Goal: Transaction & Acquisition: Purchase product/service

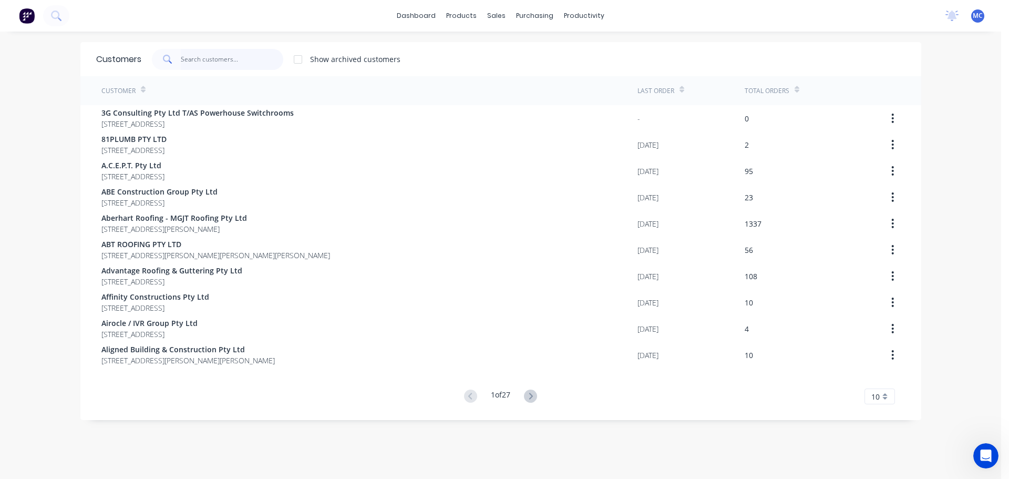
click at [199, 56] on input "text" at bounding box center [232, 59] width 103 height 21
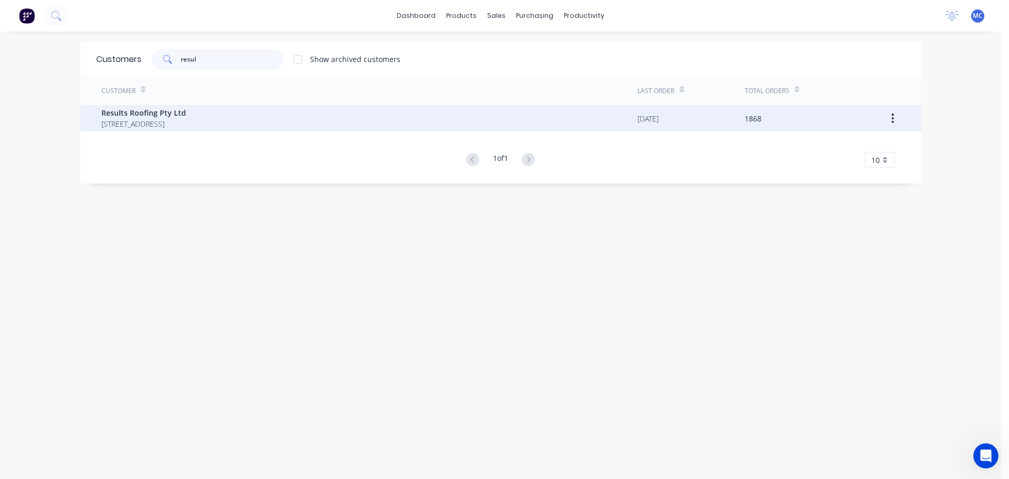
type input "resul"
click at [144, 112] on span "Results Roofing Pty Ltd" at bounding box center [143, 112] width 85 height 11
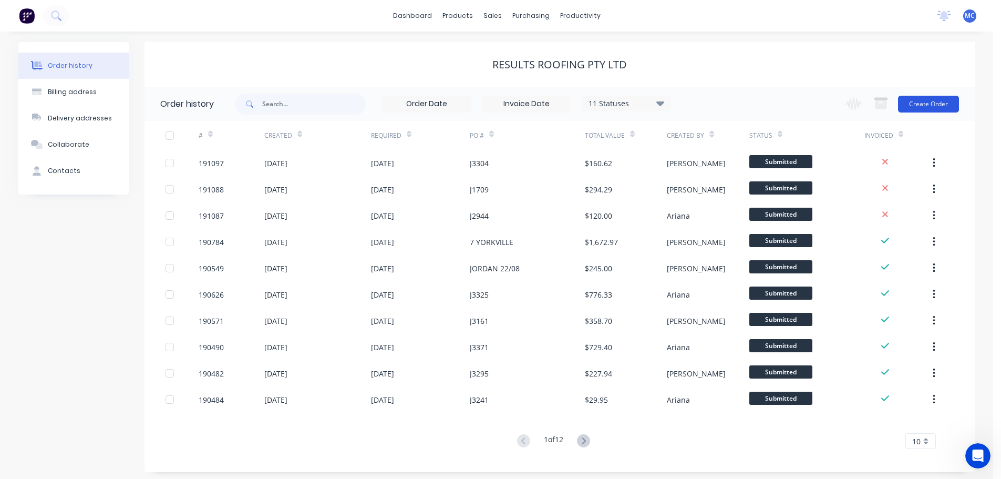
click at [930, 101] on button "Create Order" at bounding box center [928, 104] width 61 height 17
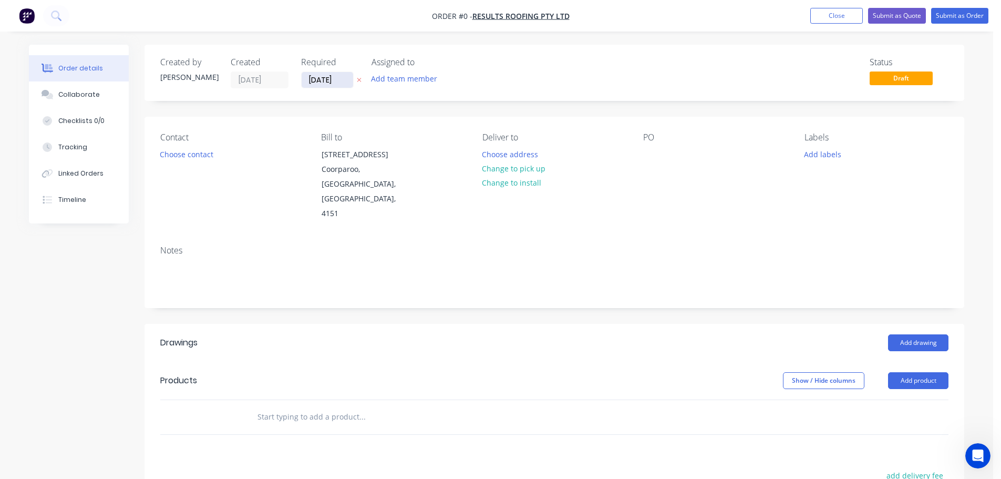
click at [330, 78] on input "[DATE]" at bounding box center [328, 80] width 52 height 16
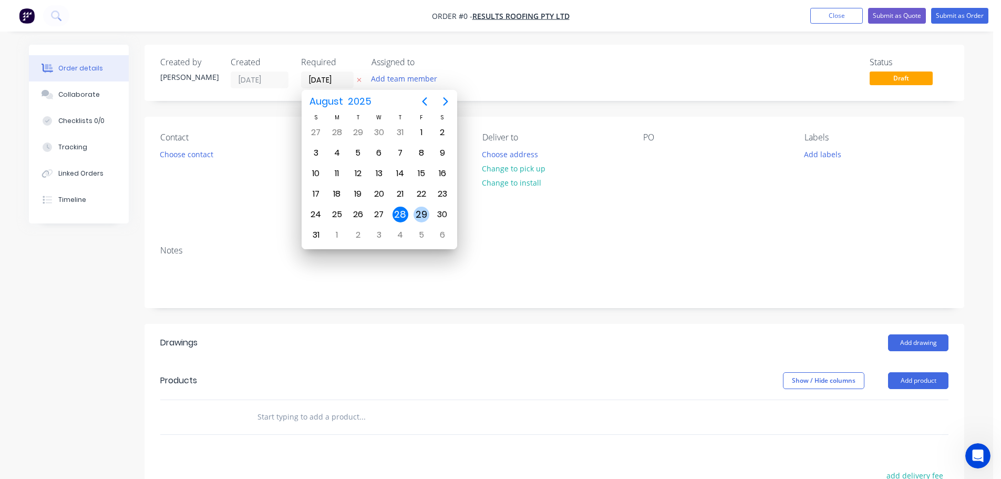
click at [418, 213] on div "29" at bounding box center [422, 215] width 16 height 16
type input "[DATE]"
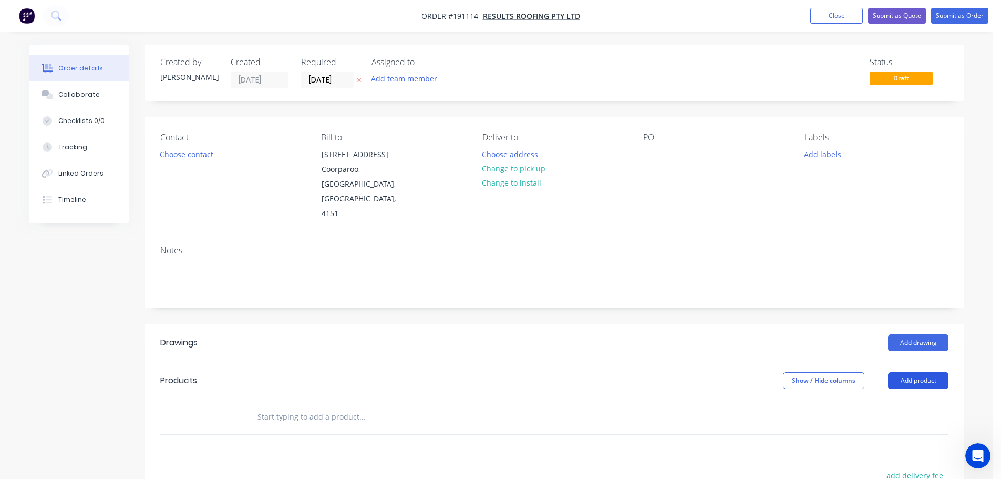
click at [920, 372] on button "Add product" at bounding box center [918, 380] width 60 height 17
click at [877, 400] on div "Product catalogue" at bounding box center [898, 407] width 81 height 15
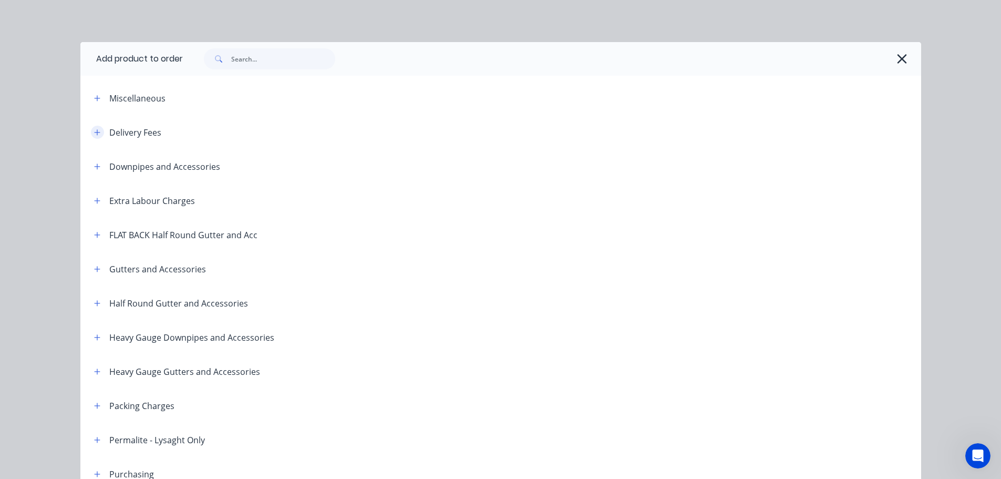
click at [94, 129] on icon "button" at bounding box center [97, 132] width 6 height 7
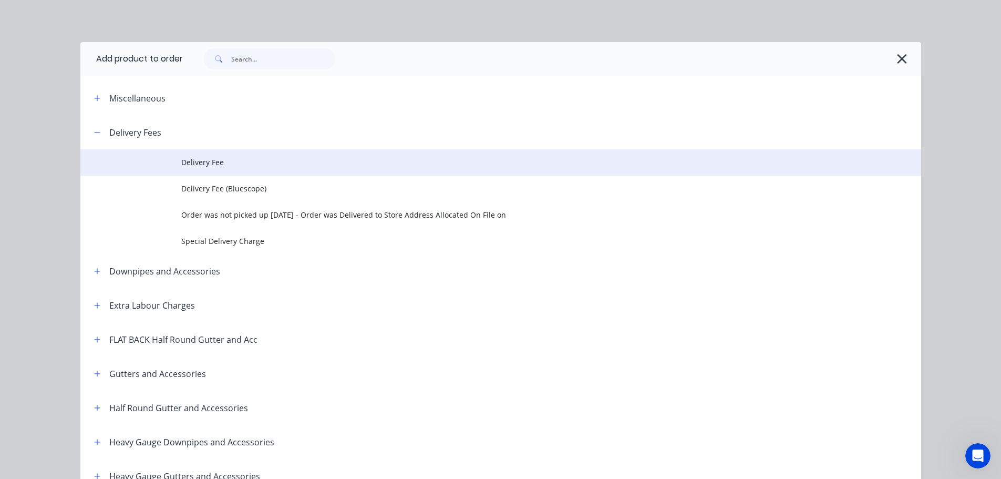
click at [202, 157] on span "Delivery Fee" at bounding box center [477, 162] width 592 height 11
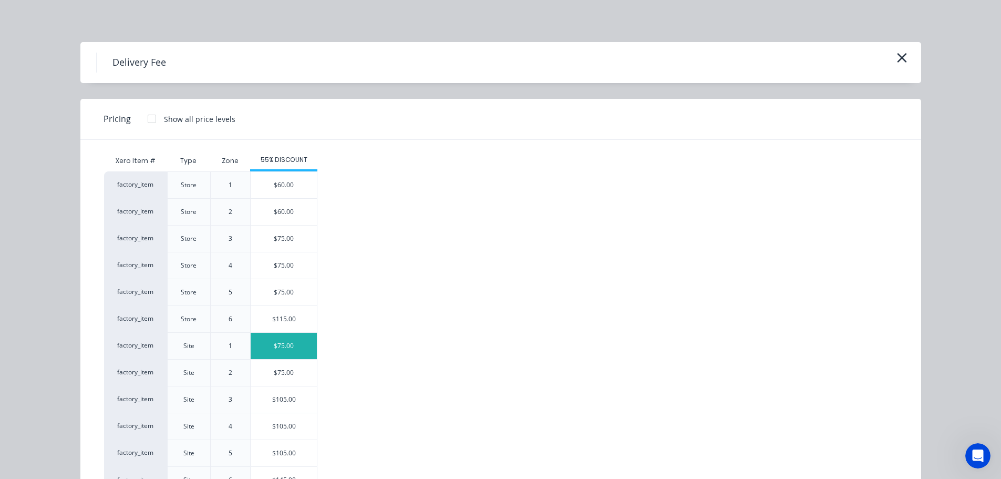
click at [280, 343] on div "$75.00" at bounding box center [284, 346] width 66 height 26
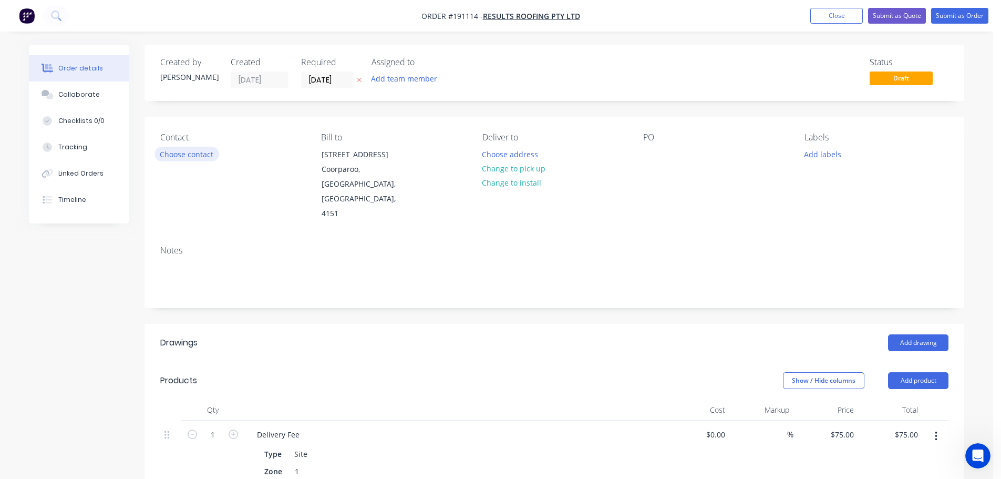
click at [187, 156] on button "Choose contact" at bounding box center [187, 154] width 65 height 14
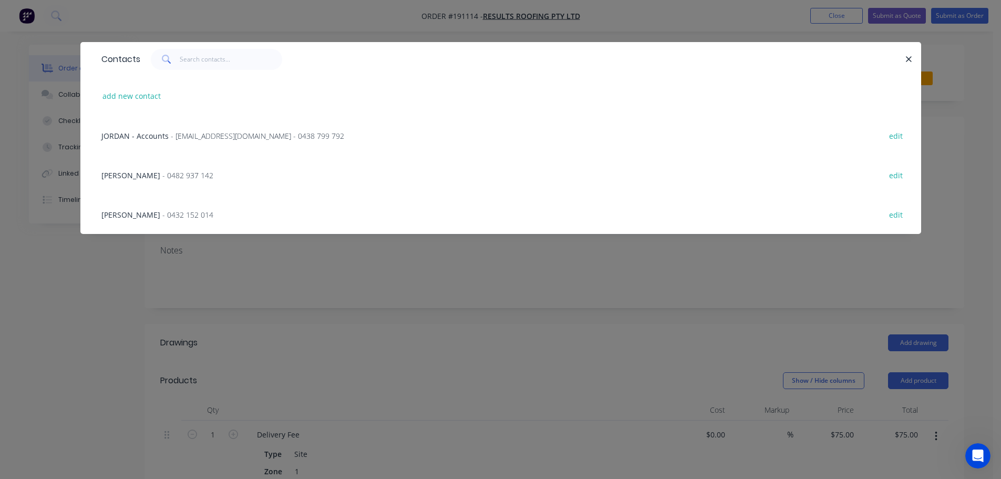
click at [162, 173] on span "- 0482 937 142" at bounding box center [187, 175] width 51 height 10
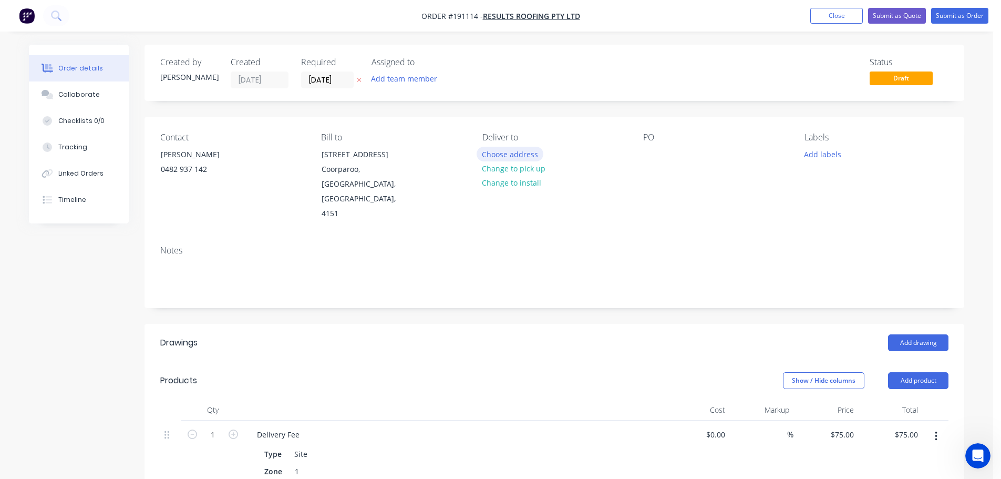
click at [511, 155] on button "Choose address" at bounding box center [510, 154] width 67 height 14
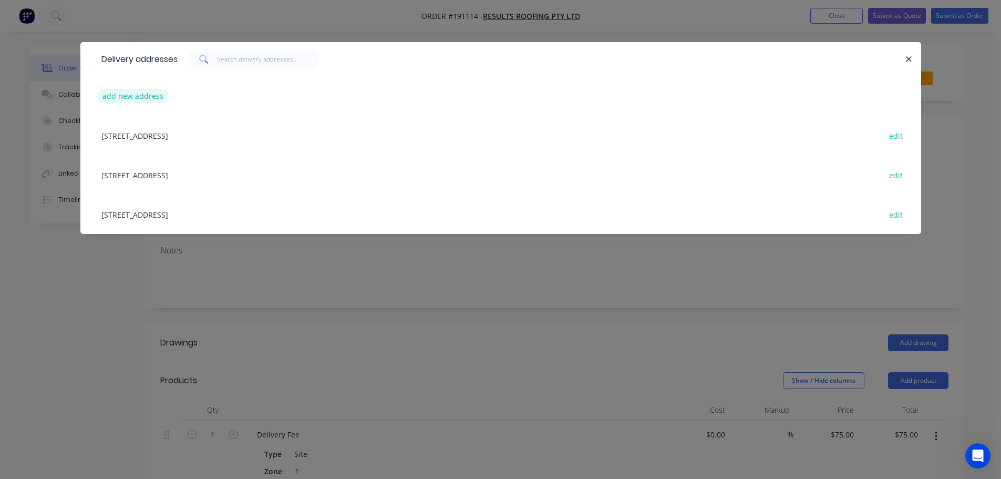
click at [122, 94] on button "add new address" at bounding box center [133, 96] width 72 height 14
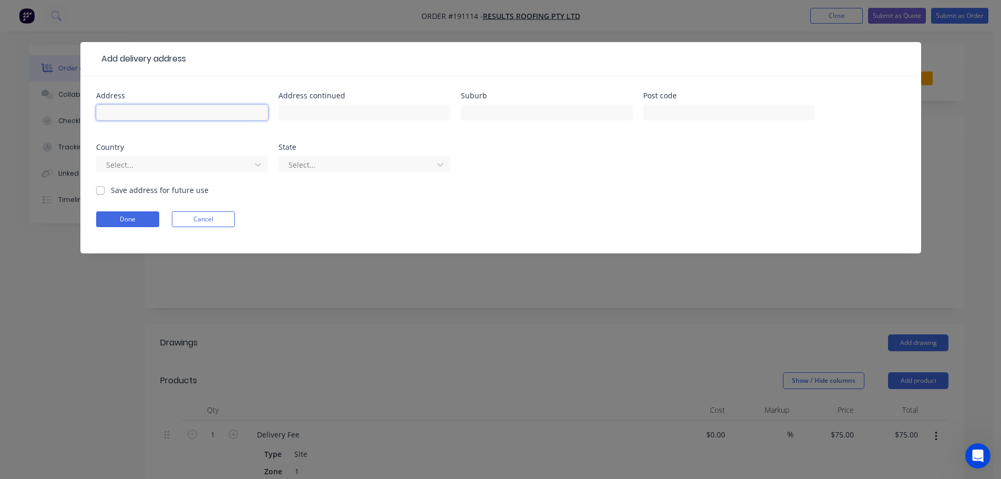
click at [136, 114] on input "text" at bounding box center [182, 113] width 172 height 16
type input "[STREET_ADDRESS][PERSON_NAME]"
type input "Wynnum"
click button "Done" at bounding box center [127, 219] width 63 height 16
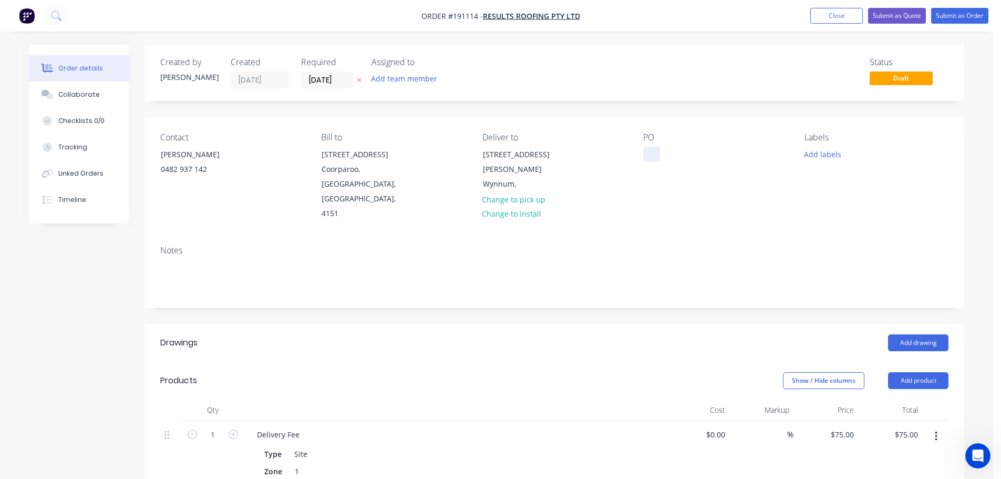
click at [651, 154] on div at bounding box center [651, 154] width 17 height 15
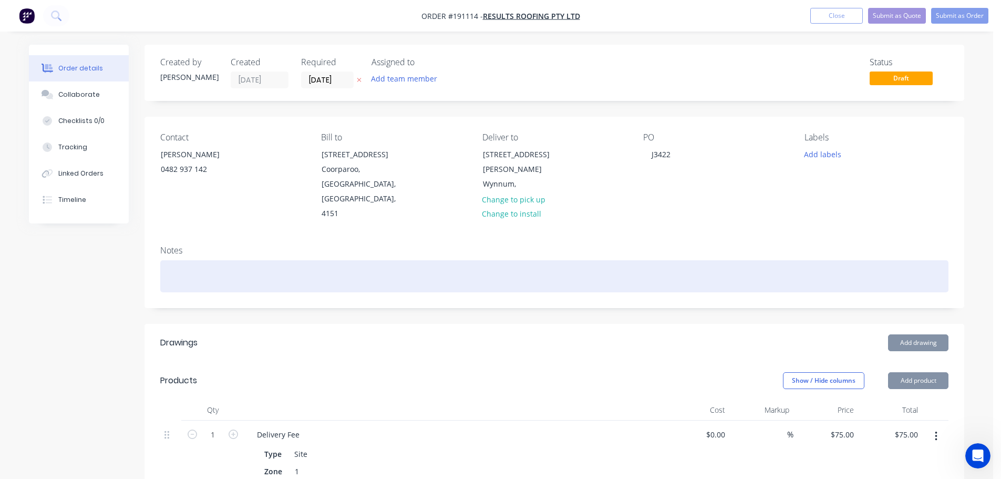
drag, startPoint x: 756, startPoint y: 243, endPoint x: 751, endPoint y: 236, distance: 9.2
click at [756, 260] on div at bounding box center [554, 276] width 789 height 32
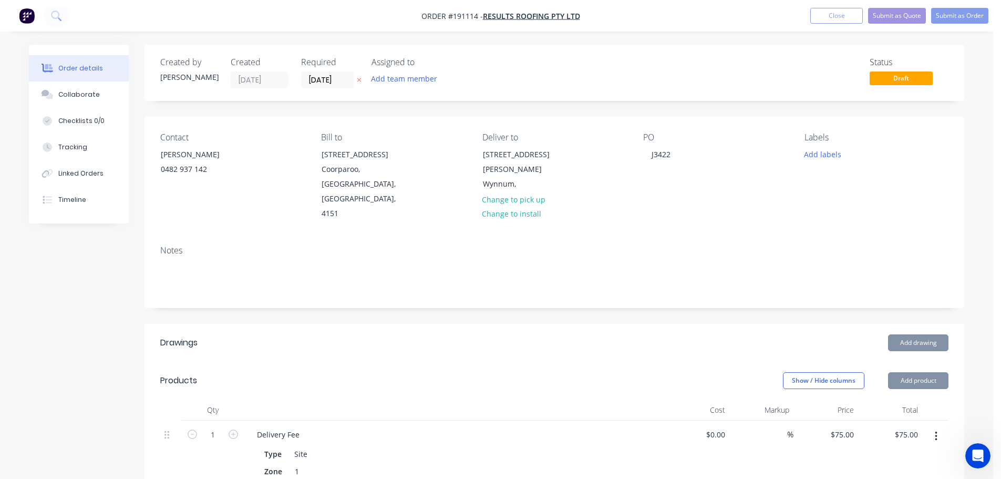
click at [770, 197] on div "Contact [PERSON_NAME] [PHONE_NUMBER] Bill to [STREET_ADDRESS] Deliver to [STREE…" at bounding box center [555, 177] width 820 height 120
click at [906, 334] on button "Add drawing" at bounding box center [918, 342] width 60 height 17
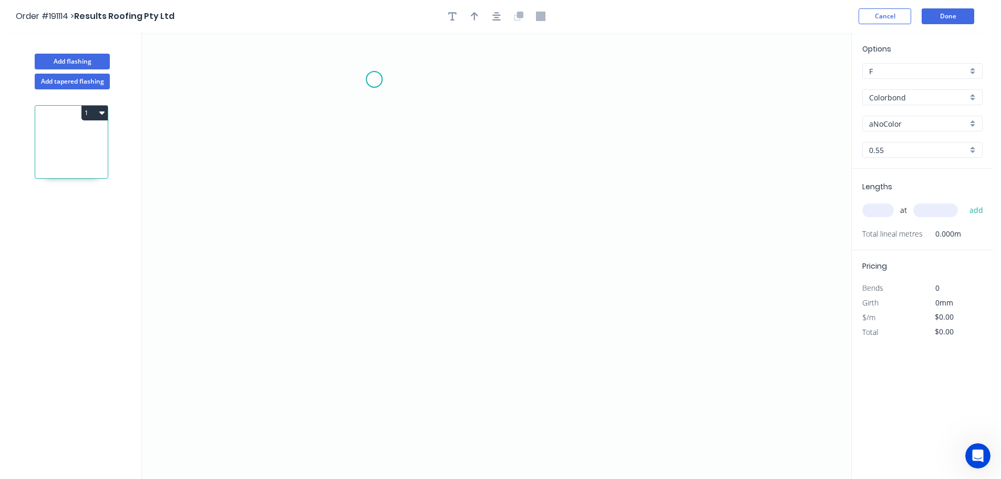
click at [374, 79] on icon "0" at bounding box center [497, 256] width 710 height 446
click at [388, 254] on icon "0" at bounding box center [497, 256] width 710 height 446
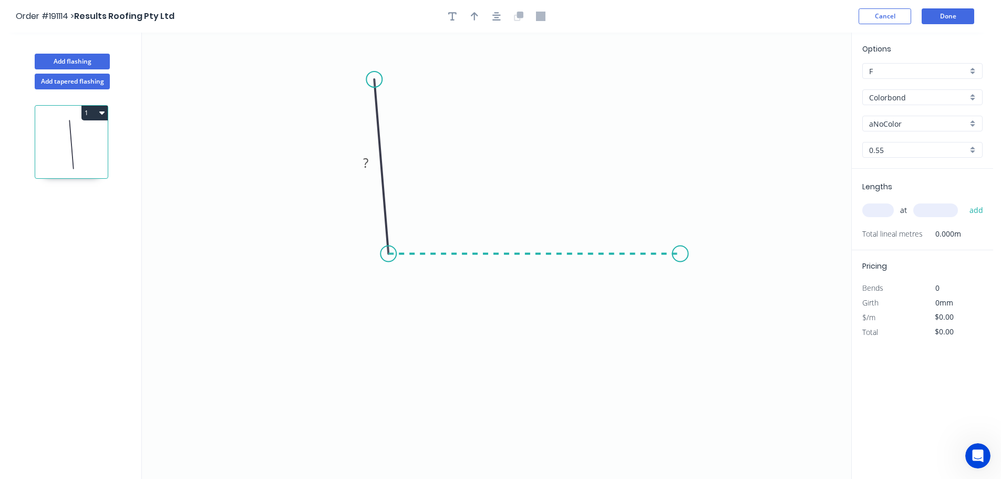
click at [681, 253] on icon "0 ?" at bounding box center [497, 256] width 710 height 446
click at [721, 320] on icon "0 ? ? ? º" at bounding box center [497, 256] width 710 height 446
click at [760, 344] on icon "0 ? ? ? ? º ? º" at bounding box center [497, 256] width 710 height 446
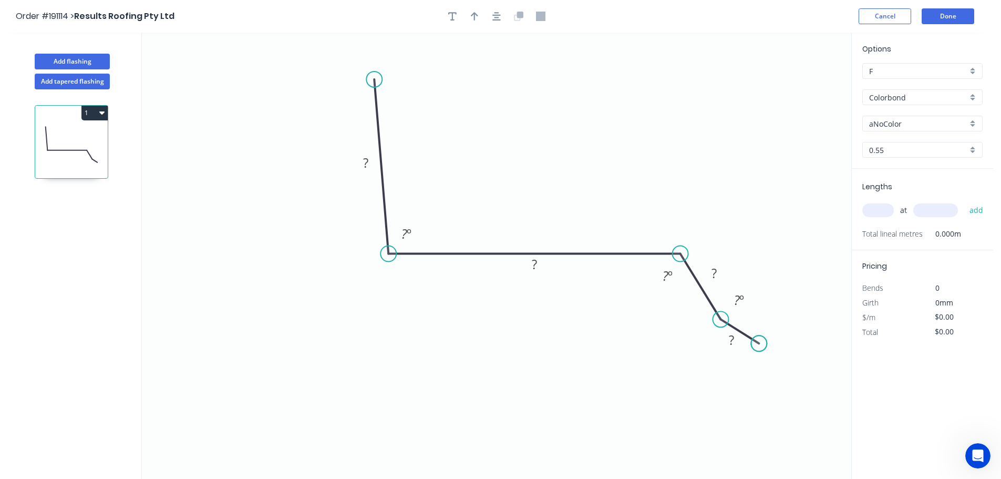
click at [760, 344] on circle at bounding box center [759, 343] width 16 height 16
click at [367, 162] on tspan "?" at bounding box center [365, 162] width 5 height 17
click at [476, 21] on button "button" at bounding box center [475, 16] width 16 height 16
type input "$15.51"
click at [800, 83] on icon at bounding box center [798, 73] width 9 height 34
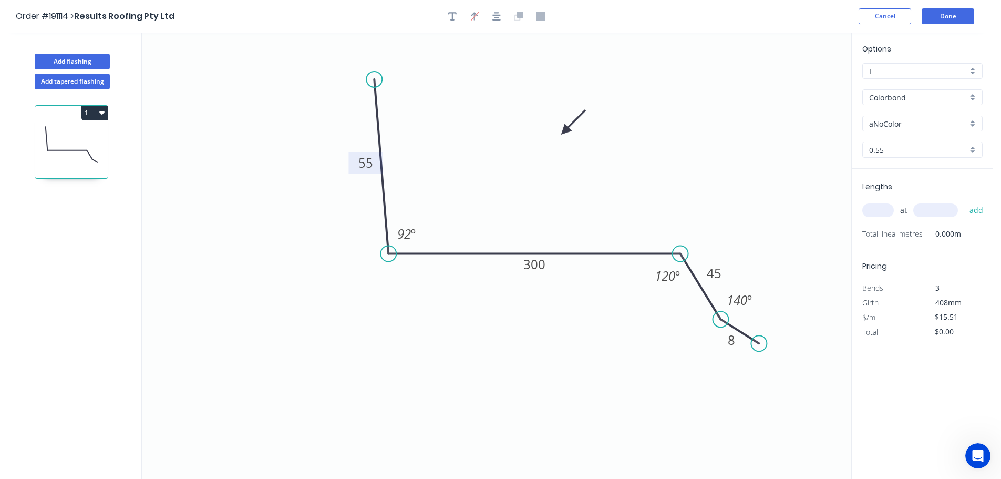
drag, startPoint x: 800, startPoint y: 83, endPoint x: 565, endPoint y: 131, distance: 239.4
click at [565, 131] on icon at bounding box center [573, 122] width 30 height 30
click at [903, 125] on input "aNoColor" at bounding box center [918, 123] width 98 height 11
click at [883, 167] on div "Dune" at bounding box center [922, 167] width 119 height 18
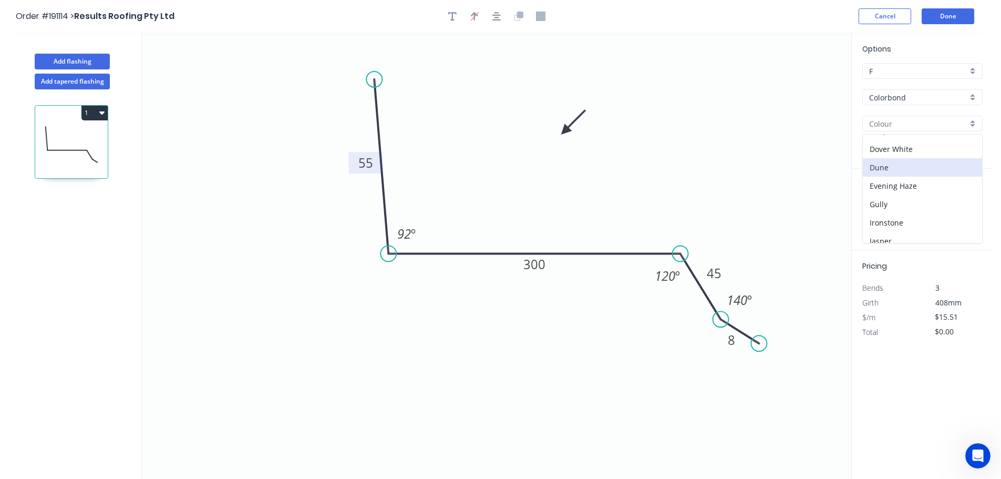
type input "Dune"
click at [884, 211] on input "text" at bounding box center [879, 210] width 32 height 14
type input "1"
type input "6500"
click at [965, 201] on button "add" at bounding box center [977, 210] width 25 height 18
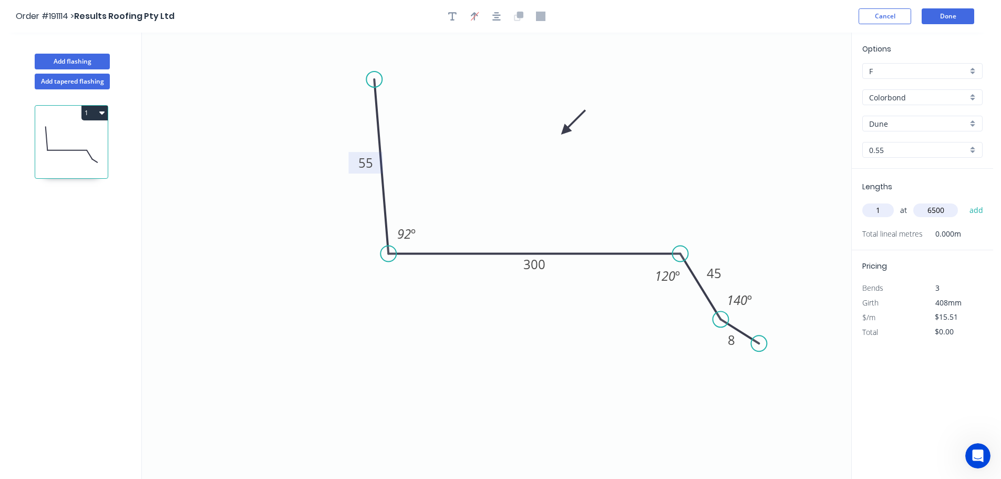
type input "$100.82"
click at [73, 60] on button "Add flashing" at bounding box center [72, 62] width 75 height 16
type input "$0.00"
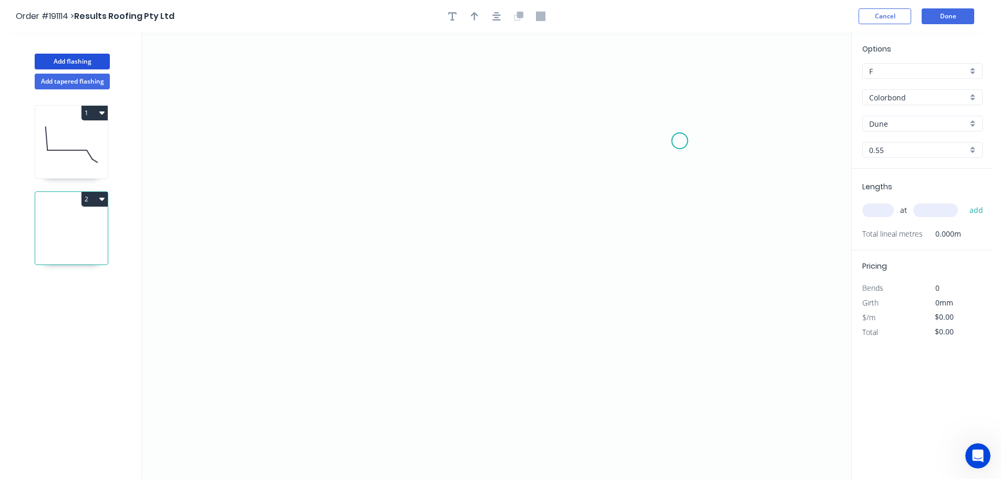
click at [680, 141] on icon "0" at bounding box center [497, 256] width 710 height 446
click at [639, 95] on icon "0" at bounding box center [497, 256] width 710 height 446
click at [308, 80] on icon "0 ?" at bounding box center [497, 256] width 710 height 446
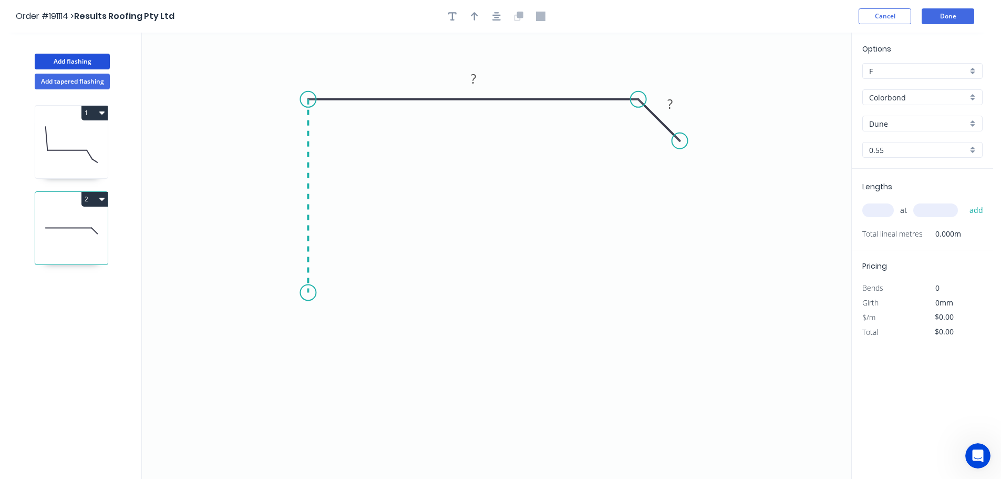
click at [305, 293] on icon "0 ? ?" at bounding box center [497, 256] width 710 height 446
click at [276, 325] on icon "0 ? ? ?" at bounding box center [497, 256] width 710 height 446
click at [311, 361] on icon "0 ? ? ? ?" at bounding box center [497, 256] width 710 height 446
click at [311, 361] on circle at bounding box center [311, 360] width 16 height 16
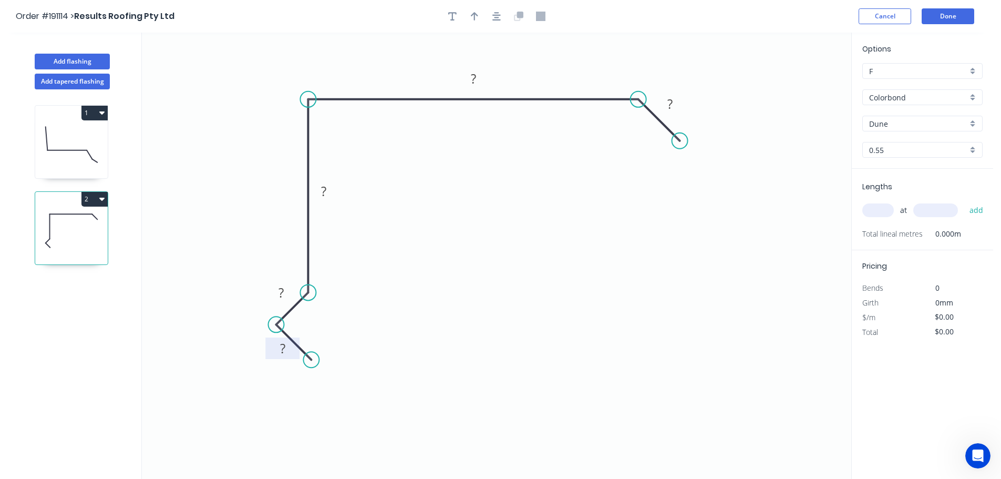
click at [281, 347] on tspan "?" at bounding box center [282, 348] width 5 height 17
type input "$14.24"
click at [475, 14] on icon "button" at bounding box center [474, 16] width 7 height 8
drag, startPoint x: 800, startPoint y: 84, endPoint x: 255, endPoint y: 116, distance: 545.5
click at [254, 116] on icon at bounding box center [248, 106] width 9 height 34
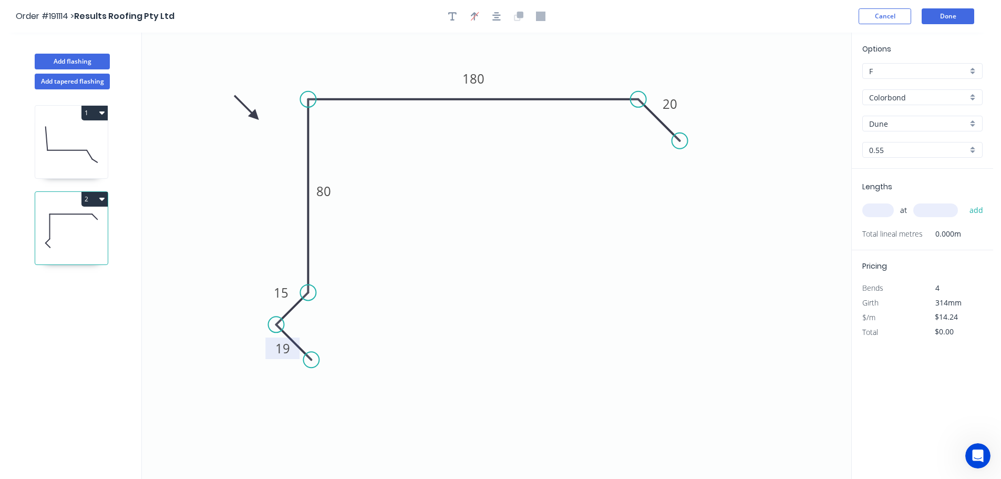
click at [876, 211] on input "text" at bounding box center [879, 210] width 32 height 14
type input "1"
type input "1500"
click at [965, 201] on button "add" at bounding box center [977, 210] width 25 height 18
click at [96, 195] on button "2" at bounding box center [94, 199] width 26 height 15
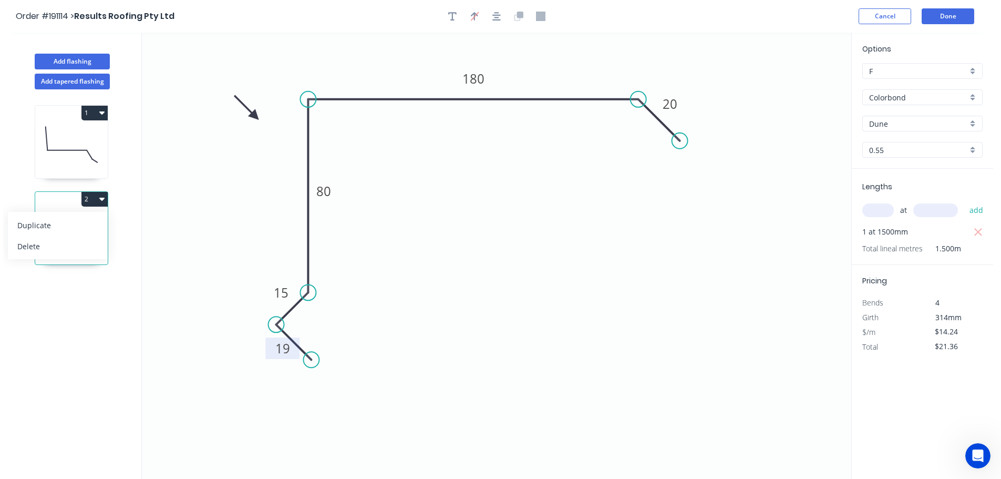
click at [35, 226] on div "Duplicate" at bounding box center [57, 225] width 81 height 15
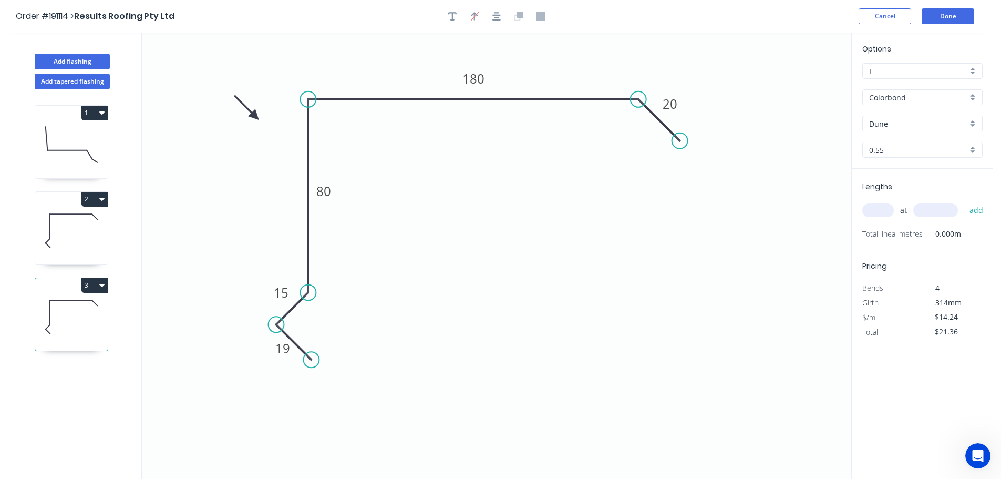
type input "$0.00"
click at [473, 79] on tspan "180" at bounding box center [474, 78] width 22 height 17
click at [875, 212] on input "text" at bounding box center [879, 210] width 32 height 14
type input "$12.17"
type input "1"
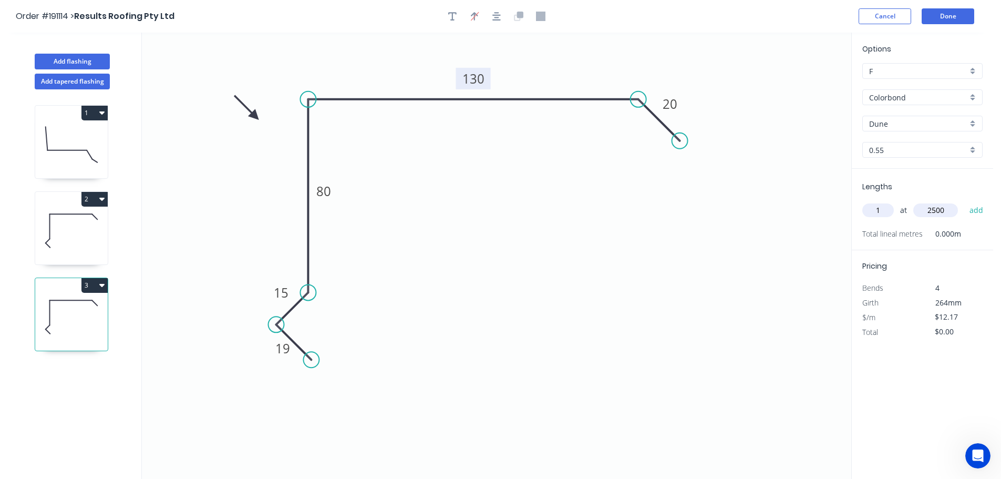
type input "2500"
click at [965, 201] on button "add" at bounding box center [977, 210] width 25 height 18
type input "$30.43"
click at [955, 16] on button "Done" at bounding box center [948, 16] width 53 height 16
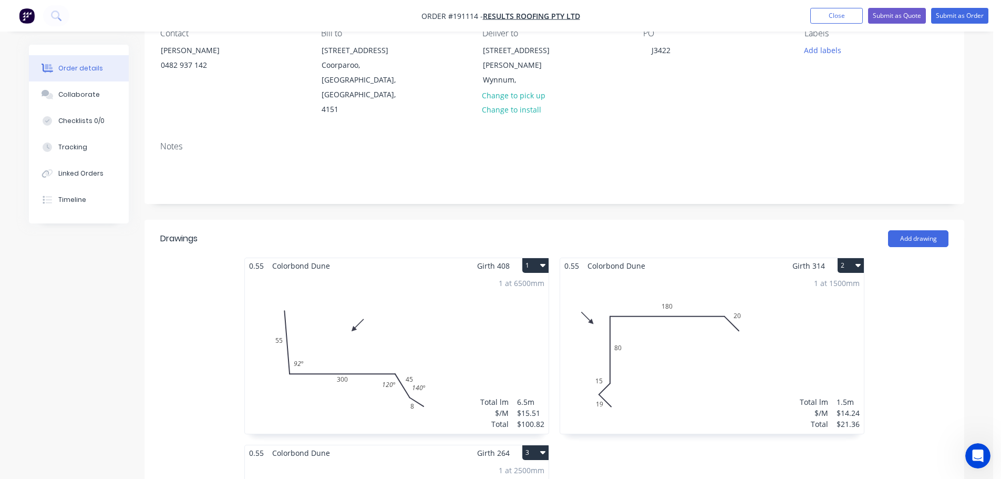
scroll to position [105, 0]
click at [951, 15] on button "Submit as Order" at bounding box center [959, 16] width 57 height 16
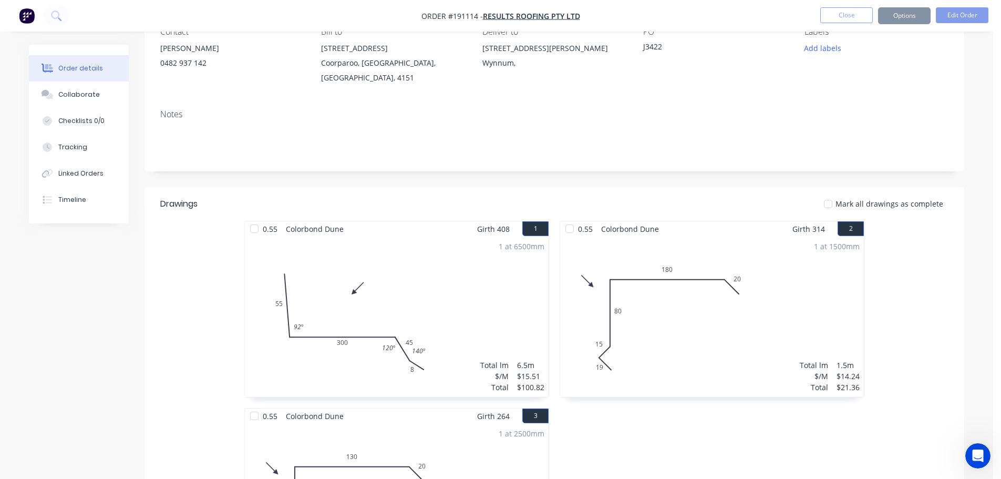
scroll to position [0, 0]
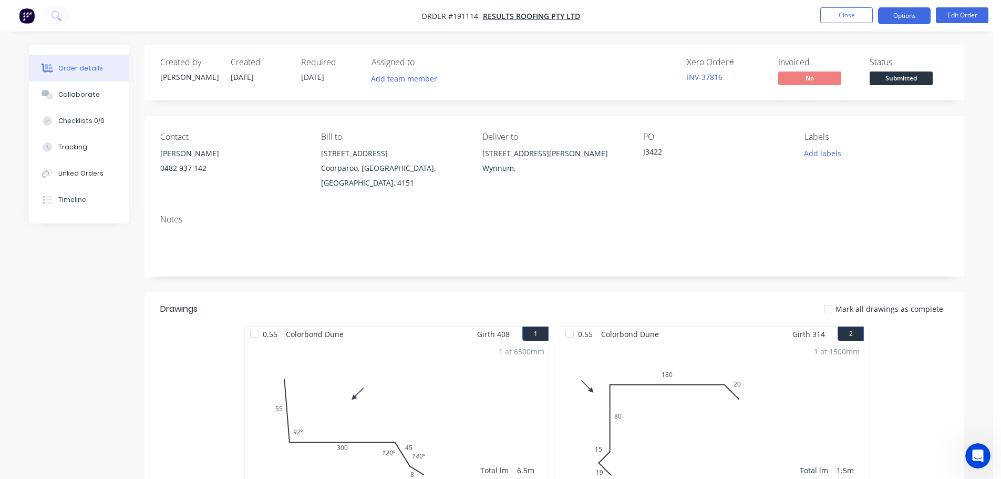
click at [916, 16] on button "Options" at bounding box center [904, 15] width 53 height 17
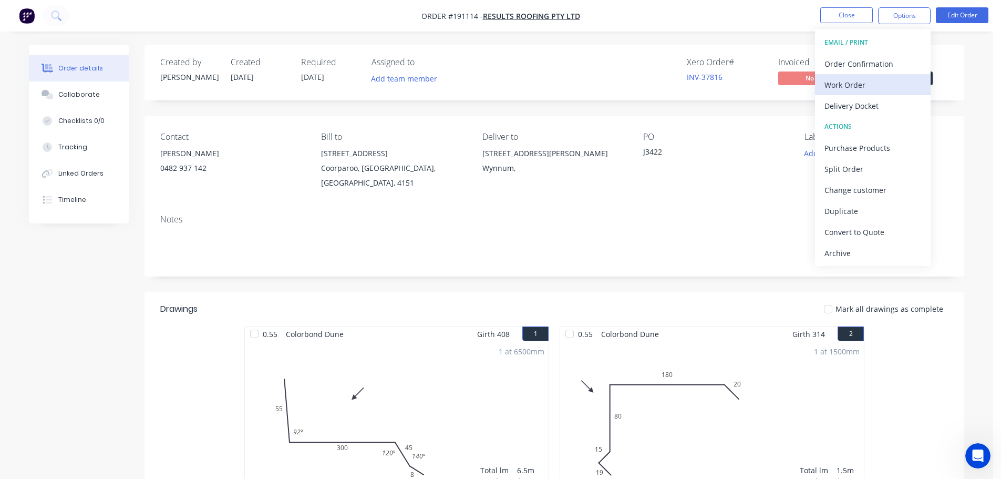
click at [837, 86] on div "Work Order" at bounding box center [873, 84] width 97 height 15
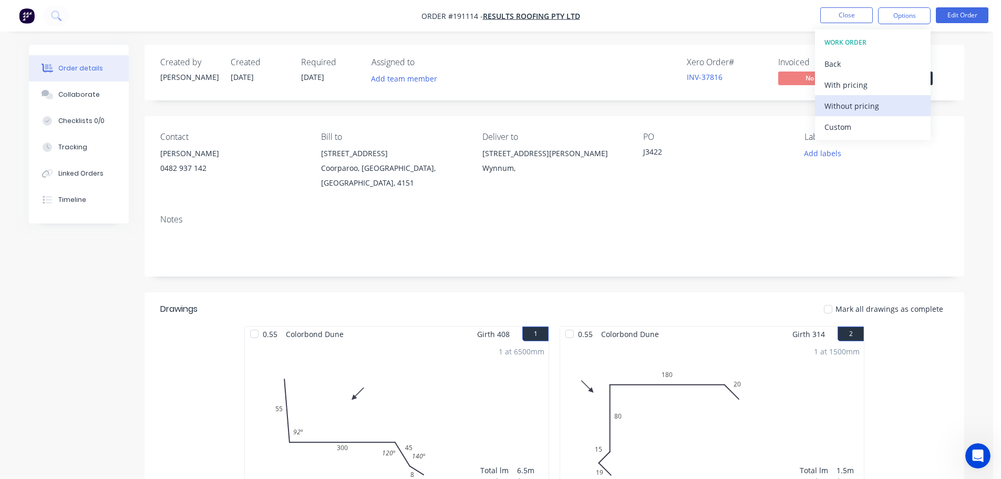
click at [847, 103] on div "Without pricing" at bounding box center [873, 105] width 97 height 15
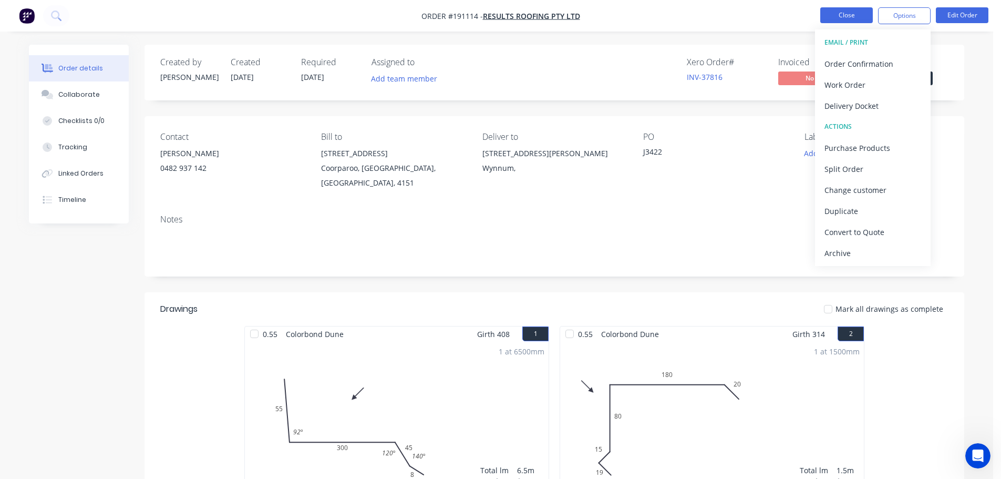
click at [844, 18] on button "Close" at bounding box center [847, 15] width 53 height 16
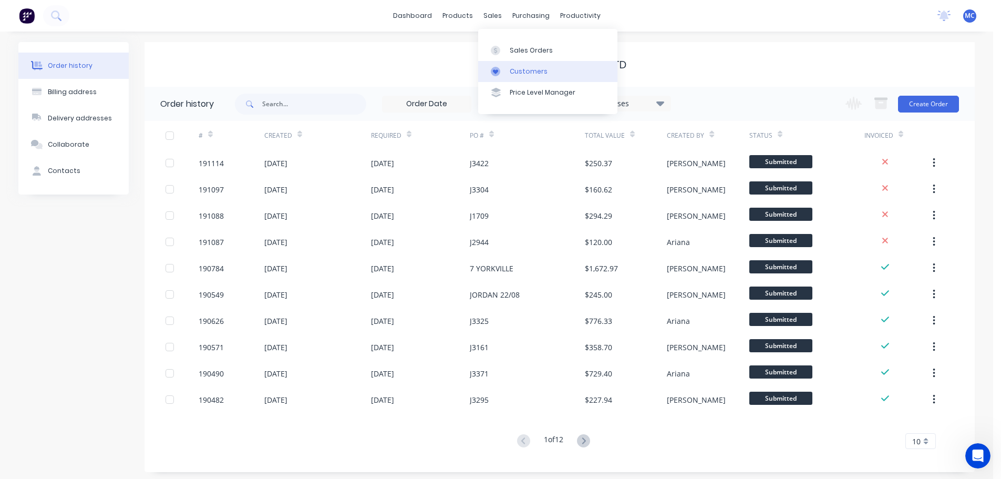
click at [527, 74] on div "Customers" at bounding box center [529, 71] width 38 height 9
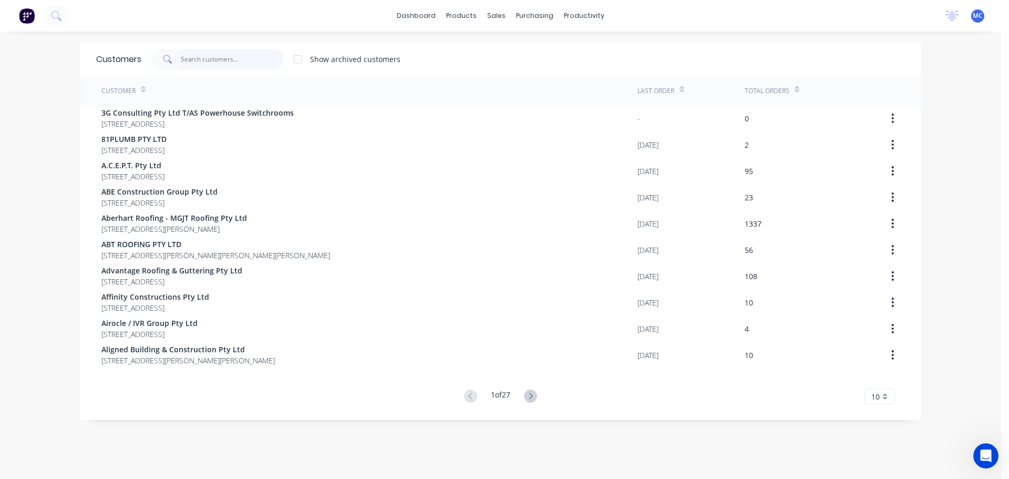
click at [209, 59] on input "text" at bounding box center [232, 59] width 103 height 21
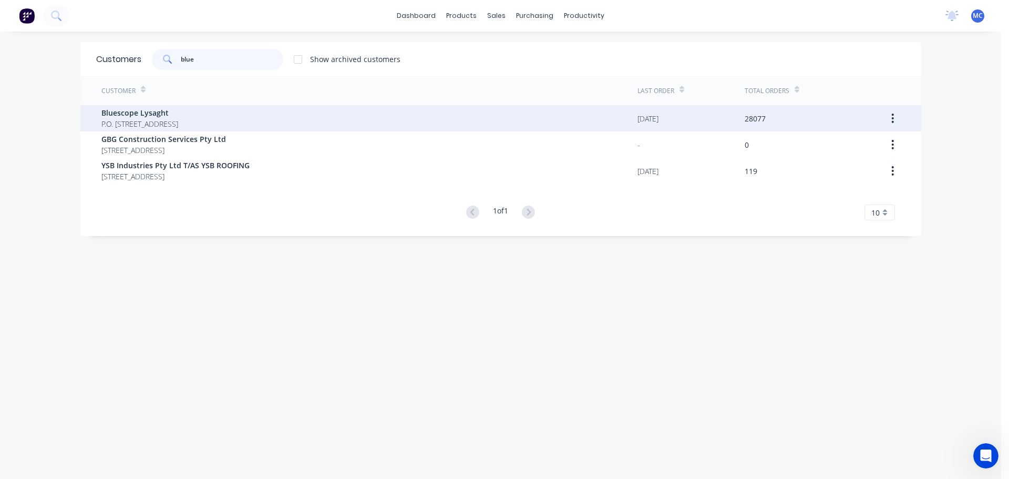
type input "blue"
click at [131, 111] on span "Bluescope Lysaght" at bounding box center [139, 112] width 77 height 11
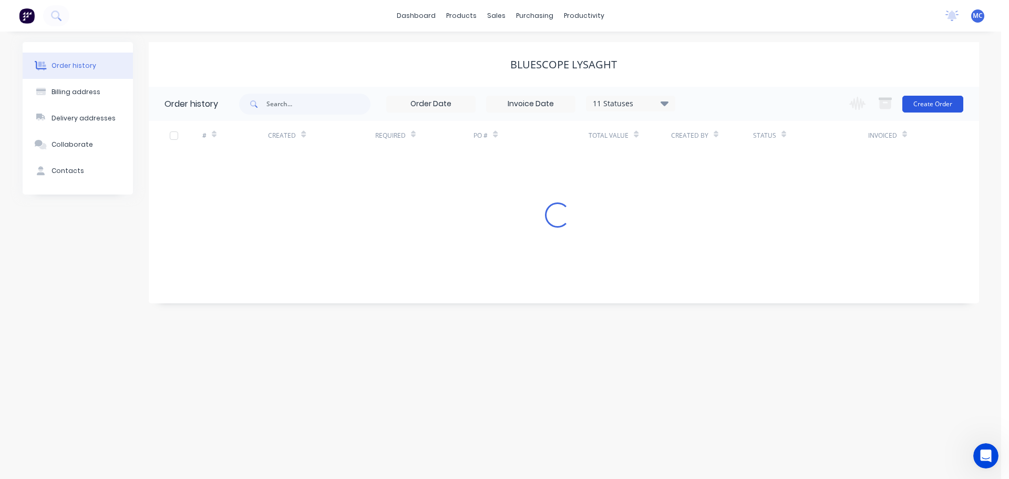
click at [945, 104] on button "Create Order" at bounding box center [933, 104] width 61 height 17
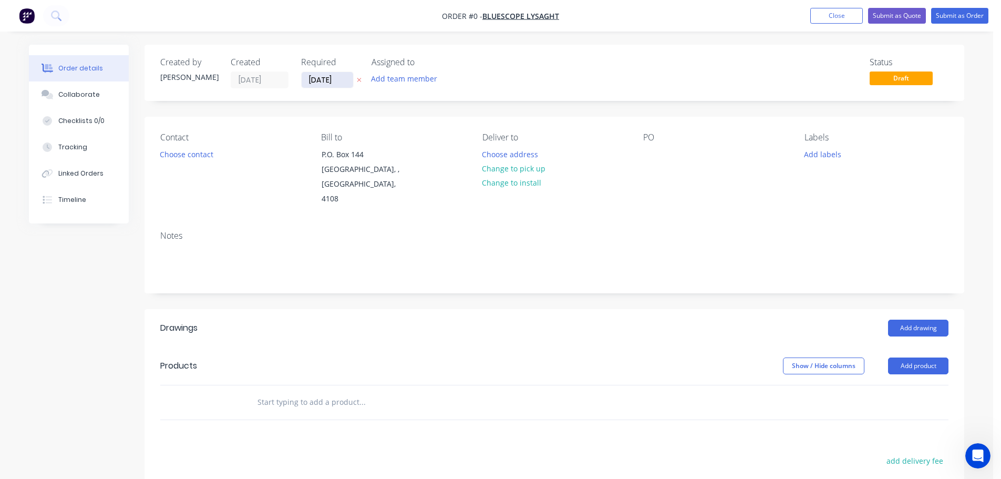
click at [335, 82] on input "[DATE]" at bounding box center [328, 80] width 52 height 16
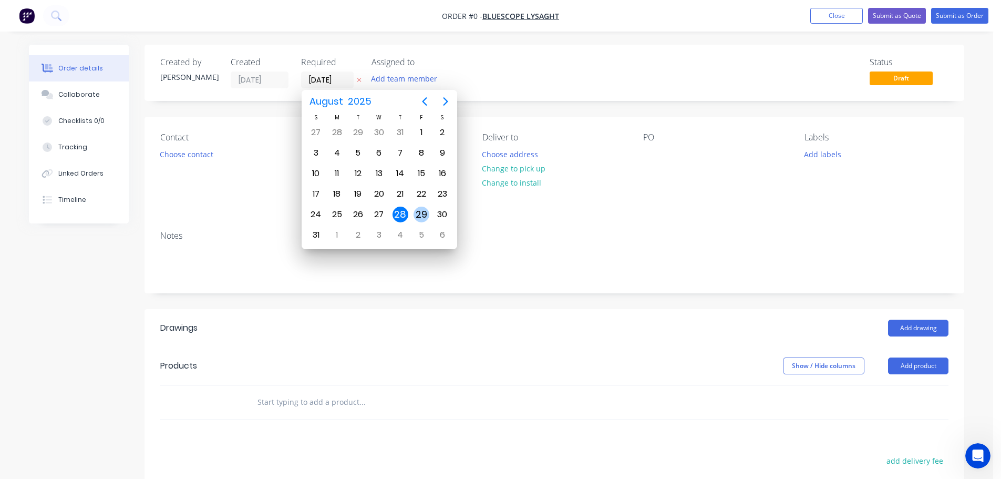
click at [422, 213] on div "29" at bounding box center [422, 215] width 16 height 16
type input "[DATE]"
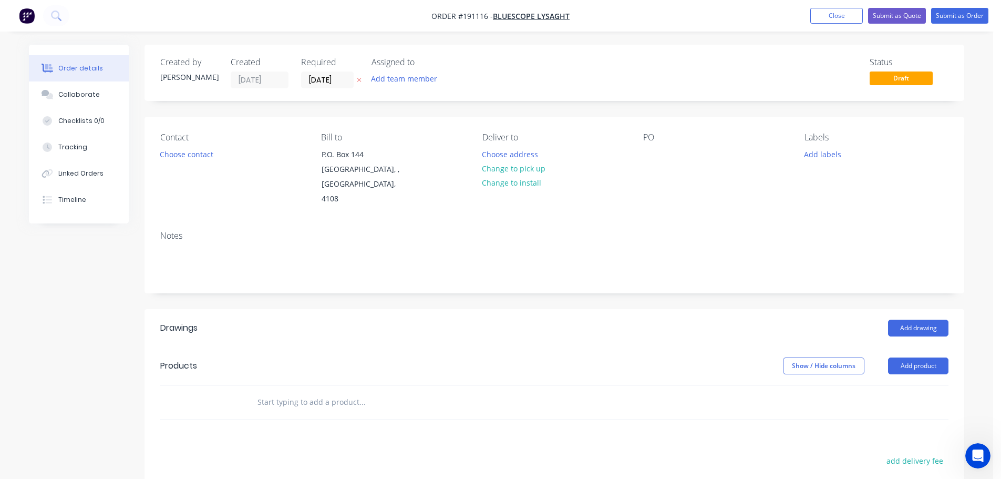
click at [822, 155] on button "Add labels" at bounding box center [822, 154] width 48 height 14
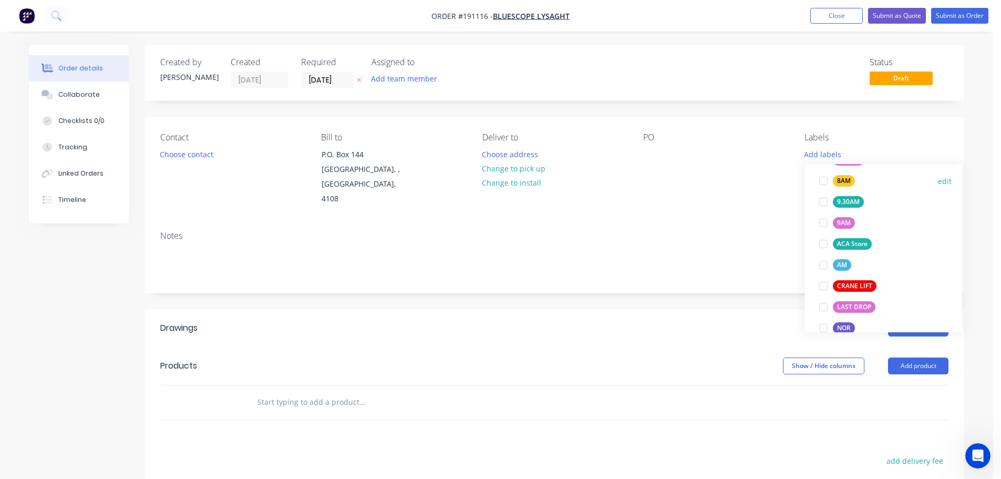
scroll to position [368, 0]
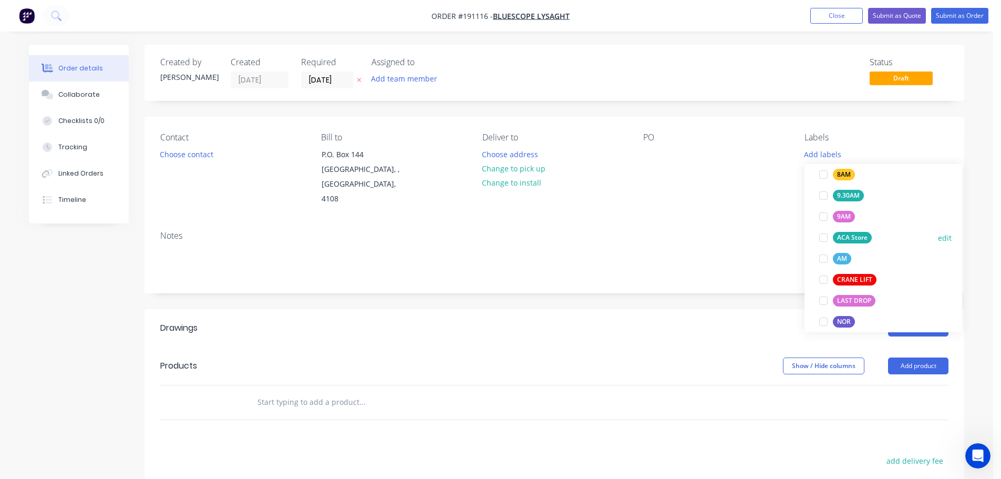
click at [827, 237] on div at bounding box center [823, 237] width 21 height 21
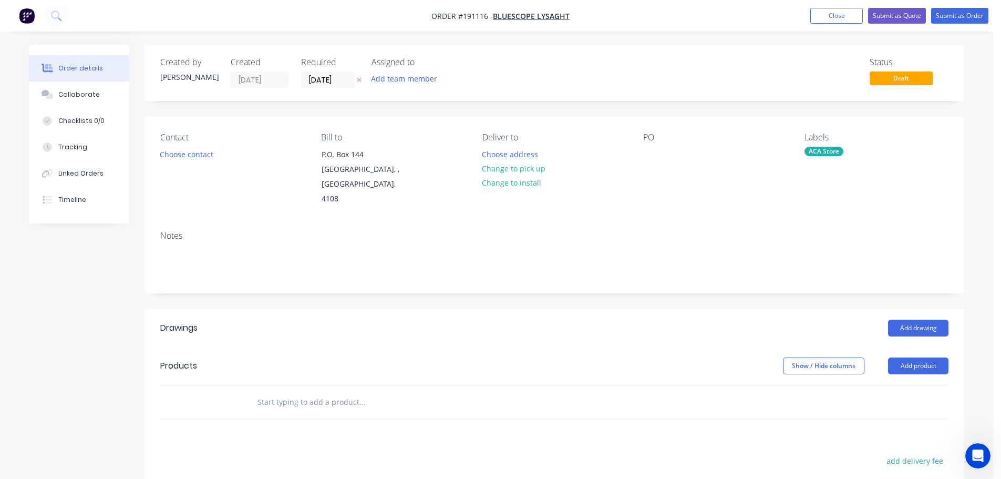
click at [693, 201] on div "Contact Choose contact [PERSON_NAME] to P.O. [GEOGRAPHIC_DATA] Deliver to Choos…" at bounding box center [555, 170] width 820 height 106
click at [184, 154] on button "Choose contact" at bounding box center [187, 154] width 65 height 14
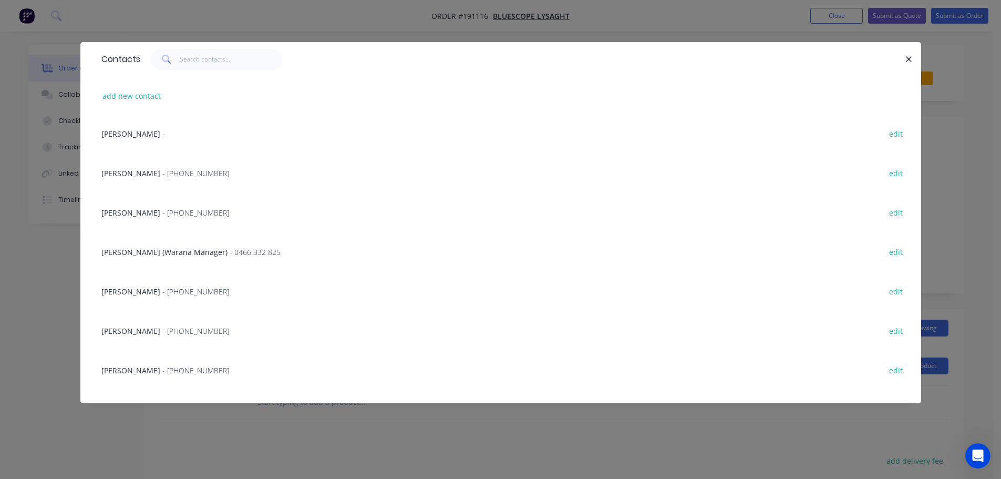
scroll to position [105, 0]
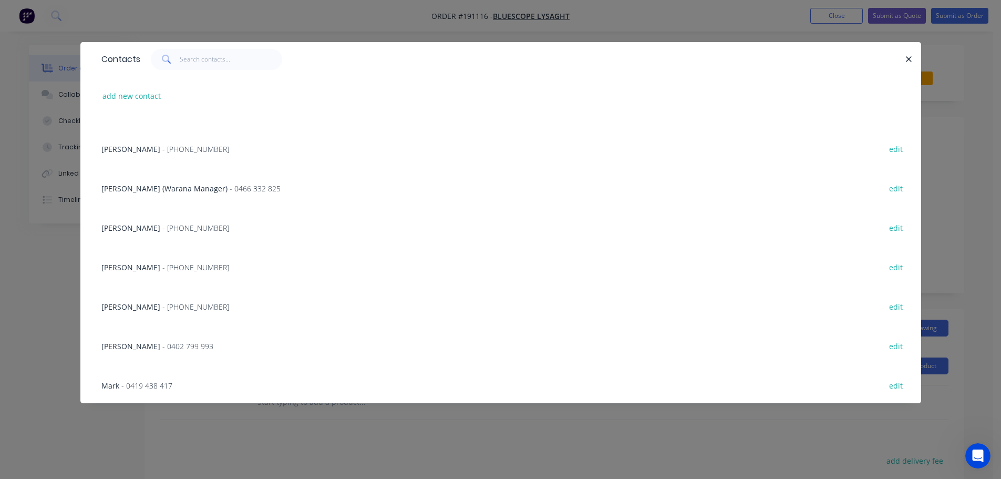
click at [162, 305] on span "- [PHONE_NUMBER]" at bounding box center [195, 307] width 67 height 10
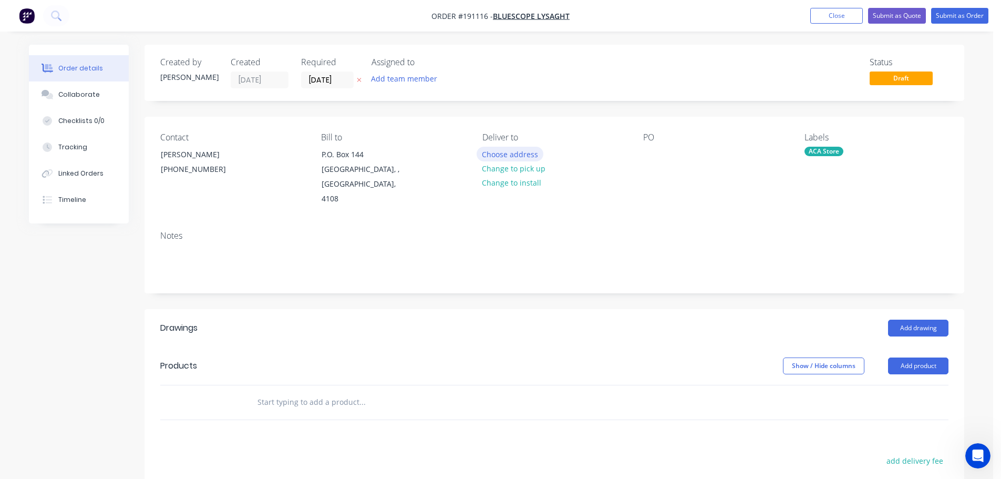
click at [512, 151] on button "Choose address" at bounding box center [510, 154] width 67 height 14
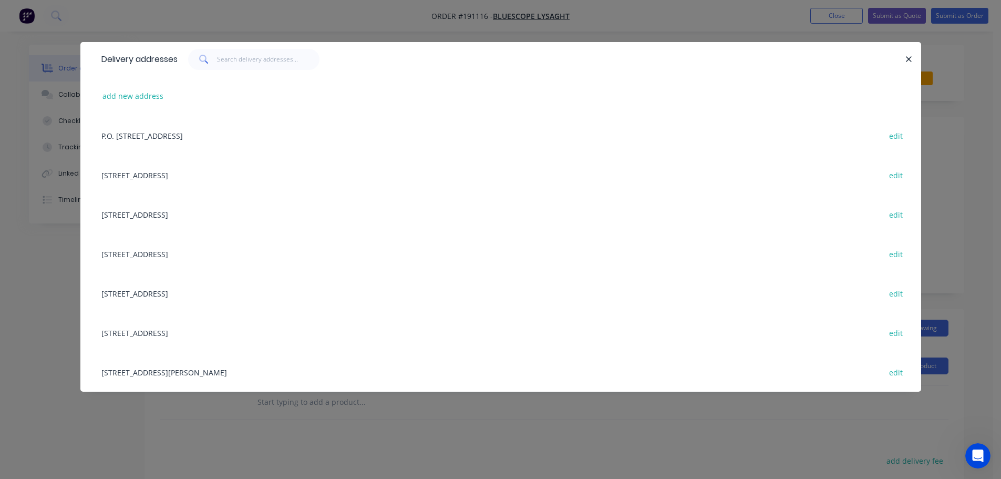
click at [203, 373] on div "[STREET_ADDRESS][PERSON_NAME] edit" at bounding box center [501, 371] width 810 height 39
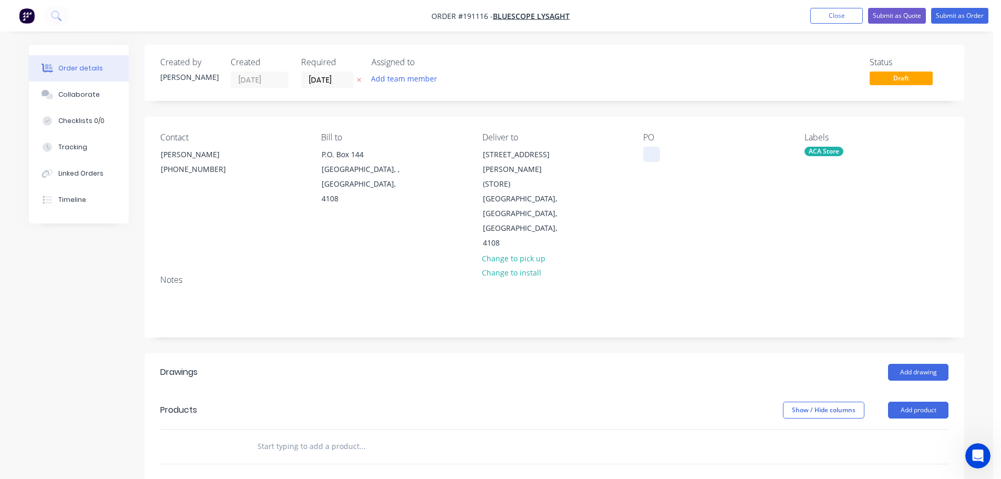
click at [656, 153] on div at bounding box center [651, 154] width 17 height 15
click at [927, 364] on button "Add drawing" at bounding box center [918, 372] width 60 height 17
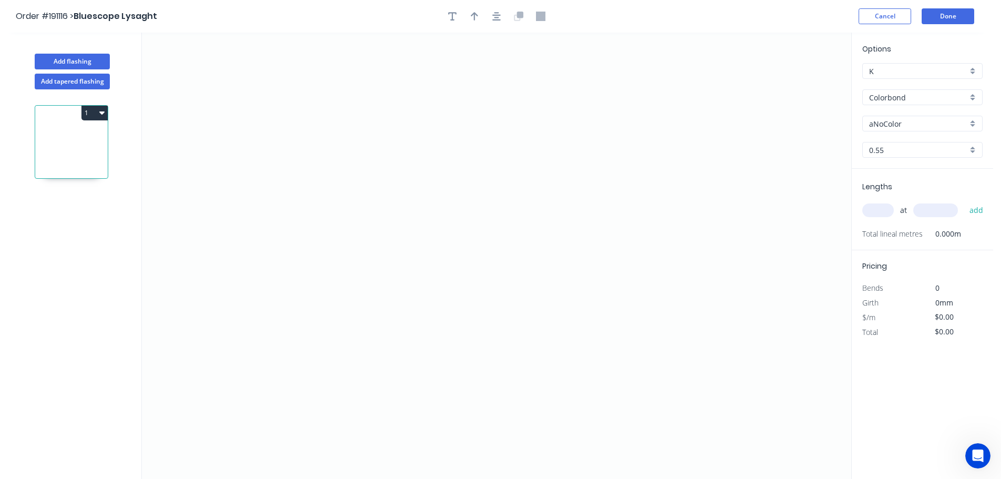
click at [903, 98] on input "Colorbond" at bounding box center [918, 97] width 98 height 11
click at [905, 174] on div "Colorbond Ultra" at bounding box center [922, 175] width 119 height 18
type input "Colorbond Ultra"
type input "Dover White"
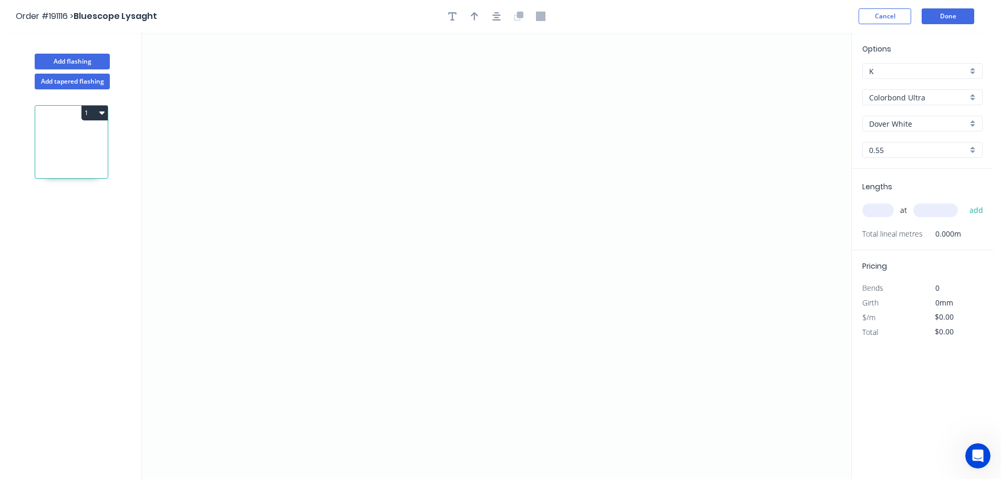
click at [900, 123] on input "Dover White" at bounding box center [918, 123] width 98 height 11
click at [886, 158] on div "Dune" at bounding box center [922, 162] width 119 height 18
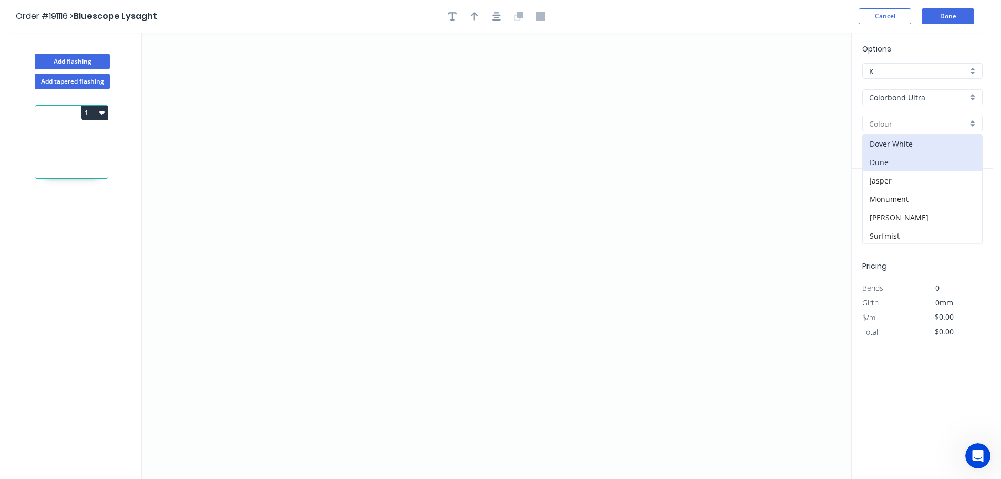
type input "Dune"
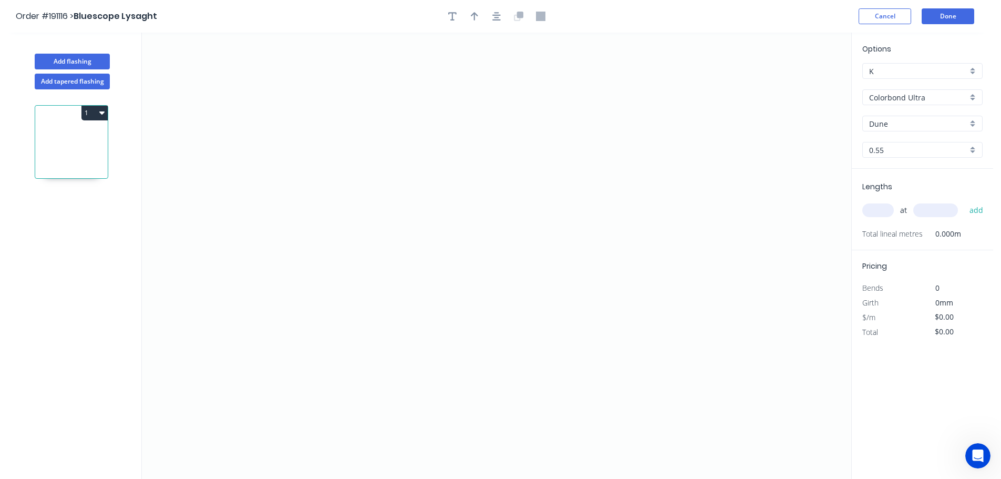
click at [878, 210] on input "text" at bounding box center [879, 210] width 32 height 14
type input "2"
type input "5000"
click at [965, 201] on button "add" at bounding box center [977, 210] width 25 height 18
click at [710, 160] on icon "0" at bounding box center [497, 256] width 710 height 446
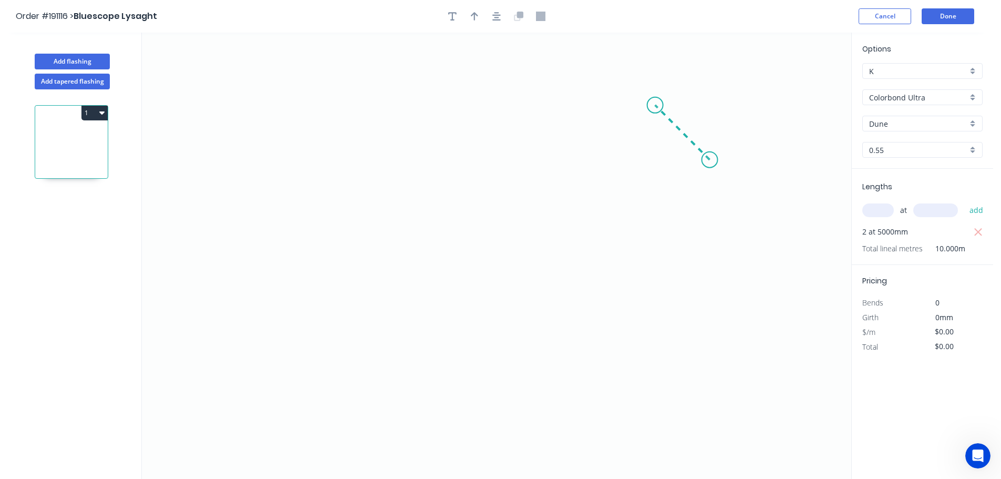
click at [656, 98] on icon "0" at bounding box center [497, 256] width 710 height 446
click at [269, 98] on icon "0 ?" at bounding box center [497, 256] width 710 height 446
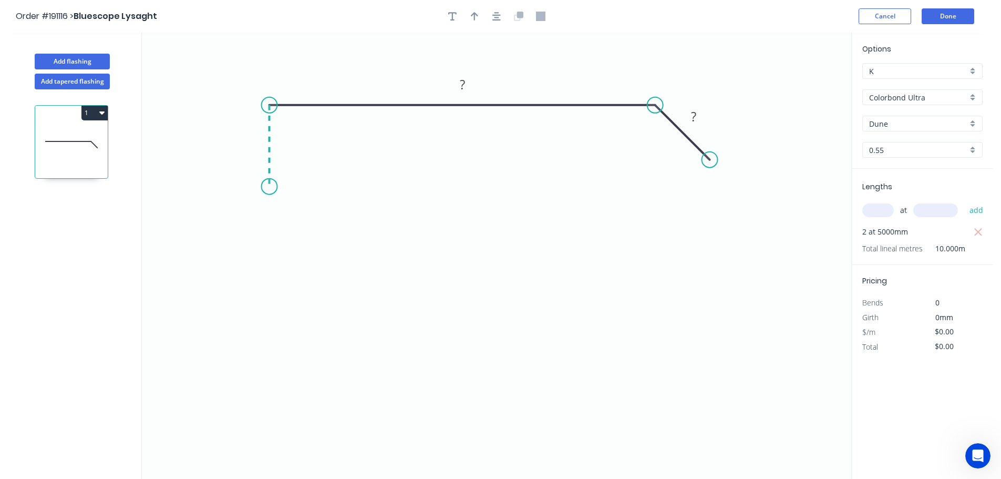
click at [273, 187] on icon "0 ? ?" at bounding box center [497, 256] width 710 height 446
click at [430, 187] on icon at bounding box center [350, 187] width 161 height 0
click at [448, 306] on icon "0 ? ? ? ?" at bounding box center [497, 256] width 710 height 446
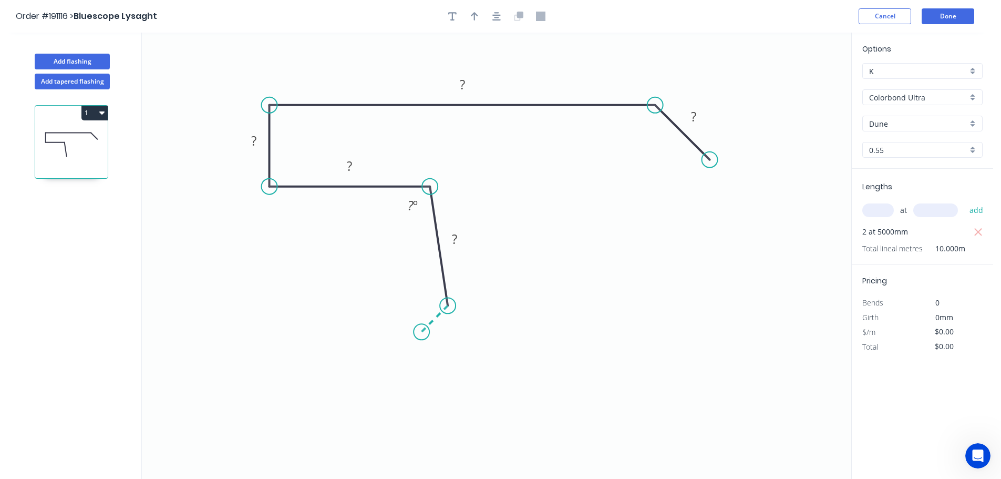
click at [422, 329] on icon "0 ? ? ? ? ? ? º" at bounding box center [497, 256] width 710 height 446
click at [447, 360] on icon "0 ? ? ? ? ? ? ? º ? º" at bounding box center [497, 256] width 710 height 446
click at [447, 360] on circle at bounding box center [447, 358] width 16 height 16
click at [462, 328] on div "Hide angle" at bounding box center [480, 328] width 106 height 22
click at [423, 350] on tspan "?" at bounding box center [423, 350] width 5 height 17
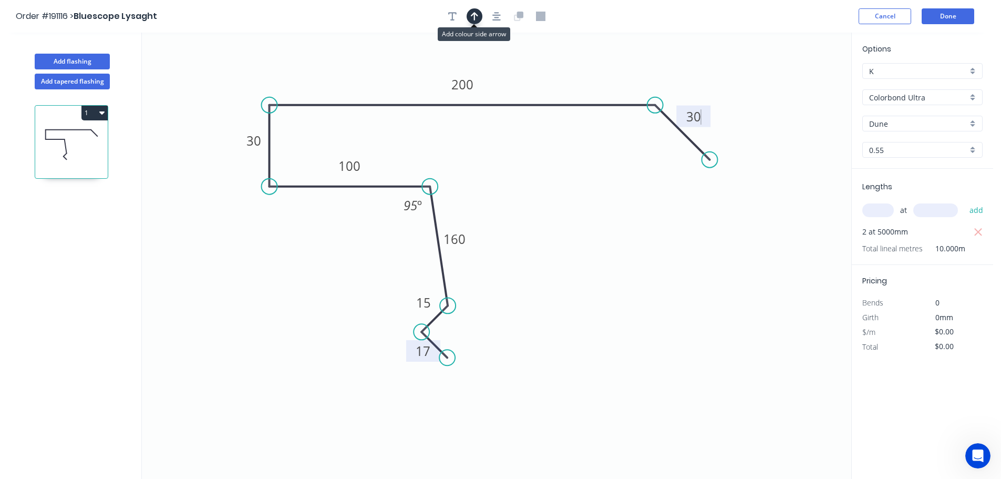
click at [469, 18] on button "button" at bounding box center [475, 16] width 16 height 16
type input "$24.84"
type input "$248.40"
click at [797, 87] on icon at bounding box center [798, 73] width 9 height 34
drag, startPoint x: 759, startPoint y: 71, endPoint x: 748, endPoint y: 81, distance: 14.5
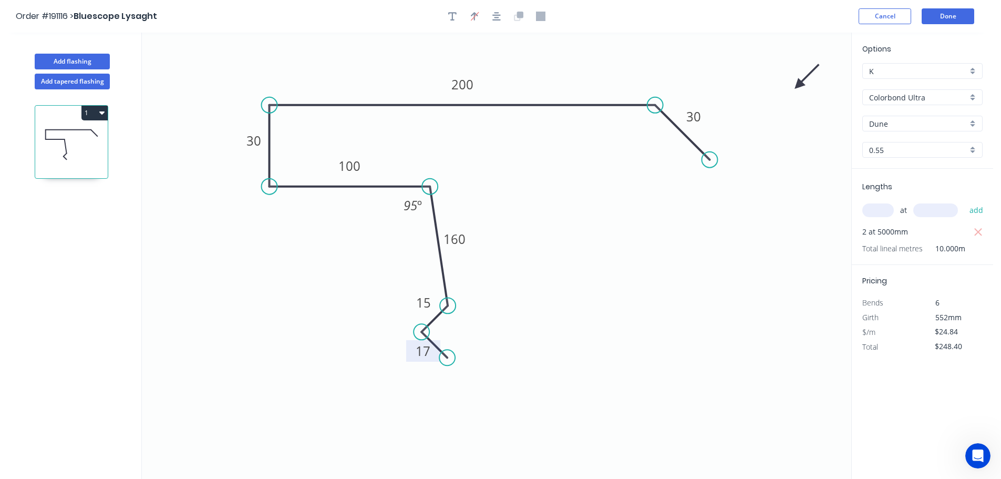
click at [721, 71] on icon "0 17 15 160 100 30 200 30 95 º" at bounding box center [497, 256] width 710 height 446
drag, startPoint x: 798, startPoint y: 83, endPoint x: 687, endPoint y: 60, distance: 114.2
click at [687, 60] on icon at bounding box center [695, 52] width 30 height 30
click at [956, 15] on button "Done" at bounding box center [948, 16] width 53 height 16
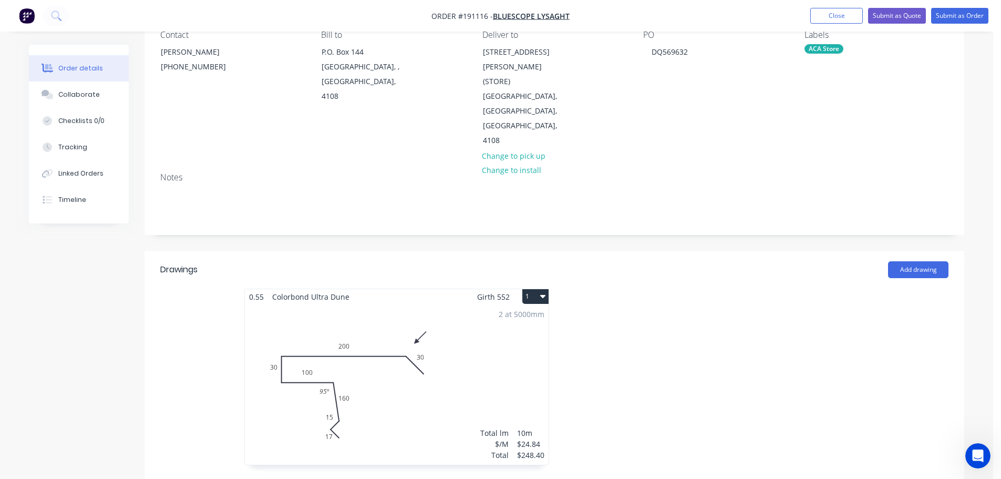
scroll to position [158, 0]
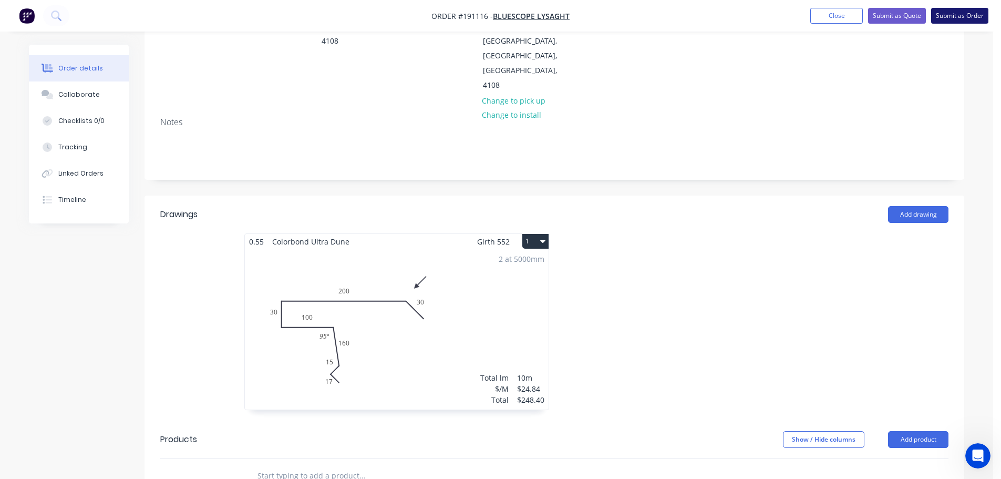
click at [969, 15] on button "Submit as Order" at bounding box center [959, 16] width 57 height 16
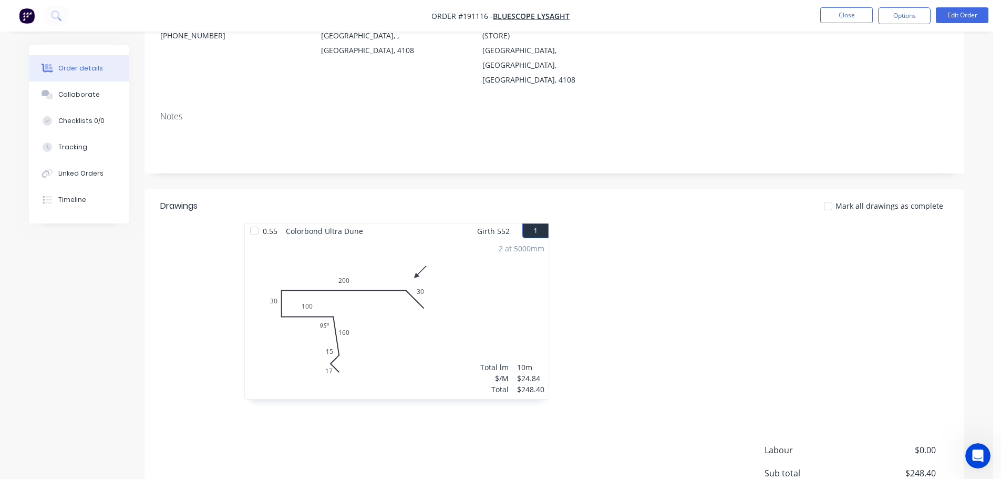
scroll to position [0, 0]
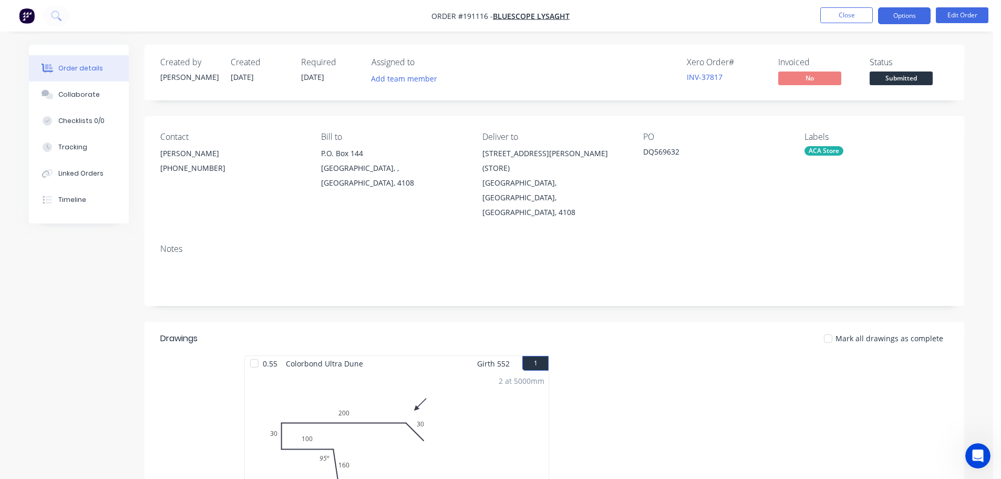
click at [914, 16] on button "Options" at bounding box center [904, 15] width 53 height 17
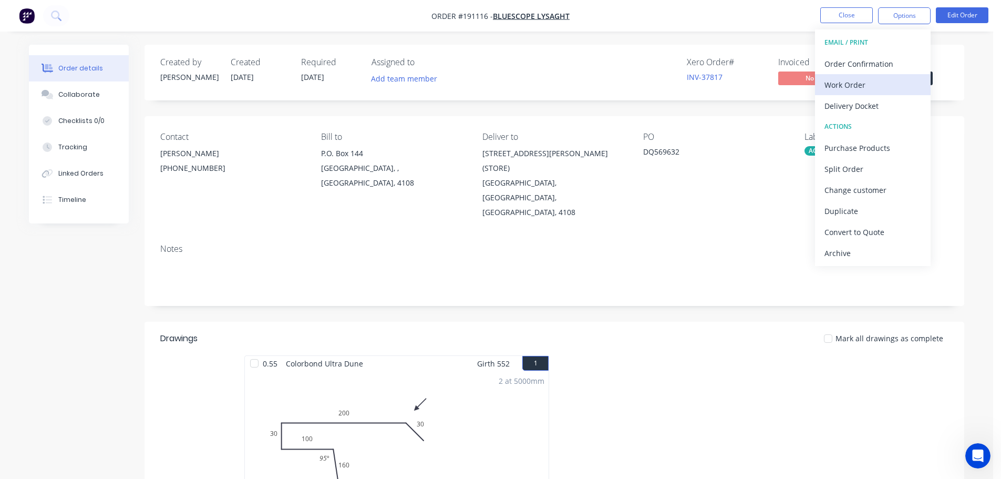
click at [864, 87] on div "Work Order" at bounding box center [873, 84] width 97 height 15
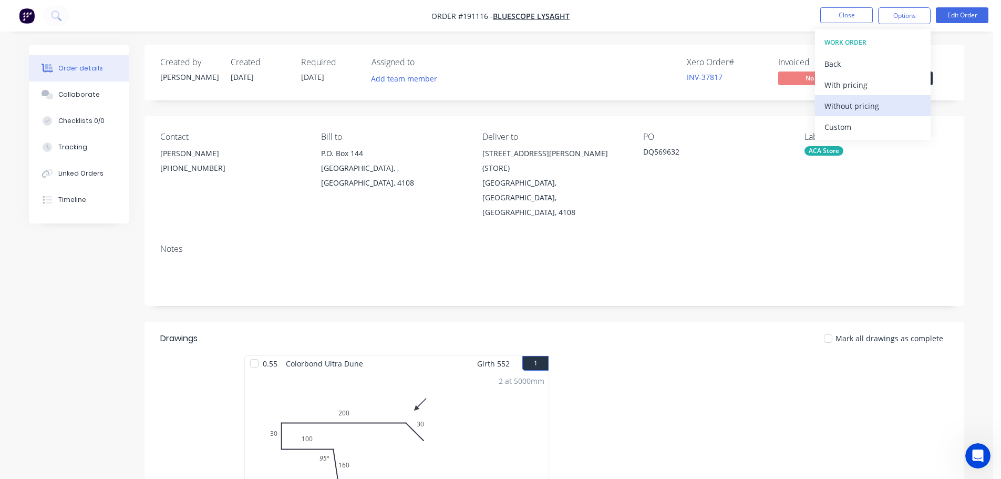
click at [860, 103] on div "Without pricing" at bounding box center [873, 105] width 97 height 15
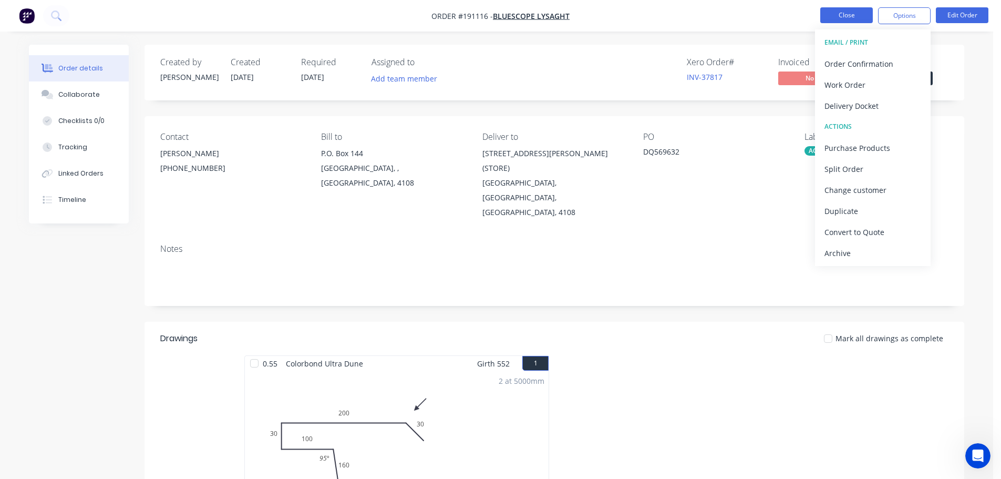
click at [854, 12] on button "Close" at bounding box center [847, 15] width 53 height 16
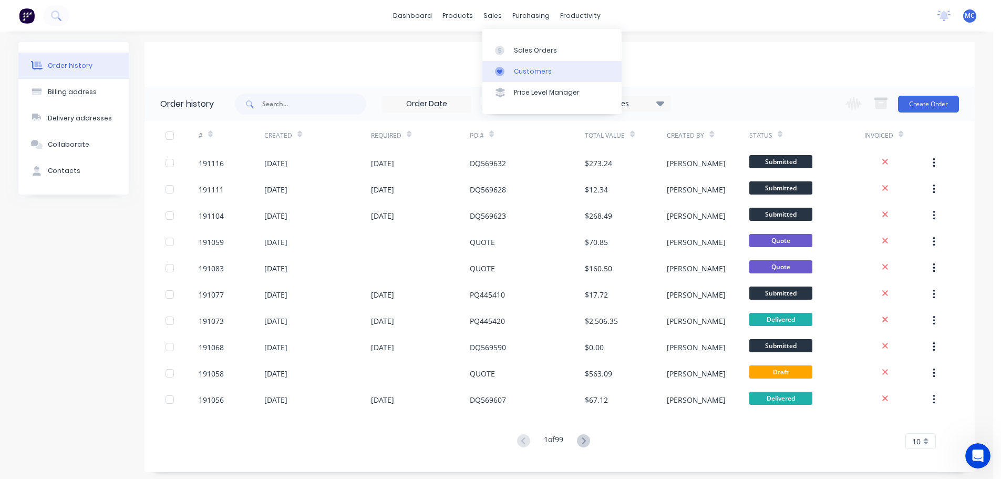
click at [531, 76] on link "Customers" at bounding box center [552, 71] width 139 height 21
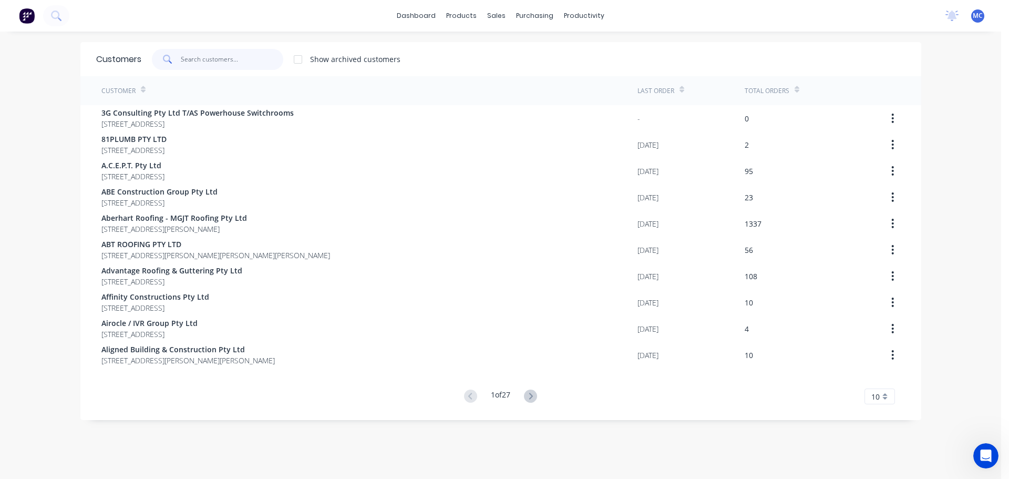
click at [197, 60] on input "text" at bounding box center [232, 59] width 103 height 21
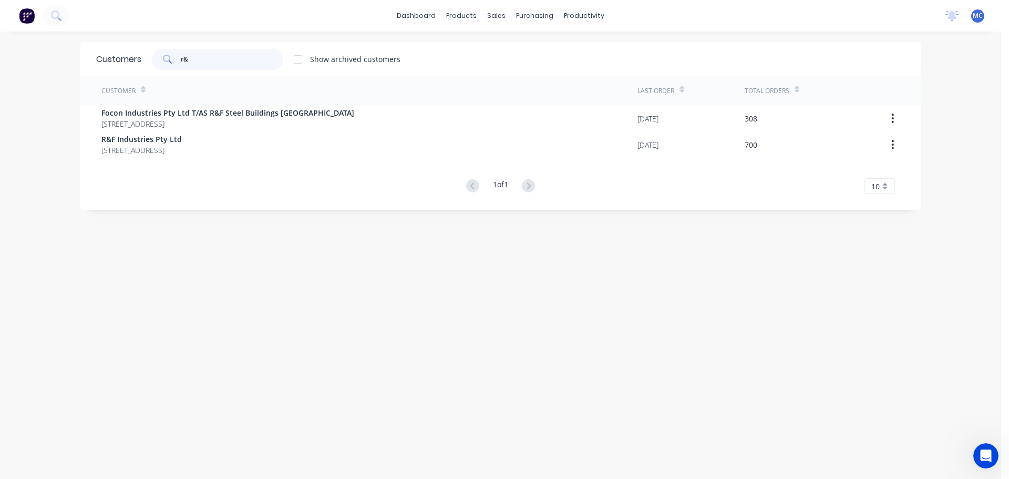
type input "r&"
click at [204, 113] on span "Focon Industries Pty Ltd T/AS R&F Steel Buildings [GEOGRAPHIC_DATA]" at bounding box center [227, 112] width 253 height 11
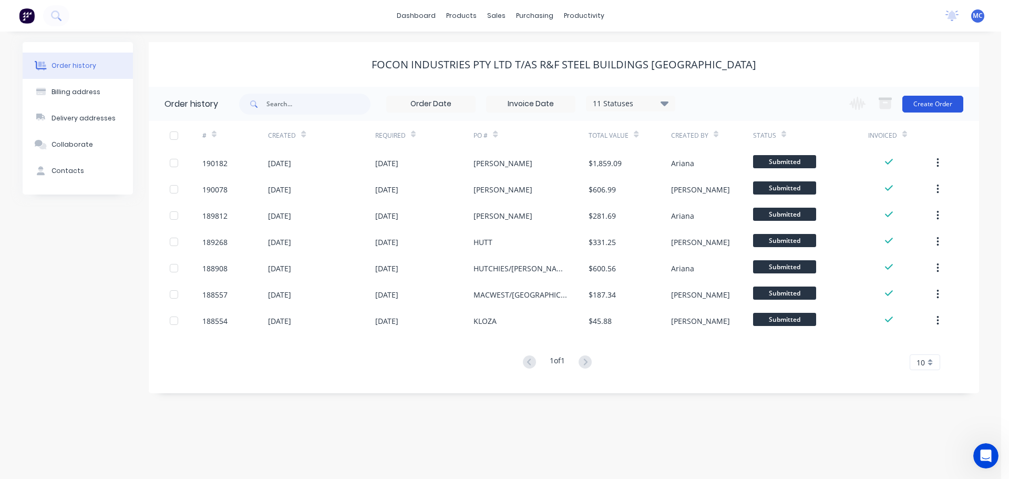
click at [934, 104] on button "Create Order" at bounding box center [933, 104] width 61 height 17
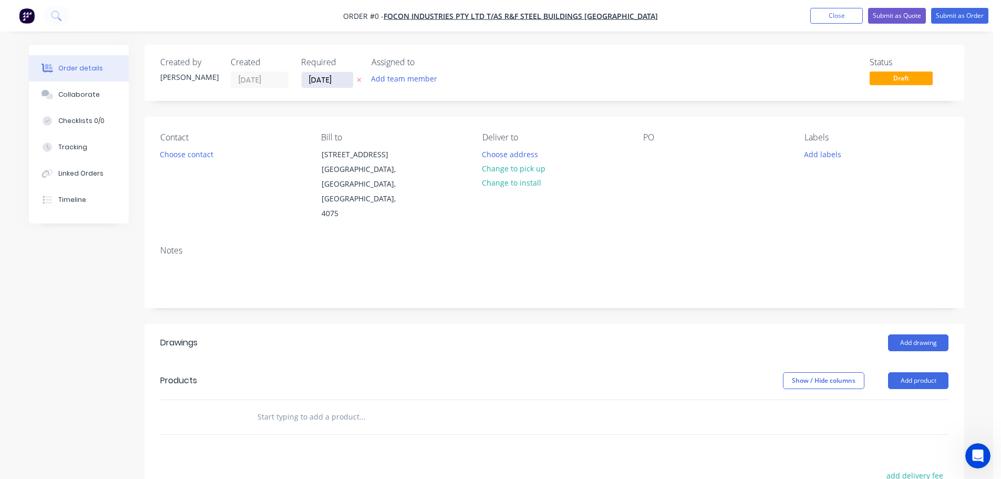
click at [324, 84] on input "[DATE]" at bounding box center [328, 80] width 52 height 16
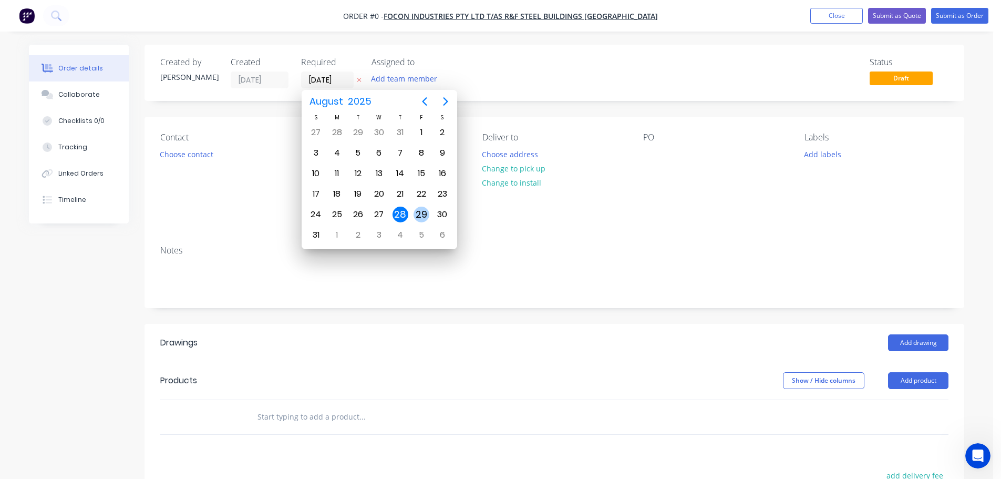
click at [424, 214] on div "29" at bounding box center [422, 215] width 16 height 16
type input "[DATE]"
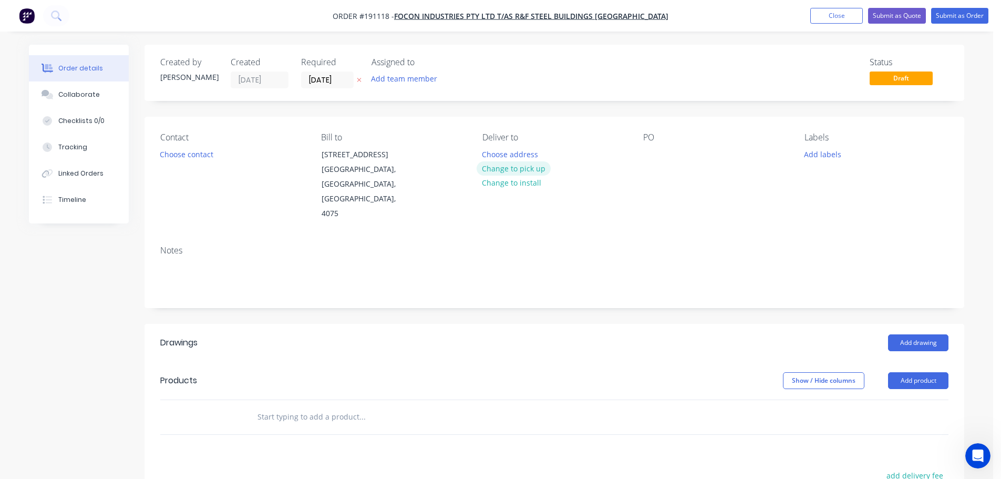
click at [516, 168] on button "Change to pick up" at bounding box center [514, 168] width 75 height 14
click at [493, 152] on div at bounding box center [491, 154] width 17 height 15
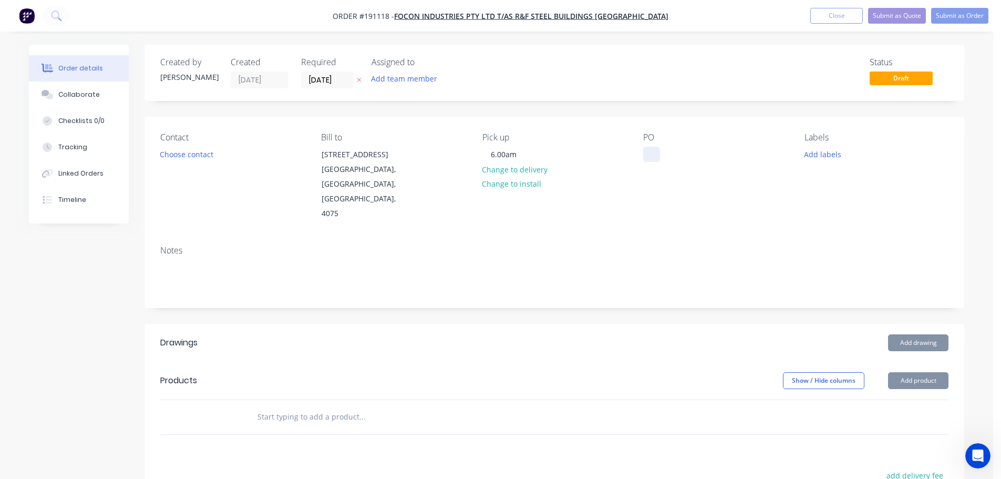
click at [654, 156] on div at bounding box center [651, 154] width 17 height 15
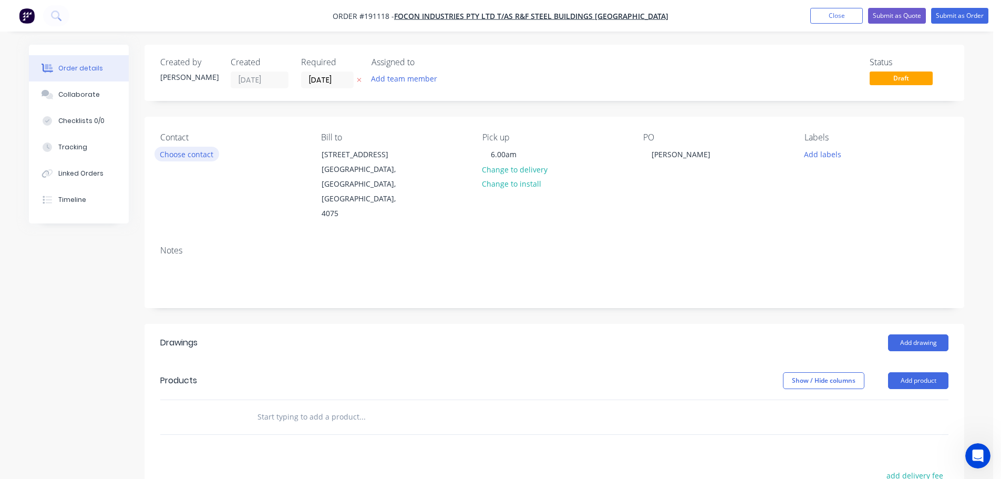
click at [172, 155] on button "Choose contact" at bounding box center [187, 154] width 65 height 14
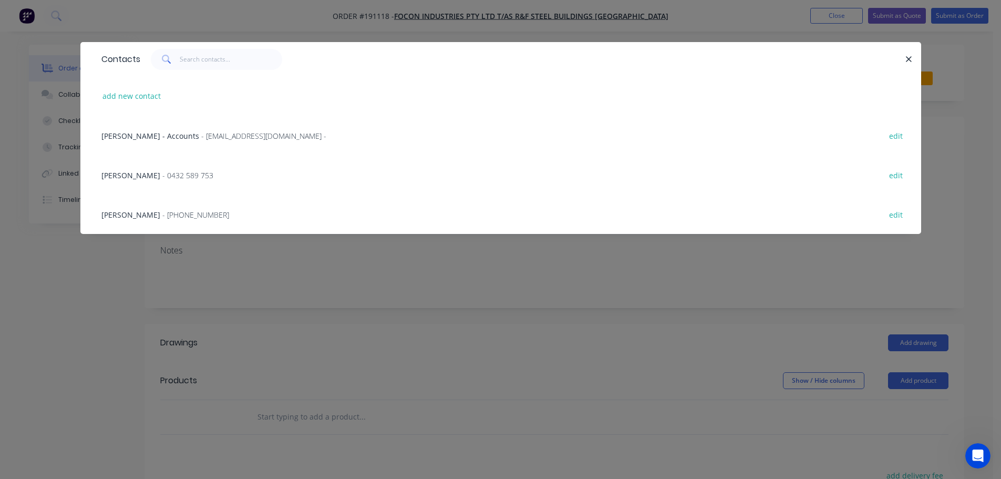
click at [169, 175] on span "- 0432 589 753" at bounding box center [187, 175] width 51 height 10
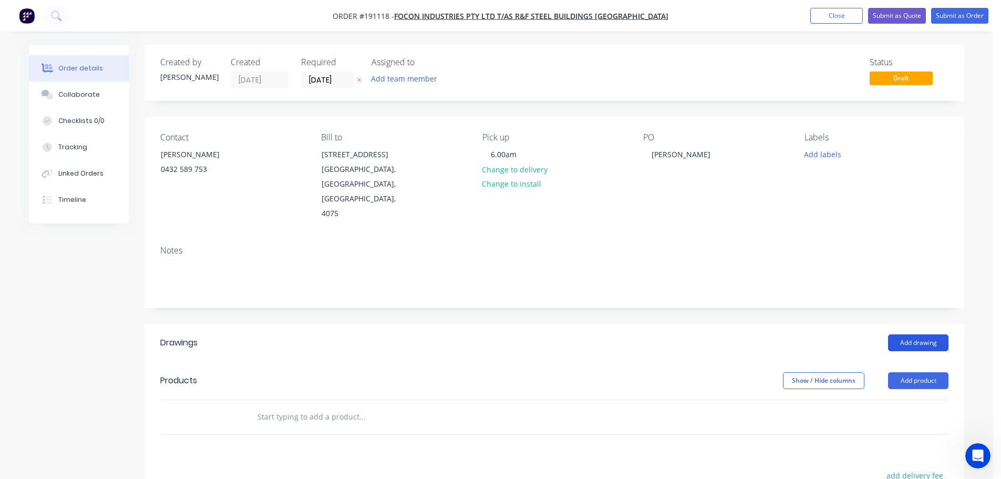
click at [918, 334] on button "Add drawing" at bounding box center [918, 342] width 60 height 17
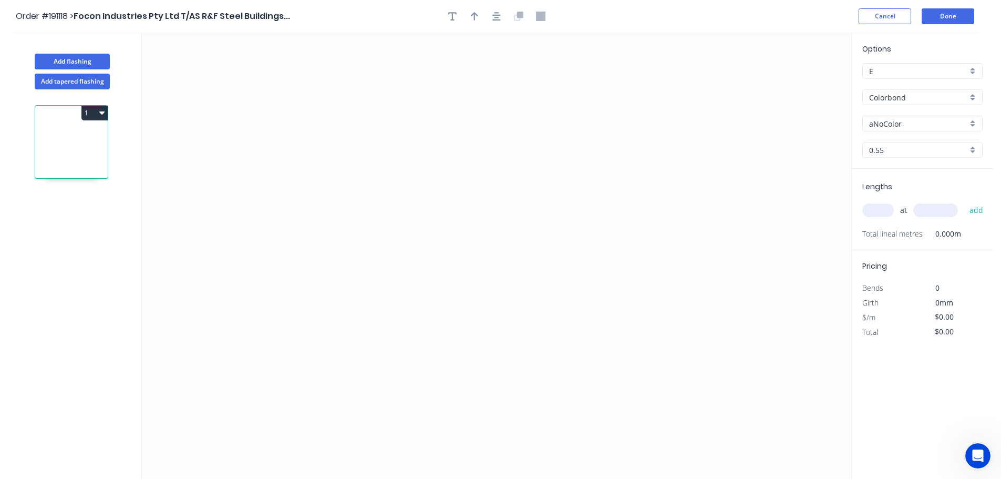
click at [903, 124] on input "aNoColor" at bounding box center [918, 123] width 98 height 11
click at [886, 178] on div "Surfmist" at bounding box center [922, 180] width 119 height 18
type input "Surfmist"
click at [875, 208] on input "text" at bounding box center [879, 210] width 32 height 14
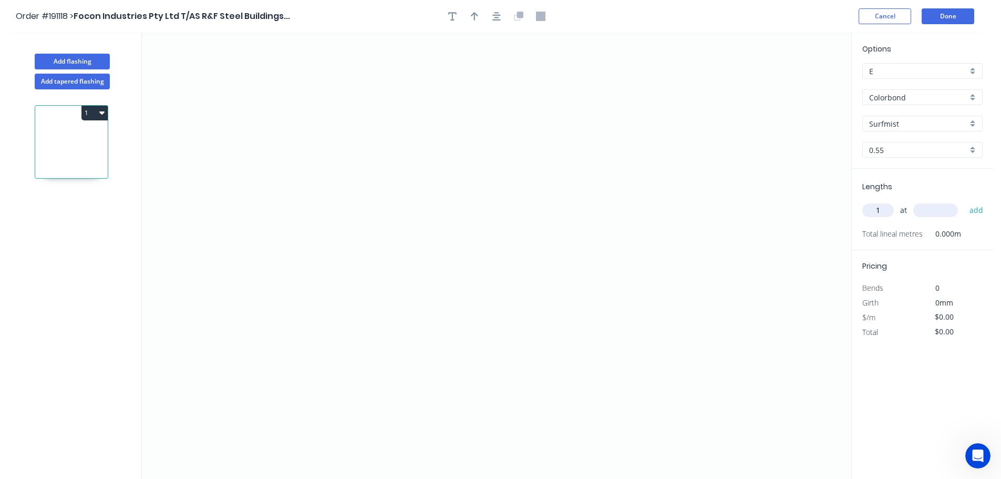
type input "1"
type input "3100"
click at [965, 201] on button "add" at bounding box center [977, 210] width 25 height 18
click at [692, 160] on icon "0" at bounding box center [497, 256] width 710 height 446
click at [669, 100] on icon at bounding box center [681, 130] width 24 height 61
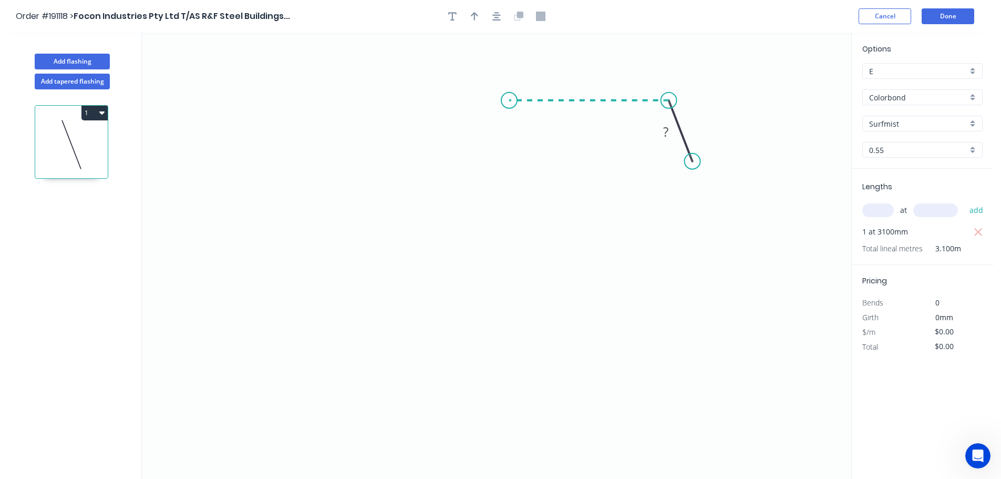
click at [509, 95] on icon "0 ?" at bounding box center [497, 256] width 710 height 446
click at [513, 378] on icon "0 ? ? ? º" at bounding box center [497, 256] width 710 height 446
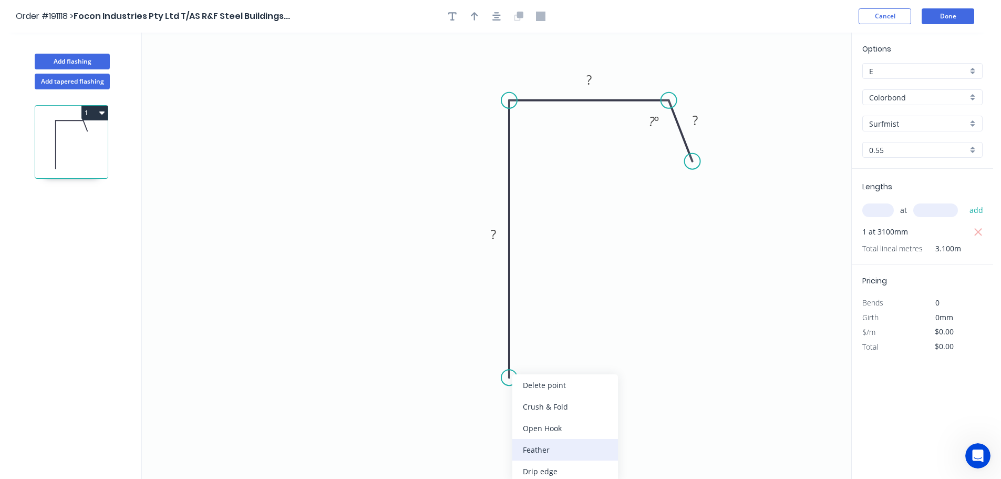
click at [535, 450] on div "Feather" at bounding box center [566, 450] width 106 height 22
click at [548, 416] on div "Flip bend" at bounding box center [563, 414] width 106 height 22
drag, startPoint x: 548, startPoint y: 357, endPoint x: 568, endPoint y: 361, distance: 20.4
click at [568, 361] on rect at bounding box center [549, 363] width 41 height 22
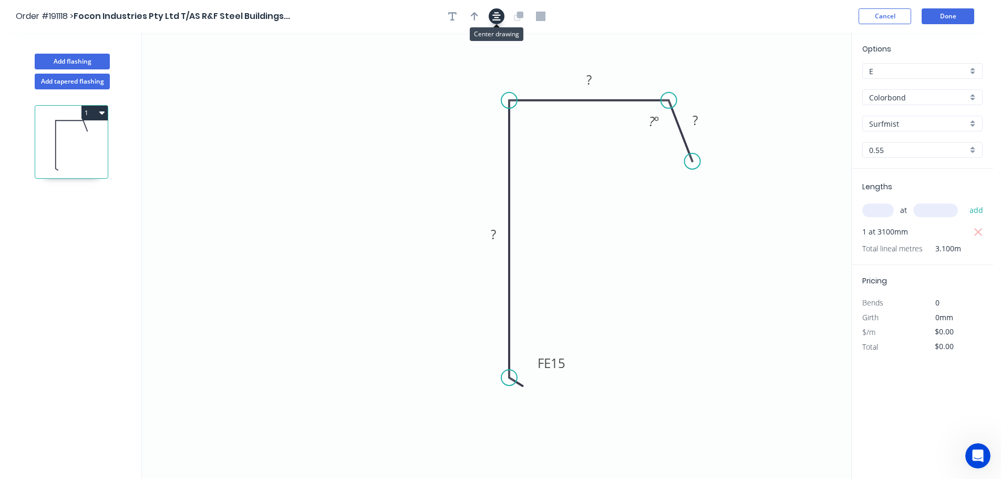
click at [494, 17] on icon "button" at bounding box center [497, 16] width 8 height 9
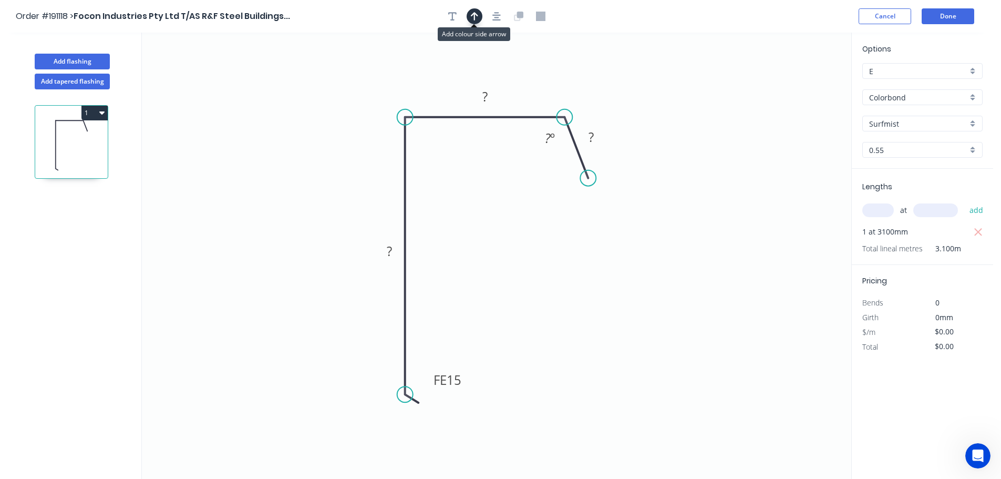
click at [474, 18] on icon "button" at bounding box center [474, 16] width 7 height 9
click at [800, 83] on icon at bounding box center [798, 73] width 9 height 34
drag, startPoint x: 800, startPoint y: 83, endPoint x: 614, endPoint y: 70, distance: 186.0
click at [614, 70] on icon at bounding box center [622, 61] width 30 height 30
click at [454, 380] on tspan "15" at bounding box center [454, 379] width 15 height 17
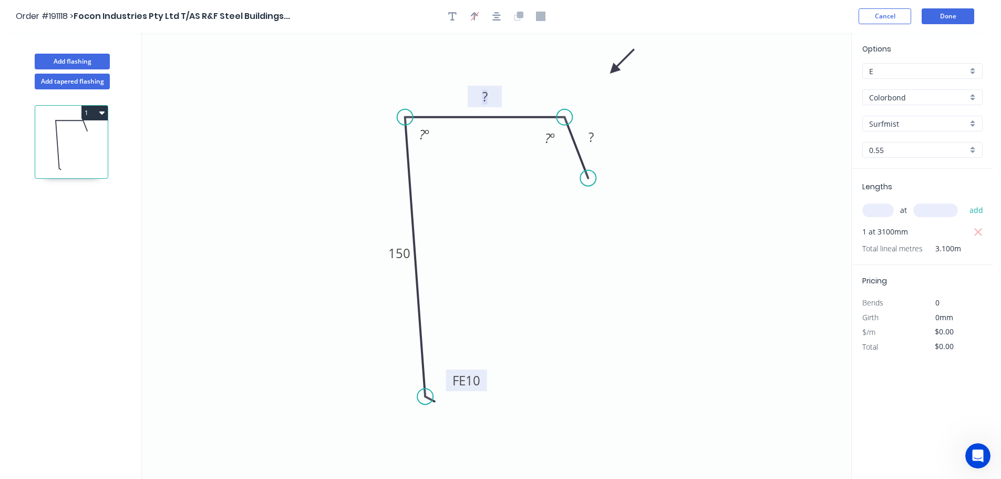
drag, startPoint x: 405, startPoint y: 393, endPoint x: 425, endPoint y: 397, distance: 20.9
click at [425, 397] on circle at bounding box center [425, 396] width 16 height 16
click at [422, 132] on tspan "?" at bounding box center [422, 134] width 6 height 17
click at [104, 114] on icon "button" at bounding box center [101, 112] width 5 height 8
type input "$11.86"
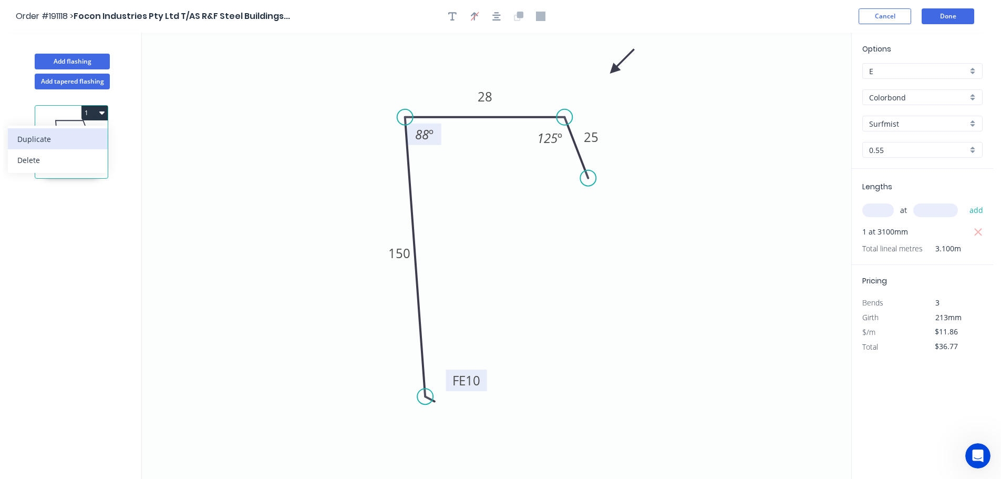
click at [48, 136] on div "Duplicate" at bounding box center [57, 138] width 81 height 15
type input "$0.00"
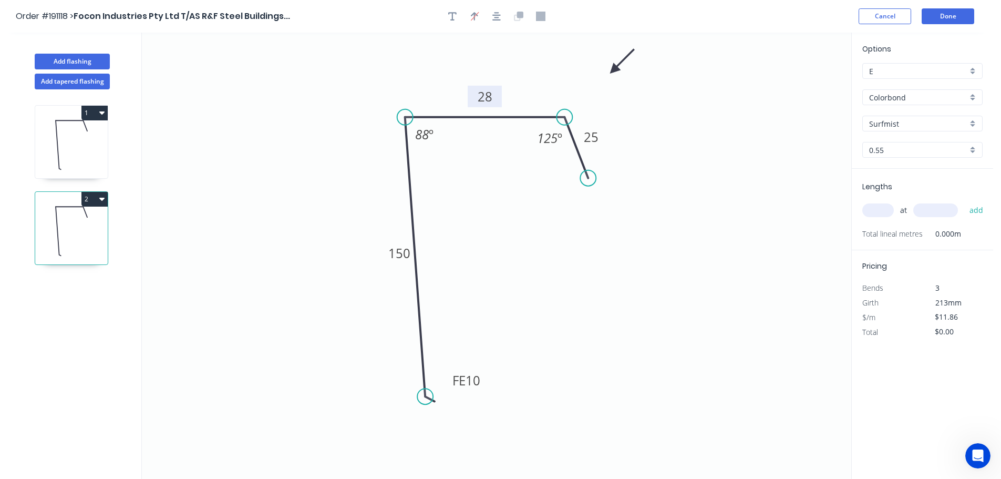
click at [488, 95] on tspan "28" at bounding box center [485, 96] width 15 height 17
click at [876, 210] on input "text" at bounding box center [879, 210] width 32 height 14
type input "1"
type input "3100"
click at [965, 201] on button "add" at bounding box center [977, 210] width 25 height 18
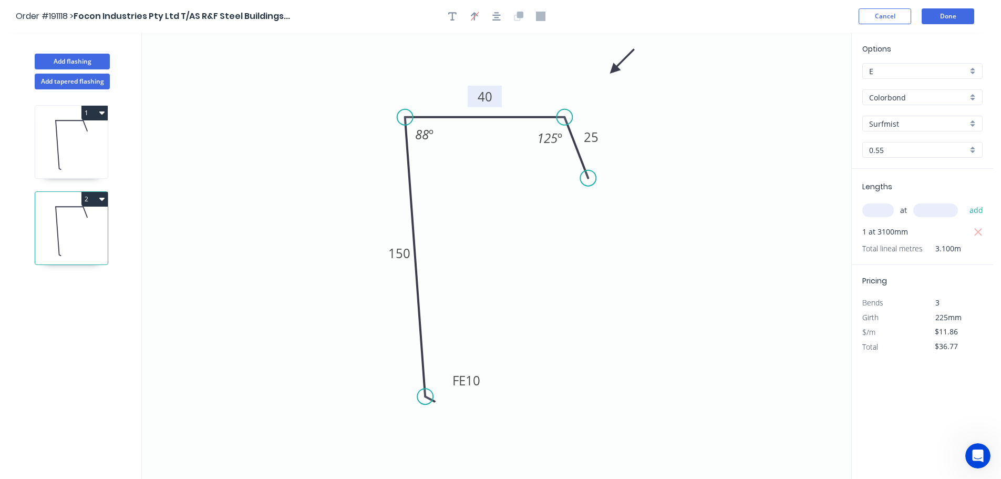
drag, startPoint x: 101, startPoint y: 201, endPoint x: 77, endPoint y: 205, distance: 24.5
click at [101, 201] on icon "button" at bounding box center [101, 198] width 5 height 8
click at [46, 218] on div "Duplicate" at bounding box center [57, 225] width 81 height 15
type input "$0.00"
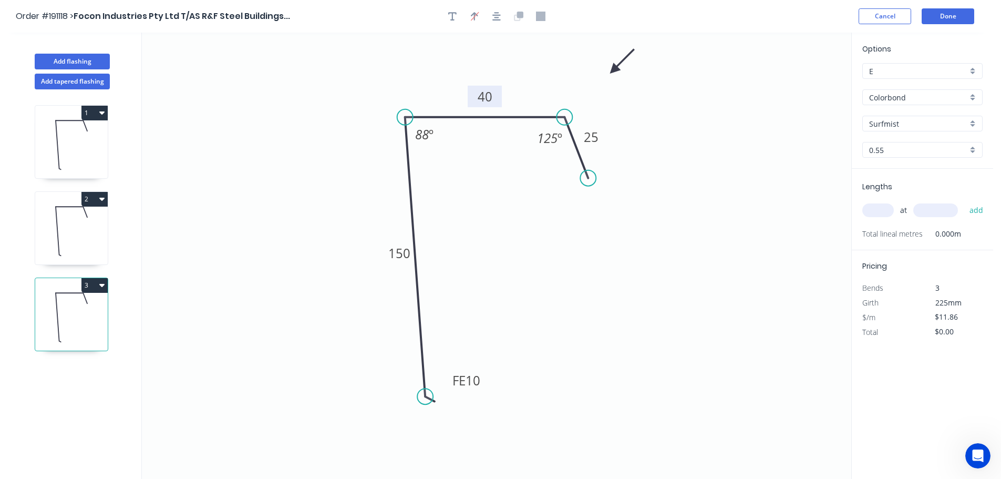
click at [486, 93] on tspan "40" at bounding box center [485, 96] width 15 height 17
click at [886, 207] on input "text" at bounding box center [879, 210] width 32 height 14
type input "1"
type input "3100"
click at [965, 201] on button "add" at bounding box center [977, 210] width 25 height 18
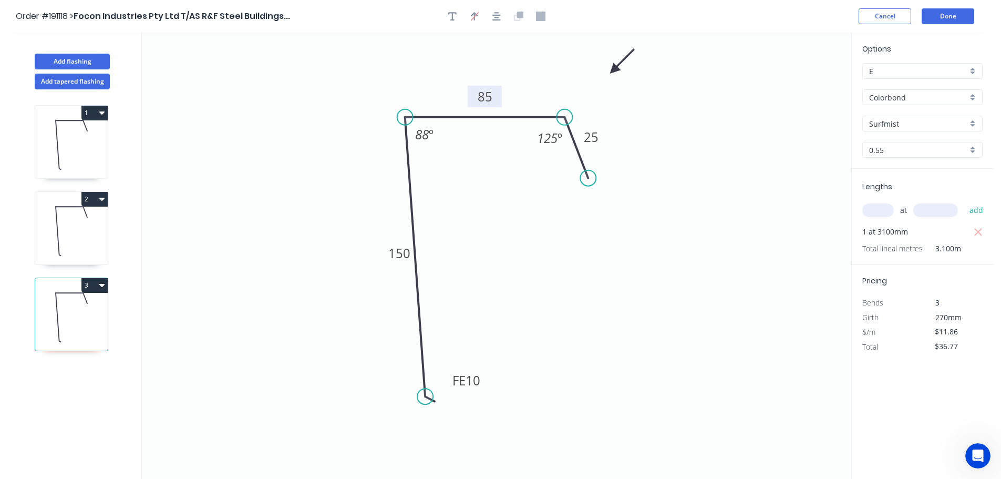
click at [103, 285] on icon "button" at bounding box center [101, 285] width 5 height 3
click at [42, 311] on div "Duplicate" at bounding box center [57, 311] width 81 height 15
type input "$0.00"
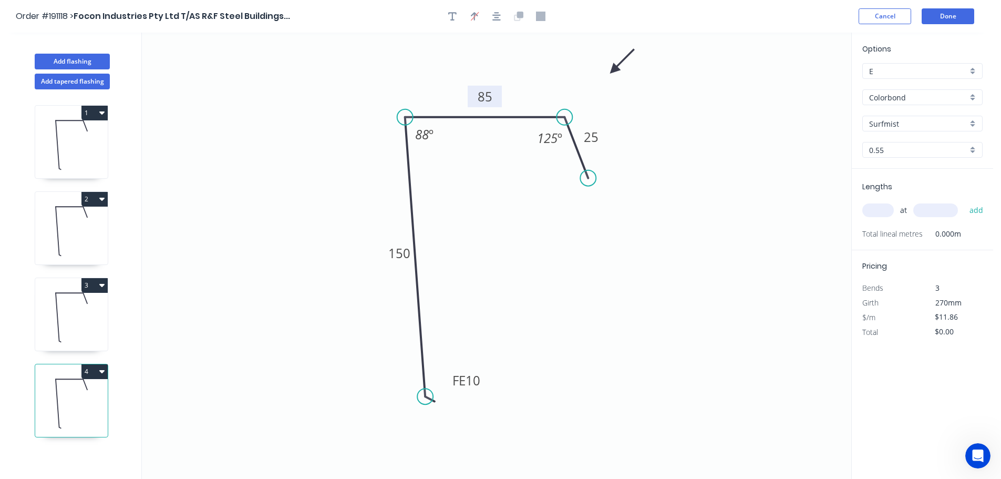
click at [487, 98] on tspan "85" at bounding box center [485, 96] width 15 height 17
click at [884, 210] on input "text" at bounding box center [879, 210] width 32 height 14
type input "1"
type input "3100"
click at [965, 201] on button "add" at bounding box center [977, 210] width 25 height 18
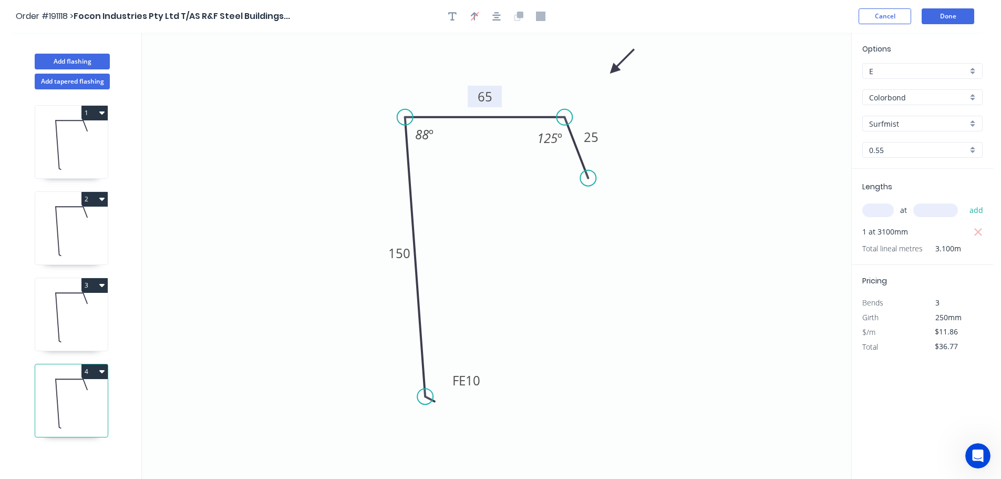
click at [99, 373] on icon "button" at bounding box center [101, 371] width 5 height 8
drag, startPoint x: 37, startPoint y: 397, endPoint x: 81, endPoint y: 361, distance: 56.8
click at [38, 397] on div "Duplicate" at bounding box center [57, 397] width 81 height 15
type input "$0.00"
click at [486, 99] on tspan "65" at bounding box center [485, 96] width 15 height 17
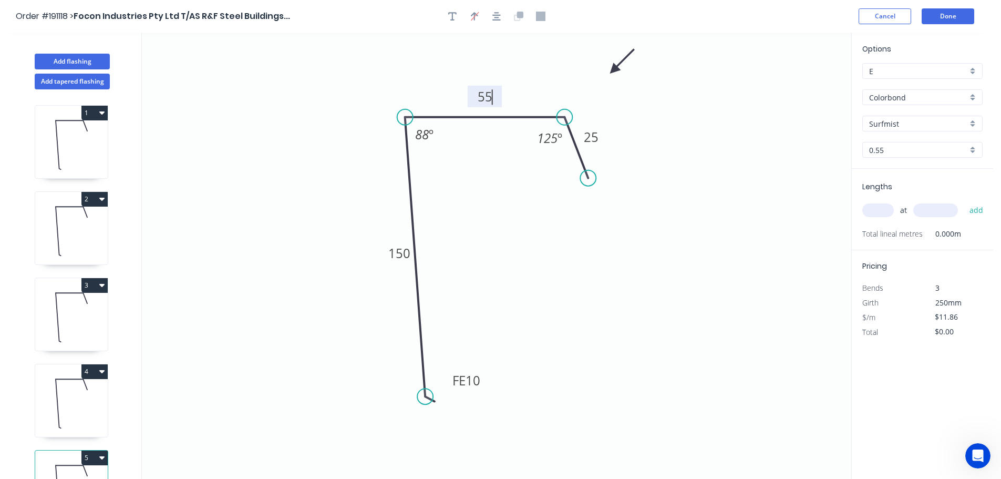
click at [873, 206] on input "text" at bounding box center [879, 210] width 32 height 14
type input "1"
type input "3100"
click at [965, 201] on button "add" at bounding box center [977, 210] width 25 height 18
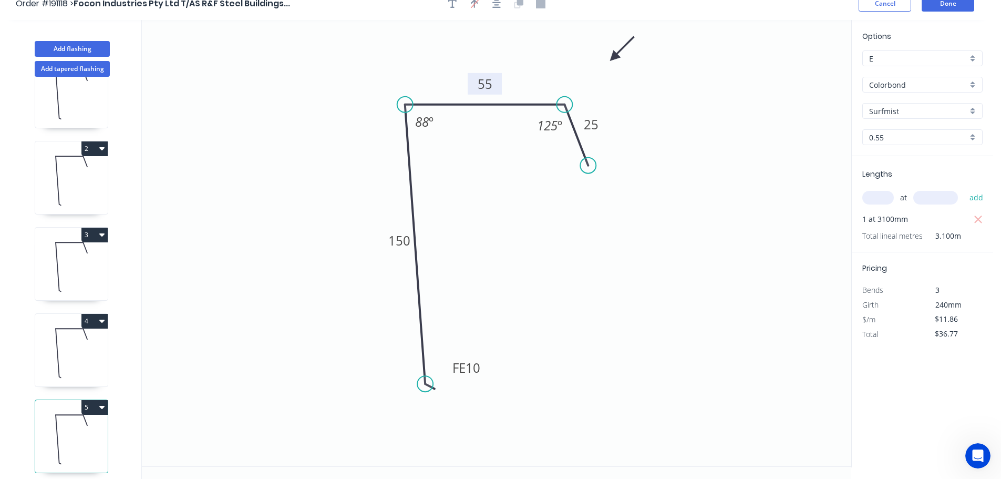
scroll to position [19, 0]
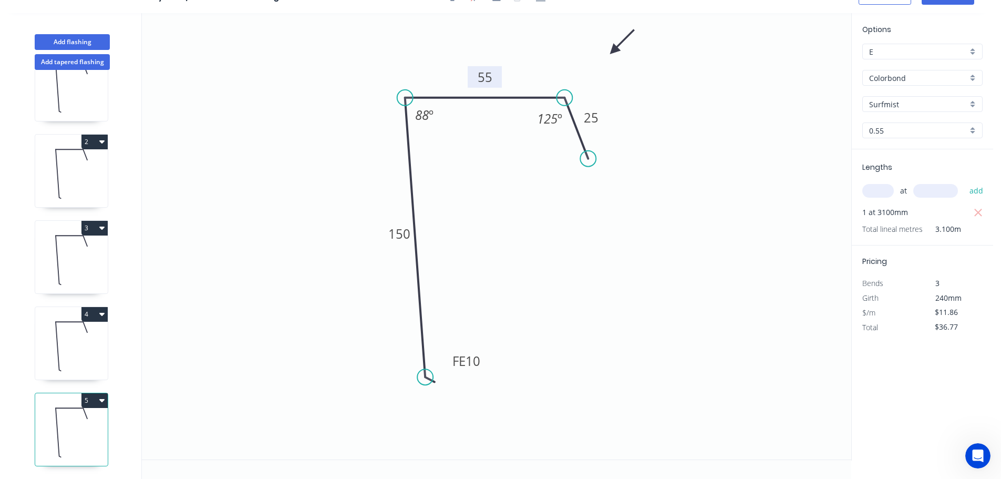
click at [101, 396] on icon "button" at bounding box center [101, 400] width 5 height 8
click at [22, 419] on div "Duplicate" at bounding box center [57, 426] width 81 height 15
type input "$0.00"
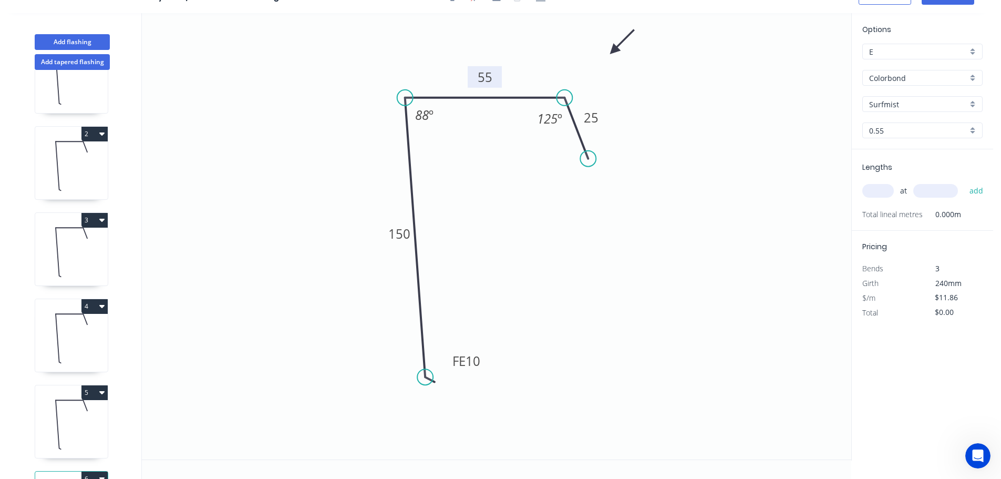
click at [486, 76] on tspan "55" at bounding box center [485, 76] width 15 height 17
click at [872, 189] on input "text" at bounding box center [879, 191] width 32 height 14
type input "1"
type input "3100"
click at [965, 182] on button "add" at bounding box center [977, 191] width 25 height 18
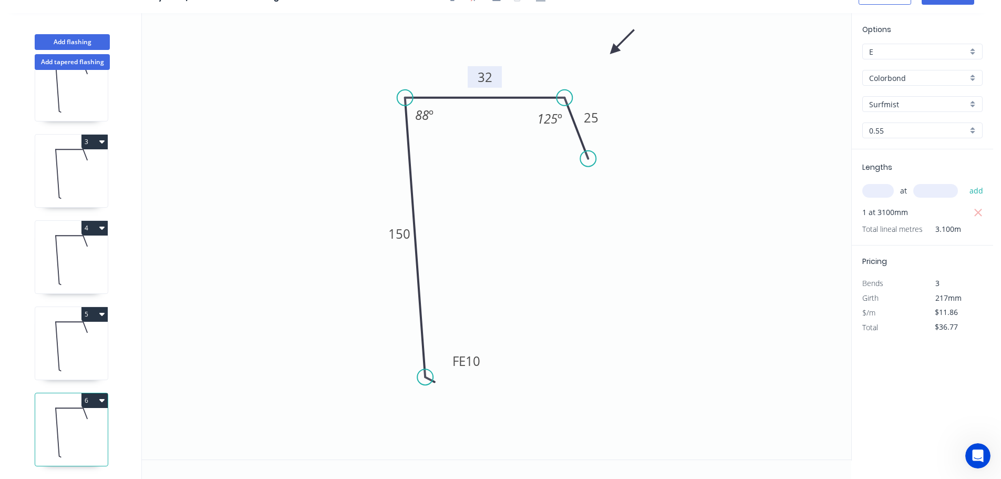
scroll to position [132, 0]
click at [102, 396] on icon "button" at bounding box center [101, 400] width 5 height 8
click at [39, 419] on div "Duplicate" at bounding box center [57, 426] width 81 height 15
type input "$0.00"
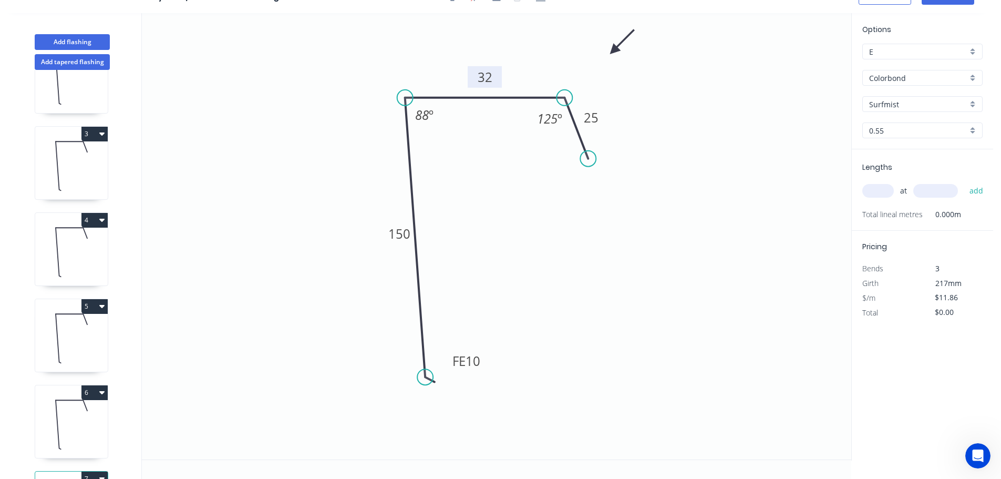
click at [486, 79] on tspan "32" at bounding box center [485, 76] width 15 height 17
click at [878, 188] on input "text" at bounding box center [879, 191] width 32 height 14
type input "3"
type input "3100"
click at [965, 182] on button "add" at bounding box center [977, 191] width 25 height 18
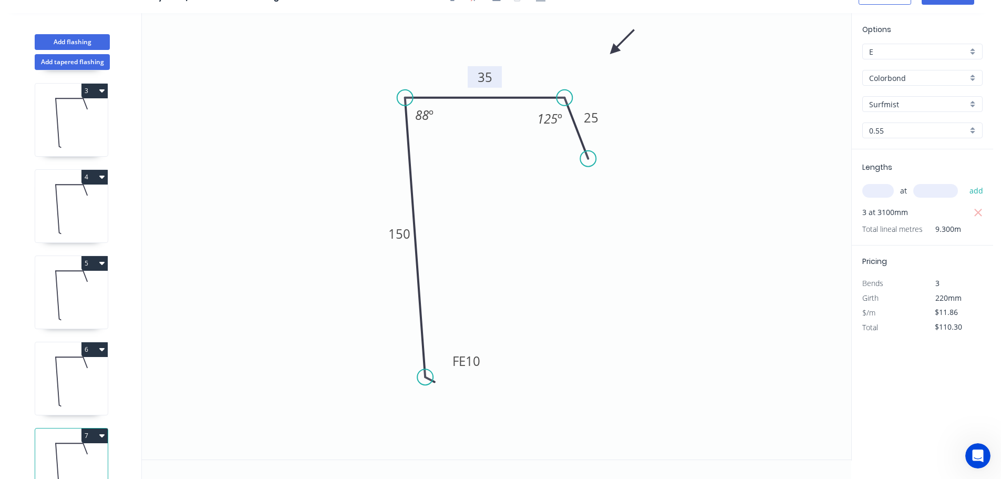
scroll to position [218, 0]
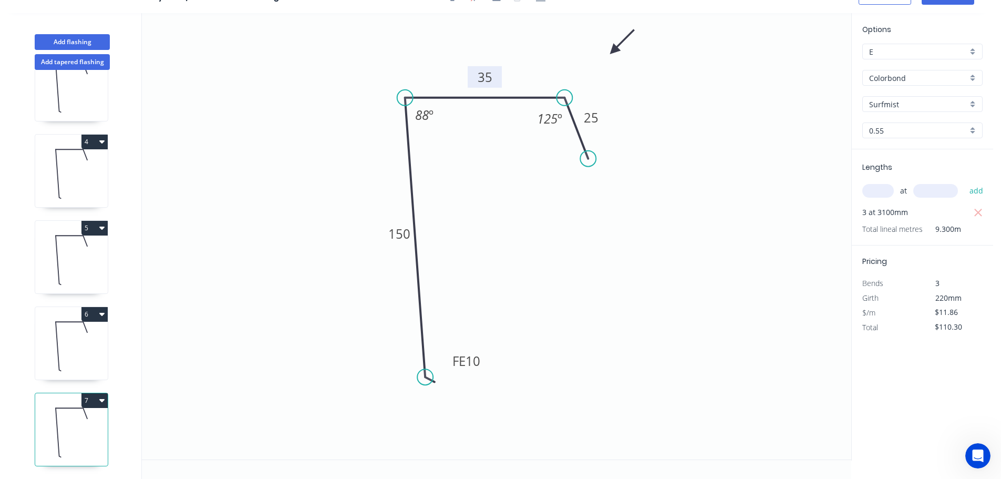
click at [104, 399] on icon "button" at bounding box center [101, 400] width 5 height 3
click at [41, 421] on div "Duplicate" at bounding box center [57, 426] width 81 height 15
type input "$0.00"
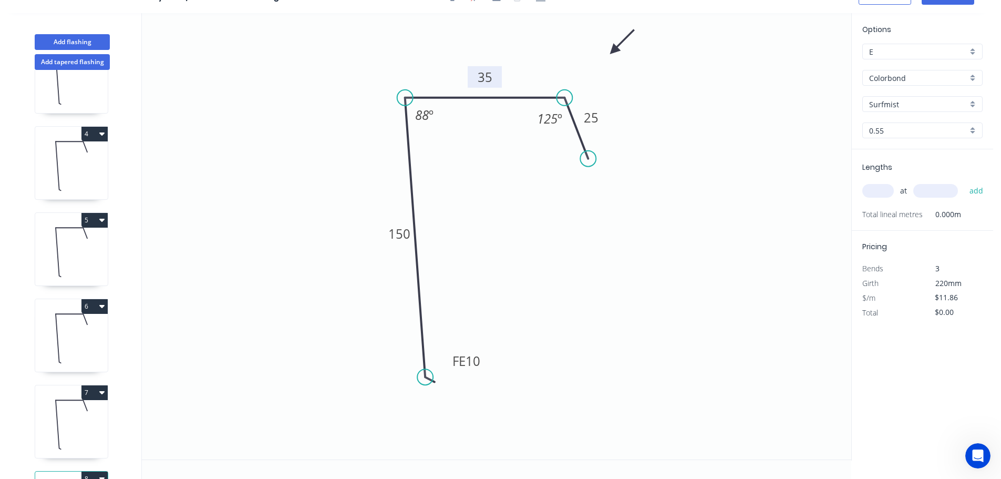
click at [486, 77] on tspan "35" at bounding box center [485, 76] width 15 height 17
click at [878, 186] on input "text" at bounding box center [879, 191] width 32 height 14
type input "1"
type input "3100"
click at [965, 182] on button "add" at bounding box center [977, 191] width 25 height 18
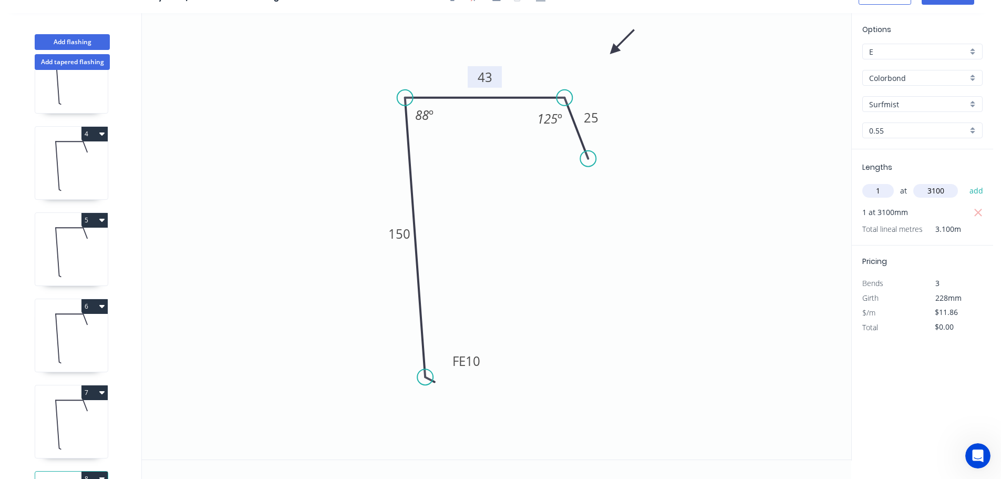
type input "$36.77"
click at [74, 37] on button "Add flashing" at bounding box center [72, 42] width 75 height 16
type input "$0.00"
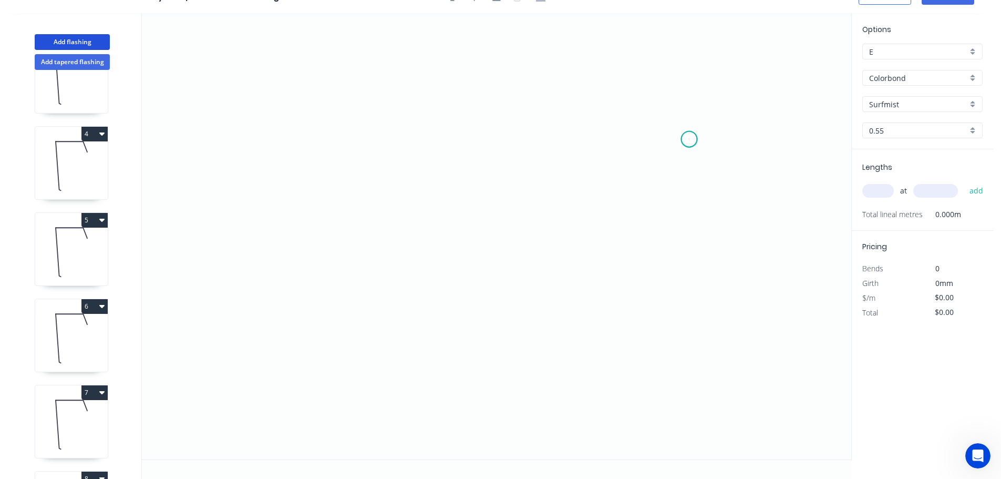
drag, startPoint x: 690, startPoint y: 139, endPoint x: 679, endPoint y: 137, distance: 10.7
click at [689, 138] on icon "0" at bounding box center [497, 236] width 710 height 446
click at [658, 74] on icon "0" at bounding box center [497, 236] width 710 height 446
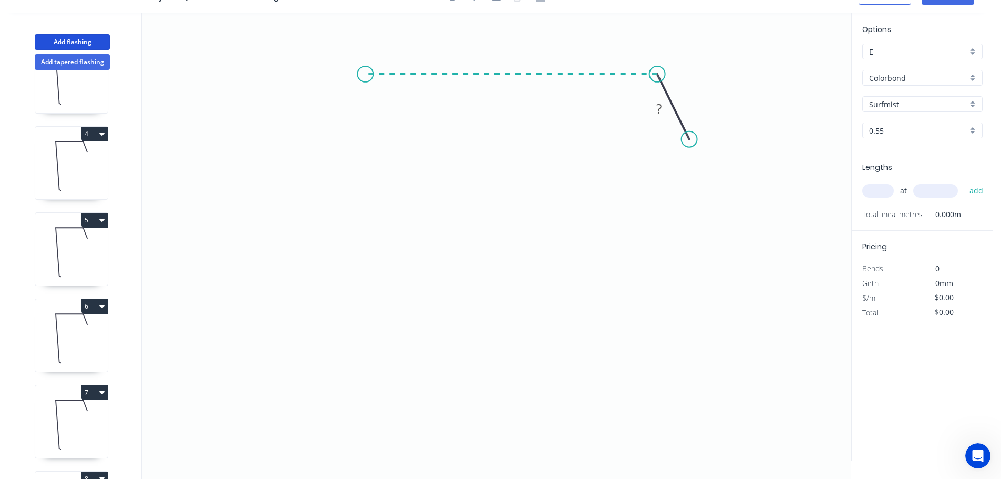
click at [365, 68] on icon "0 ?" at bounding box center [497, 236] width 710 height 446
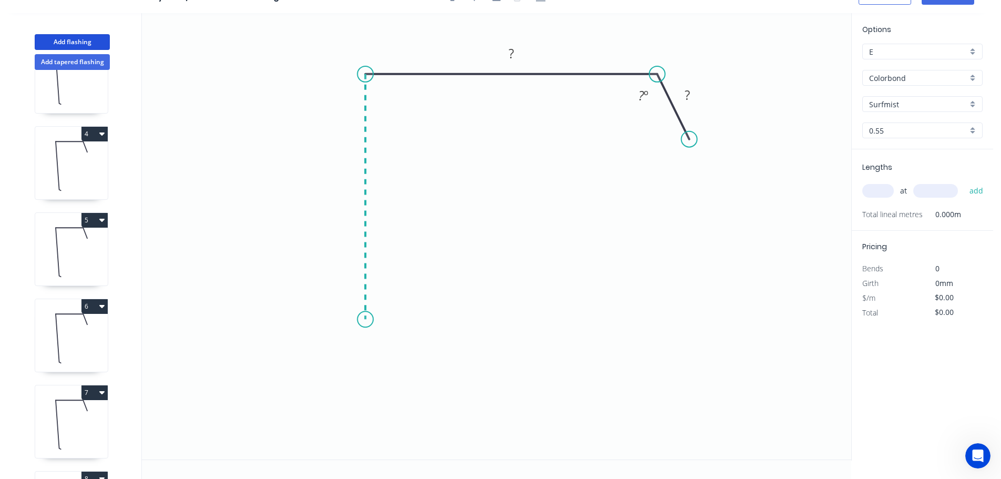
click at [356, 320] on icon "0 ? ? ? º" at bounding box center [497, 236] width 710 height 446
click at [418, 355] on icon "0 ? ? ? ? º" at bounding box center [497, 236] width 710 height 446
click at [418, 355] on circle at bounding box center [419, 354] width 16 height 16
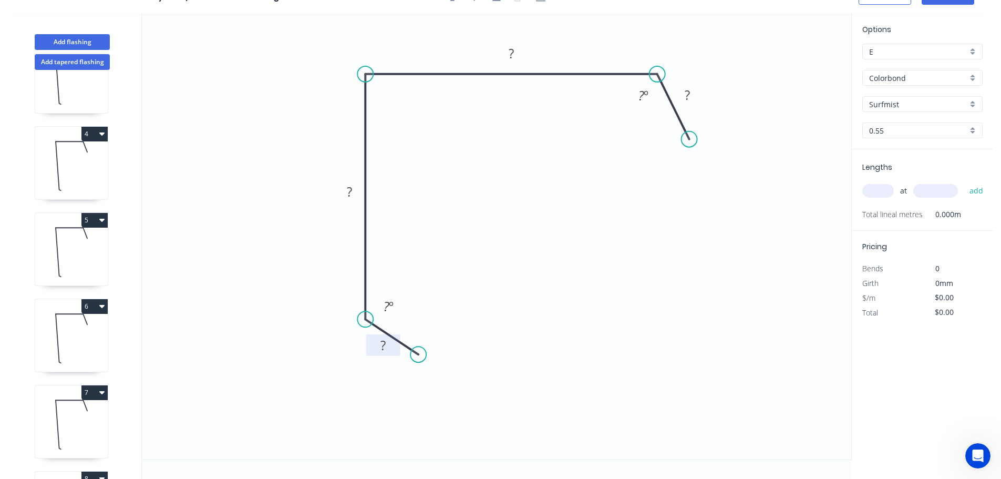
click at [385, 343] on tspan "?" at bounding box center [383, 344] width 5 height 17
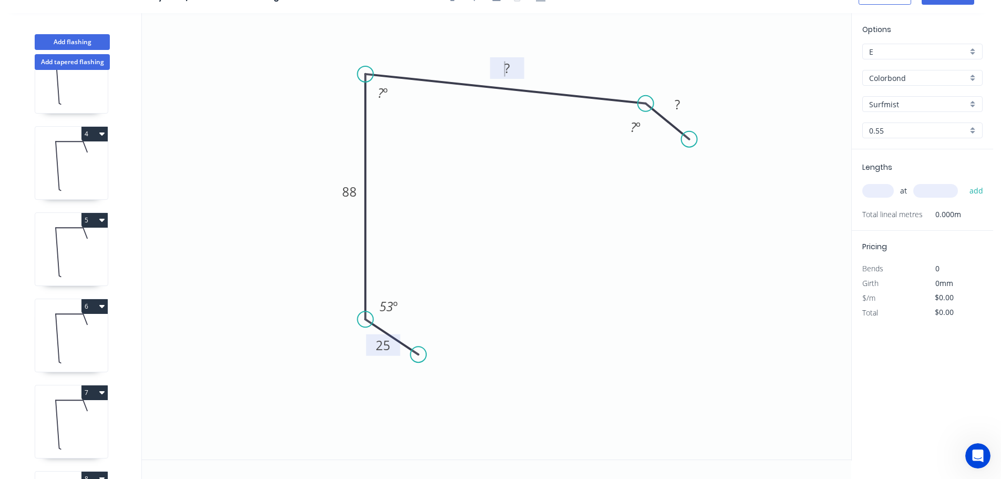
drag, startPoint x: 654, startPoint y: 75, endPoint x: 646, endPoint y: 104, distance: 30.1
click at [646, 104] on circle at bounding box center [646, 104] width 16 height 16
drag, startPoint x: 690, startPoint y: 139, endPoint x: 681, endPoint y: 159, distance: 21.2
click at [681, 159] on circle at bounding box center [681, 159] width 16 height 16
click at [351, 192] on tspan "88" at bounding box center [349, 191] width 15 height 17
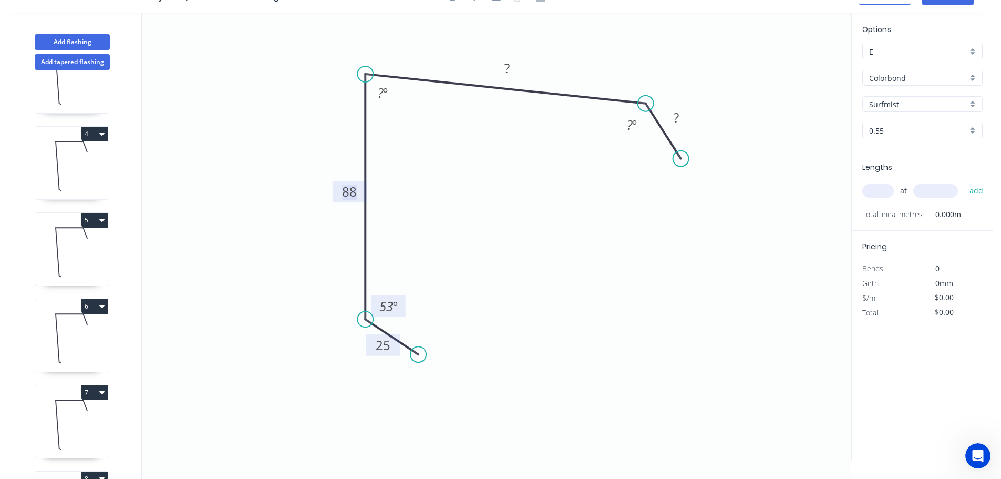
click at [386, 305] on tspan "53" at bounding box center [387, 306] width 14 height 17
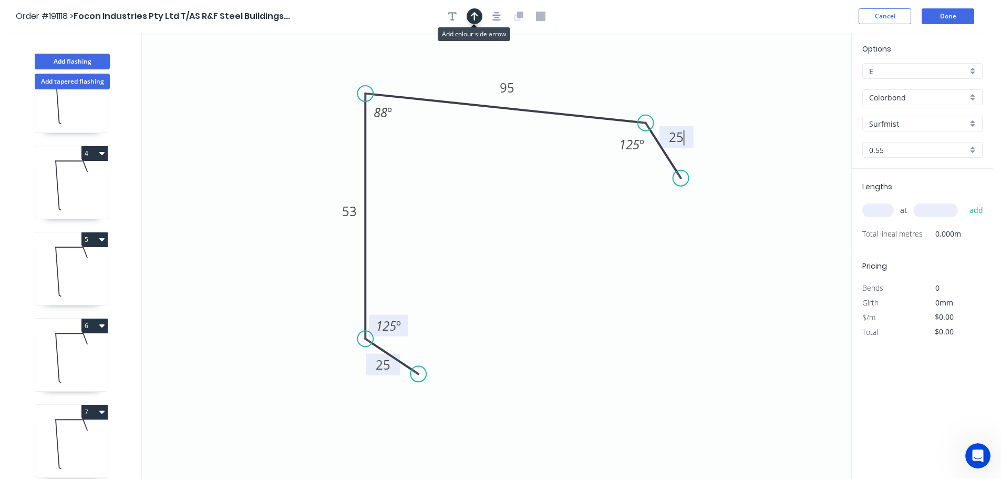
click at [472, 19] on icon "button" at bounding box center [474, 16] width 7 height 9
type input "$9.70"
click at [801, 84] on icon at bounding box center [798, 73] width 9 height 34
drag, startPoint x: 799, startPoint y: 84, endPoint x: 610, endPoint y: 78, distance: 188.8
click at [610, 78] on icon at bounding box center [618, 70] width 30 height 30
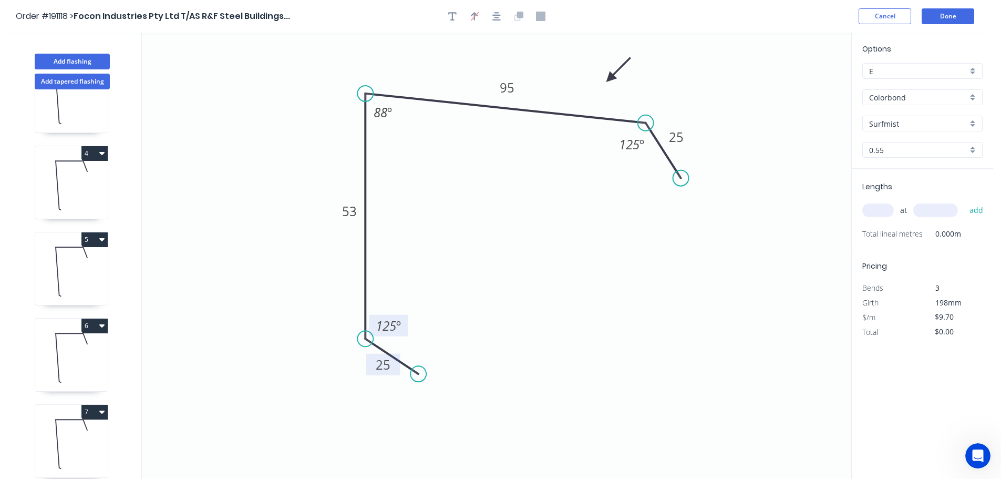
click at [875, 211] on input "text" at bounding box center [879, 210] width 32 height 14
type input "1"
type input "3625"
click at [965, 201] on button "add" at bounding box center [977, 210] width 25 height 18
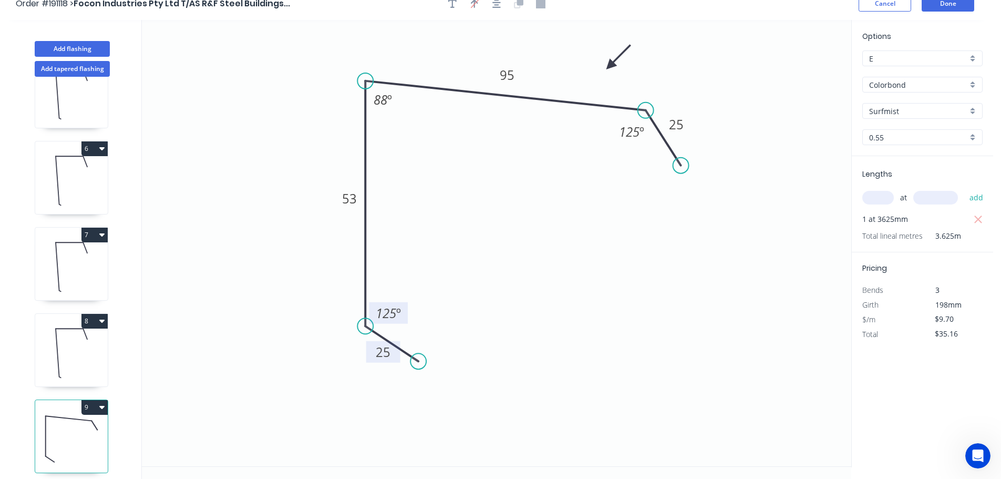
scroll to position [19, 0]
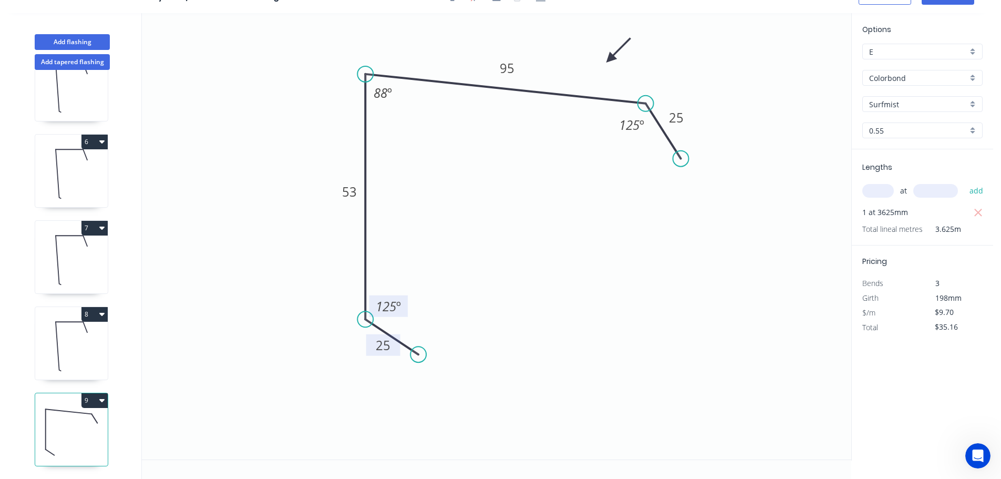
click at [103, 396] on icon "button" at bounding box center [101, 400] width 5 height 8
click at [48, 419] on div "Duplicate" at bounding box center [57, 426] width 81 height 15
type input "$0.00"
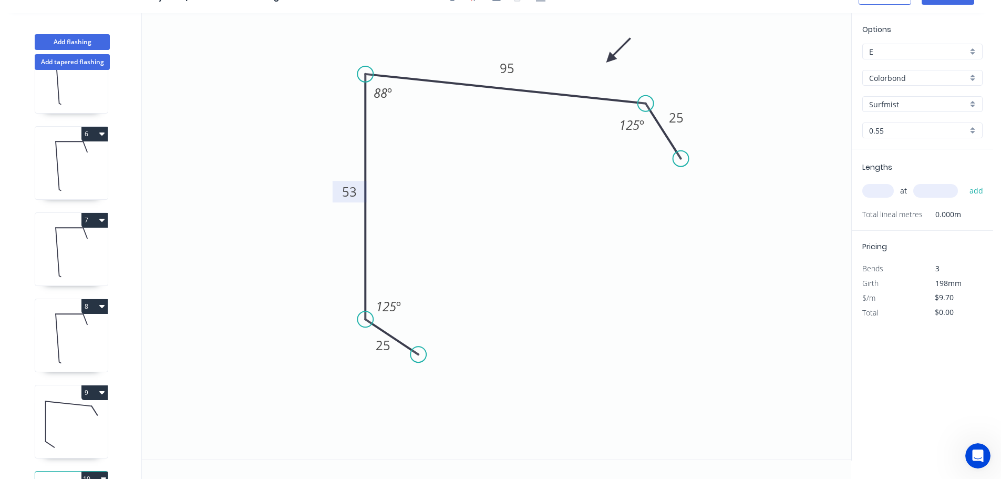
click at [352, 193] on tspan "53" at bounding box center [349, 191] width 15 height 17
click at [882, 186] on input "text" at bounding box center [879, 191] width 32 height 14
type input "$9.70"
type input "1"
type input "3625"
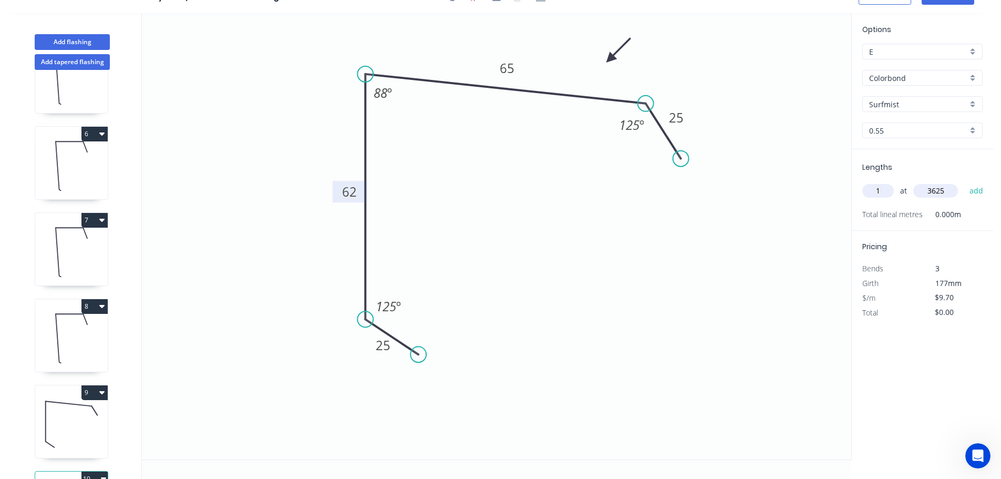
click at [965, 182] on button "add" at bounding box center [977, 191] width 25 height 18
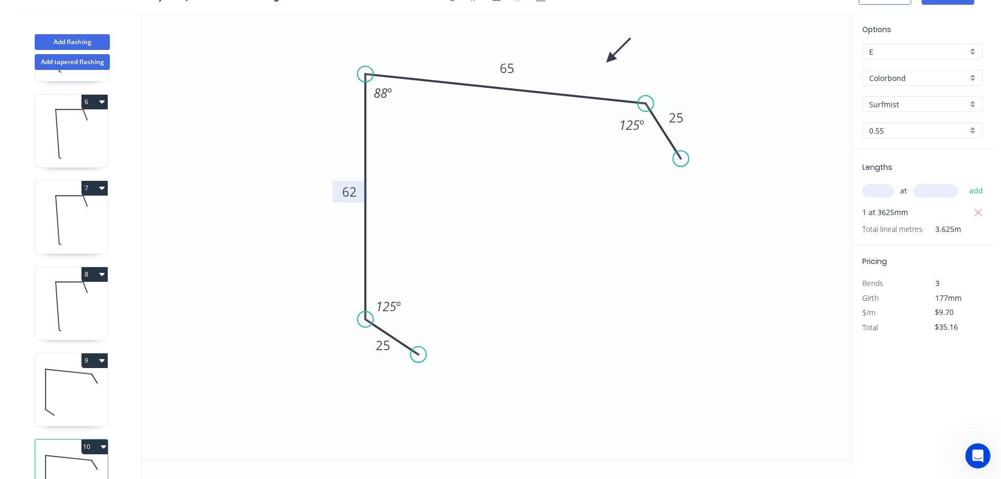
scroll to position [477, 0]
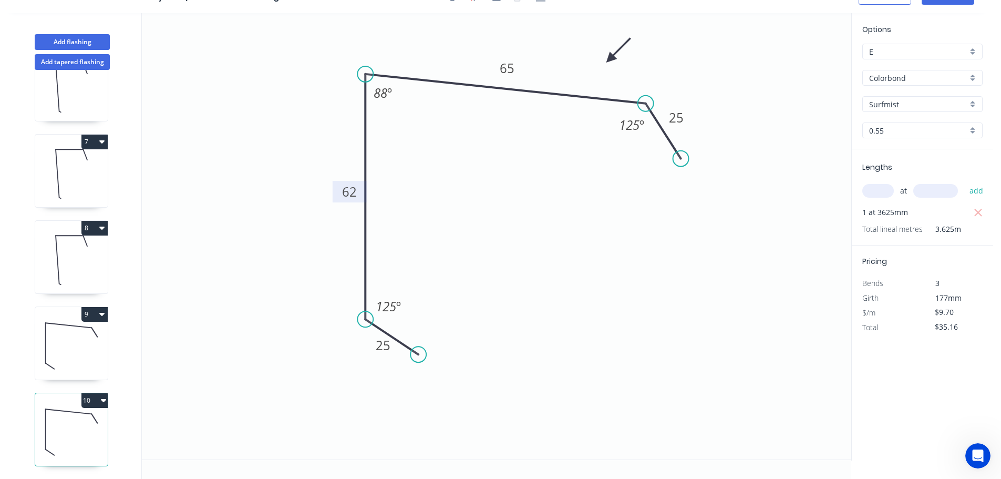
drag, startPoint x: 104, startPoint y: 394, endPoint x: 75, endPoint y: 395, distance: 29.5
click at [104, 399] on icon "button" at bounding box center [103, 400] width 5 height 3
click at [41, 419] on div "Duplicate" at bounding box center [57, 426] width 81 height 15
type input "$0.00"
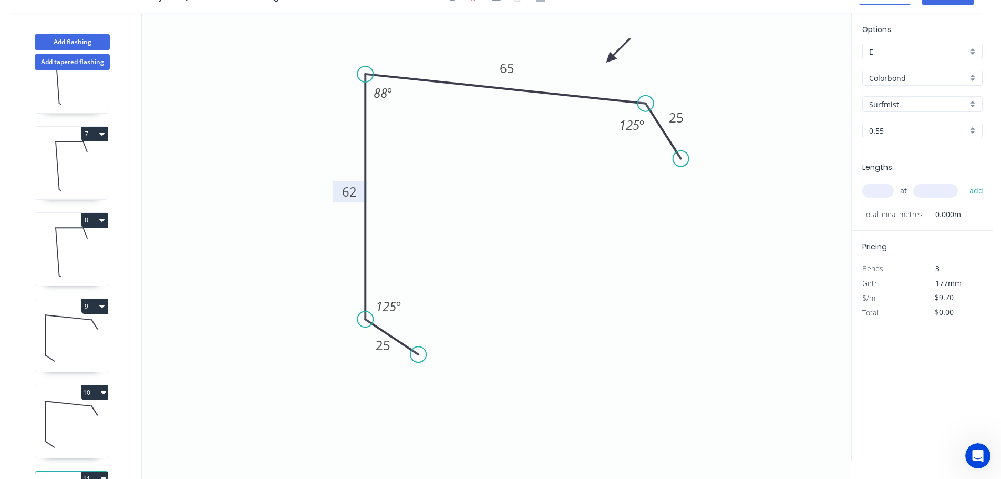
click at [355, 190] on tspan "62" at bounding box center [349, 191] width 15 height 17
click at [876, 189] on input "text" at bounding box center [879, 191] width 32 height 14
type input "1"
type input "3625"
click at [965, 182] on button "add" at bounding box center [977, 191] width 25 height 18
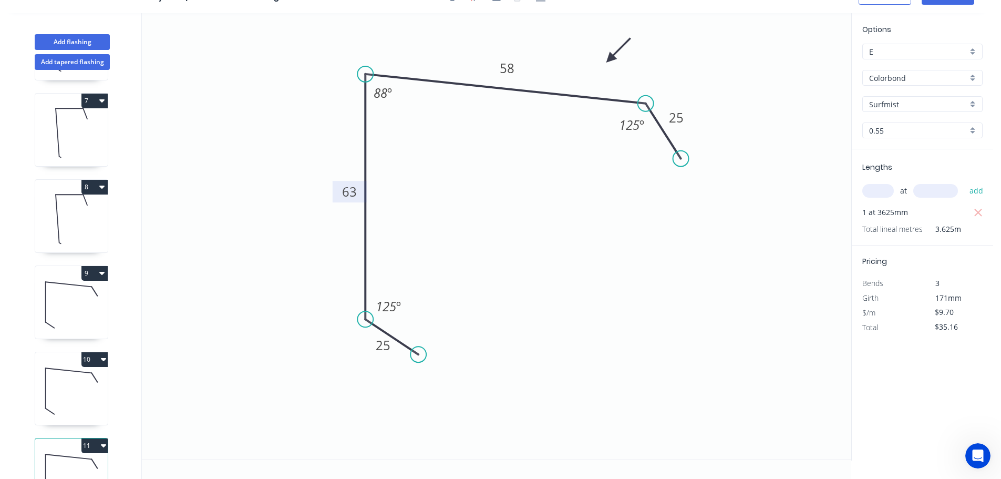
scroll to position [563, 0]
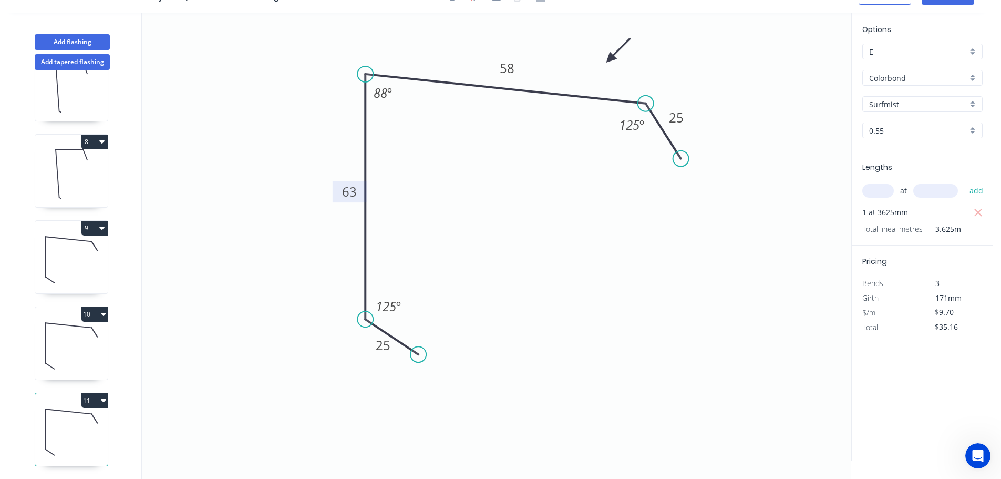
click at [104, 399] on icon "button" at bounding box center [103, 400] width 5 height 3
click at [49, 419] on div "Duplicate" at bounding box center [57, 426] width 81 height 15
type input "$0.00"
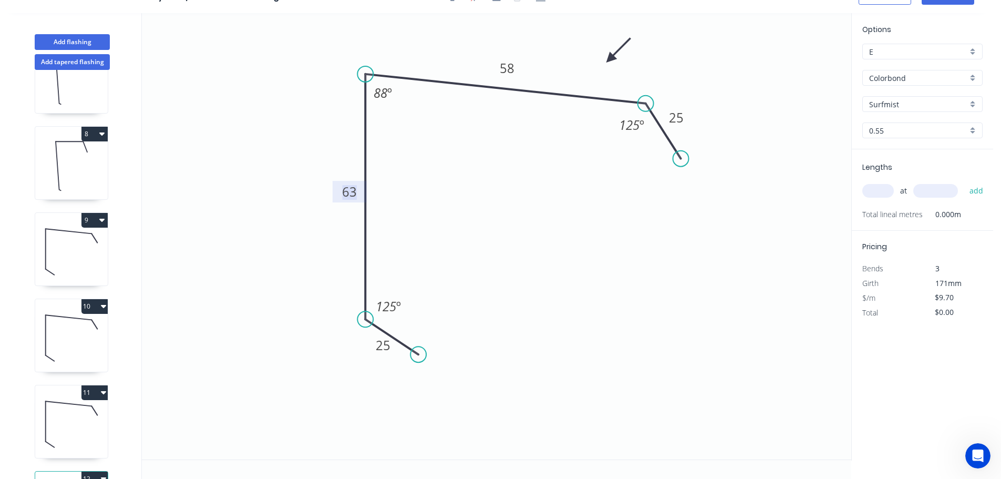
click at [349, 191] on tspan "63" at bounding box center [349, 191] width 15 height 17
click at [878, 190] on input "text" at bounding box center [879, 191] width 32 height 14
type input "$11.86"
type input "1"
type input "3625"
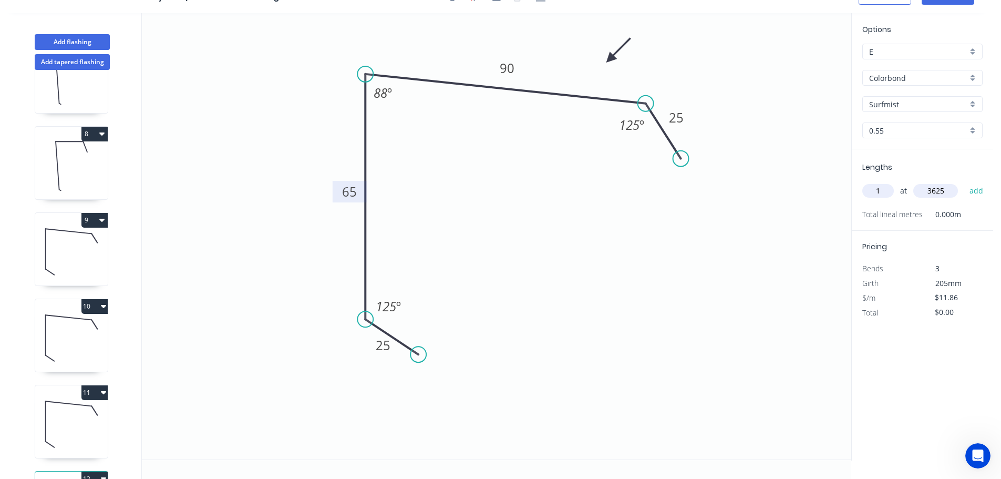
click at [965, 182] on button "add" at bounding box center [977, 191] width 25 height 18
type input "$42.99"
click at [89, 40] on button "Add flashing" at bounding box center [72, 42] width 75 height 16
type input "$0.00"
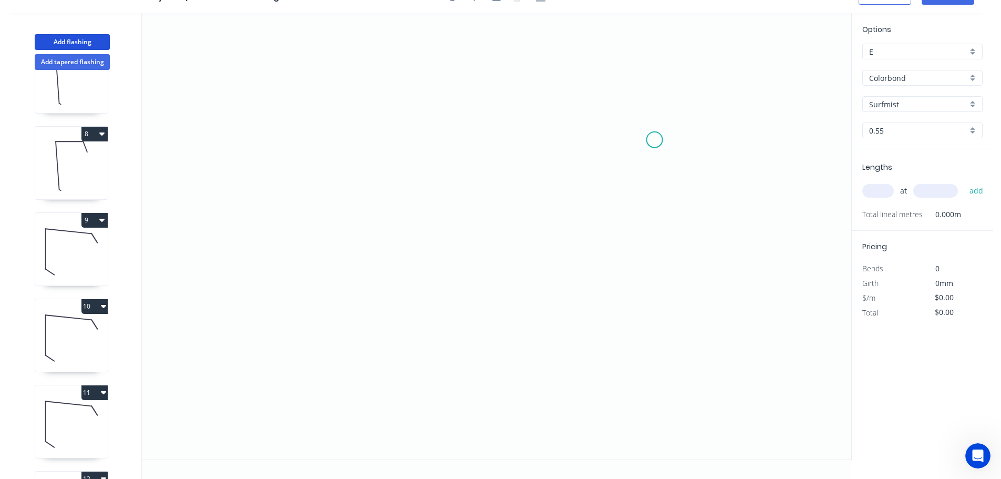
click at [656, 137] on icon "0" at bounding box center [497, 236] width 710 height 446
click at [618, 67] on icon "0" at bounding box center [497, 236] width 710 height 446
click at [287, 47] on icon "0 ?" at bounding box center [497, 236] width 710 height 446
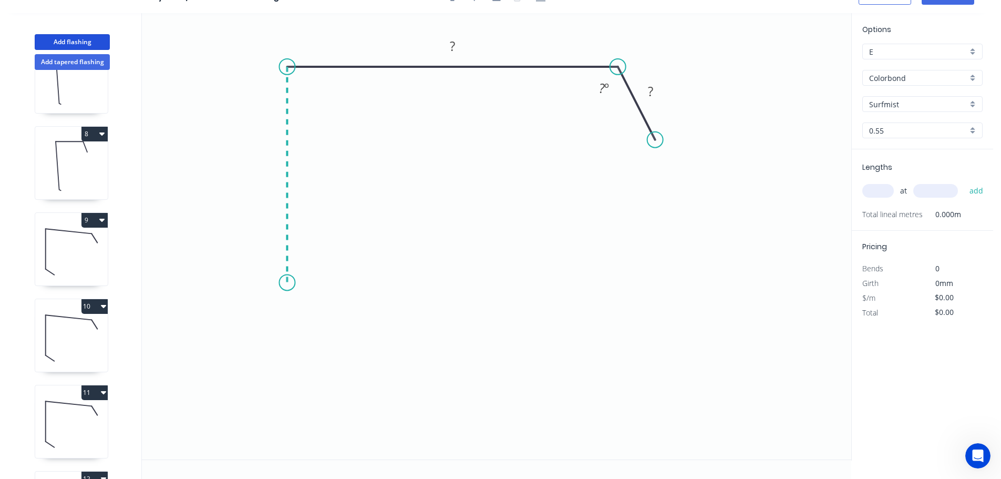
click at [294, 283] on icon "0 ? ? ? º" at bounding box center [497, 236] width 710 height 446
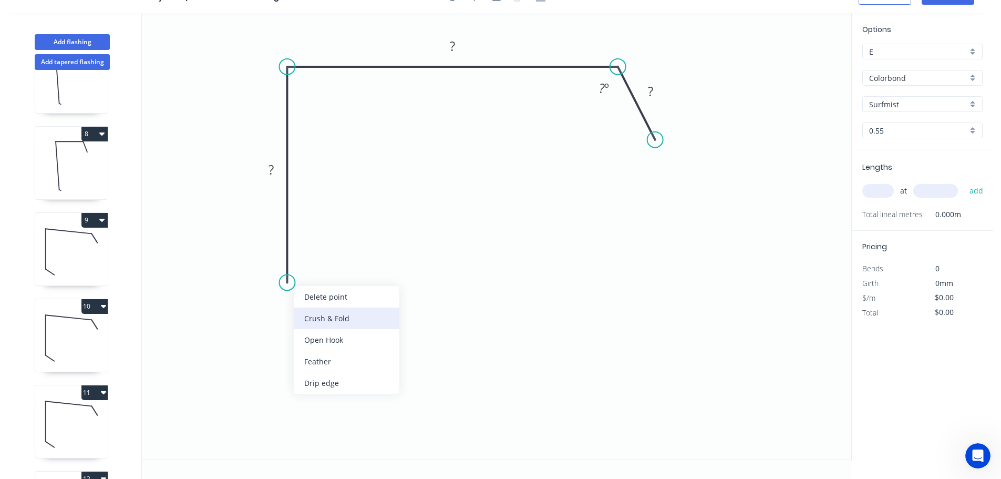
click at [326, 320] on div "Crush & Fold" at bounding box center [347, 319] width 106 height 22
drag, startPoint x: 283, startPoint y: 259, endPoint x: 352, endPoint y: 275, distance: 70.8
click at [348, 275] on rect at bounding box center [327, 276] width 42 height 22
click at [342, 280] on tspan "10" at bounding box center [340, 279] width 15 height 17
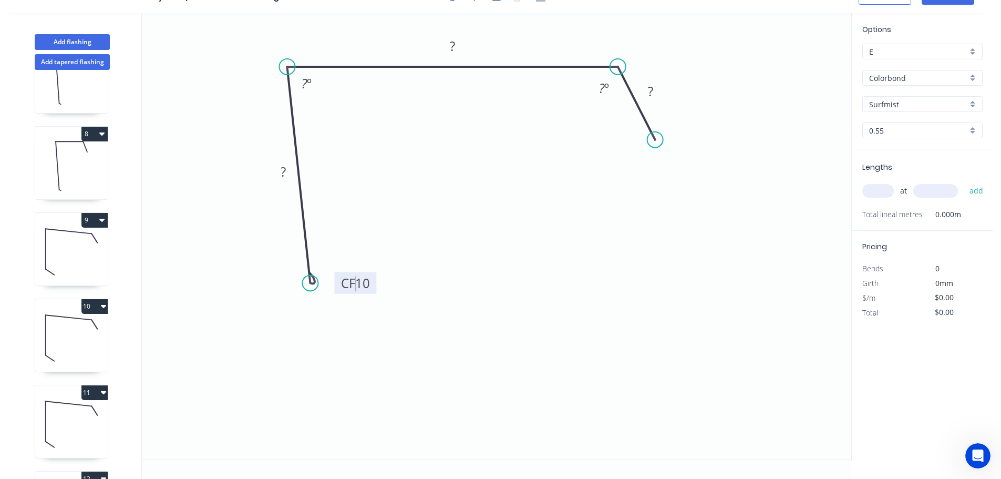
click at [310, 283] on circle at bounding box center [310, 283] width 16 height 16
click at [365, 282] on tspan "10" at bounding box center [362, 282] width 15 height 17
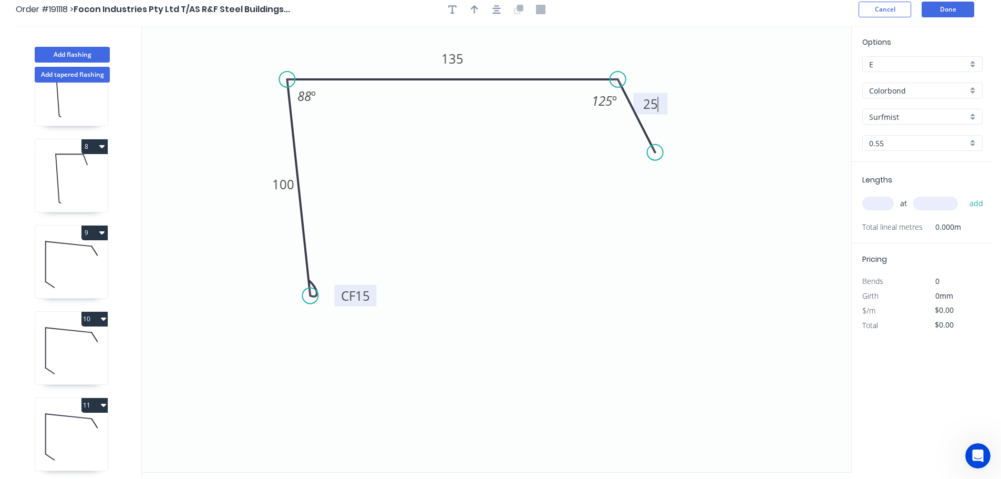
scroll to position [0, 0]
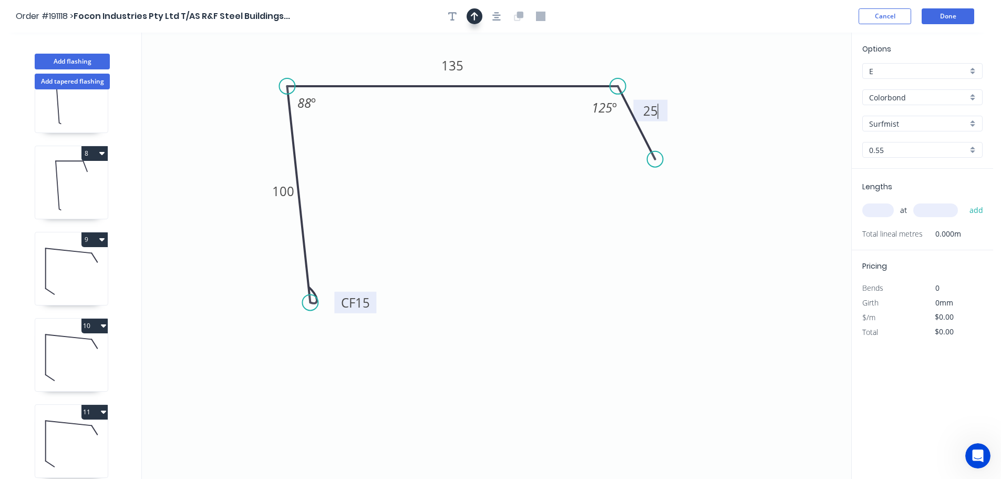
click at [474, 19] on icon "button" at bounding box center [474, 16] width 7 height 9
type input "$12.71"
click at [496, 16] on icon "button" at bounding box center [497, 16] width 8 height 9
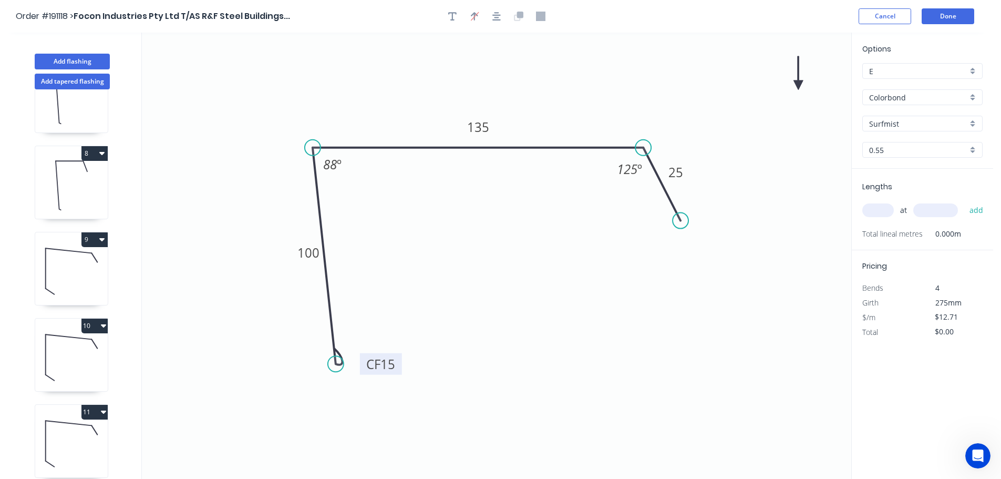
click at [798, 83] on icon at bounding box center [798, 73] width 9 height 34
drag, startPoint x: 798, startPoint y: 83, endPoint x: 606, endPoint y: 87, distance: 192.4
click at [606, 87] on icon at bounding box center [616, 77] width 30 height 30
click at [879, 209] on input "text" at bounding box center [879, 210] width 32 height 14
type input "1"
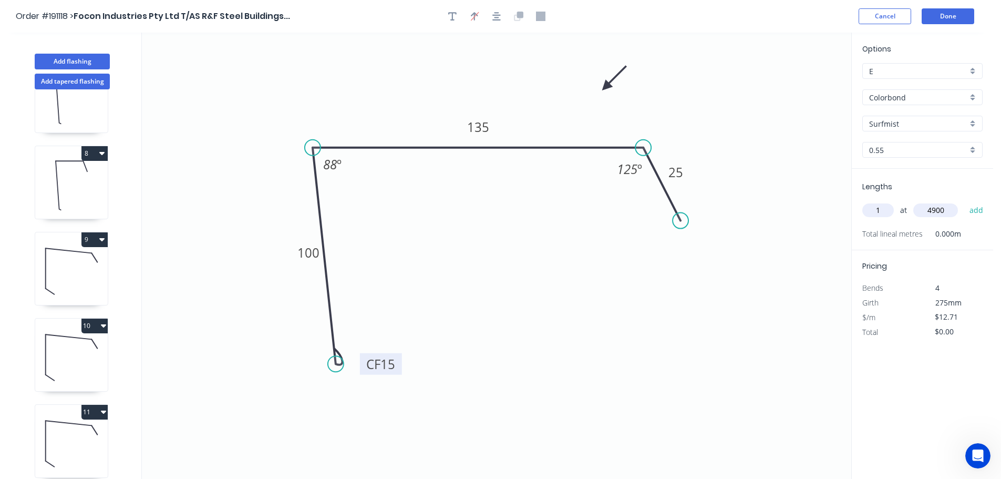
type input "4900"
click at [965, 201] on button "add" at bounding box center [977, 210] width 25 height 18
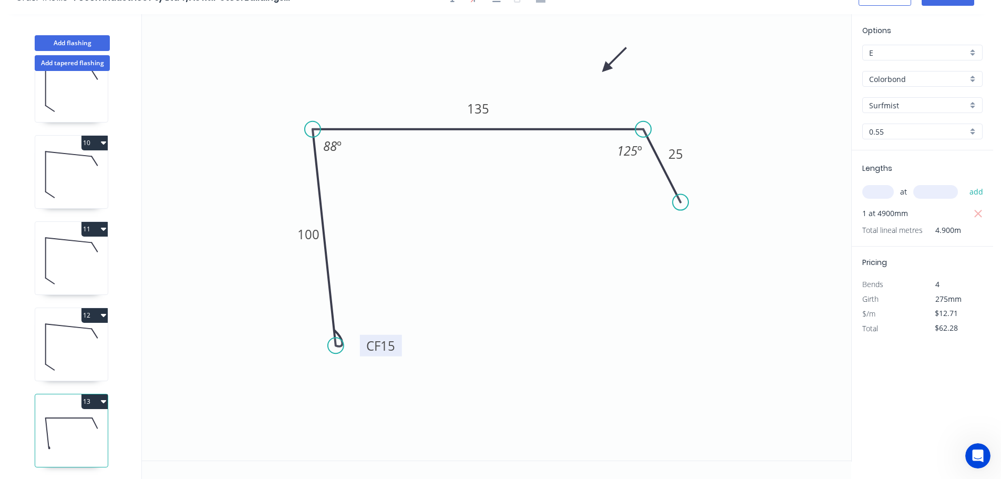
scroll to position [19, 0]
drag, startPoint x: 106, startPoint y: 393, endPoint x: 79, endPoint y: 402, distance: 27.8
click at [105, 396] on icon "button" at bounding box center [103, 400] width 5 height 8
click at [49, 420] on div "Duplicate" at bounding box center [57, 426] width 81 height 15
type input "$0.00"
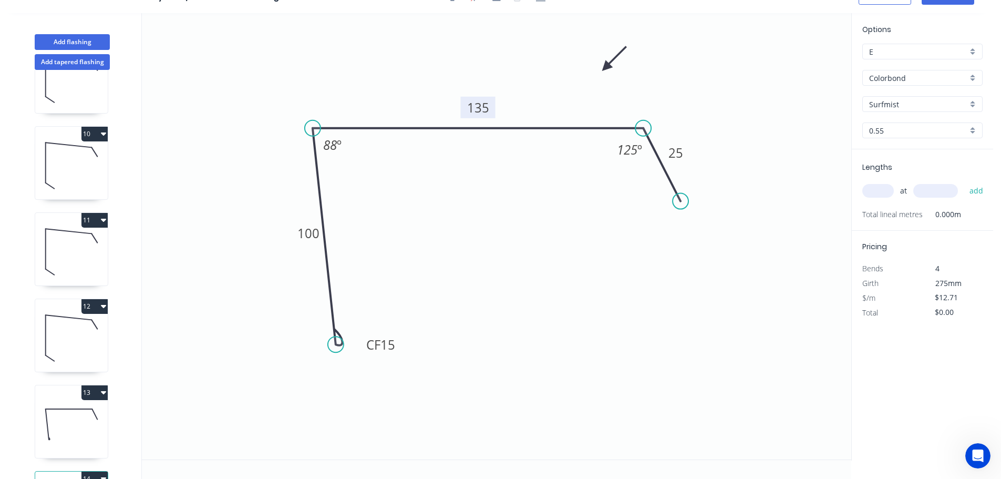
click at [479, 108] on tspan "135" at bounding box center [478, 107] width 22 height 17
click at [877, 191] on input "text" at bounding box center [879, 191] width 32 height 14
type input "1"
type input "4900"
click at [965, 182] on button "add" at bounding box center [977, 191] width 25 height 18
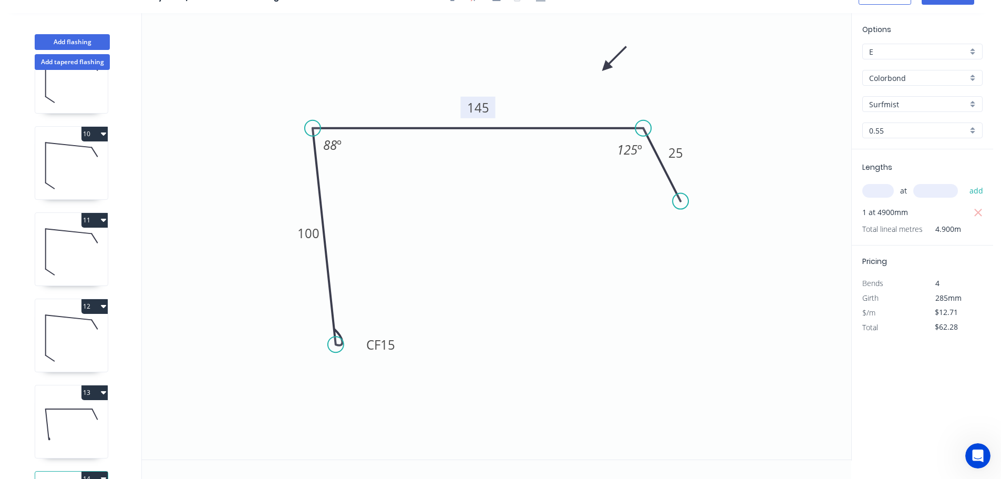
click at [105, 390] on icon "button" at bounding box center [103, 392] width 5 height 8
click at [49, 415] on div "Duplicate" at bounding box center [57, 418] width 81 height 15
type input "$0.00"
click at [481, 105] on tspan "135" at bounding box center [478, 107] width 22 height 17
type input "$14.88"
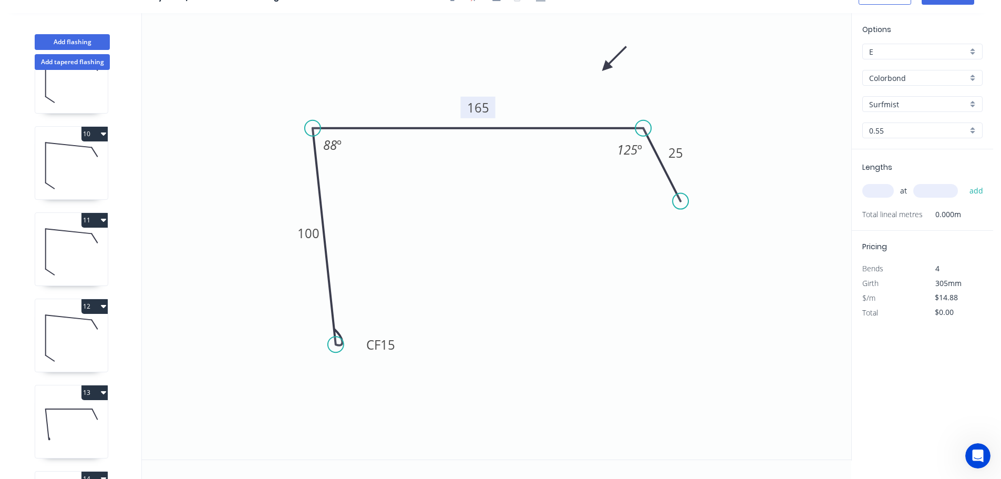
click at [879, 192] on input "text" at bounding box center [879, 191] width 32 height 14
type input "1"
type input "4900"
click at [965, 182] on button "add" at bounding box center [977, 191] width 25 height 18
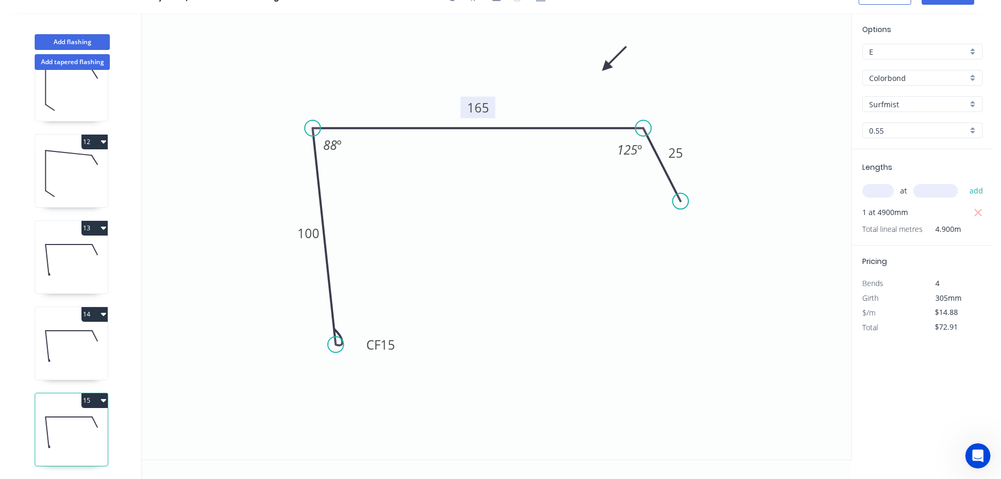
scroll to position [908, 0]
click at [103, 399] on icon "button" at bounding box center [103, 400] width 5 height 3
click at [40, 419] on div "Duplicate" at bounding box center [57, 426] width 81 height 15
type input "$0.00"
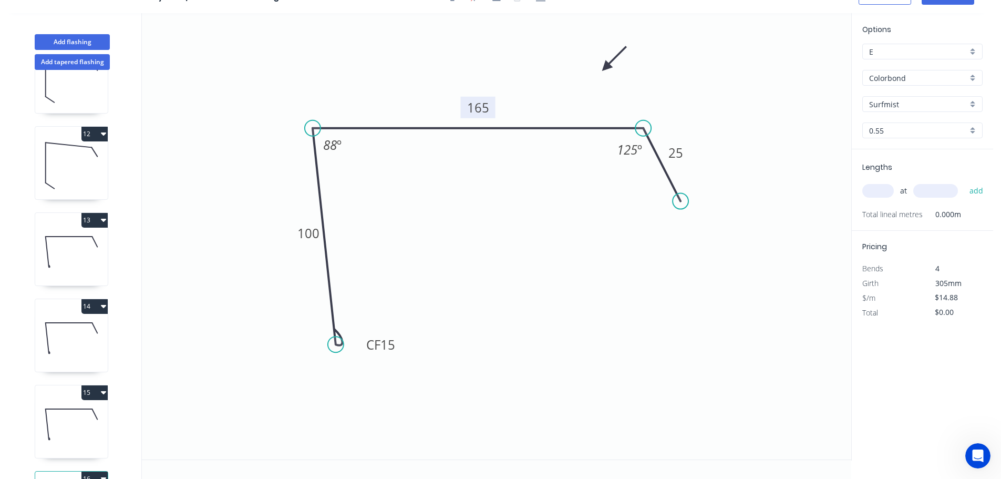
click at [482, 108] on tspan "165" at bounding box center [478, 107] width 22 height 17
click at [875, 187] on input "text" at bounding box center [879, 191] width 32 height 14
type input "$12.71"
type input "1"
type input "4900"
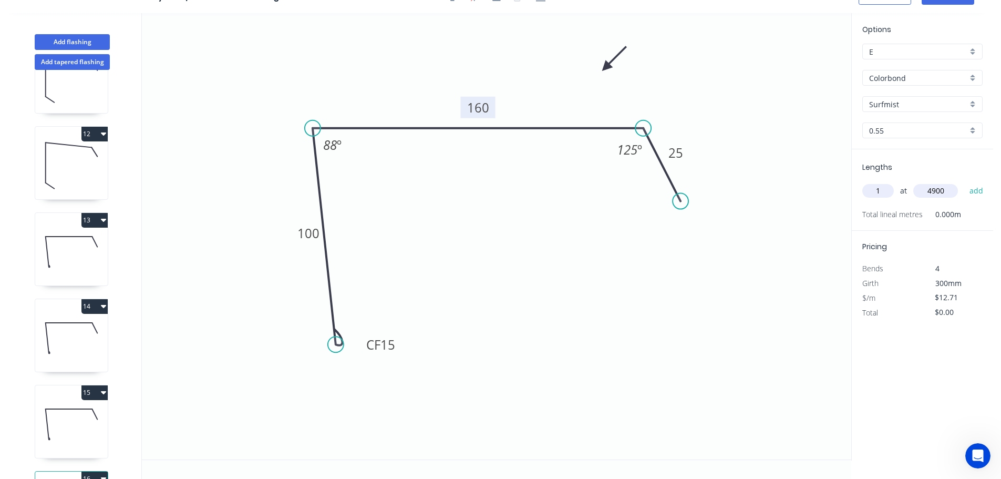
click at [965, 182] on button "add" at bounding box center [977, 191] width 25 height 18
type input "$62.28"
click at [69, 41] on button "Add flashing" at bounding box center [72, 42] width 75 height 16
type input "$0.00"
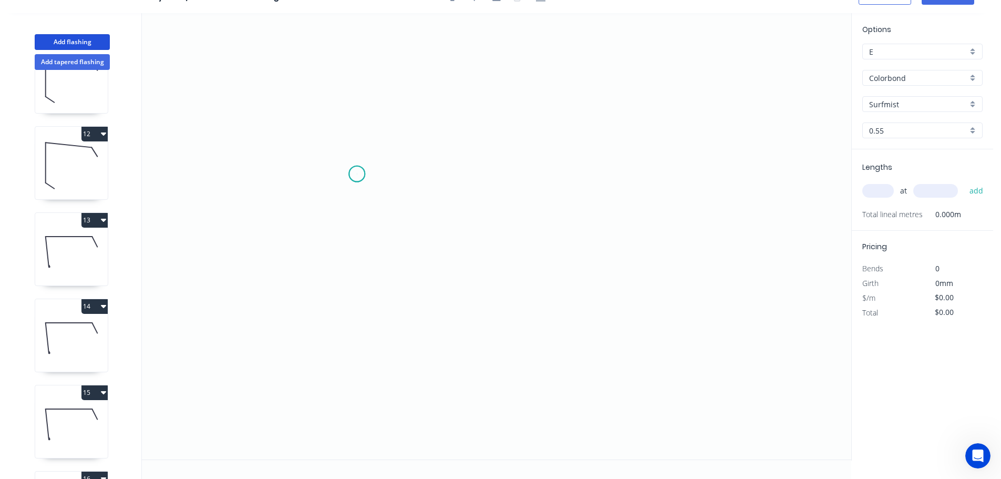
drag, startPoint x: 357, startPoint y: 174, endPoint x: 506, endPoint y: 173, distance: 149.3
click at [359, 174] on icon "0" at bounding box center [497, 236] width 710 height 446
click at [689, 169] on icon "0" at bounding box center [497, 236] width 710 height 446
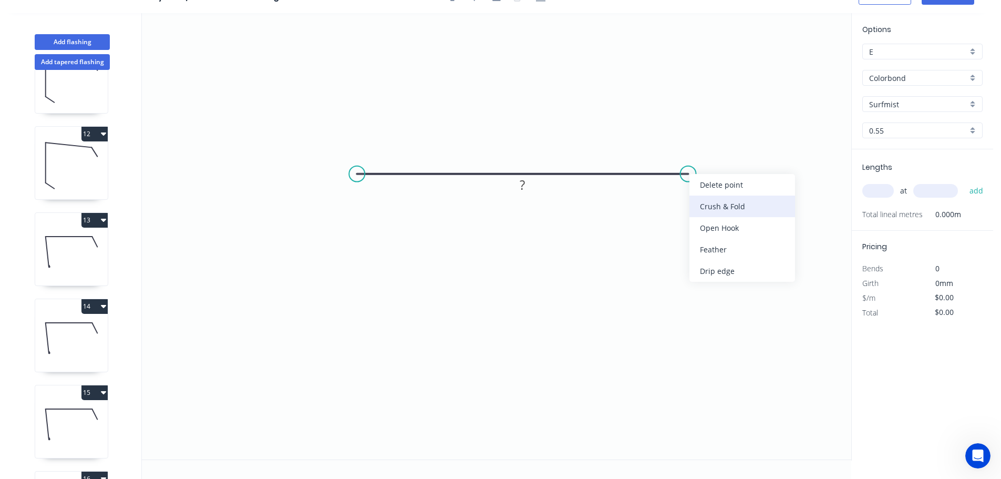
click at [715, 203] on div "Crush & Fold" at bounding box center [743, 207] width 106 height 22
click at [697, 207] on icon "0 CF 10 ?" at bounding box center [497, 236] width 710 height 446
click at [704, 208] on div "Flip bend" at bounding box center [738, 210] width 106 height 22
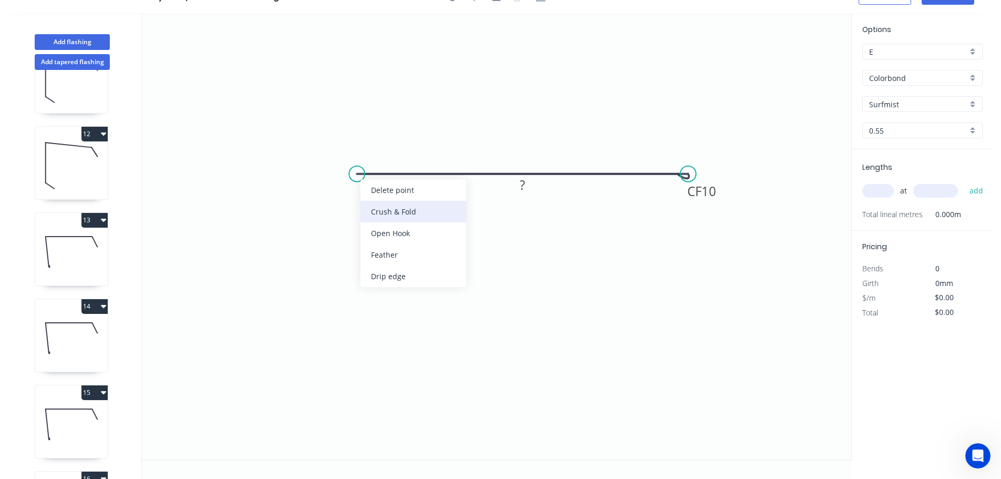
click at [389, 210] on div "Crush & Fold" at bounding box center [414, 212] width 106 height 22
drag, startPoint x: 388, startPoint y: 147, endPoint x: 374, endPoint y: 213, distance: 67.3
click at [374, 213] on rect at bounding box center [360, 212] width 42 height 22
click at [363, 214] on tspan "10" at bounding box center [363, 211] width 15 height 17
type input "$8.38"
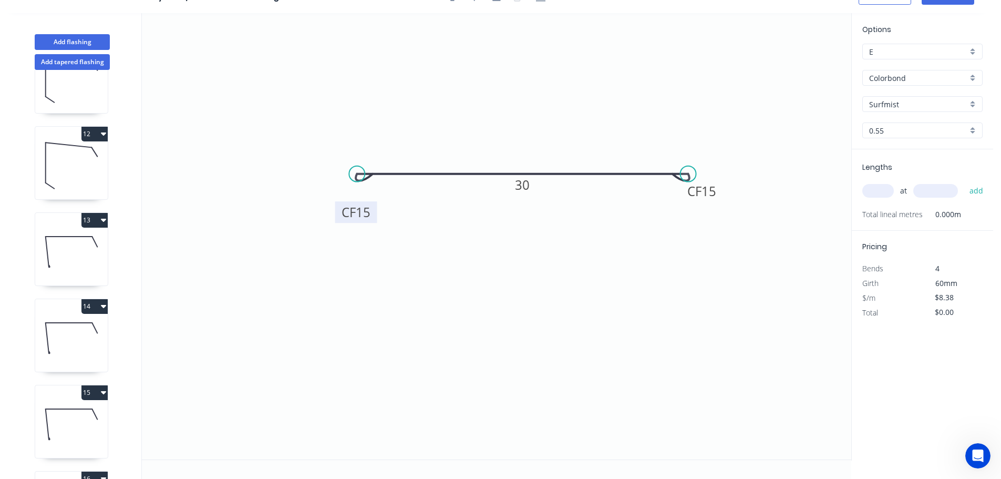
click at [900, 102] on input "Surfmist" at bounding box center [918, 104] width 98 height 11
drag, startPoint x: 892, startPoint y: 169, endPoint x: 883, endPoint y: 179, distance: 14.1
click at [891, 169] on div "Monument" at bounding box center [922, 171] width 119 height 18
type input "Monument"
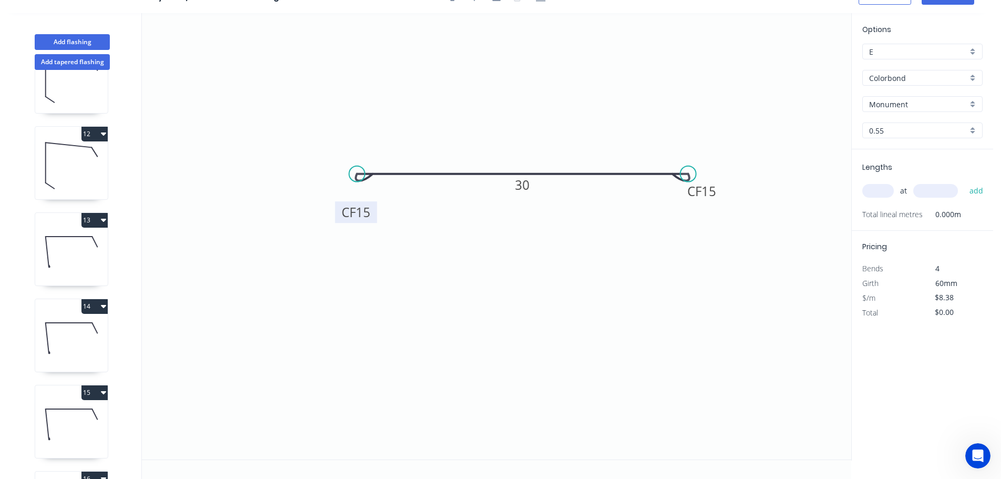
click at [873, 192] on input "text" at bounding box center [879, 191] width 32 height 14
type input "6"
type input "1000"
click at [965, 182] on button "add" at bounding box center [977, 191] width 25 height 18
type input "$50.28"
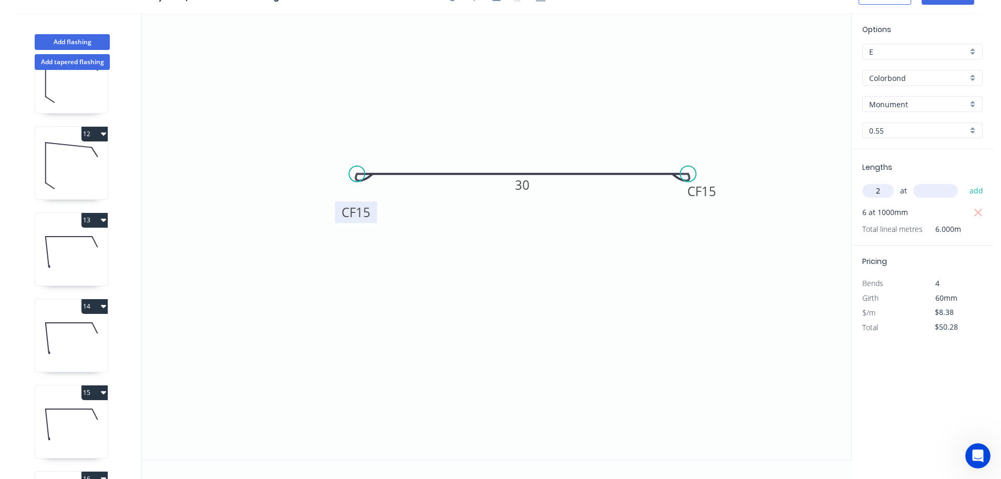
type input "2"
type input "1300"
click at [965, 182] on button "add" at bounding box center [977, 191] width 25 height 18
type input "$72.07"
click at [84, 40] on button "Add flashing" at bounding box center [72, 42] width 75 height 16
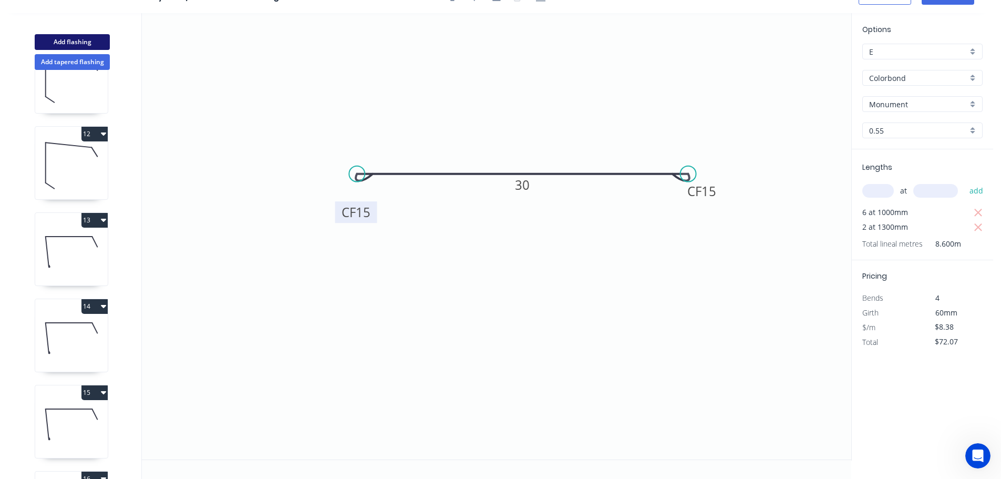
type input "$0.00"
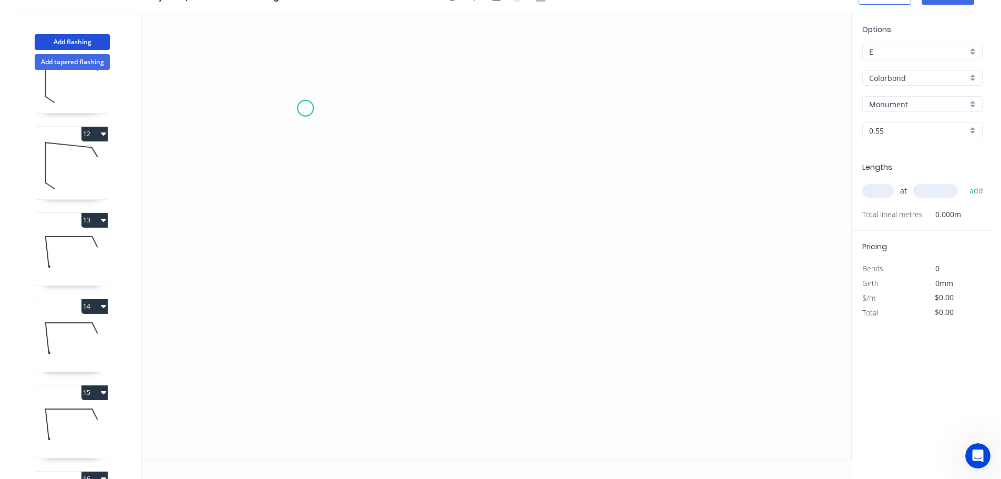
click at [306, 108] on icon "0" at bounding box center [497, 236] width 710 height 446
click at [441, 131] on icon at bounding box center [372, 119] width 135 height 23
click at [448, 364] on icon "0 ?" at bounding box center [497, 236] width 710 height 446
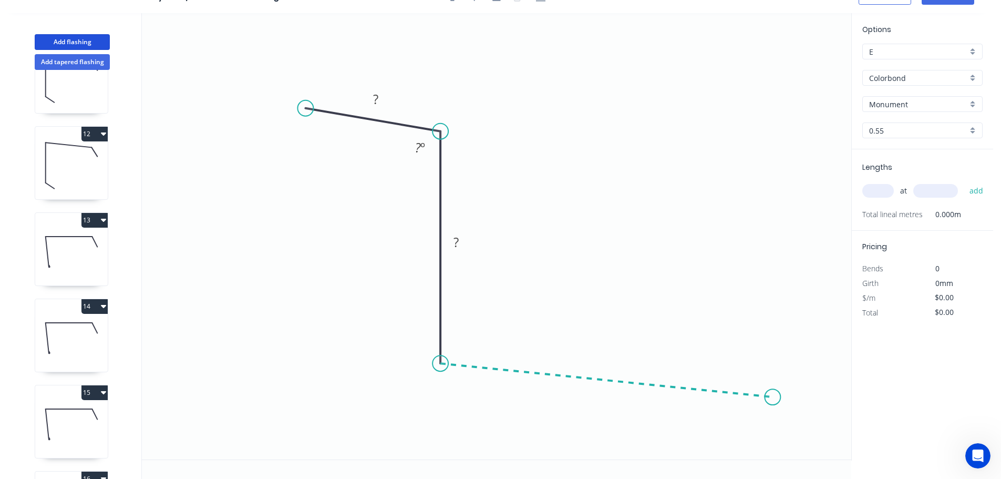
click at [773, 397] on icon "0 ? ? ? º" at bounding box center [497, 236] width 710 height 446
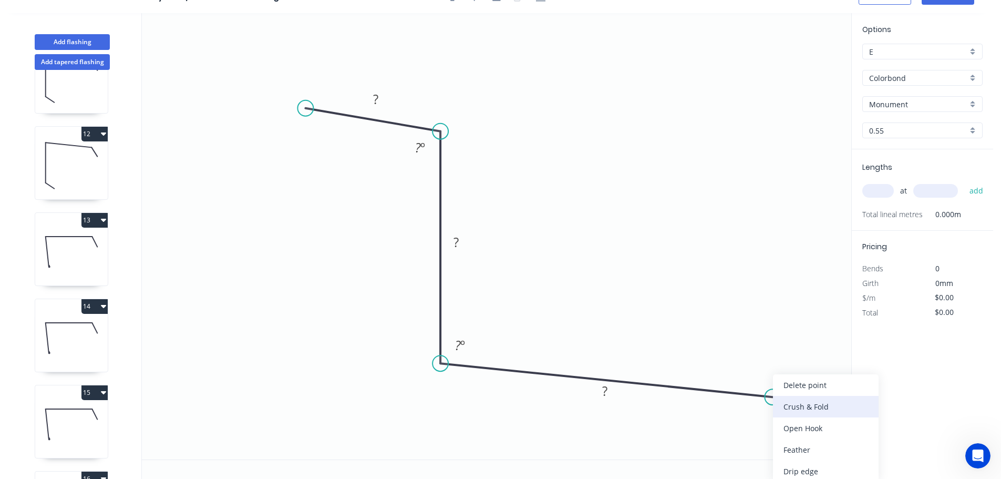
click at [794, 407] on div "Crush & Fold" at bounding box center [826, 407] width 106 height 22
click at [803, 429] on div "Flip bend" at bounding box center [831, 433] width 106 height 22
drag, startPoint x: 779, startPoint y: 365, endPoint x: 774, endPoint y: 428, distance: 63.3
click at [774, 428] on rect at bounding box center [757, 432] width 42 height 22
click at [376, 98] on tspan "?" at bounding box center [375, 98] width 5 height 17
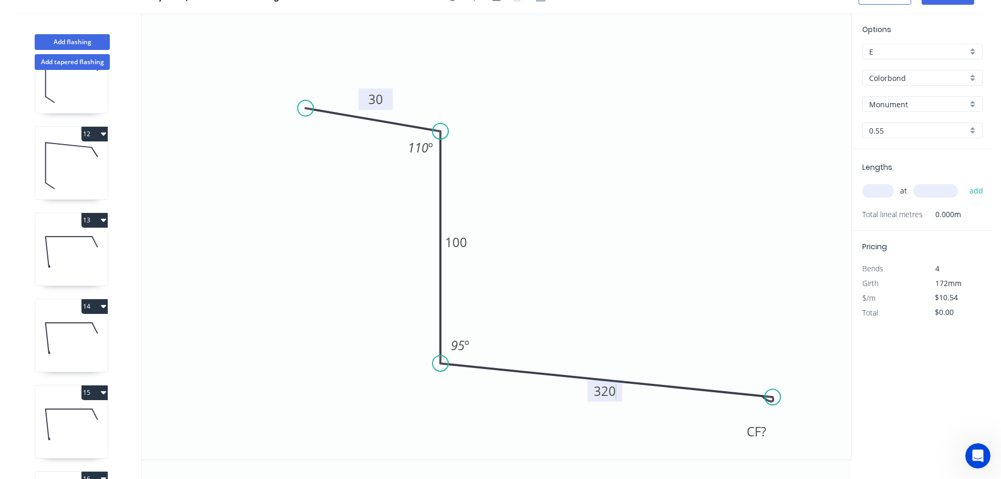
type input "$17.04"
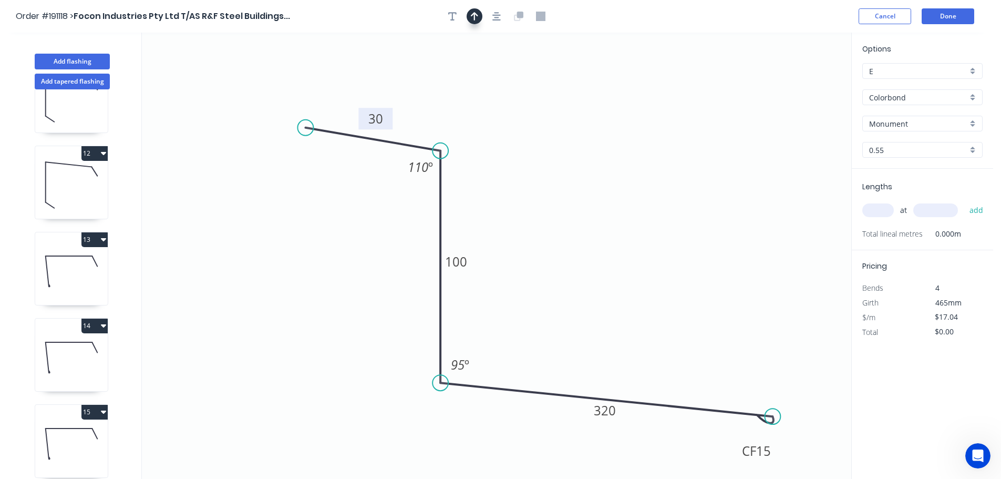
click at [474, 17] on icon "button" at bounding box center [474, 16] width 7 height 9
click at [800, 83] on icon at bounding box center [798, 73] width 9 height 34
drag, startPoint x: 800, startPoint y: 83, endPoint x: 653, endPoint y: 242, distance: 216.9
click at [613, 237] on icon at bounding box center [622, 227] width 30 height 30
click at [881, 207] on input "text" at bounding box center [879, 210] width 32 height 14
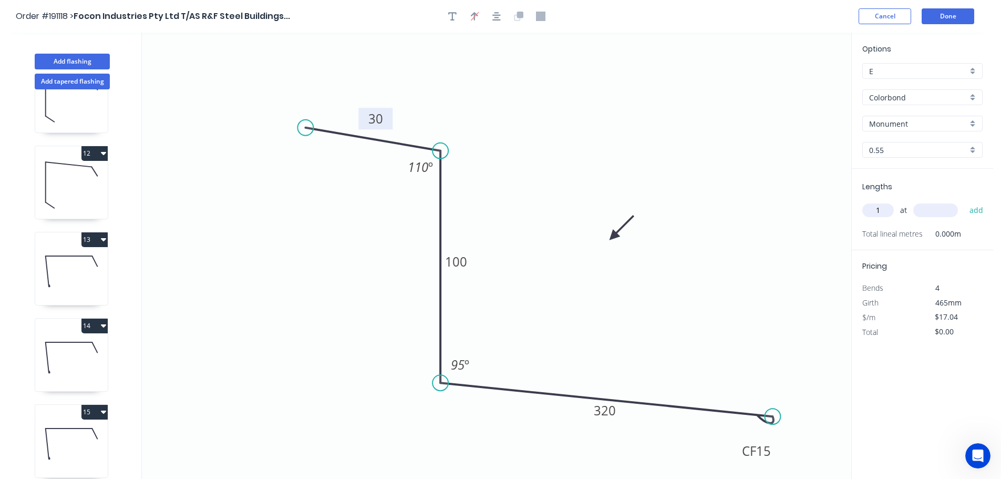
type input "1"
type input "600"
click at [965, 201] on button "add" at bounding box center [977, 210] width 25 height 18
type input "$17.04"
click at [955, 16] on button "Done" at bounding box center [948, 16] width 53 height 16
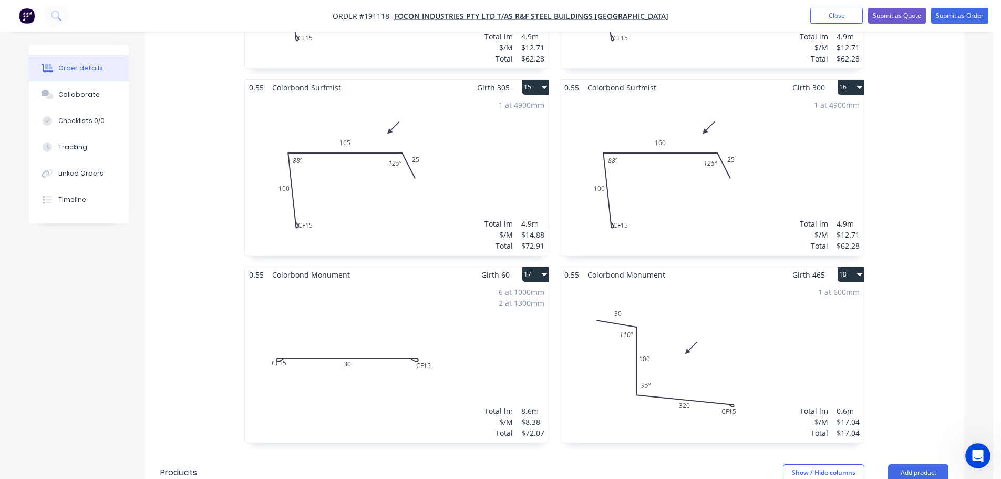
scroll to position [1616, 0]
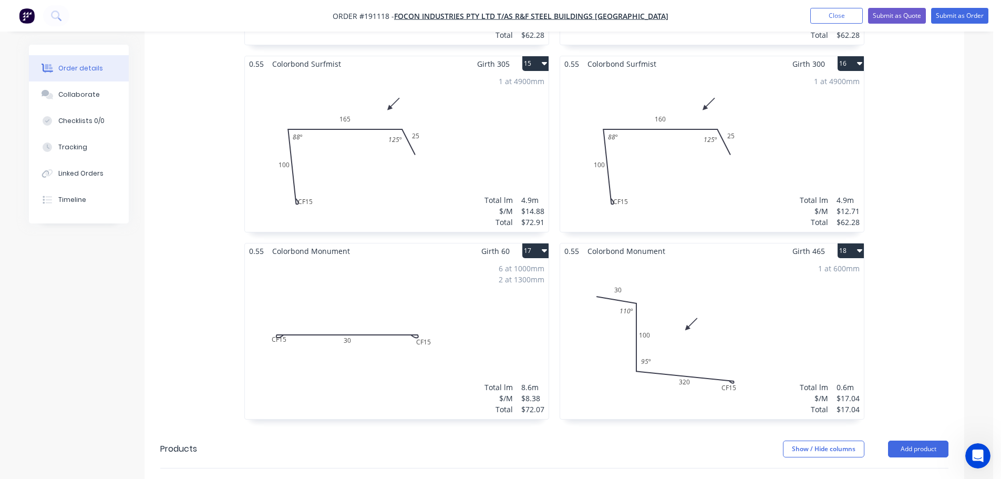
click at [352, 280] on div "6 at 1000mm 2 at 1300mm Total lm $/M Total 8.6m $8.38 $72.07" at bounding box center [397, 339] width 304 height 160
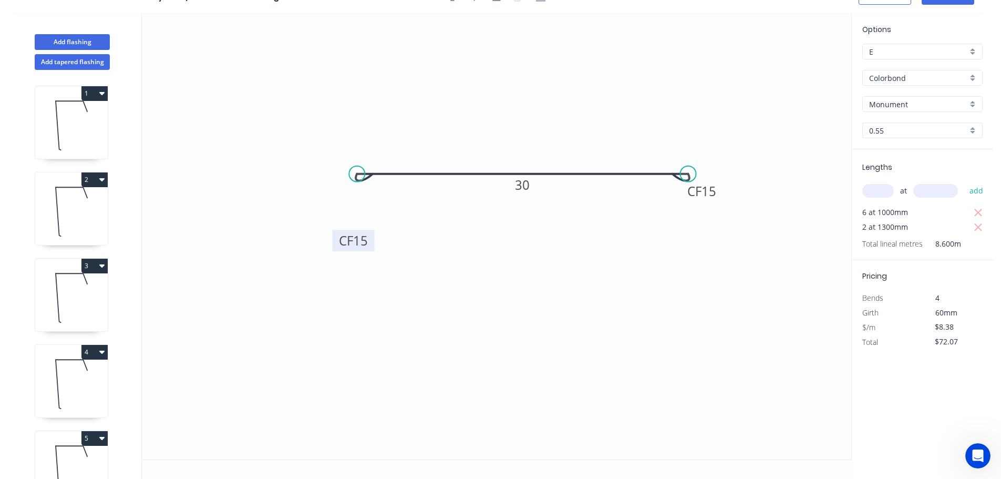
drag, startPoint x: 373, startPoint y: 214, endPoint x: 370, endPoint y: 247, distance: 32.8
click at [370, 247] on rect at bounding box center [354, 241] width 42 height 22
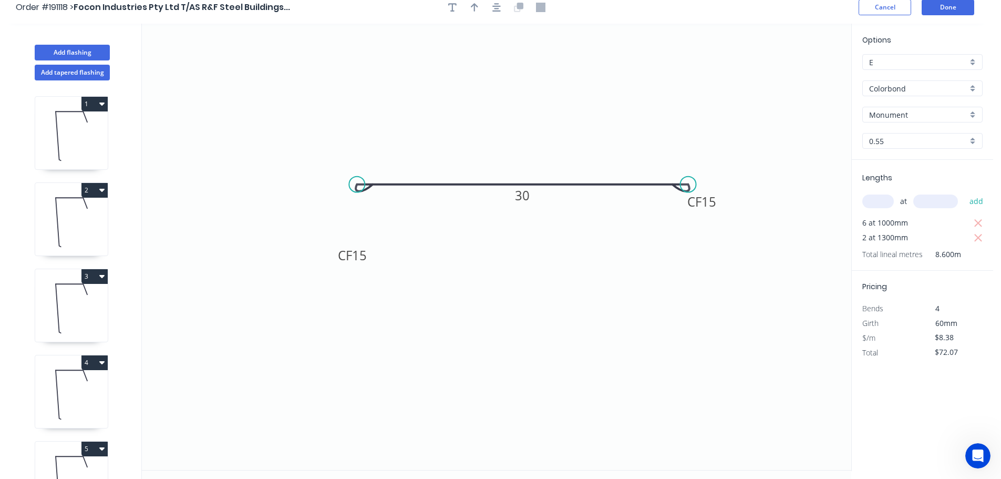
scroll to position [0, 0]
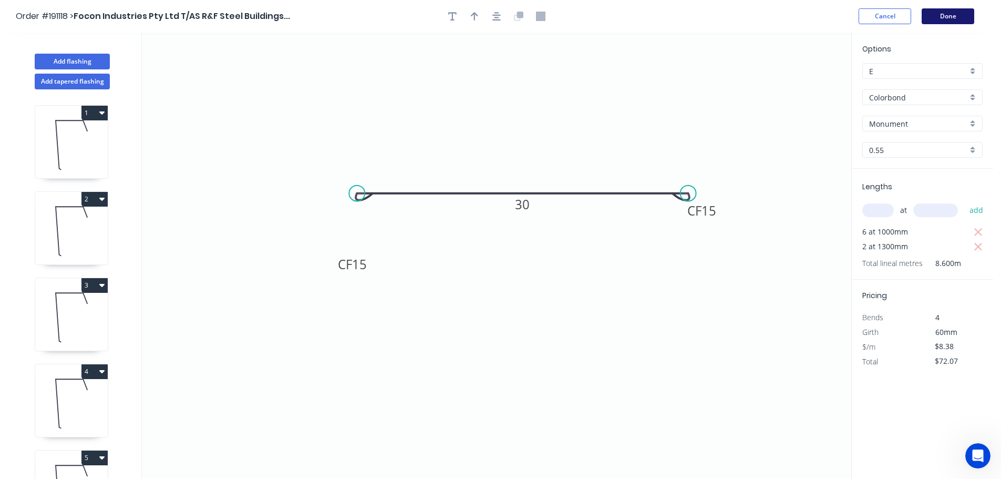
click at [963, 12] on button "Done" at bounding box center [948, 16] width 53 height 16
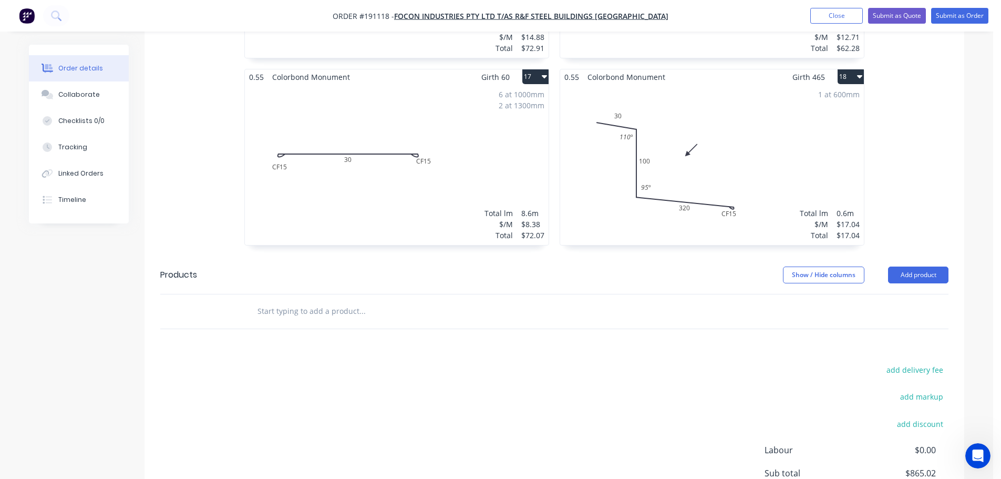
scroll to position [1879, 0]
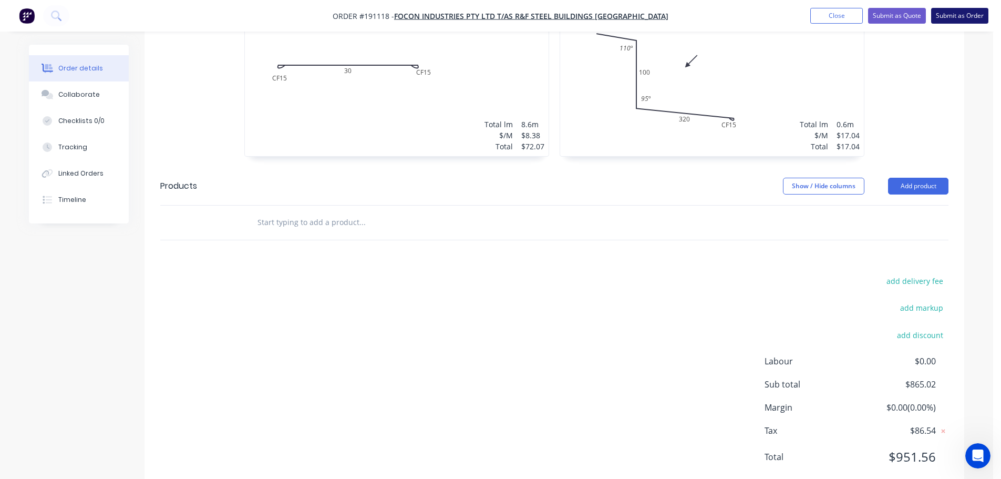
click at [969, 14] on button "Submit as Order" at bounding box center [959, 16] width 57 height 16
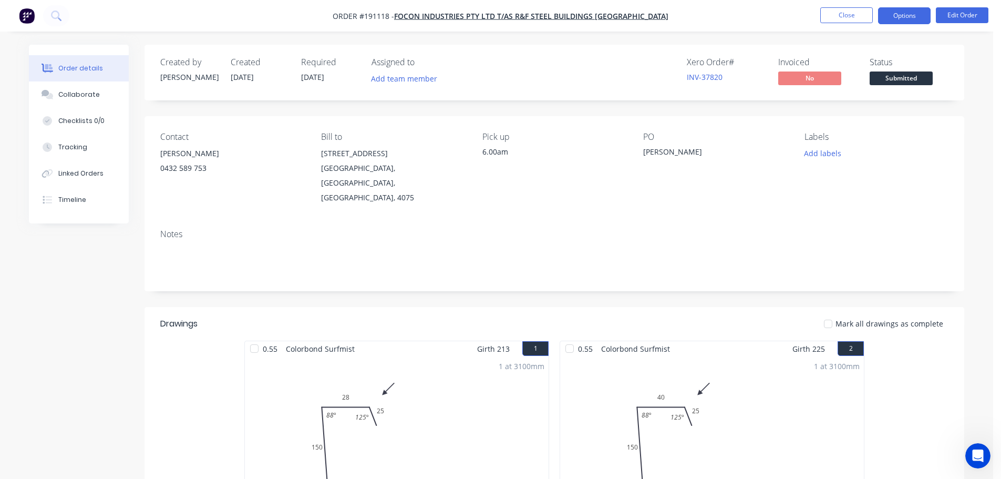
click at [910, 14] on button "Options" at bounding box center [904, 15] width 53 height 17
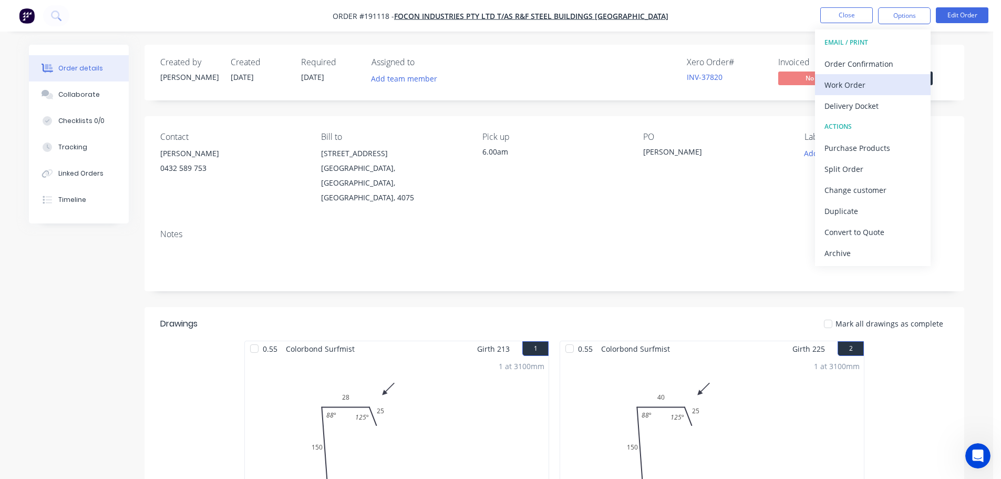
click at [841, 81] on div "Work Order" at bounding box center [873, 84] width 97 height 15
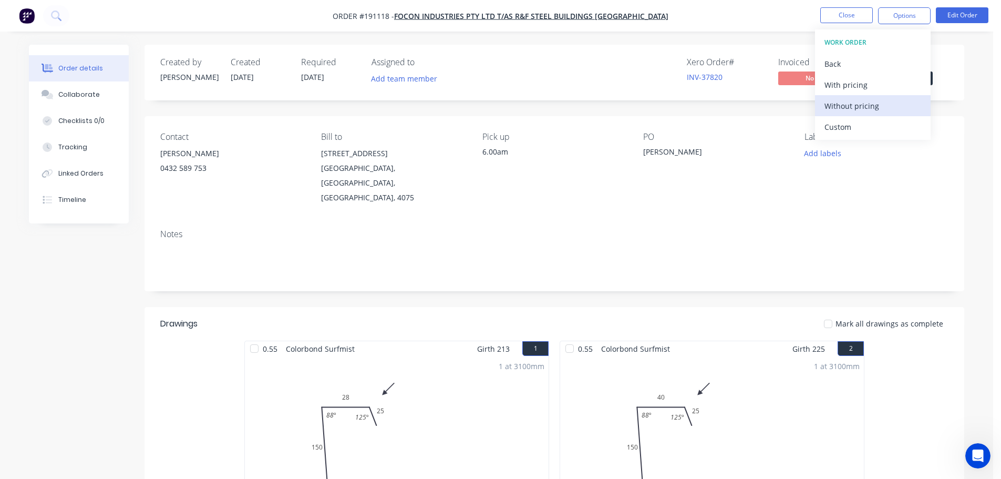
click at [845, 103] on div "Without pricing" at bounding box center [873, 105] width 97 height 15
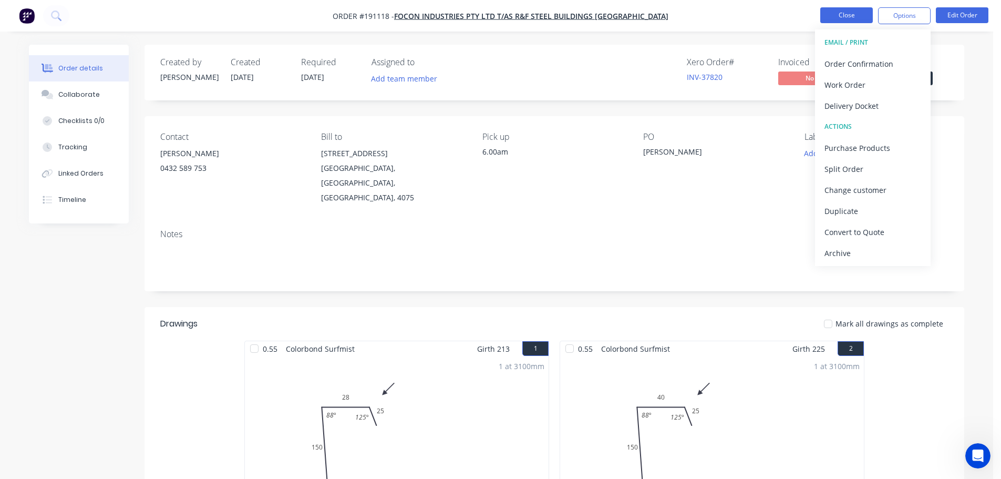
click at [833, 11] on button "Close" at bounding box center [847, 15] width 53 height 16
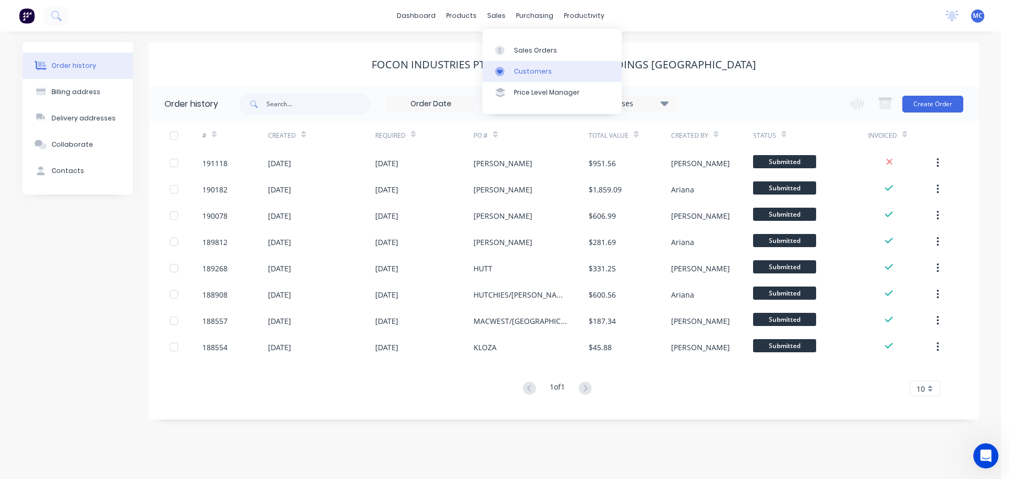
click at [540, 77] on link "Customers" at bounding box center [552, 71] width 139 height 21
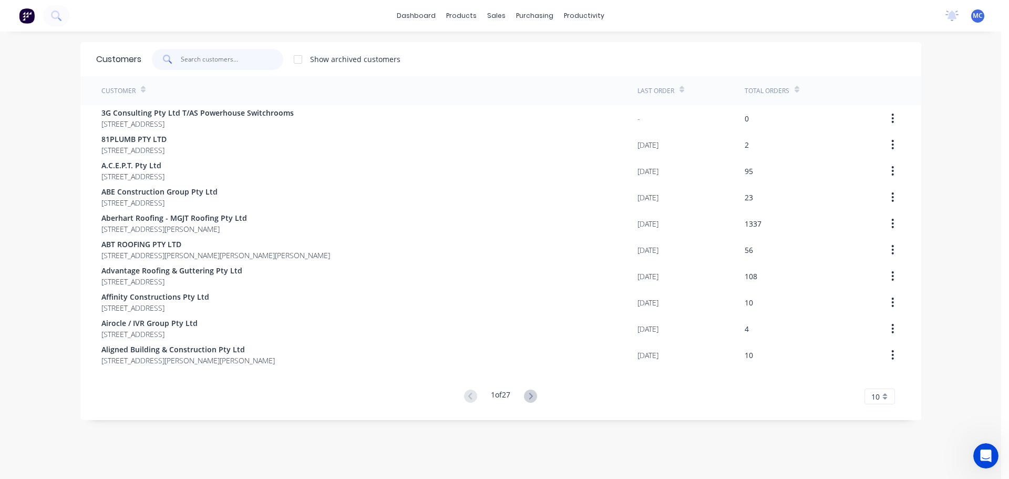
click at [197, 54] on input "text" at bounding box center [232, 59] width 103 height 21
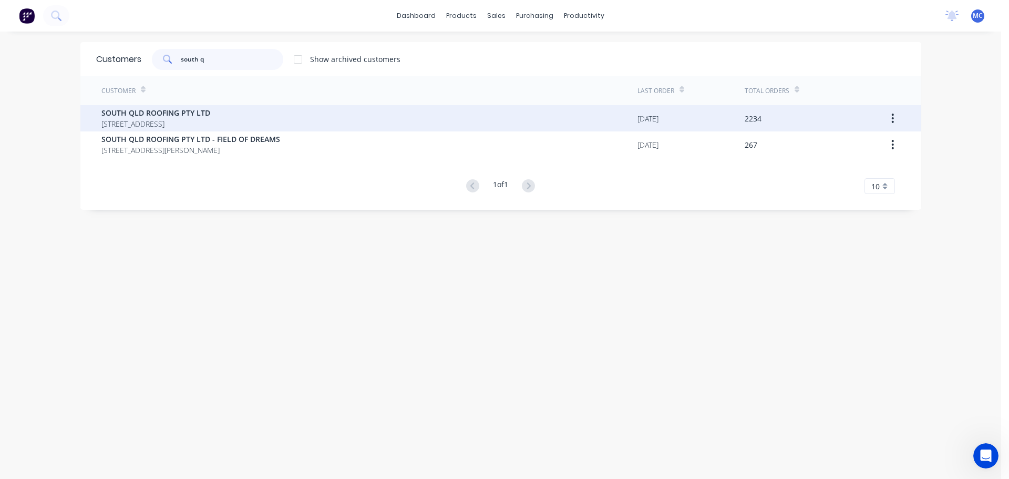
type input "south q"
click at [152, 110] on span "SOUTH QLD ROOFING PTY LTD" at bounding box center [155, 112] width 109 height 11
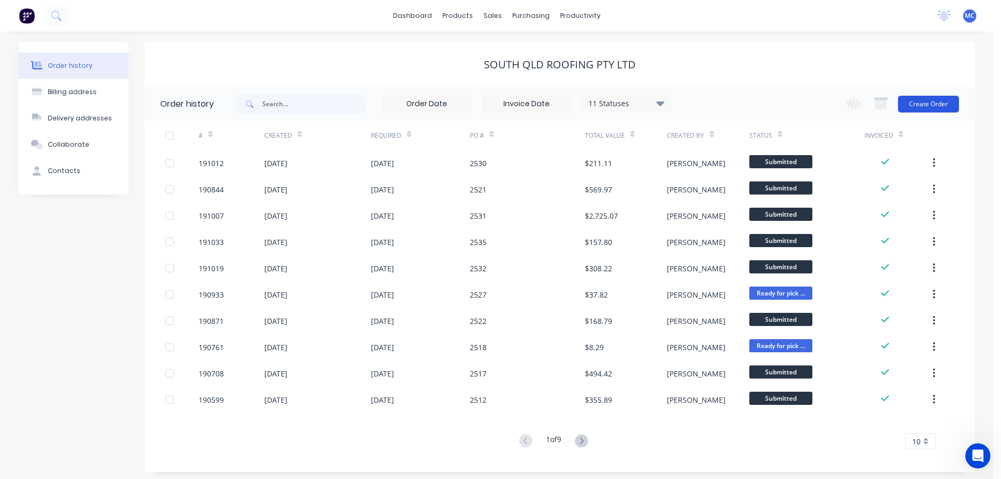
click at [918, 102] on button "Create Order" at bounding box center [928, 104] width 61 height 17
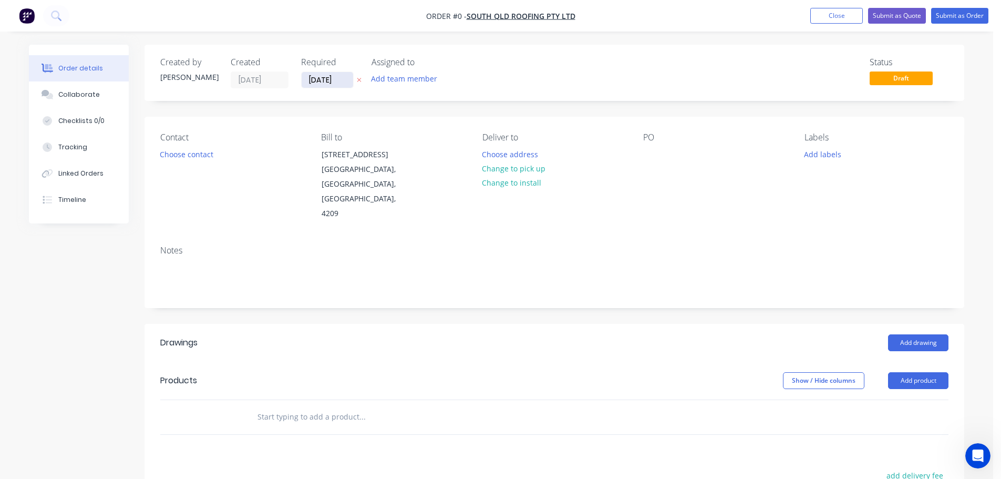
click at [320, 80] on input "[DATE]" at bounding box center [328, 80] width 52 height 16
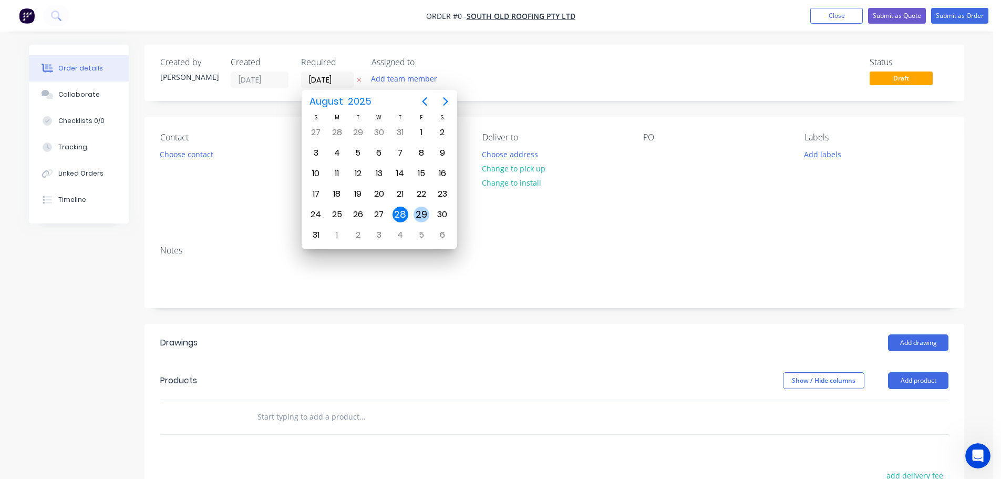
click at [422, 213] on div "29" at bounding box center [422, 215] width 16 height 16
type input "[DATE]"
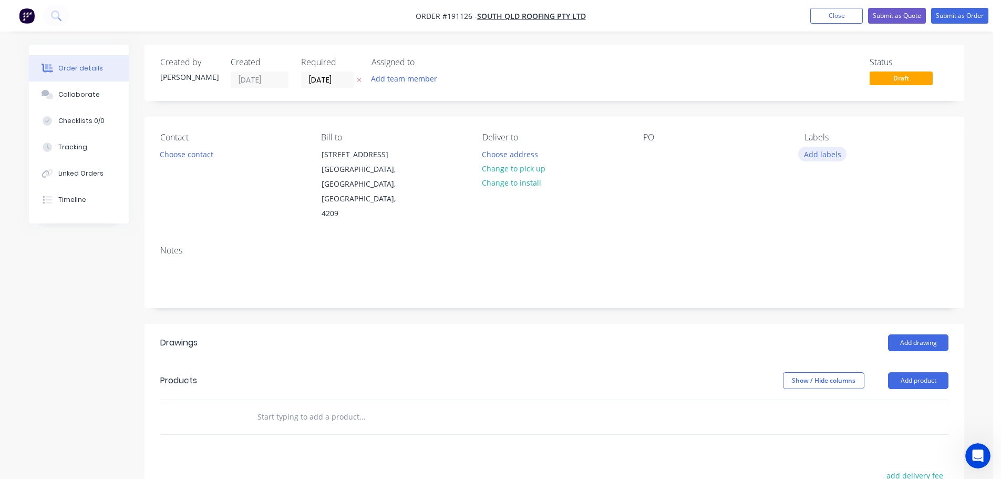
click at [831, 154] on button "Add labels" at bounding box center [822, 154] width 48 height 14
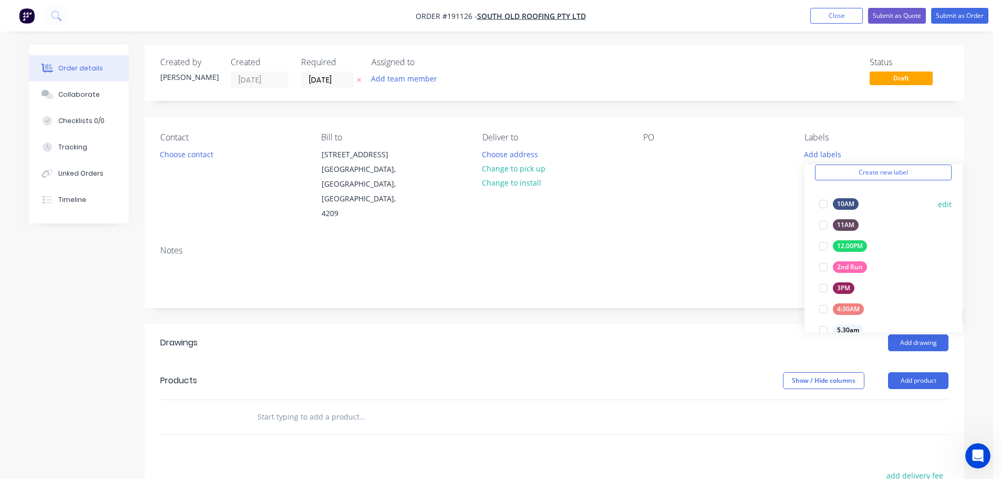
scroll to position [210, 0]
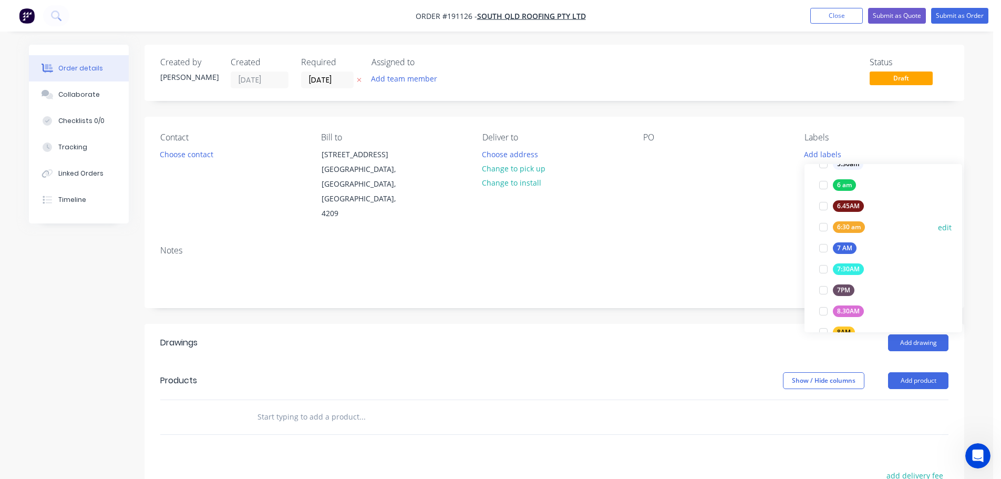
click at [823, 228] on div at bounding box center [823, 227] width 21 height 21
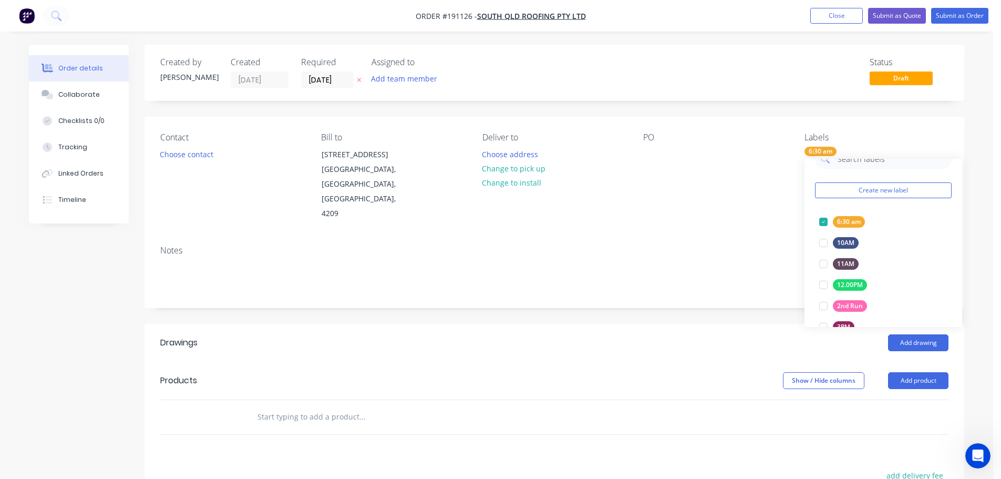
click at [663, 207] on div "Contact Choose contact [PERSON_NAME] to [STREET_ADDRESS][PERSON_NAME] Deliver t…" at bounding box center [555, 177] width 820 height 120
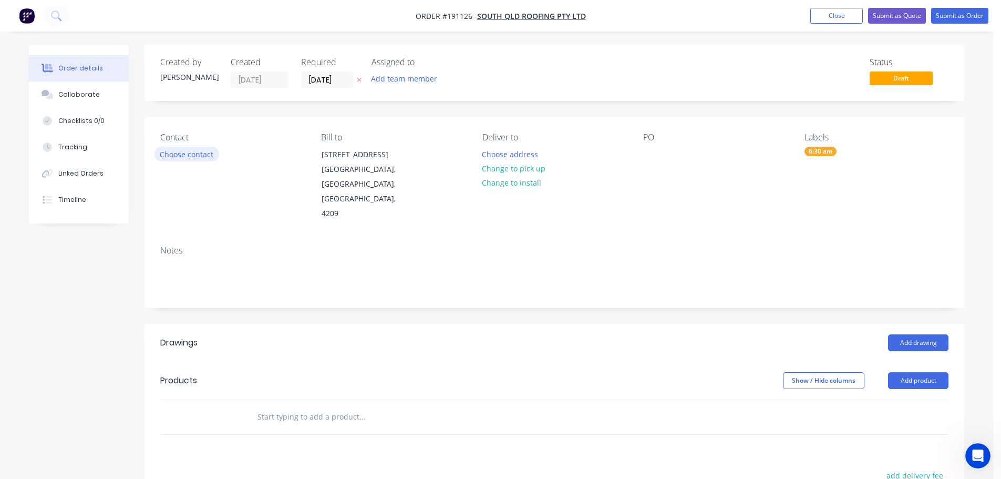
click at [198, 153] on button "Choose contact" at bounding box center [187, 154] width 65 height 14
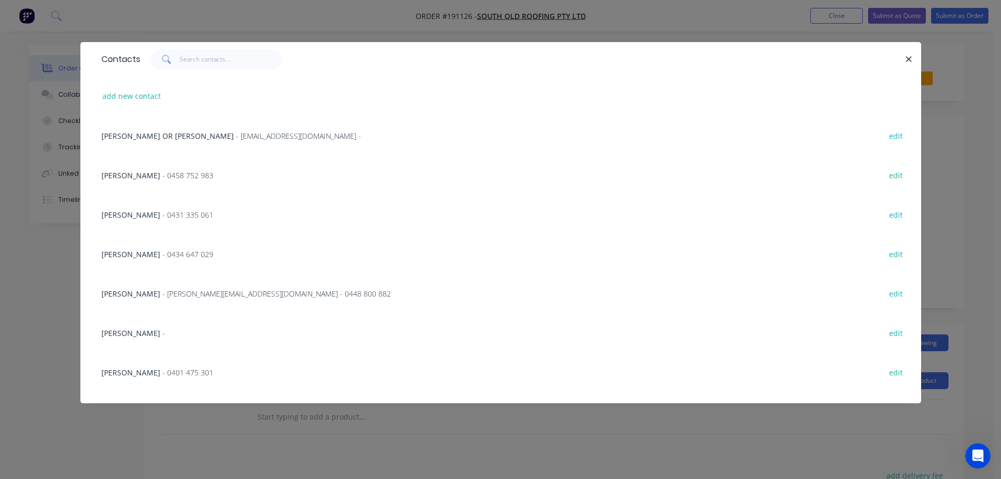
click at [182, 292] on span "- [PERSON_NAME][EMAIL_ADDRESS][DOMAIN_NAME] - 0448 800 882" at bounding box center [276, 294] width 229 height 10
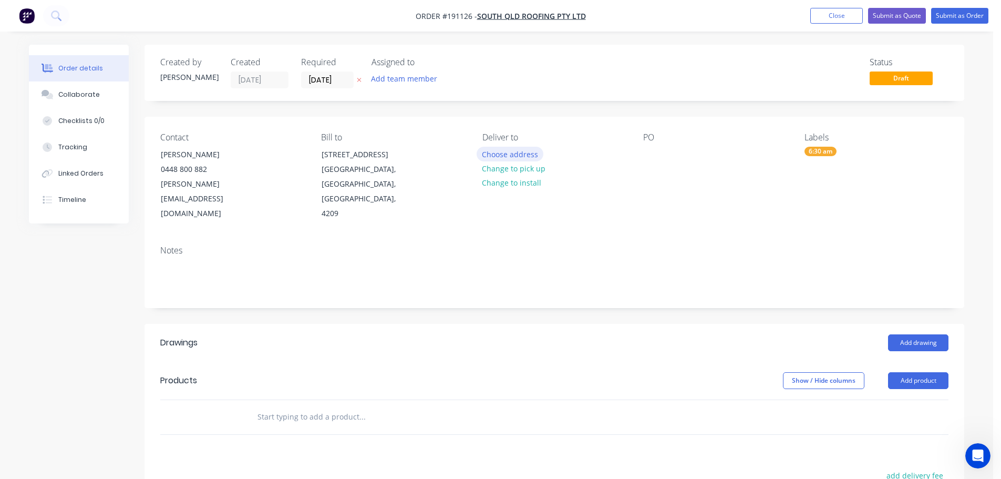
click at [501, 154] on button "Choose address" at bounding box center [510, 154] width 67 height 14
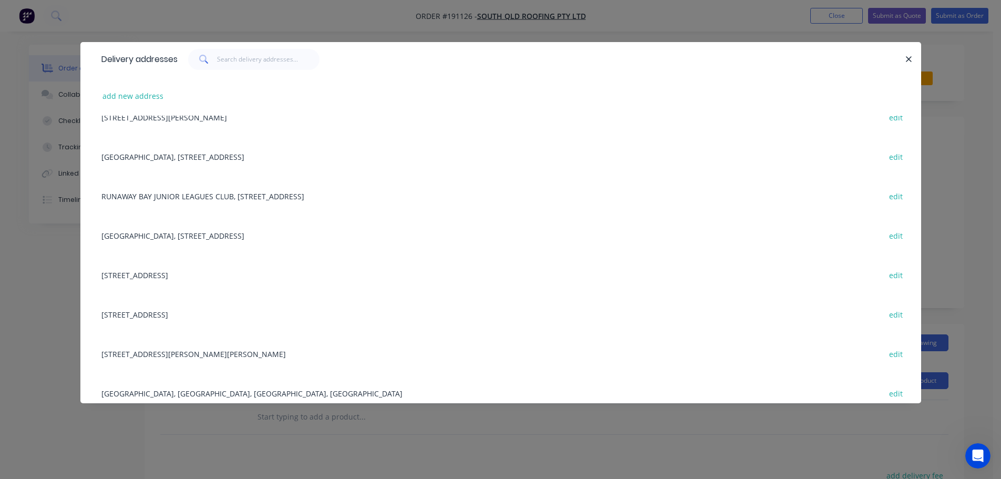
scroll to position [146, 0]
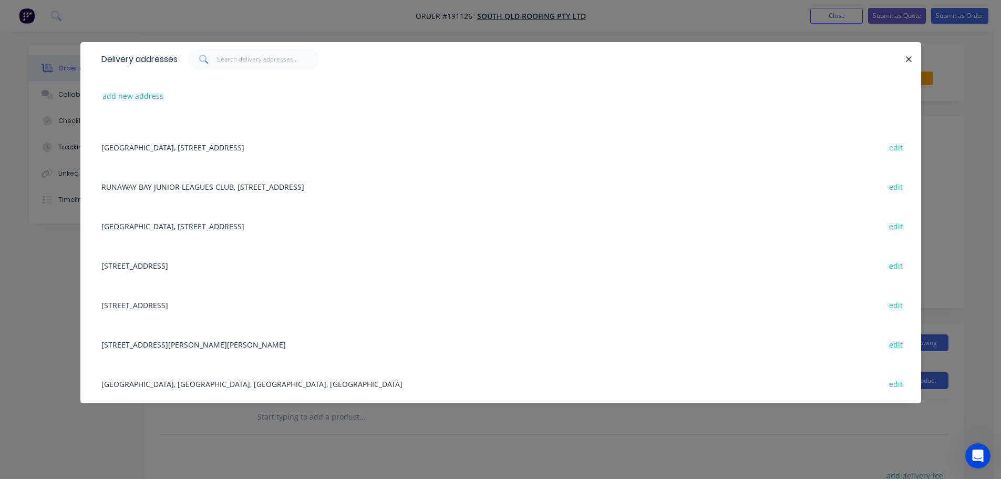
click at [177, 265] on div "[STREET_ADDRESS] edit" at bounding box center [501, 264] width 810 height 39
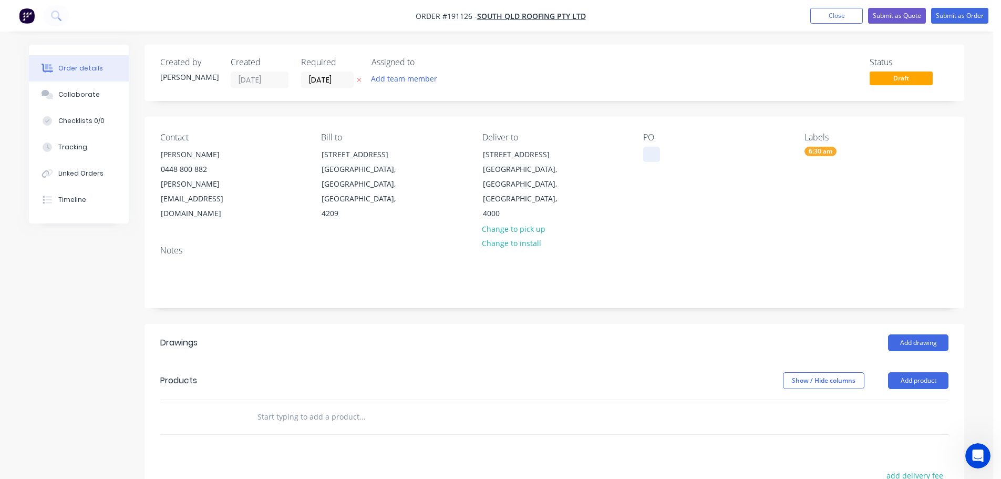
click at [652, 152] on div at bounding box center [651, 154] width 17 height 15
click at [927, 334] on button "Add drawing" at bounding box center [918, 342] width 60 height 17
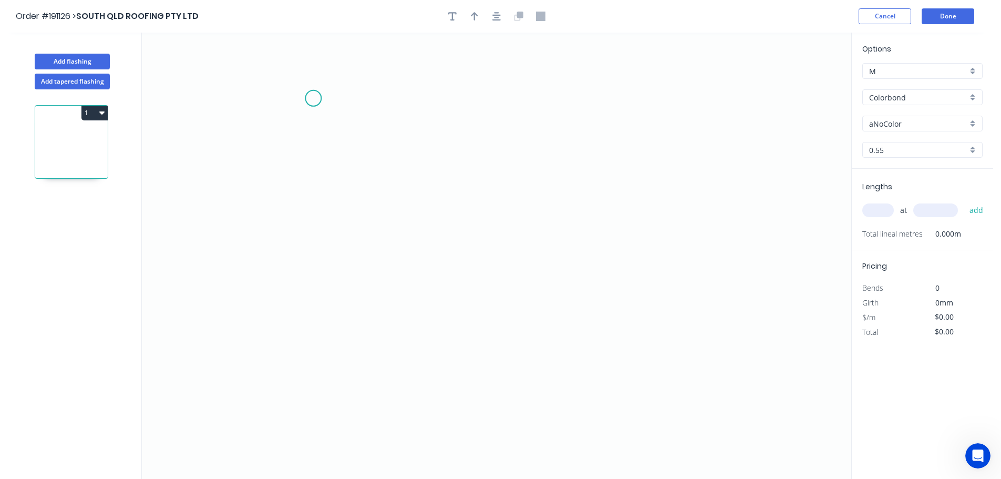
click at [313, 99] on icon "0" at bounding box center [497, 256] width 710 height 446
drag, startPoint x: 313, startPoint y: 346, endPoint x: 354, endPoint y: 347, distance: 41.5
click at [322, 345] on icon "0" at bounding box center [497, 256] width 710 height 446
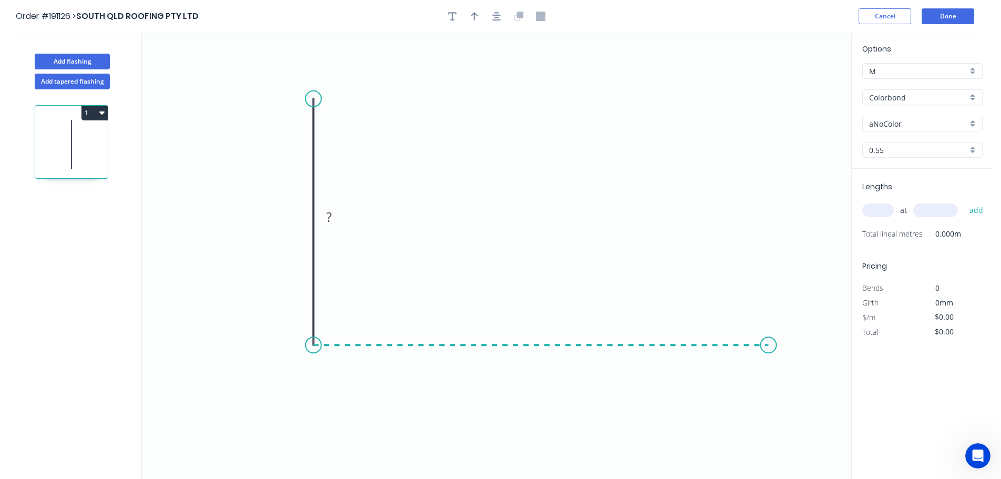
drag, startPoint x: 769, startPoint y: 352, endPoint x: 763, endPoint y: 339, distance: 14.6
click at [769, 352] on icon "0 ?" at bounding box center [497, 256] width 710 height 446
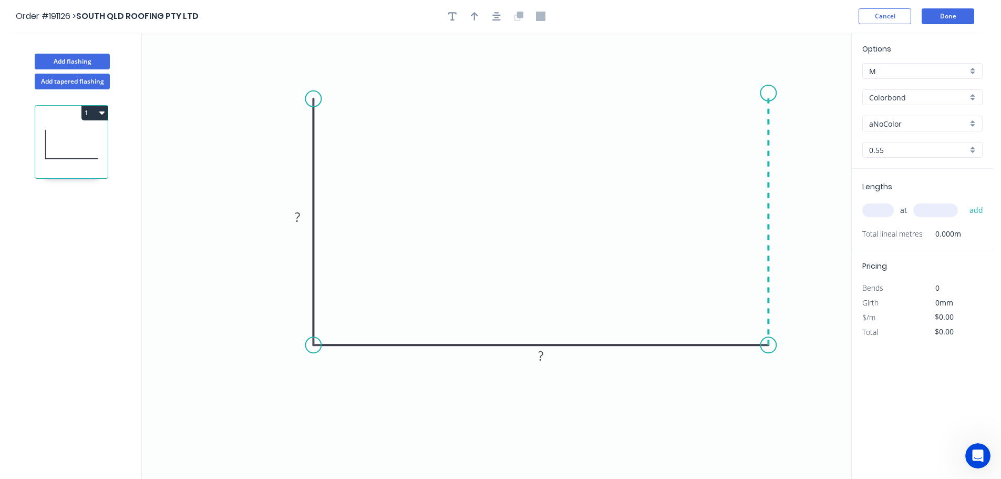
click at [766, 93] on icon "0 ? ?" at bounding box center [497, 256] width 710 height 446
click at [340, 181] on div "Feather" at bounding box center [367, 179] width 106 height 22
drag, startPoint x: 352, startPoint y: 107, endPoint x: 375, endPoint y: 110, distance: 23.9
click at [375, 110] on rect at bounding box center [354, 110] width 41 height 22
click at [797, 172] on div "Feather" at bounding box center [827, 171] width 106 height 22
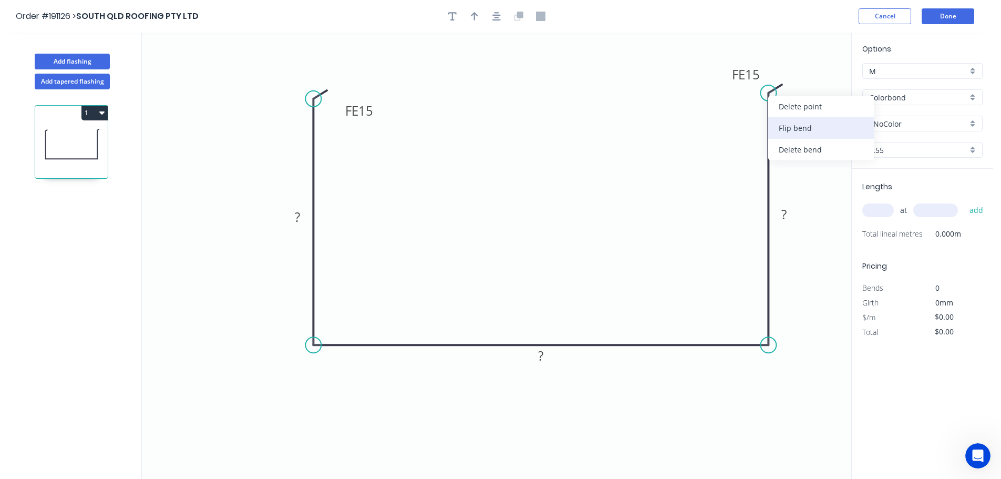
click at [794, 127] on div "Flip bend" at bounding box center [822, 128] width 106 height 22
drag, startPoint x: 806, startPoint y: 69, endPoint x: 723, endPoint y: 84, distance: 84.3
click at [723, 84] on rect at bounding box center [708, 89] width 41 height 22
click at [715, 89] on tspan "15" at bounding box center [714, 88] width 15 height 17
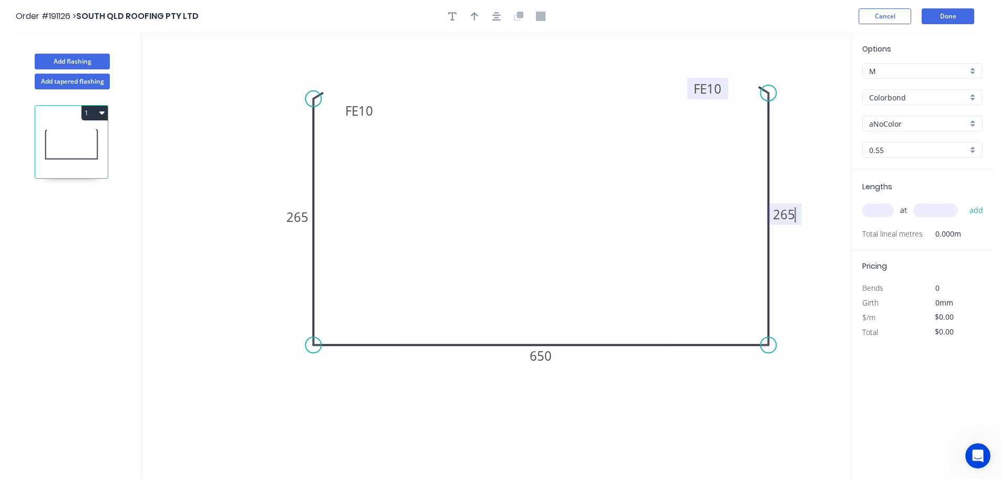
type input "$26.04"
drag, startPoint x: 474, startPoint y: 17, endPoint x: 508, endPoint y: 31, distance: 37.5
click at [474, 16] on icon "button" at bounding box center [474, 16] width 7 height 9
drag, startPoint x: 798, startPoint y: 84, endPoint x: 261, endPoint y: 168, distance: 543.8
click at [261, 168] on icon at bounding box center [261, 156] width 9 height 34
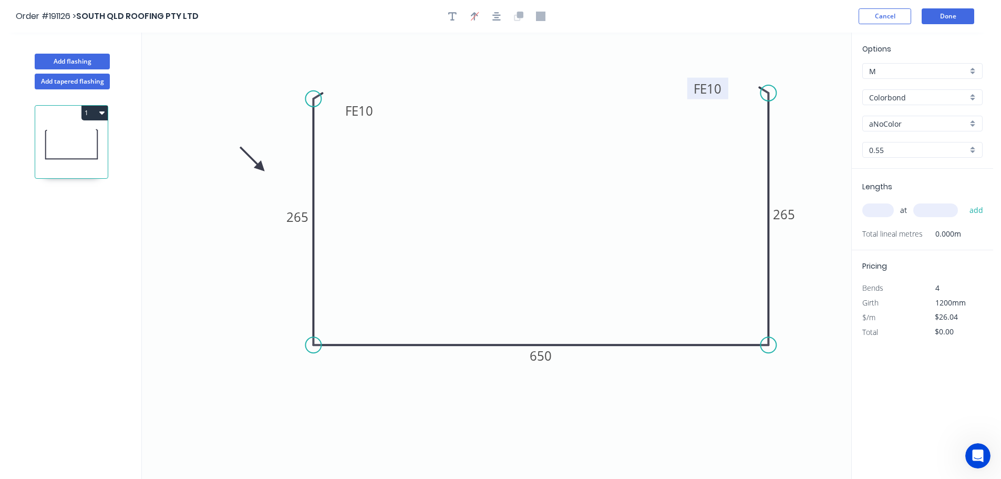
click at [877, 212] on input "text" at bounding box center [879, 210] width 32 height 14
type input "3"
type input "1900"
click at [965, 201] on button "add" at bounding box center [977, 210] width 25 height 18
type input "$148.43"
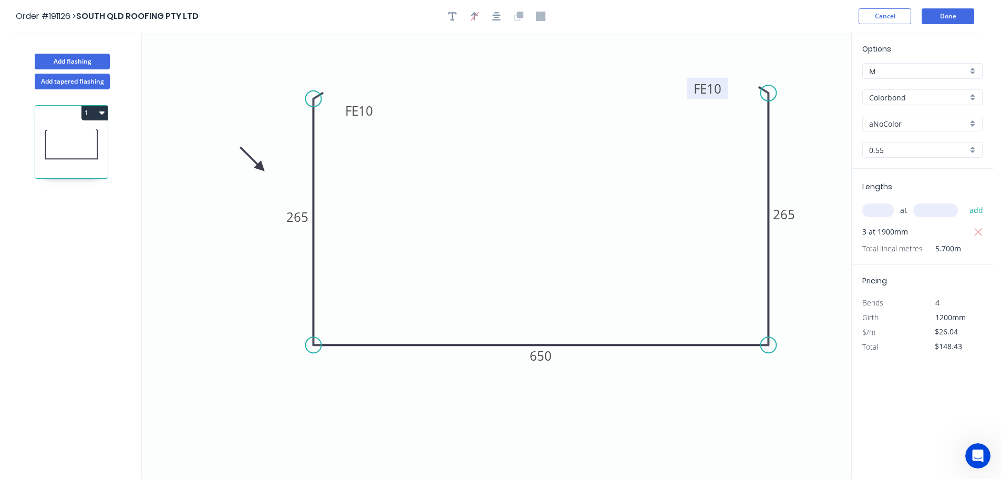
click at [886, 120] on input "aNoColor" at bounding box center [918, 123] width 98 height 11
click at [880, 180] on div "Surfmist" at bounding box center [922, 180] width 119 height 18
type input "Surfmist"
click at [70, 58] on button "Add flashing" at bounding box center [72, 62] width 75 height 16
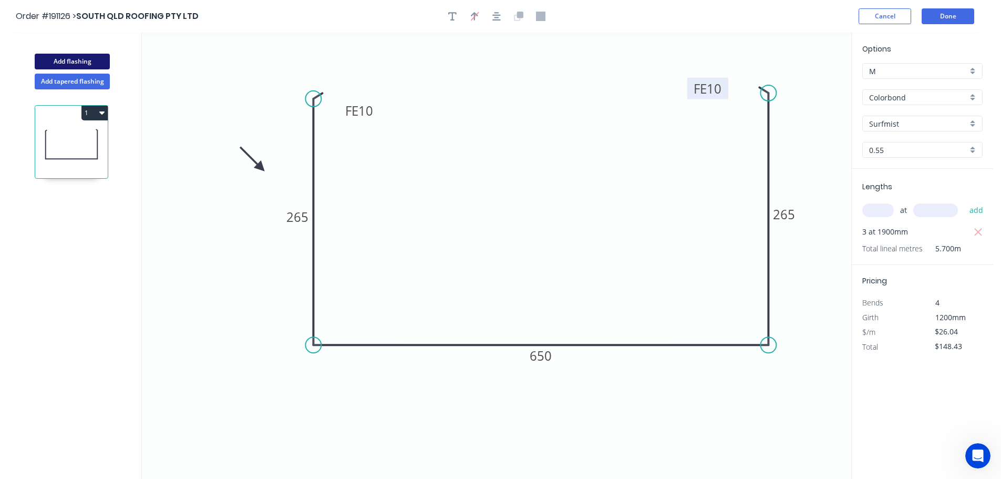
type input "$0.00"
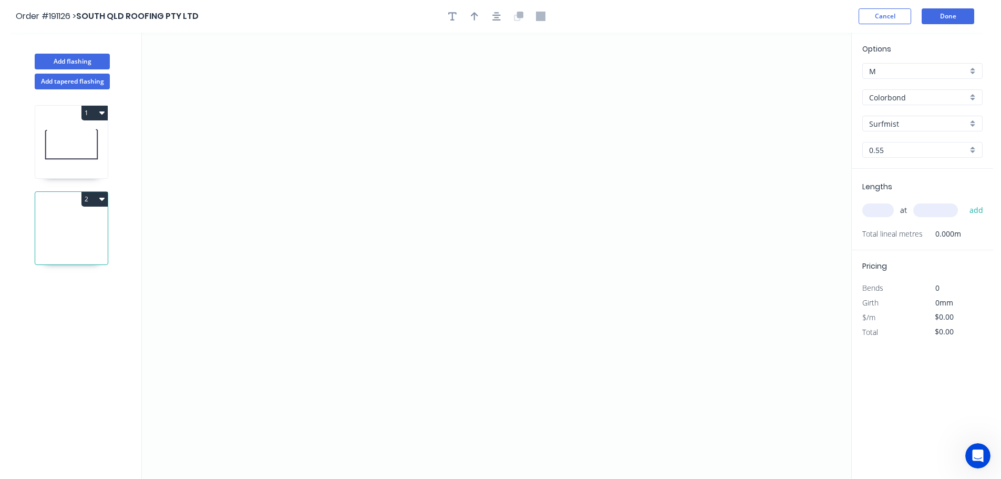
click at [889, 122] on input "Surfmist" at bounding box center [918, 123] width 98 height 11
click at [883, 230] on div "[PERSON_NAME]" at bounding box center [922, 230] width 119 height 18
type input "[PERSON_NAME]"
click at [876, 210] on input "text" at bounding box center [879, 210] width 32 height 14
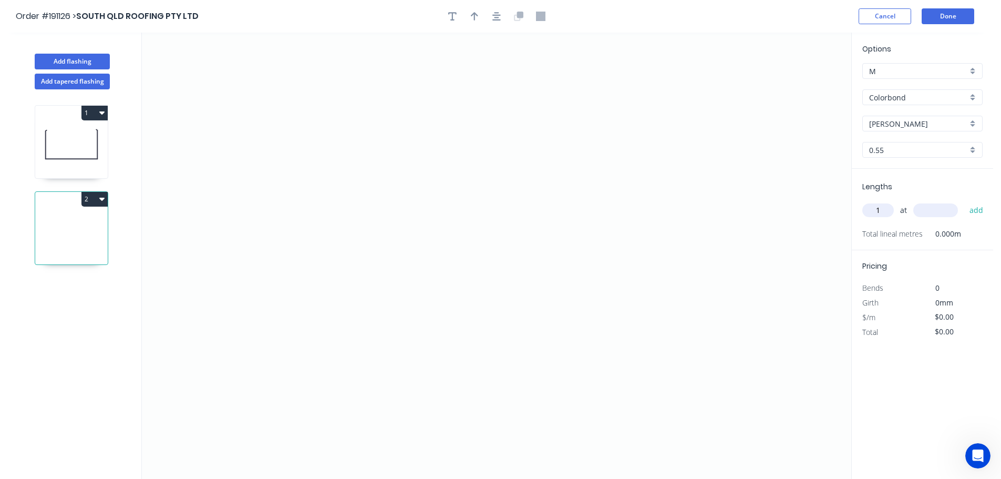
type input "1"
type input "5300"
click at [965, 201] on button "add" at bounding box center [977, 210] width 25 height 18
click at [202, 133] on icon "0" at bounding box center [497, 256] width 710 height 446
click at [337, 128] on icon "0" at bounding box center [497, 256] width 710 height 446
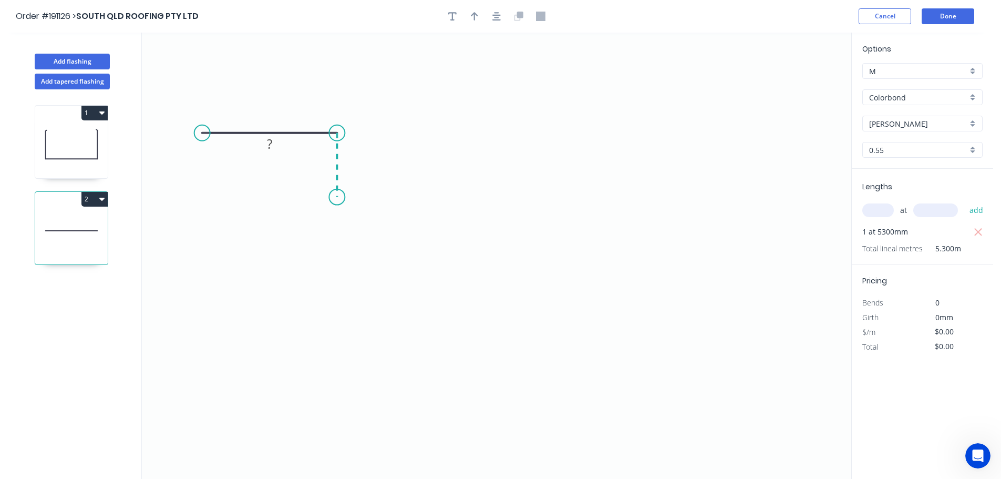
click at [340, 197] on icon "0 ?" at bounding box center [497, 256] width 710 height 446
click at [797, 189] on icon "0 ? ?" at bounding box center [497, 256] width 710 height 446
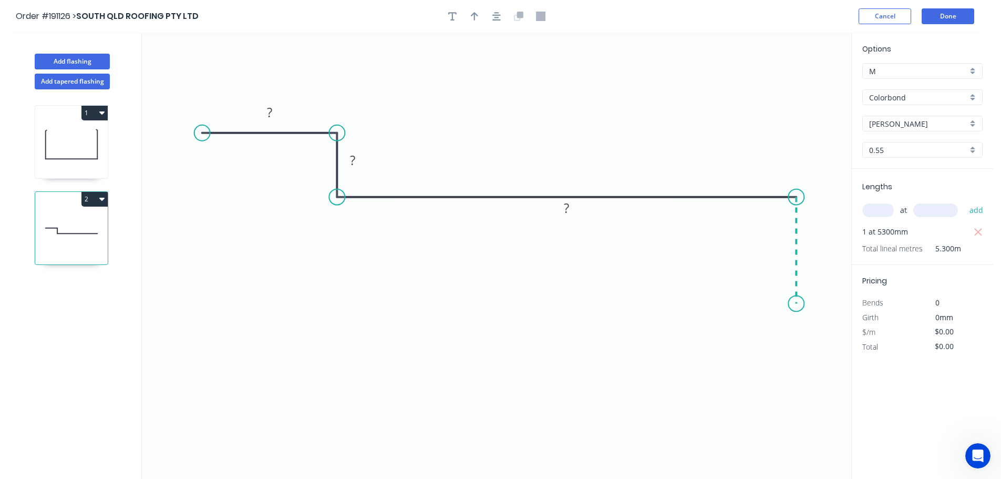
click at [795, 304] on icon "0 ? ? ?" at bounding box center [497, 256] width 710 height 446
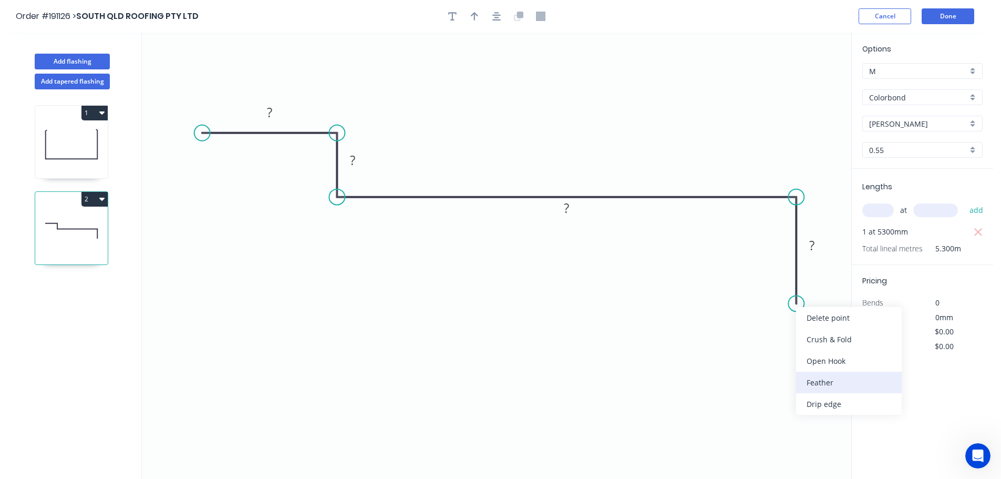
click at [823, 380] on div "Feather" at bounding box center [849, 383] width 106 height 22
drag, startPoint x: 757, startPoint y: 282, endPoint x: 735, endPoint y: 285, distance: 22.8
click at [735, 285] on rect at bounding box center [751, 288] width 41 height 22
click at [473, 16] on icon "button" at bounding box center [474, 16] width 7 height 9
click at [801, 85] on icon at bounding box center [798, 73] width 9 height 34
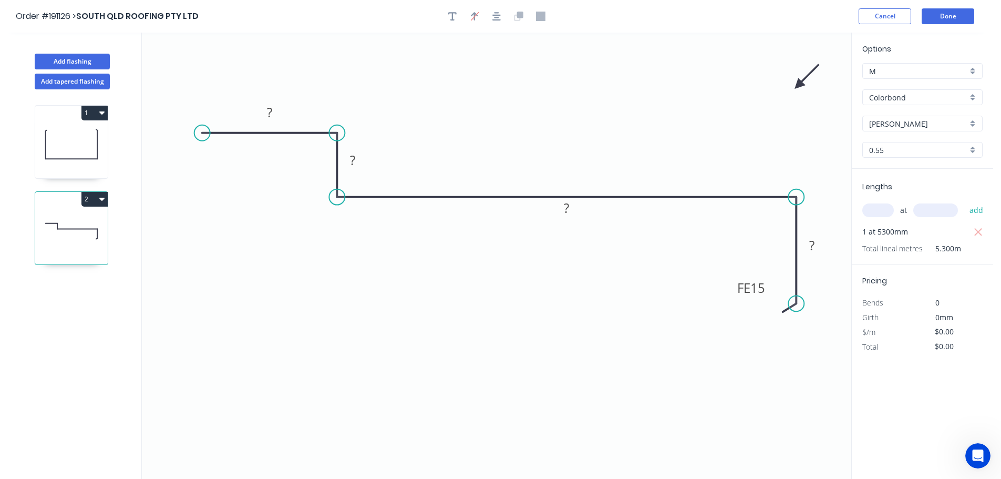
click at [795, 84] on icon "0 ? ? ? FE 15 ?" at bounding box center [497, 256] width 710 height 446
drag, startPoint x: 800, startPoint y: 84, endPoint x: 509, endPoint y: 110, distance: 291.9
click at [592, 111] on icon at bounding box center [607, 102] width 30 height 30
click at [269, 109] on tspan "?" at bounding box center [269, 112] width 5 height 17
type input "$15.53"
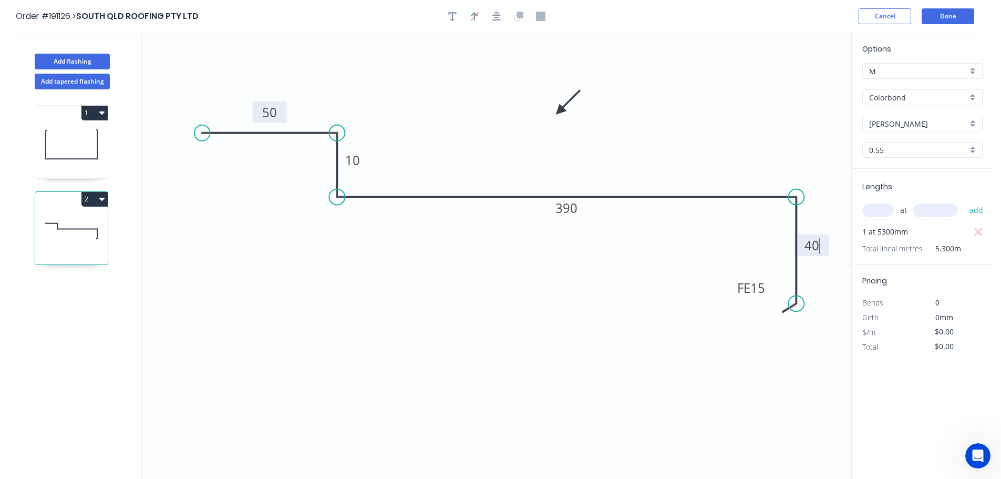
type input "$82.31"
click at [77, 60] on button "Add flashing" at bounding box center [72, 62] width 75 height 16
type input "$0.00"
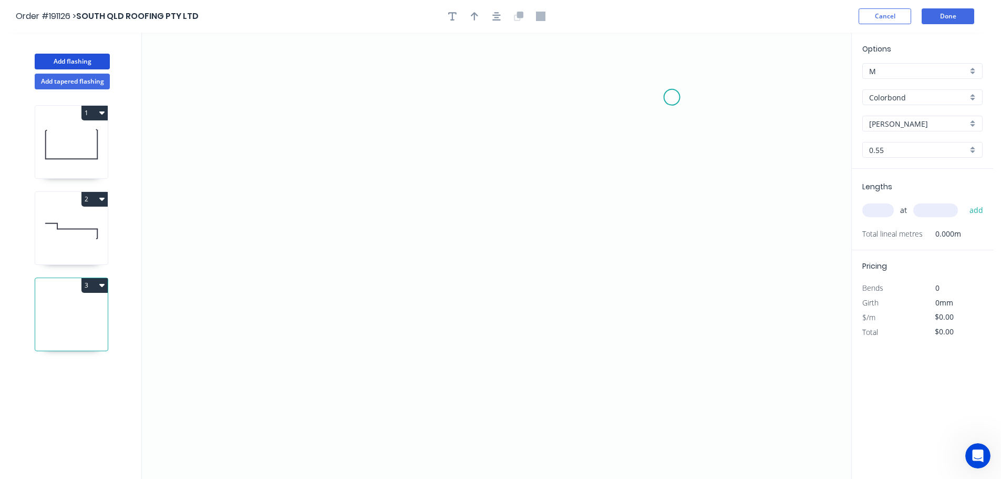
click at [672, 97] on icon "0" at bounding box center [497, 256] width 710 height 446
click at [670, 255] on icon "0" at bounding box center [497, 256] width 710 height 446
click at [349, 235] on icon "0 ?" at bounding box center [497, 256] width 710 height 446
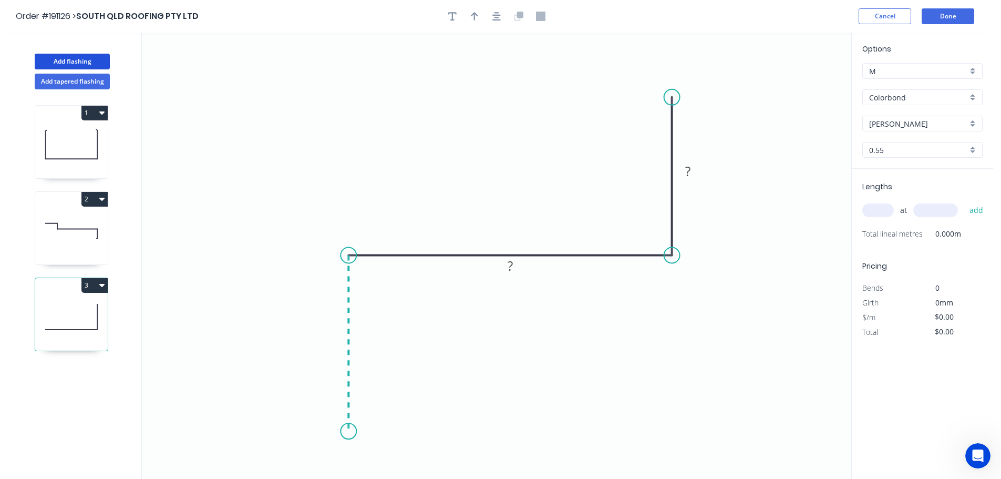
click at [352, 432] on icon "0 ? ?" at bounding box center [497, 256] width 710 height 446
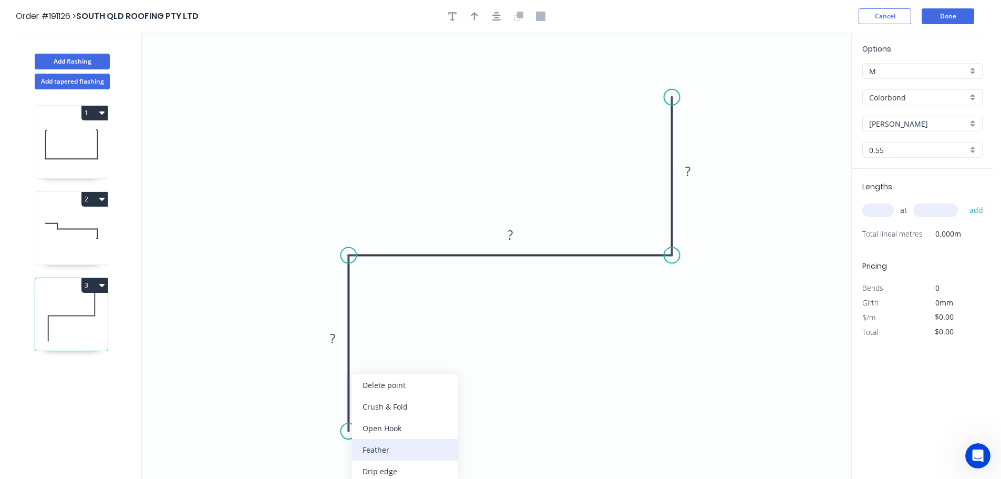
click at [368, 448] on div "Feather" at bounding box center [405, 450] width 106 height 22
click at [372, 446] on div "Flip bend" at bounding box center [401, 450] width 106 height 22
drag, startPoint x: 386, startPoint y: 413, endPoint x: 411, endPoint y: 418, distance: 25.7
click at [409, 416] on rect at bounding box center [394, 415] width 41 height 22
click at [406, 417] on tspan "15" at bounding box center [401, 414] width 15 height 17
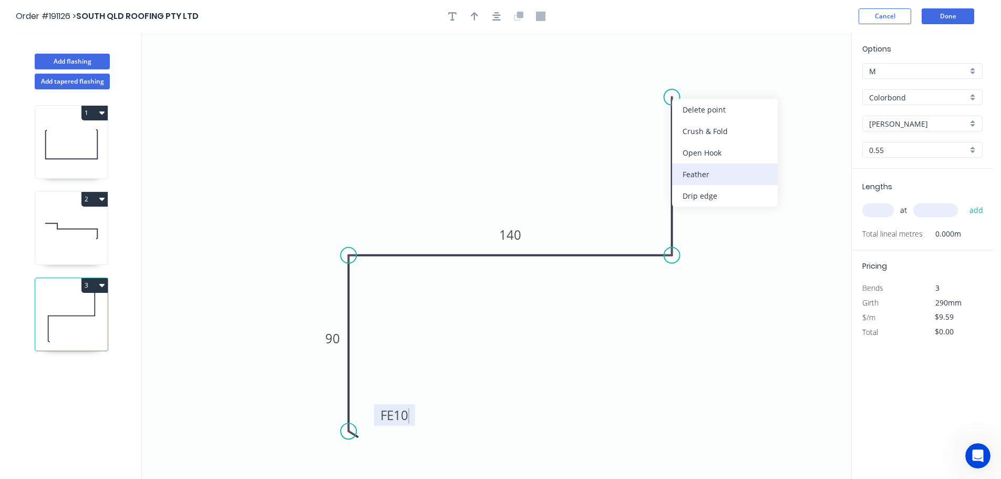
click at [701, 173] on div "Feather" at bounding box center [725, 174] width 106 height 22
drag, startPoint x: 669, startPoint y: 73, endPoint x: 737, endPoint y: 93, distance: 70.8
click at [740, 91] on rect at bounding box center [720, 96] width 41 height 22
click at [728, 97] on tspan "15" at bounding box center [727, 96] width 15 height 17
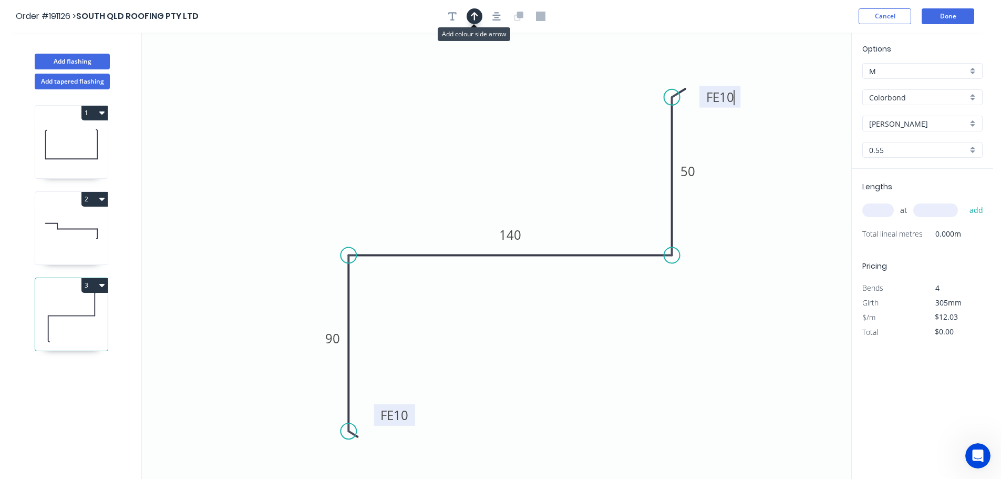
click at [474, 18] on icon "button" at bounding box center [474, 16] width 7 height 8
type input "$10.28"
drag, startPoint x: 798, startPoint y: 80, endPoint x: 506, endPoint y: 138, distance: 298.0
click at [506, 138] on icon at bounding box center [505, 124] width 9 height 34
click at [875, 208] on input "text" at bounding box center [879, 210] width 32 height 14
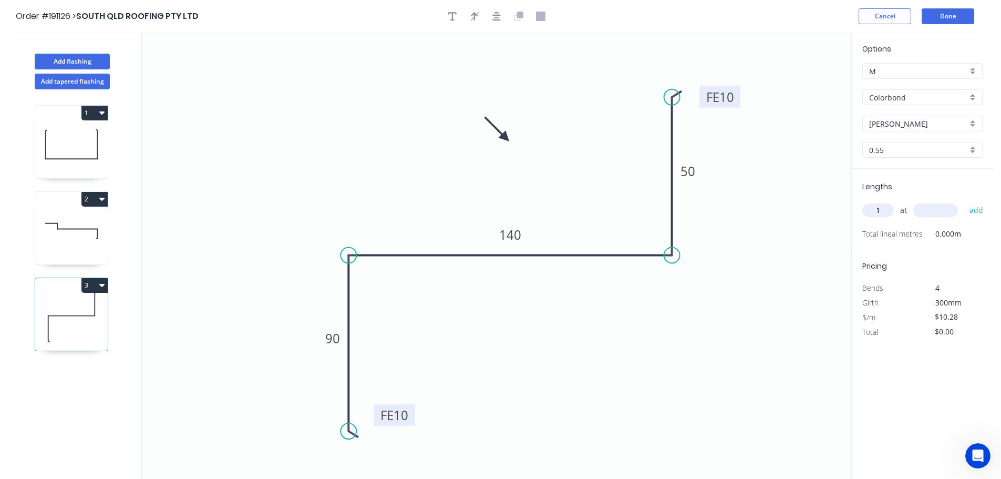
type input "1"
type input "3800"
click at [965, 201] on button "add" at bounding box center [977, 210] width 25 height 18
type input "$39.06"
click at [57, 59] on button "Add flashing" at bounding box center [72, 62] width 75 height 16
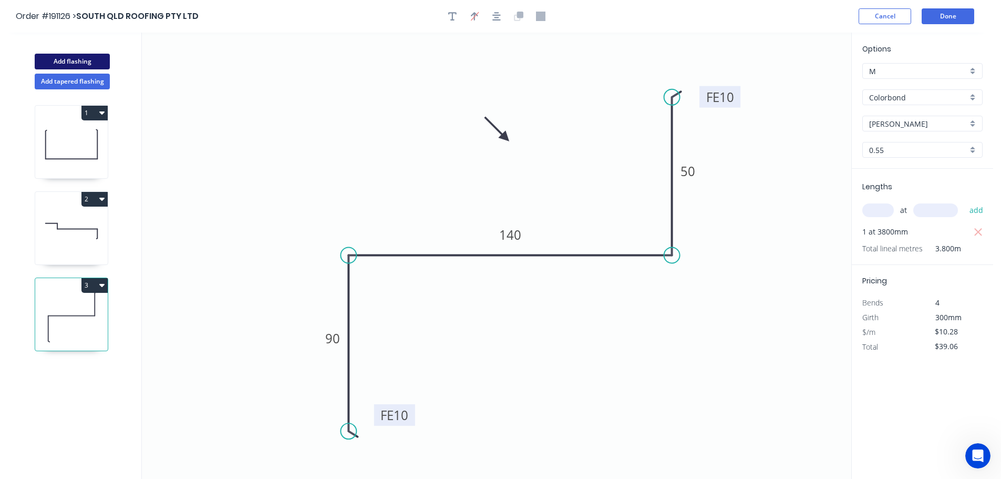
type input "$0.00"
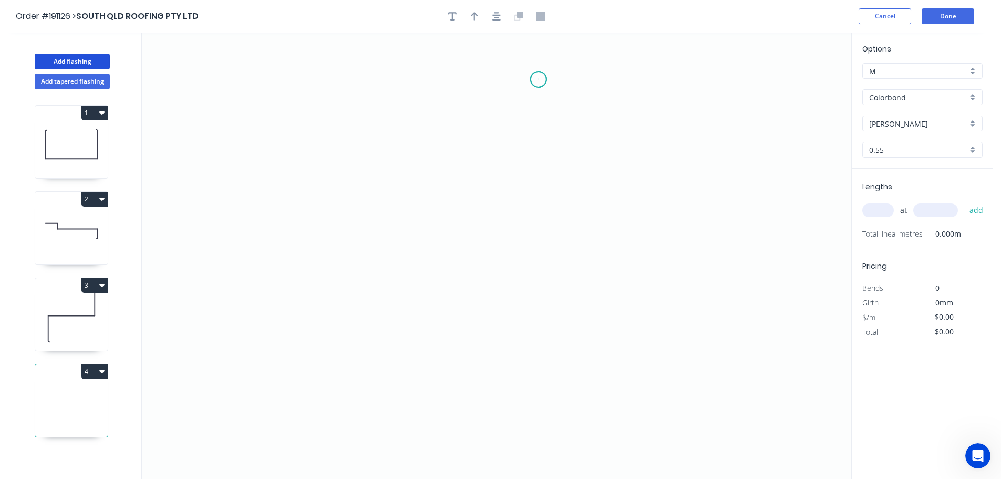
click at [539, 79] on icon "0" at bounding box center [497, 256] width 710 height 446
click at [503, 115] on icon "0" at bounding box center [497, 256] width 710 height 446
click at [506, 244] on icon "0 ?" at bounding box center [497, 256] width 710 height 446
click at [537, 273] on icon "0 ? ?" at bounding box center [497, 256] width 710 height 446
click at [530, 429] on icon "0 ? ? ?" at bounding box center [497, 256] width 710 height 446
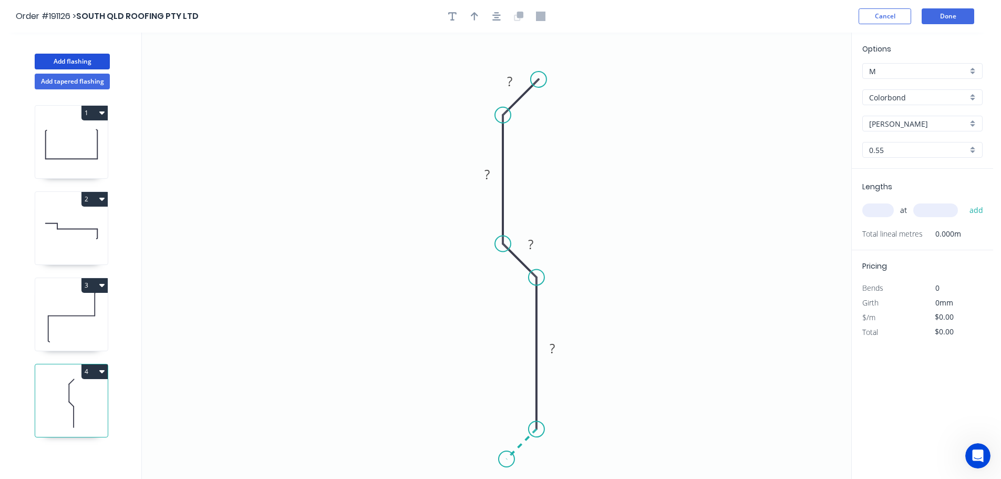
click at [507, 461] on icon "0 ? ? ? ?" at bounding box center [497, 256] width 710 height 446
click at [507, 461] on circle at bounding box center [507, 459] width 16 height 16
click at [533, 454] on tspan "?" at bounding box center [532, 450] width 5 height 17
click at [466, 17] on div at bounding box center [497, 16] width 110 height 16
type input "$6.77"
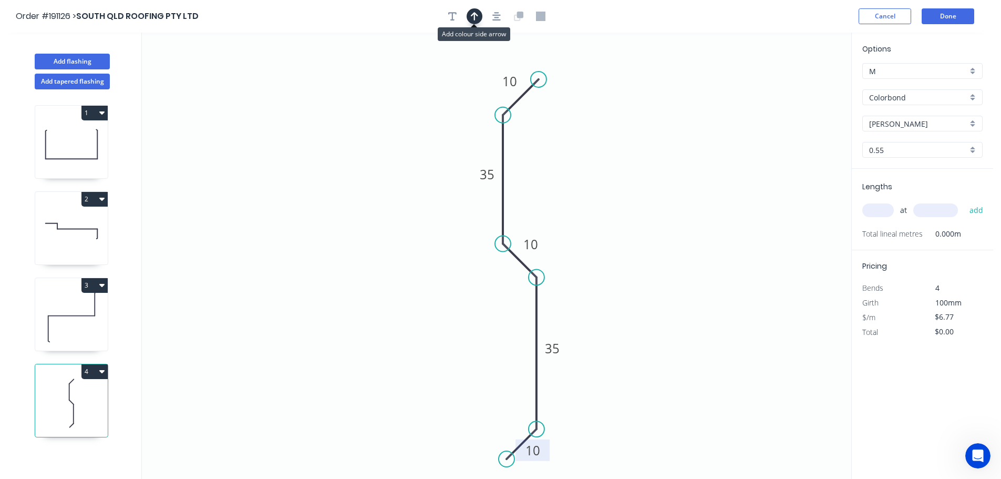
click at [477, 19] on icon "button" at bounding box center [474, 16] width 7 height 9
click at [798, 84] on icon at bounding box center [798, 73] width 9 height 34
drag, startPoint x: 797, startPoint y: 84, endPoint x: 613, endPoint y: 197, distance: 215.9
click at [613, 197] on icon at bounding box center [622, 187] width 30 height 30
click at [875, 209] on input "text" at bounding box center [879, 210] width 32 height 14
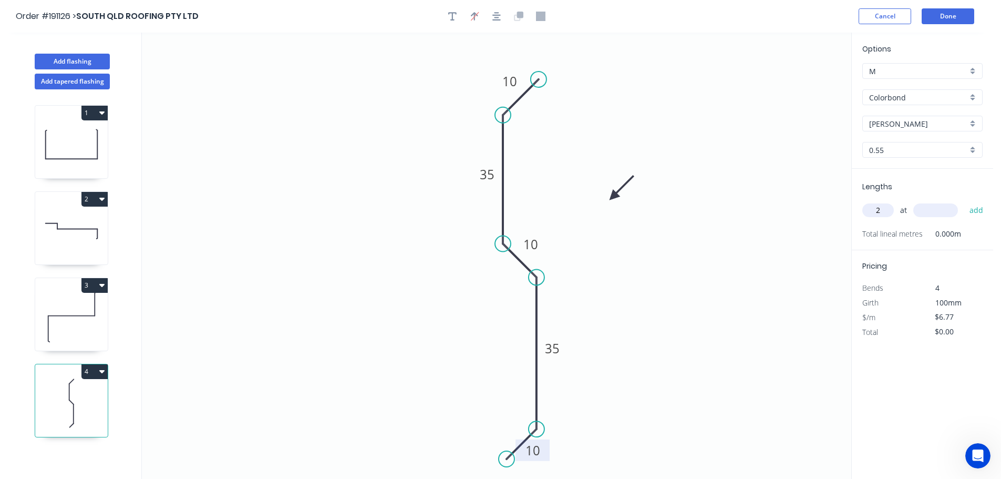
type input "2"
type input "1000"
click at [965, 201] on button "add" at bounding box center [977, 210] width 25 height 18
type input "$13.54"
click at [67, 83] on button "Add tapered flashing" at bounding box center [72, 82] width 75 height 16
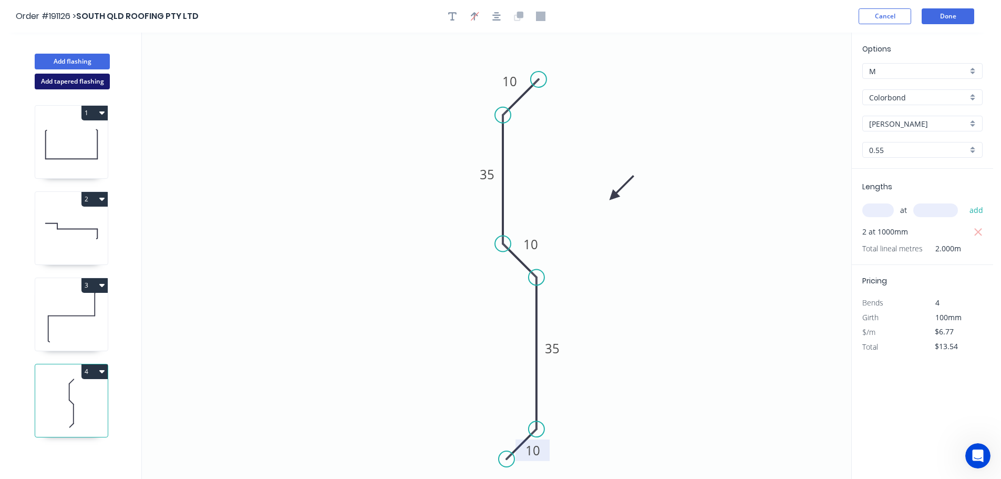
type input "$0.00"
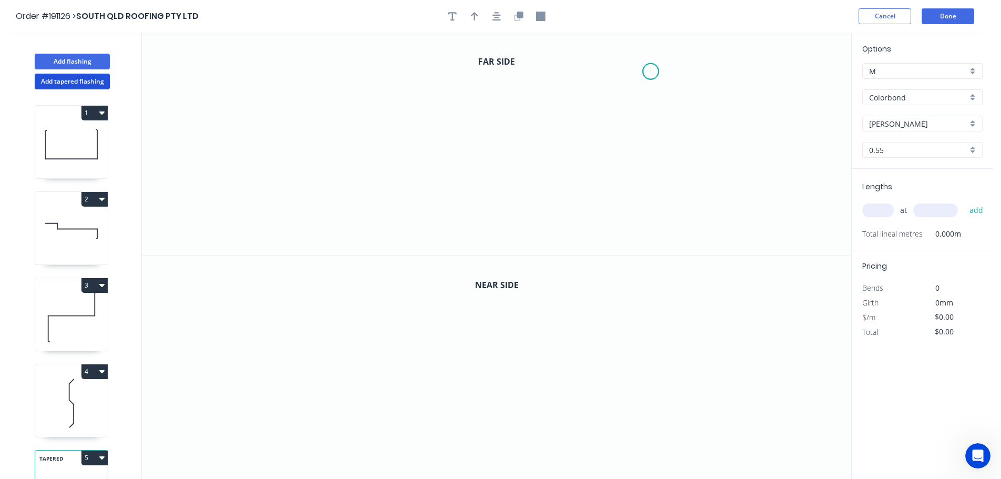
click at [651, 71] on icon "0" at bounding box center [497, 144] width 710 height 223
click at [497, 64] on icon "0" at bounding box center [497, 144] width 710 height 223
click at [496, 180] on icon "0 ?" at bounding box center [497, 144] width 710 height 223
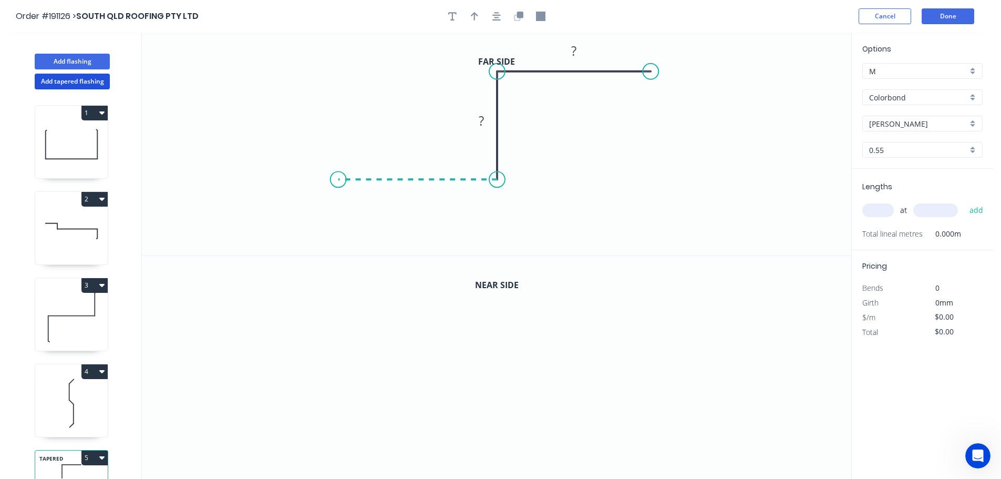
click at [338, 178] on icon "0 ? ?" at bounding box center [497, 144] width 710 height 223
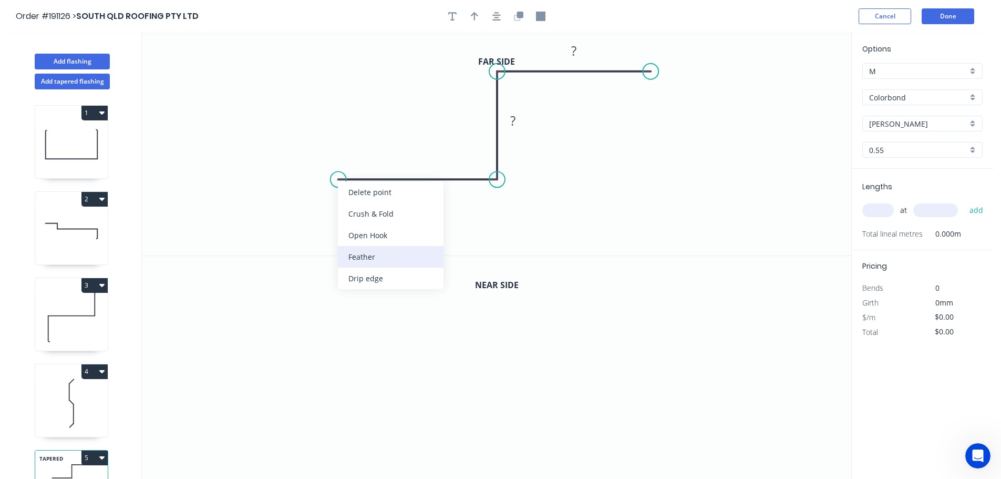
click at [357, 253] on div "Feather" at bounding box center [391, 257] width 106 height 22
click at [353, 214] on div "Flip bend" at bounding box center [390, 212] width 106 height 22
drag, startPoint x: 341, startPoint y: 178, endPoint x: 300, endPoint y: 177, distance: 40.5
click at [300, 177] on circle at bounding box center [301, 179] width 16 height 16
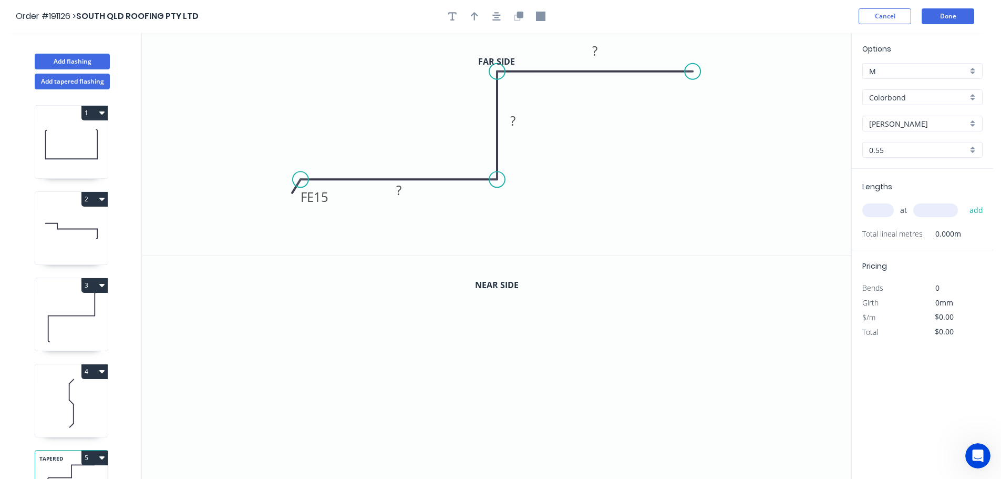
drag, startPoint x: 651, startPoint y: 69, endPoint x: 693, endPoint y: 72, distance: 42.2
click at [693, 72] on circle at bounding box center [693, 72] width 16 height 16
click at [709, 150] on div "Feather" at bounding box center [746, 151] width 106 height 22
drag, startPoint x: 724, startPoint y: 38, endPoint x: 703, endPoint y: 120, distance: 84.8
click at [713, 115] on rect at bounding box center [698, 120] width 41 height 22
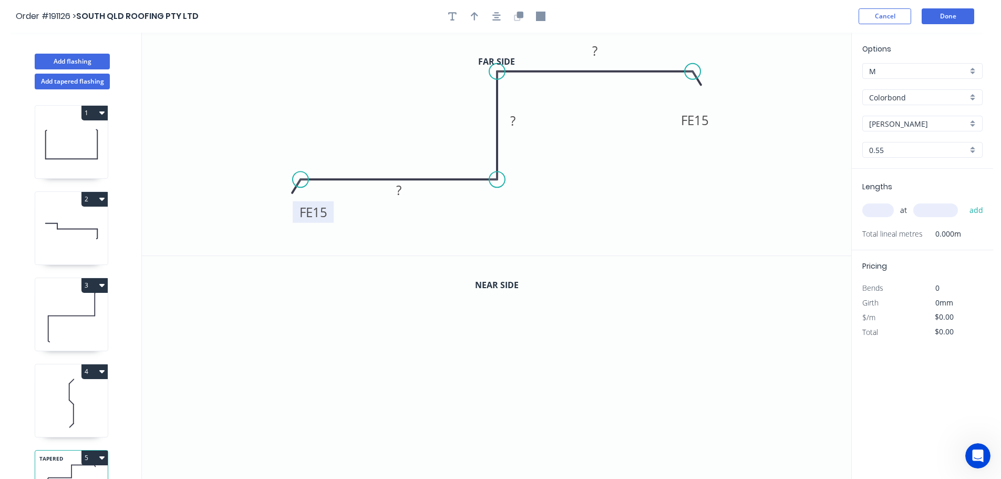
drag, startPoint x: 334, startPoint y: 200, endPoint x: 328, endPoint y: 217, distance: 17.3
click at [331, 217] on rect at bounding box center [313, 212] width 41 height 22
click at [319, 214] on tspan "15" at bounding box center [318, 212] width 15 height 17
drag, startPoint x: 473, startPoint y: 12, endPoint x: 497, endPoint y: 30, distance: 30.8
click at [473, 12] on icon "button" at bounding box center [474, 16] width 7 height 9
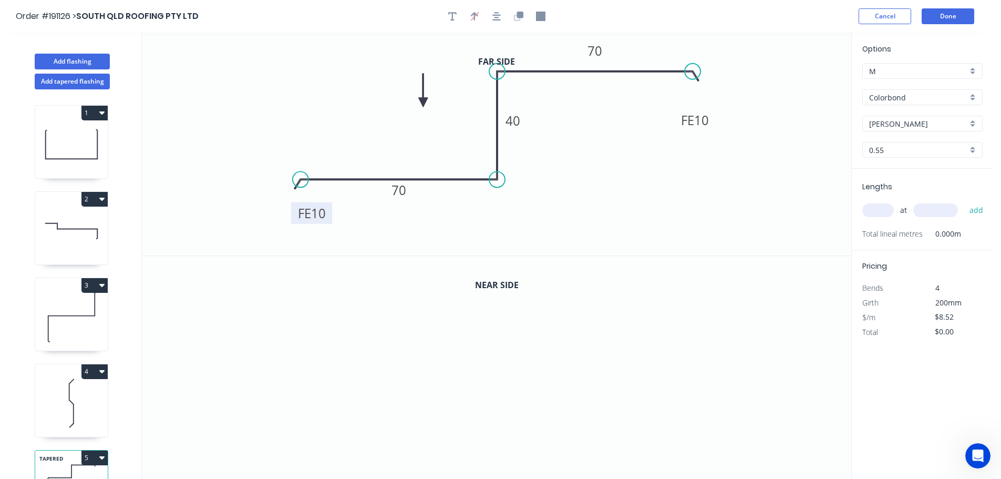
drag, startPoint x: 798, startPoint y: 81, endPoint x: 423, endPoint y: 103, distance: 375.4
click at [423, 103] on icon at bounding box center [422, 91] width 9 height 34
click at [517, 14] on icon "button" at bounding box center [518, 16] width 9 height 9
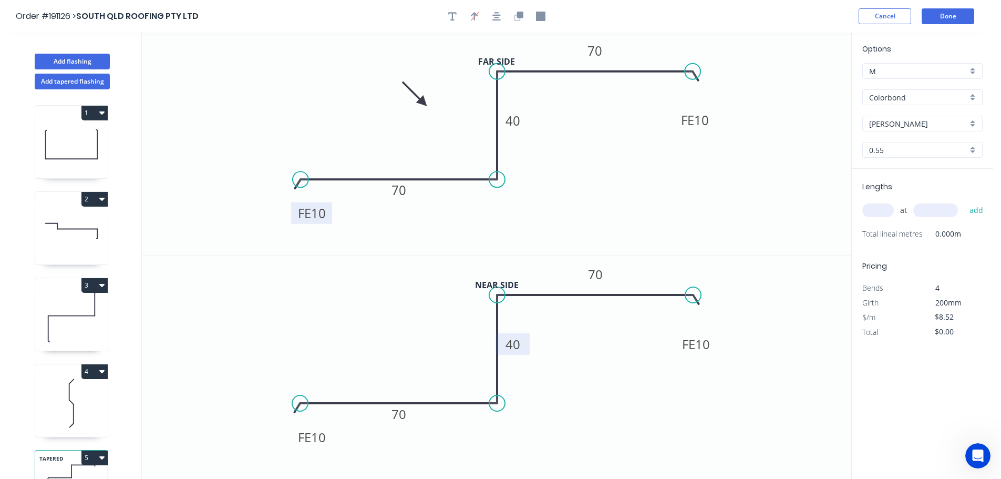
click at [513, 342] on tspan "40" at bounding box center [513, 343] width 15 height 17
click at [876, 213] on input "text" at bounding box center [879, 210] width 32 height 14
type input "$9.89"
type input "2"
type input "370"
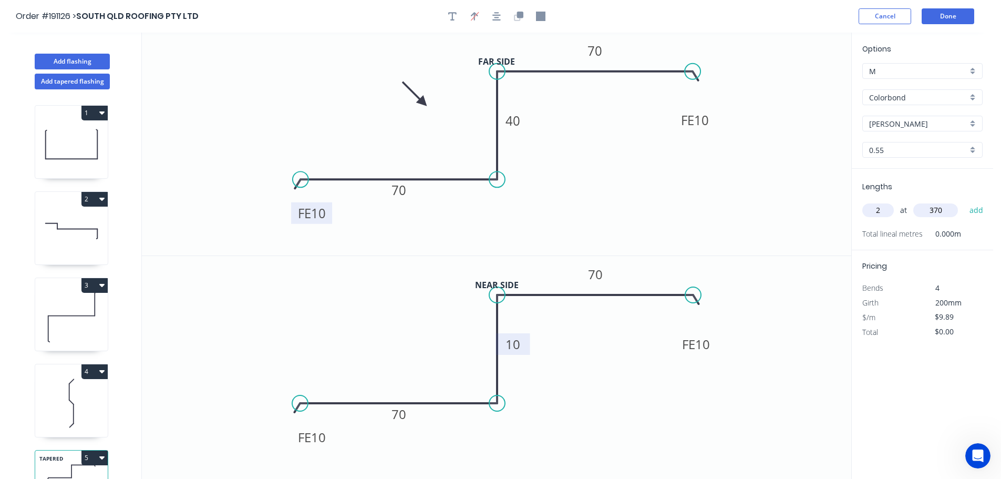
click at [965, 201] on button "add" at bounding box center [977, 210] width 25 height 18
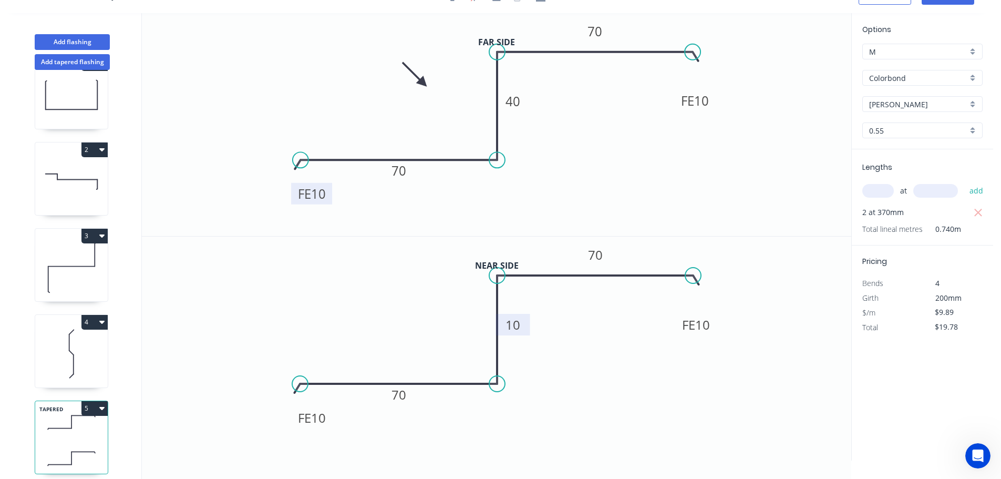
scroll to position [46, 0]
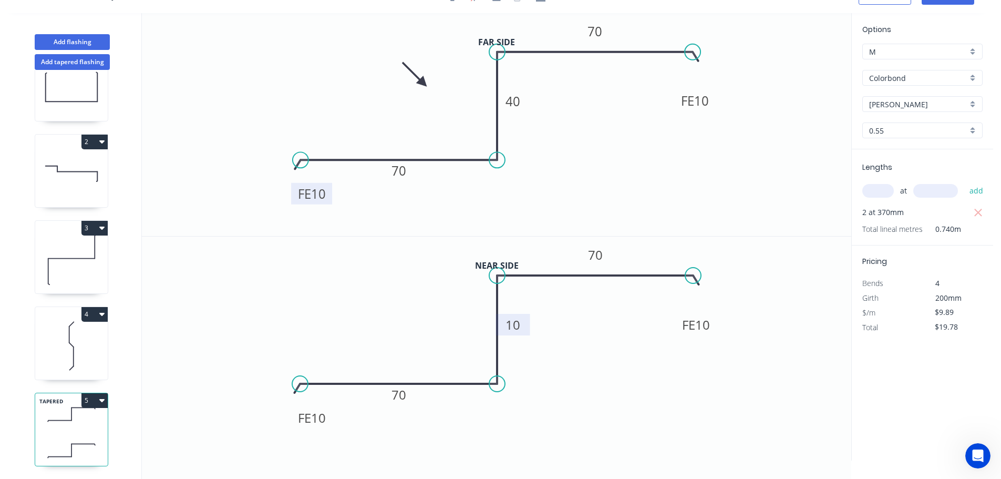
click at [101, 399] on icon "button" at bounding box center [101, 400] width 5 height 3
click at [23, 419] on div "Duplicate" at bounding box center [57, 426] width 81 height 15
type input "$0.00"
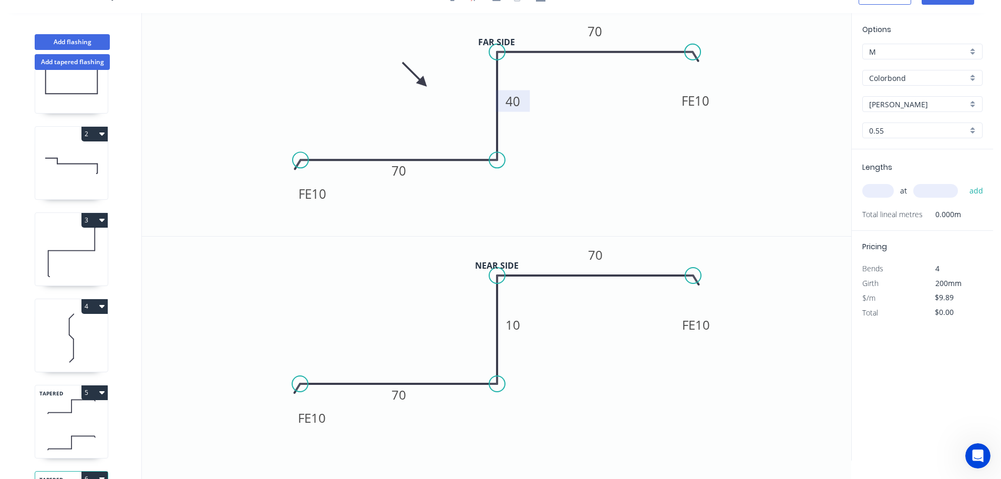
click at [518, 104] on tspan "40" at bounding box center [513, 101] width 15 height 17
click at [517, 326] on tspan "10" at bounding box center [513, 324] width 15 height 17
click at [874, 194] on input "text" at bounding box center [879, 191] width 32 height 14
type input "$9.89"
click at [965, 182] on button "add" at bounding box center [977, 191] width 25 height 18
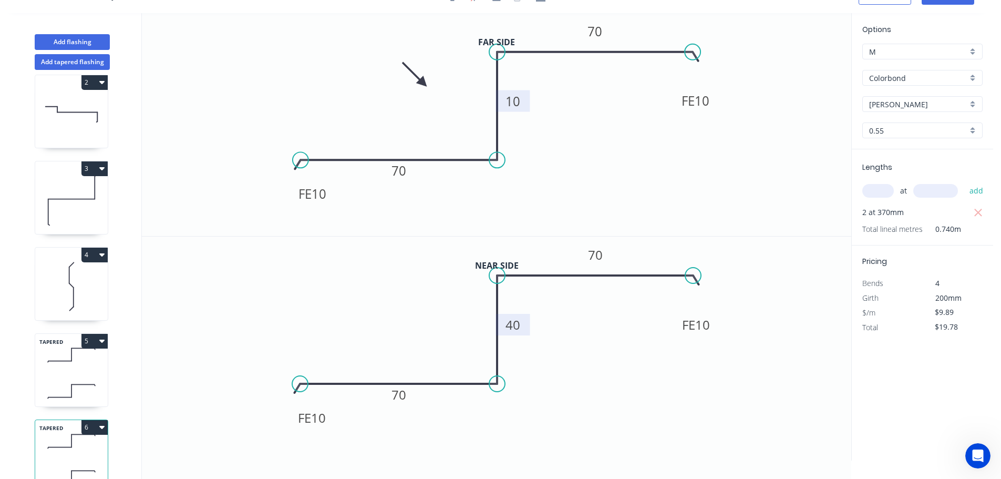
scroll to position [132, 0]
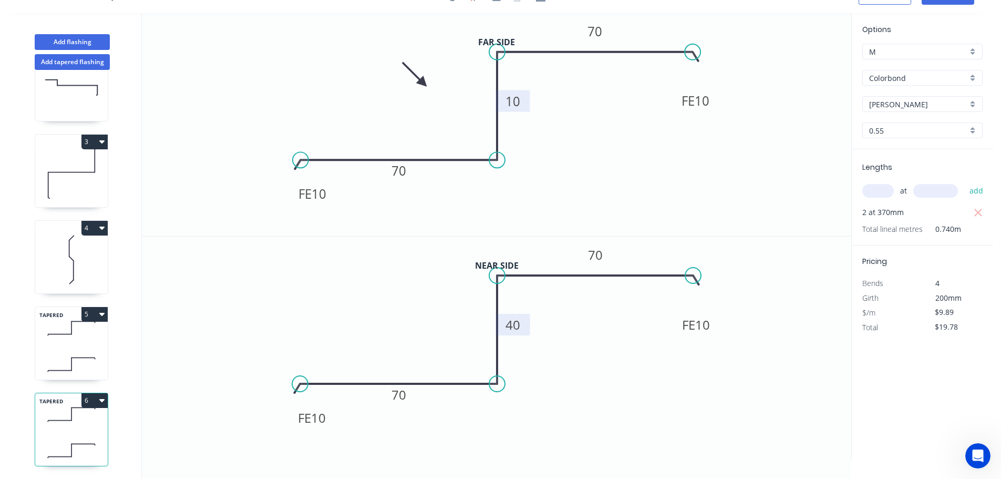
click at [908, 106] on input "[PERSON_NAME]" at bounding box center [918, 104] width 98 height 11
click at [885, 143] on div "Bluegum" at bounding box center [922, 143] width 119 height 18
click at [77, 349] on icon at bounding box center [71, 364] width 73 height 31
click at [883, 103] on input "[PERSON_NAME]" at bounding box center [918, 104] width 98 height 11
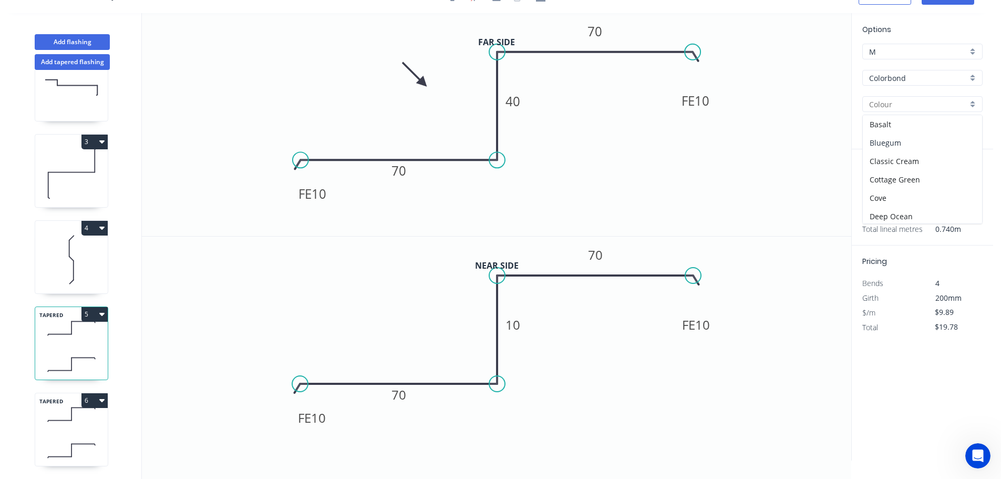
click at [886, 141] on div "Bluegum" at bounding box center [922, 143] width 119 height 18
click at [65, 38] on button "Add flashing" at bounding box center [72, 42] width 75 height 16
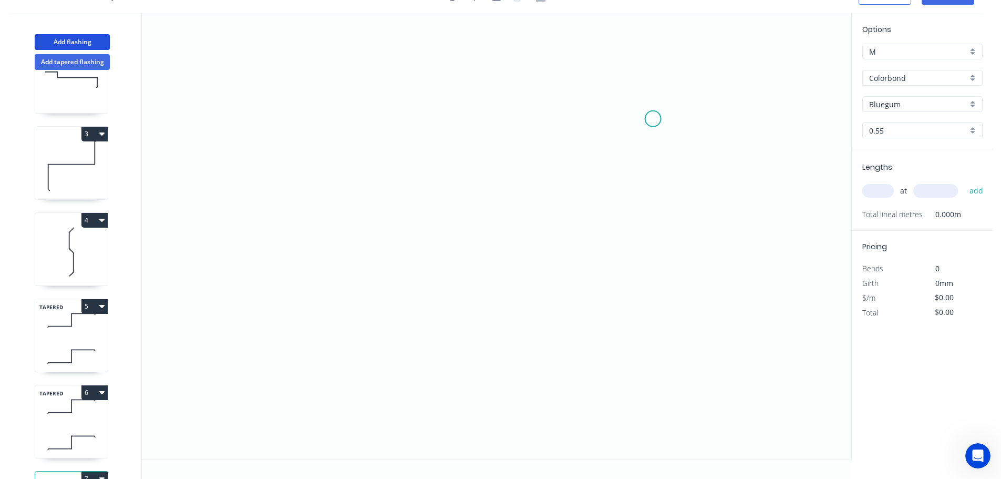
click at [653, 119] on icon "0" at bounding box center [497, 236] width 710 height 446
click at [510, 116] on icon "0" at bounding box center [497, 236] width 710 height 446
drag, startPoint x: 505, startPoint y: 422, endPoint x: 519, endPoint y: 412, distance: 17.4
click at [505, 421] on icon "0 ?" at bounding box center [497, 236] width 710 height 446
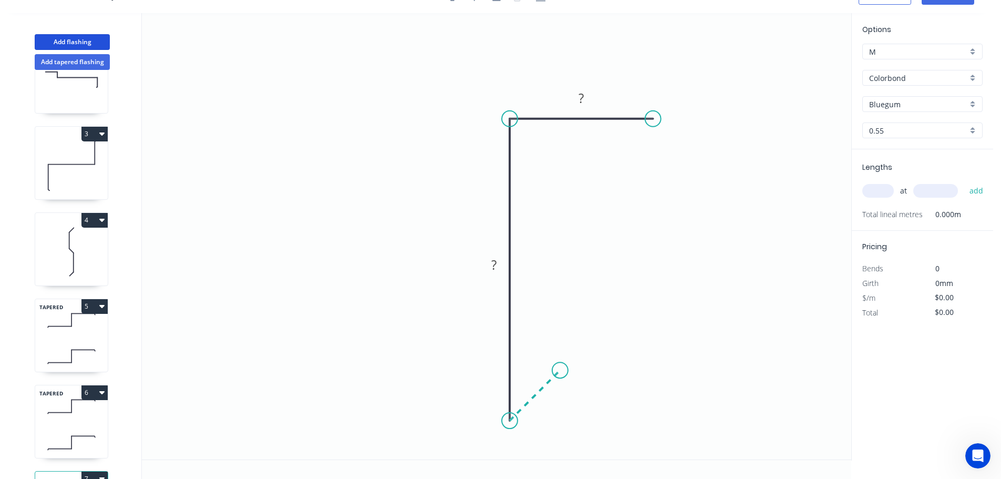
click at [560, 371] on icon "0 ? ?" at bounding box center [497, 236] width 710 height 446
click at [560, 371] on circle at bounding box center [560, 370] width 16 height 16
click at [545, 405] on tspan "?" at bounding box center [546, 401] width 5 height 17
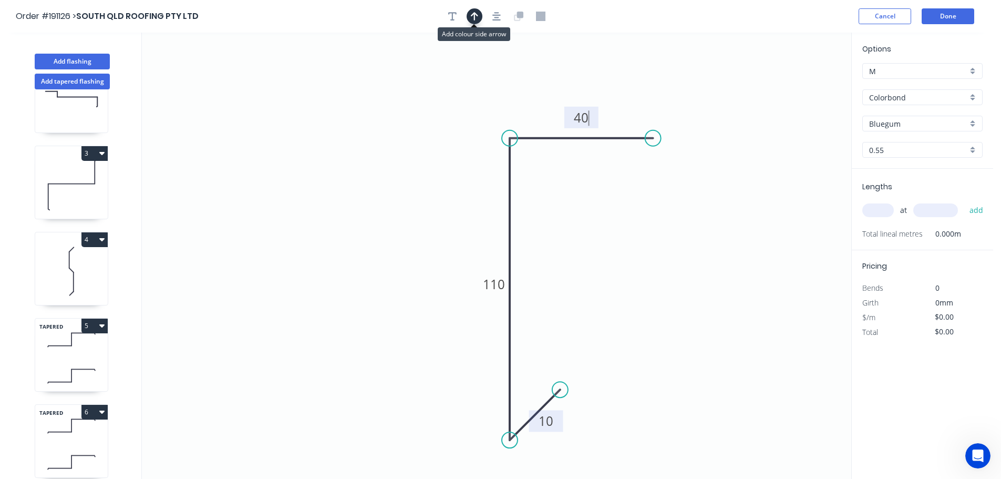
click at [474, 17] on icon "button" at bounding box center [474, 16] width 7 height 8
drag, startPoint x: 800, startPoint y: 84, endPoint x: 439, endPoint y: 177, distance: 373.1
click at [439, 178] on icon at bounding box center [439, 166] width 9 height 34
click at [883, 208] on input "text" at bounding box center [879, 210] width 32 height 14
click at [965, 201] on button "add" at bounding box center [977, 210] width 25 height 18
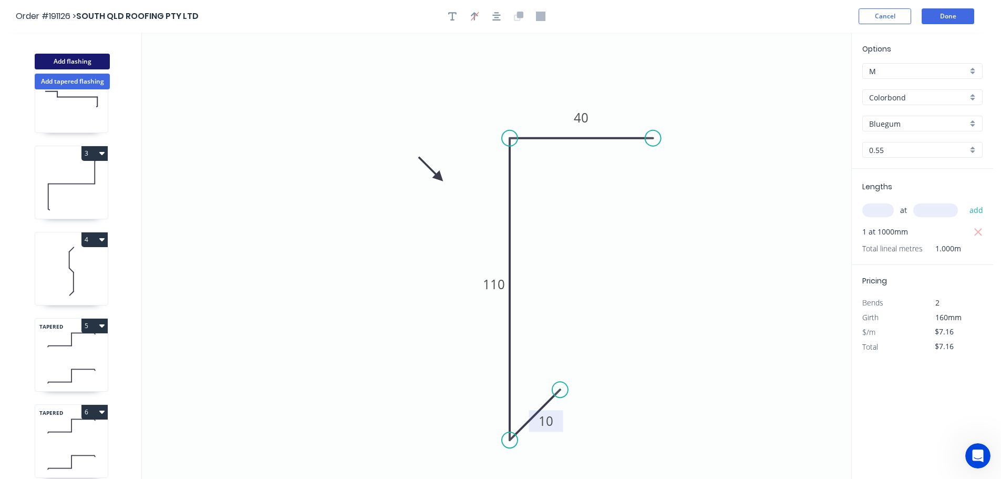
click at [64, 60] on button "Add flashing" at bounding box center [72, 62] width 75 height 16
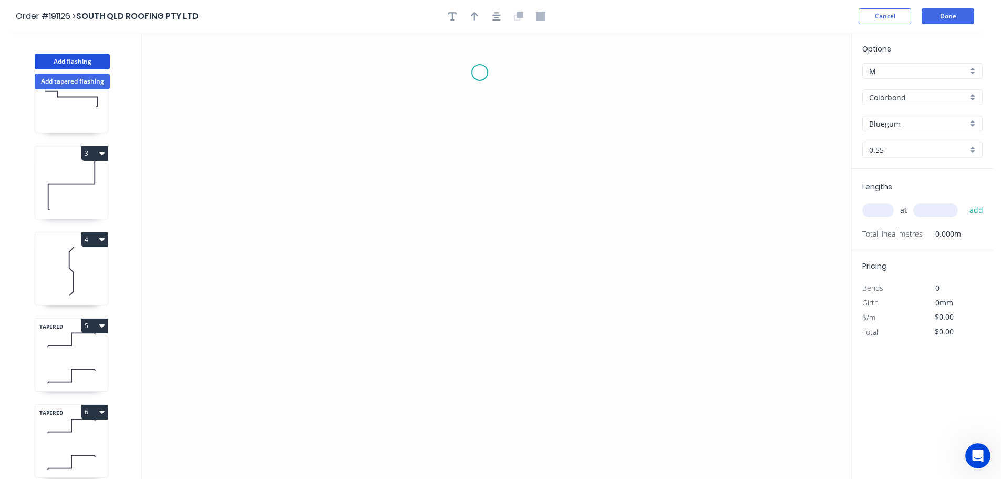
click at [480, 73] on icon "0" at bounding box center [497, 256] width 710 height 446
click at [601, 72] on icon "0" at bounding box center [497, 256] width 710 height 446
click at [609, 269] on icon "0 ?" at bounding box center [497, 256] width 710 height 446
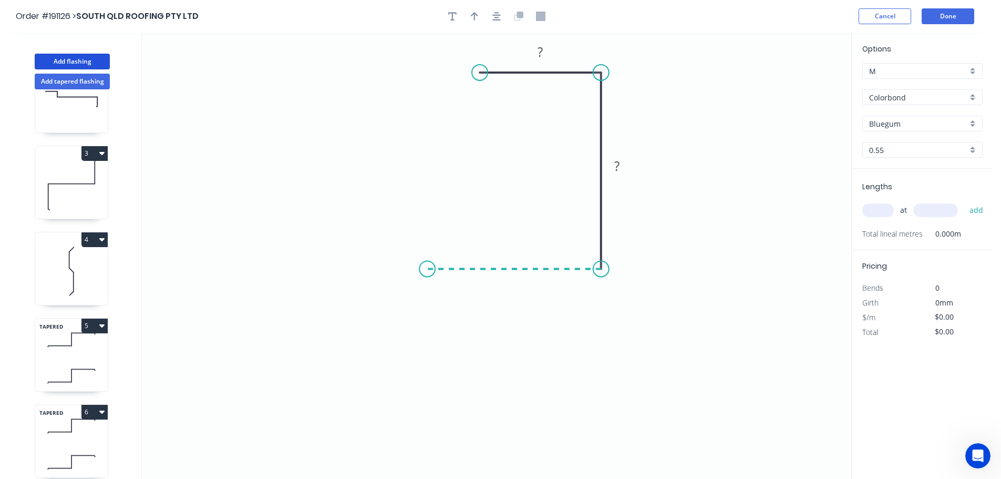
click at [427, 272] on icon "0 ? ?" at bounding box center [497, 256] width 710 height 446
click at [425, 421] on icon "0 ? ? ?" at bounding box center [497, 256] width 710 height 446
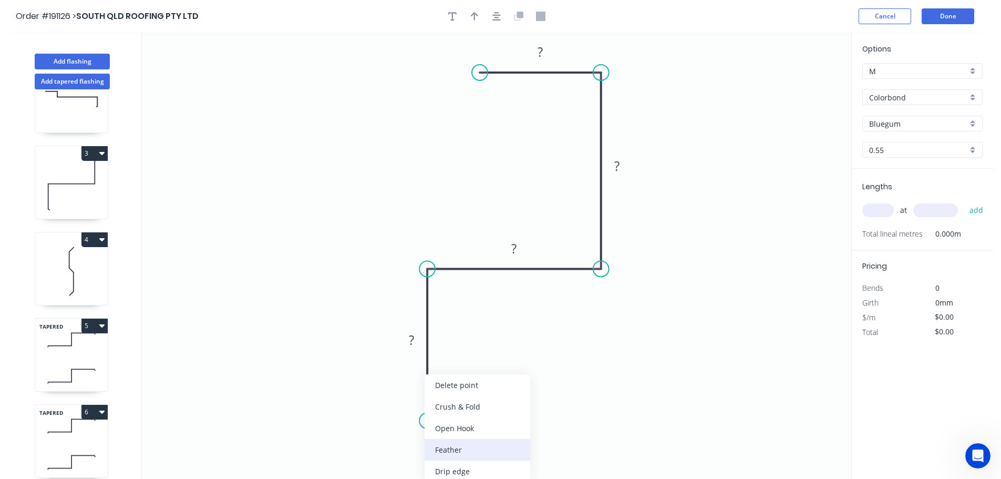
click at [441, 447] on div "Feather" at bounding box center [478, 450] width 106 height 22
drag, startPoint x: 421, startPoint y: 396, endPoint x: 395, endPoint y: 402, distance: 25.8
click at [395, 402] on rect at bounding box center [381, 407] width 41 height 22
click at [384, 407] on tspan "15" at bounding box center [386, 406] width 15 height 17
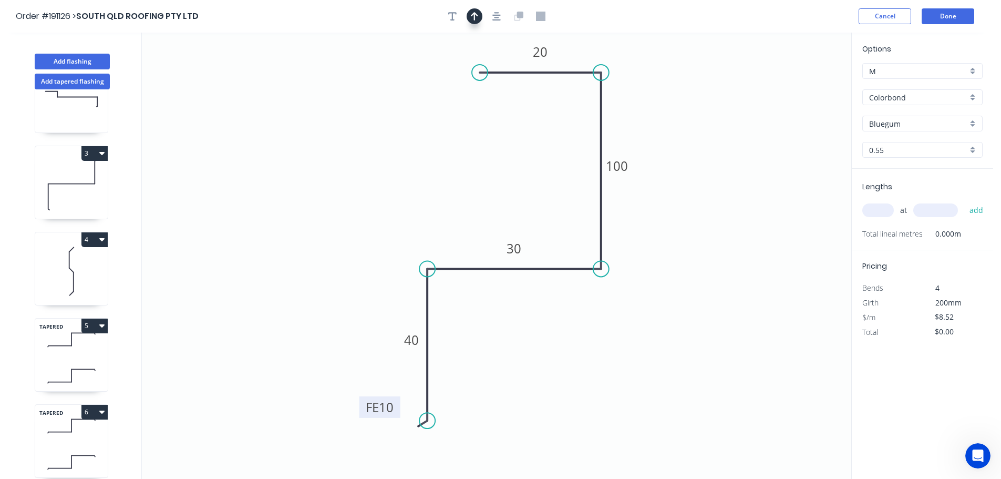
click at [473, 13] on icon "button" at bounding box center [474, 16] width 7 height 9
click at [800, 84] on icon at bounding box center [798, 73] width 9 height 34
drag, startPoint x: 800, startPoint y: 84, endPoint x: 679, endPoint y: 135, distance: 131.4
click at [680, 135] on icon at bounding box center [690, 124] width 30 height 30
click at [874, 211] on input "text" at bounding box center [879, 210] width 32 height 14
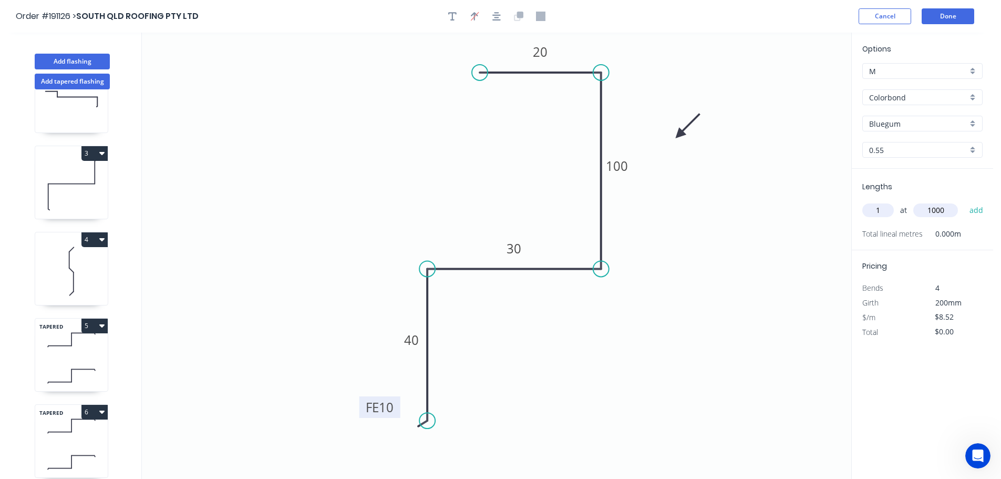
click at [965, 201] on button "add" at bounding box center [977, 210] width 25 height 18
click at [67, 58] on button "Add flashing" at bounding box center [72, 62] width 75 height 16
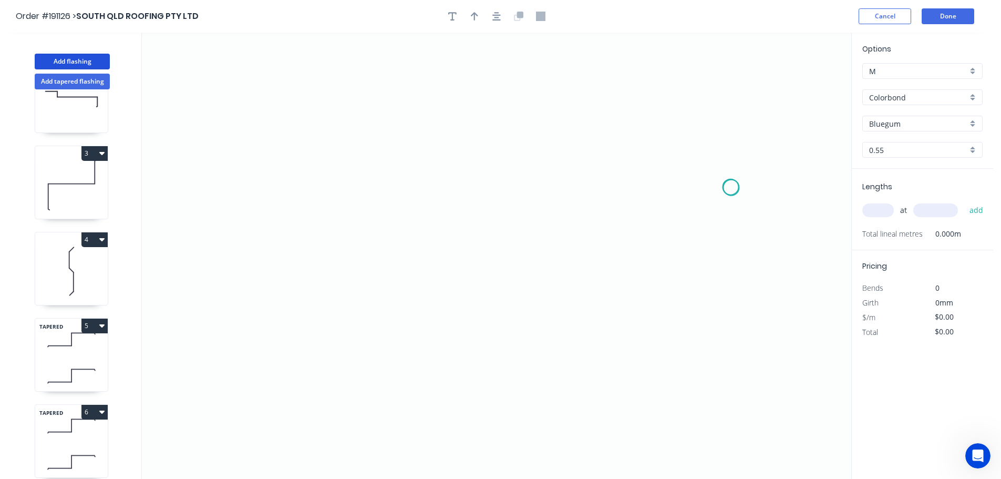
drag, startPoint x: 731, startPoint y: 187, endPoint x: 718, endPoint y: 187, distance: 13.7
click at [724, 187] on icon "0" at bounding box center [497, 256] width 710 height 446
click at [383, 197] on icon "0" at bounding box center [497, 256] width 710 height 446
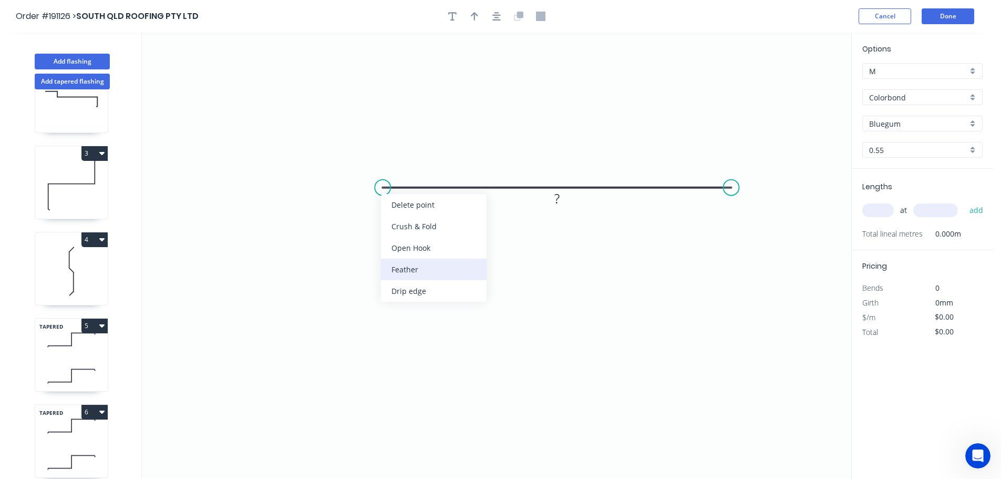
click at [407, 269] on div "Feather" at bounding box center [434, 270] width 106 height 22
click at [404, 223] on div "Flip bend" at bounding box center [436, 223] width 106 height 22
drag, startPoint x: 412, startPoint y: 211, endPoint x: 409, endPoint y: 236, distance: 24.4
click at [409, 236] on rect at bounding box center [394, 227] width 41 height 22
click at [403, 227] on tspan "15" at bounding box center [400, 228] width 15 height 17
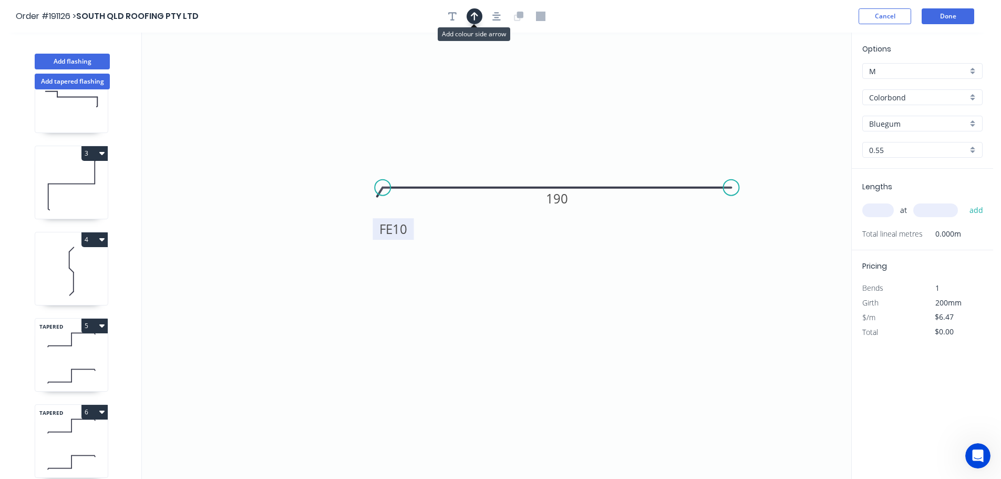
click at [475, 18] on icon "button" at bounding box center [474, 16] width 7 height 8
drag, startPoint x: 800, startPoint y: 83, endPoint x: 578, endPoint y: 127, distance: 226.3
click at [596, 123] on icon at bounding box center [600, 111] width 9 height 34
click at [877, 208] on input "text" at bounding box center [879, 210] width 32 height 14
click at [965, 201] on button "add" at bounding box center [977, 210] width 25 height 18
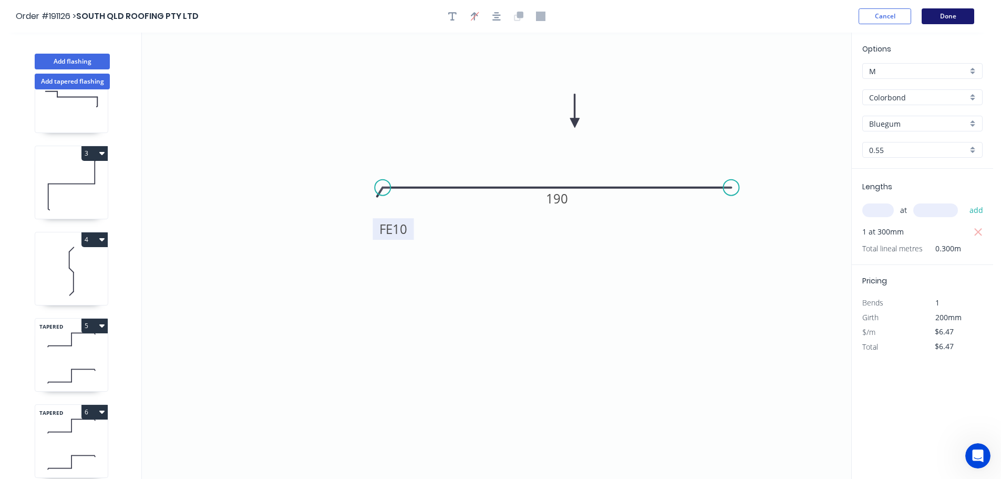
click at [964, 16] on button "Done" at bounding box center [948, 16] width 53 height 16
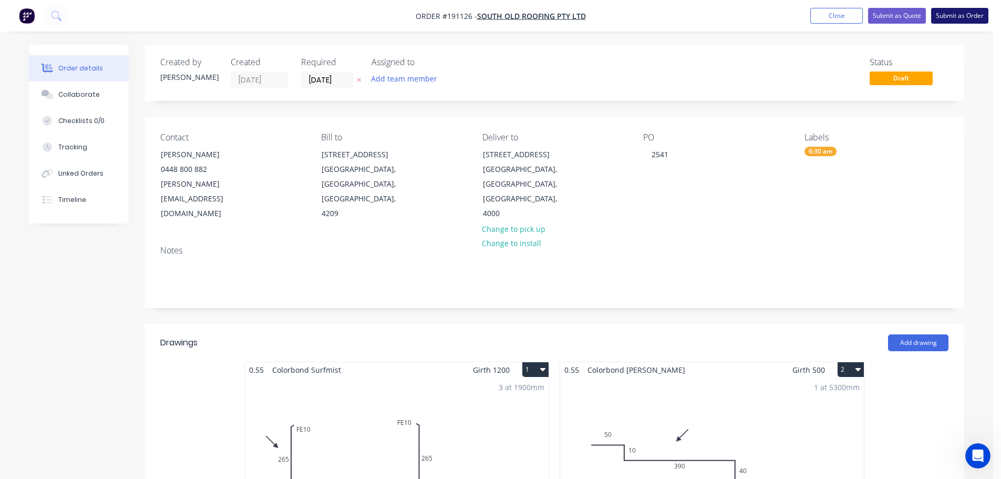
click at [973, 14] on button "Submit as Order" at bounding box center [959, 16] width 57 height 16
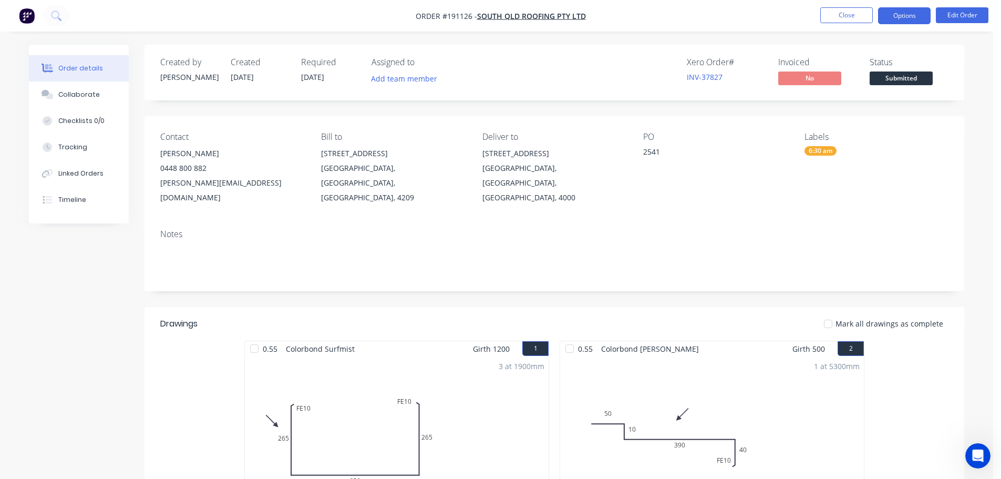
click at [903, 14] on button "Options" at bounding box center [904, 15] width 53 height 17
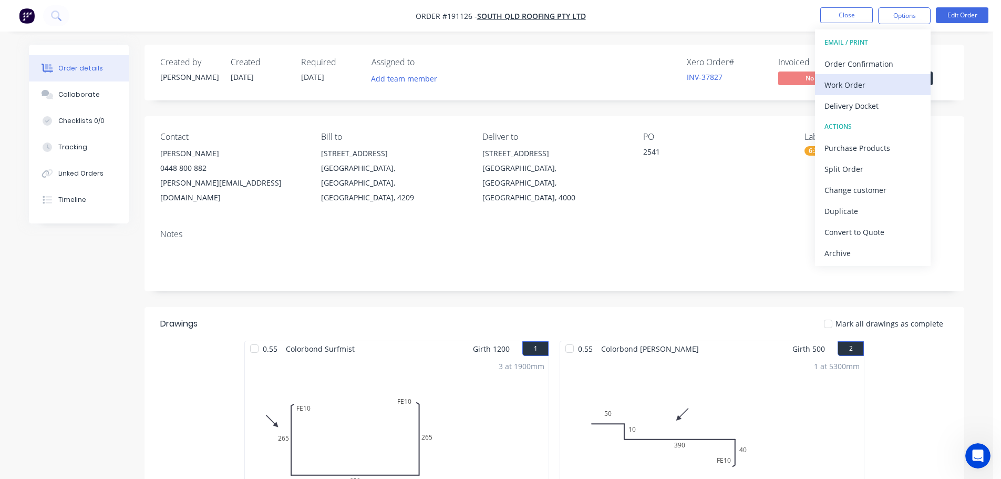
click at [856, 84] on div "Work Order" at bounding box center [873, 84] width 97 height 15
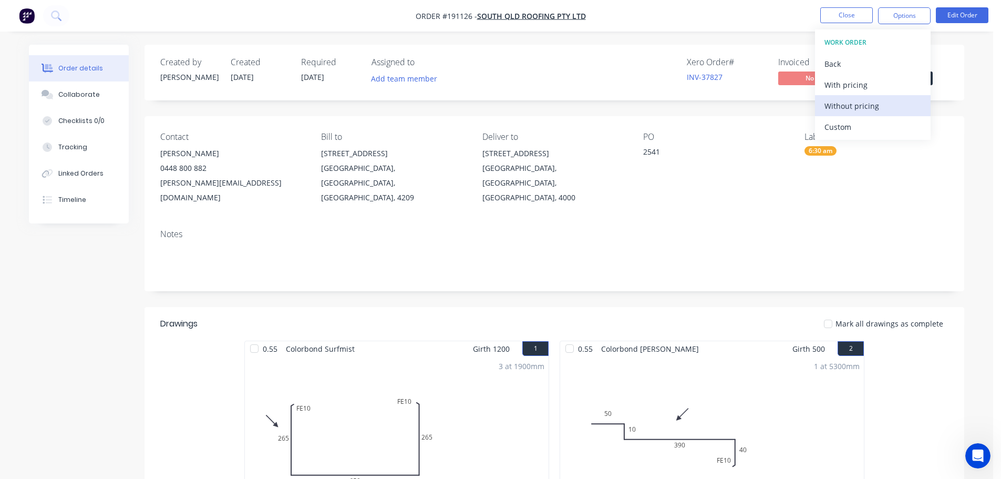
click at [854, 103] on div "Without pricing" at bounding box center [873, 105] width 97 height 15
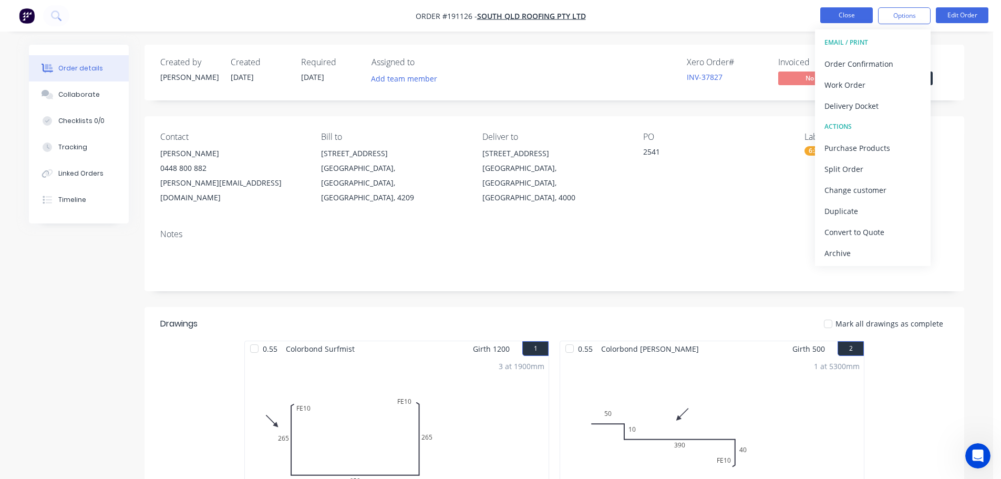
click at [849, 11] on button "Close" at bounding box center [847, 15] width 53 height 16
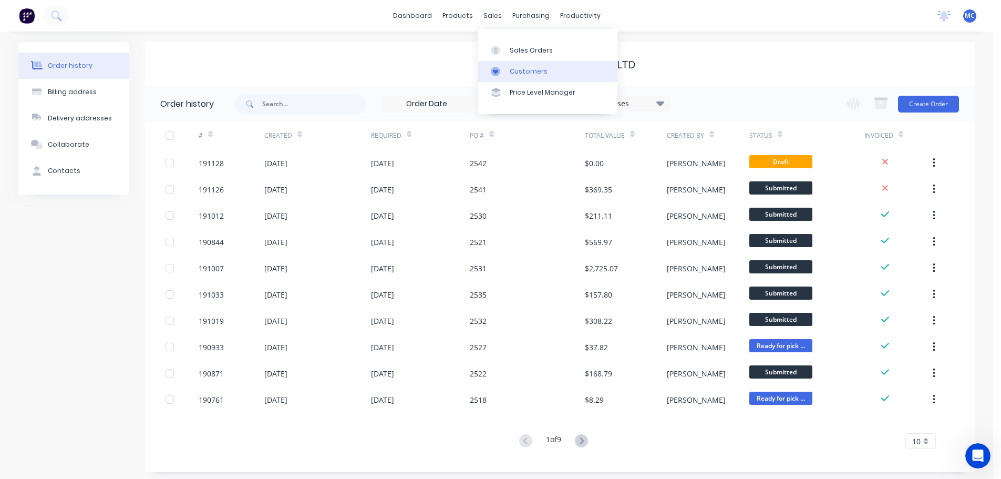
click at [520, 69] on div "Customers" at bounding box center [529, 71] width 38 height 9
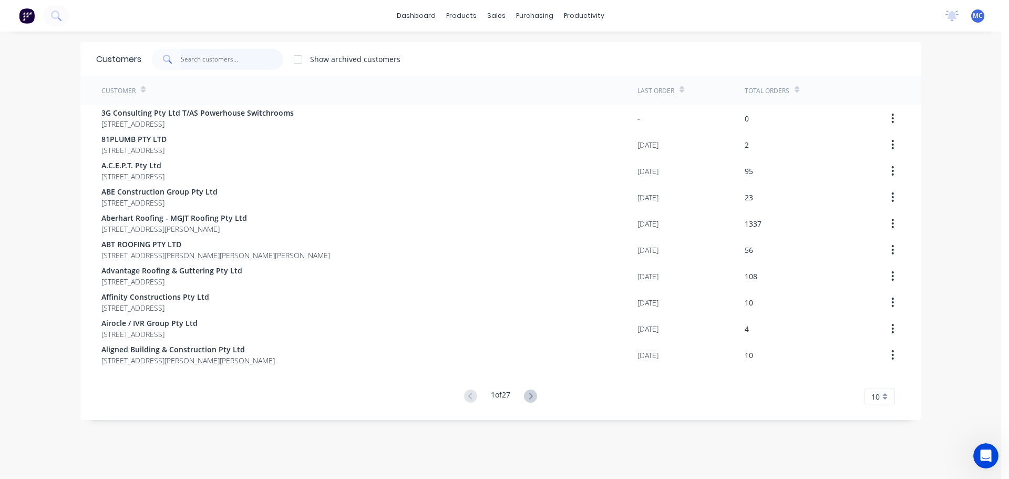
click at [206, 63] on input "text" at bounding box center [232, 59] width 103 height 21
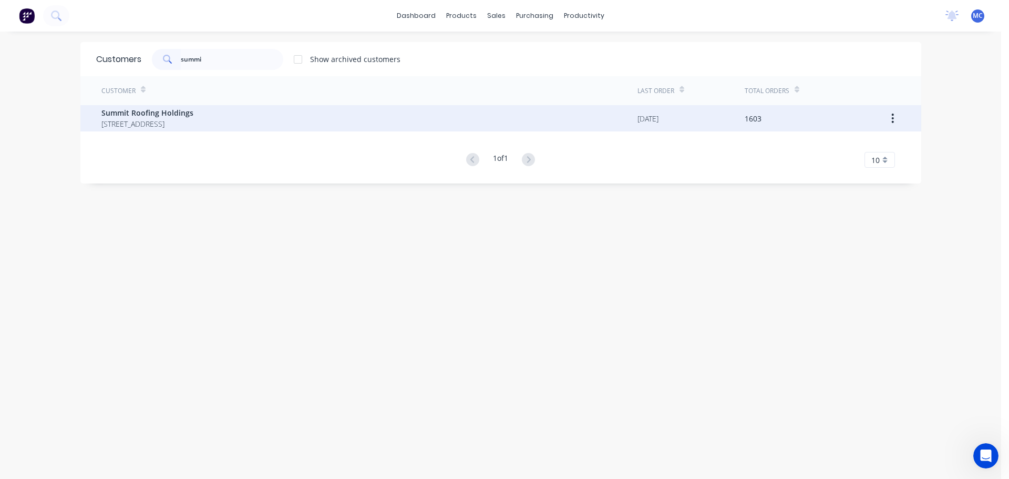
click at [141, 110] on span "Summit Roofing Holdings" at bounding box center [147, 112] width 92 height 11
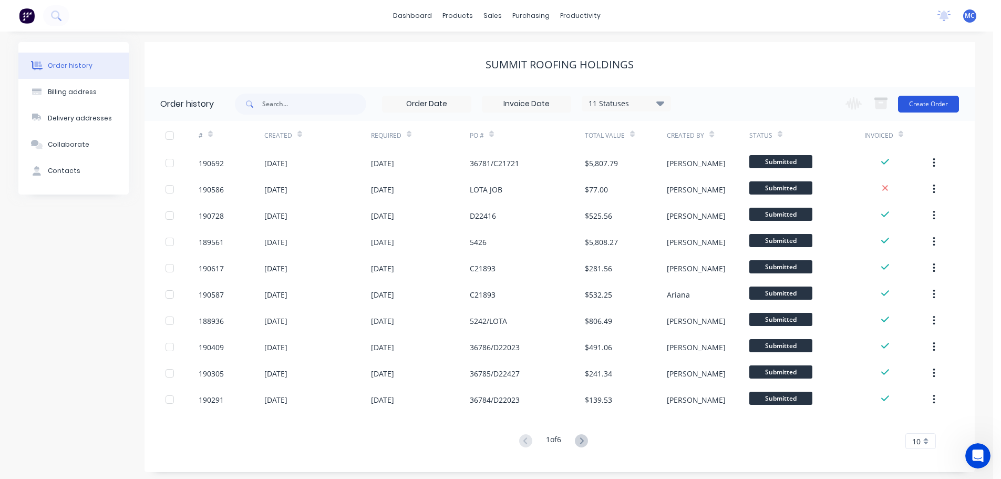
click at [931, 103] on button "Create Order" at bounding box center [928, 104] width 61 height 17
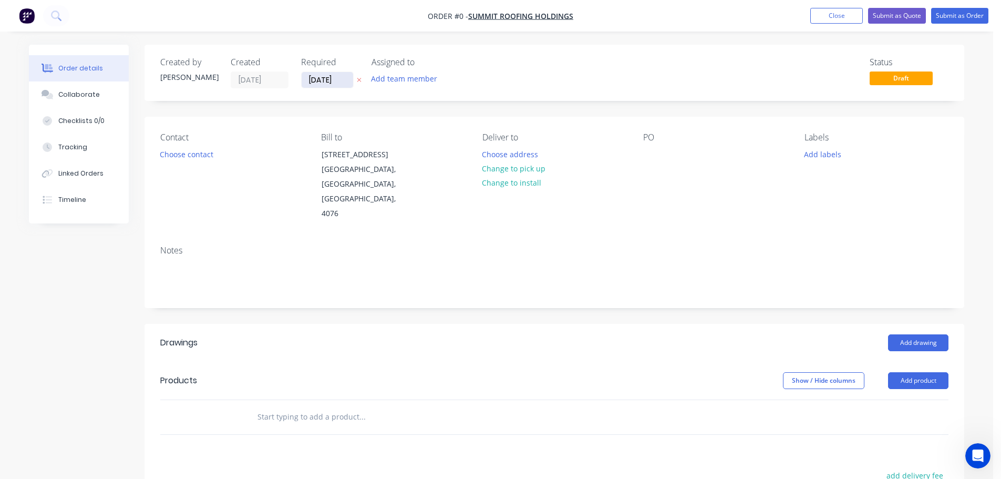
click at [326, 77] on input "[DATE]" at bounding box center [328, 80] width 52 height 16
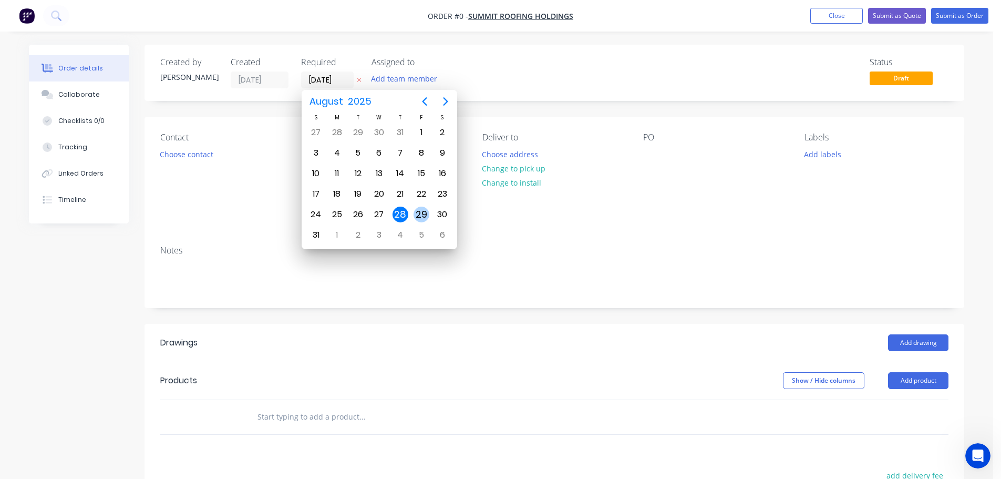
click at [418, 213] on div "29" at bounding box center [422, 215] width 16 height 16
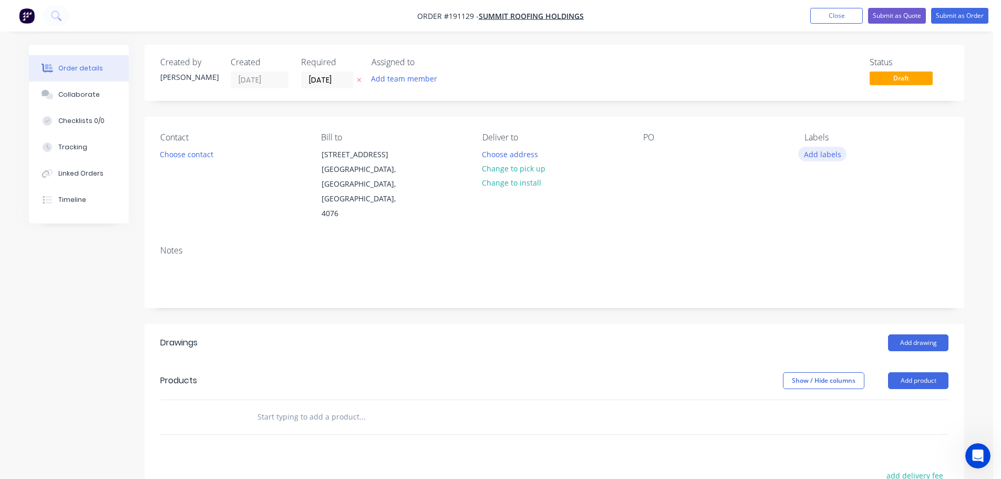
click at [830, 155] on button "Add labels" at bounding box center [822, 154] width 48 height 14
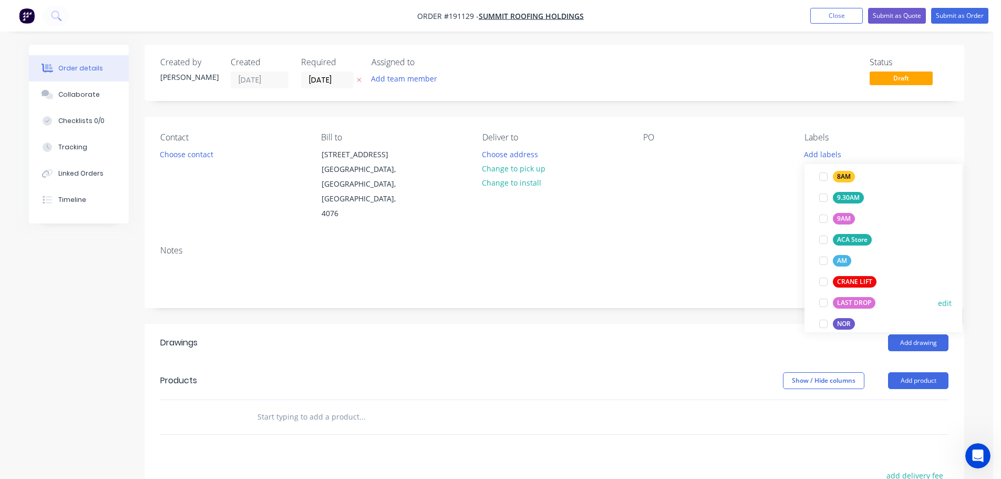
scroll to position [421, 0]
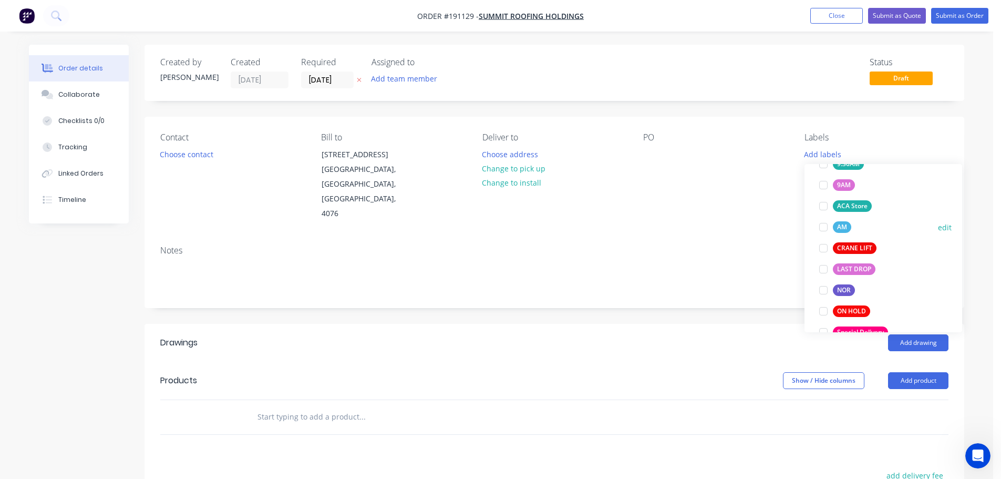
click at [825, 227] on div at bounding box center [823, 227] width 21 height 21
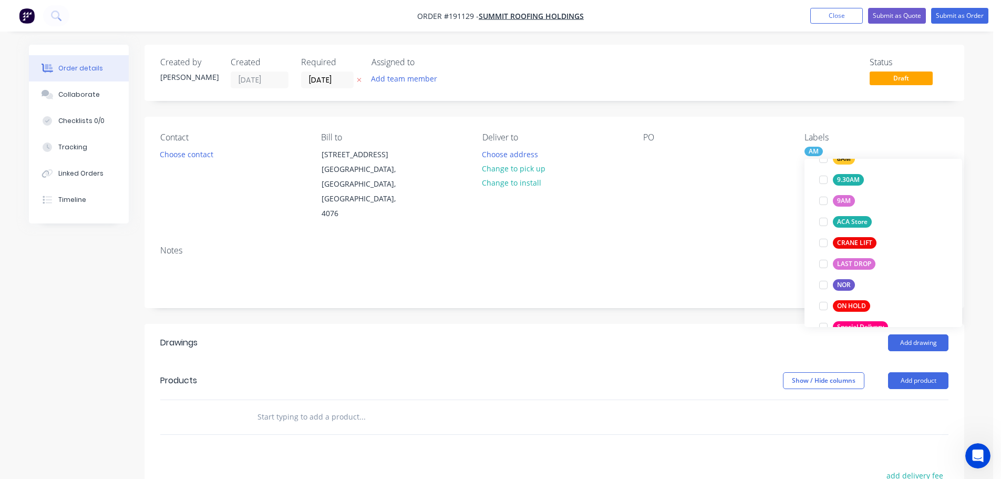
scroll to position [21, 0]
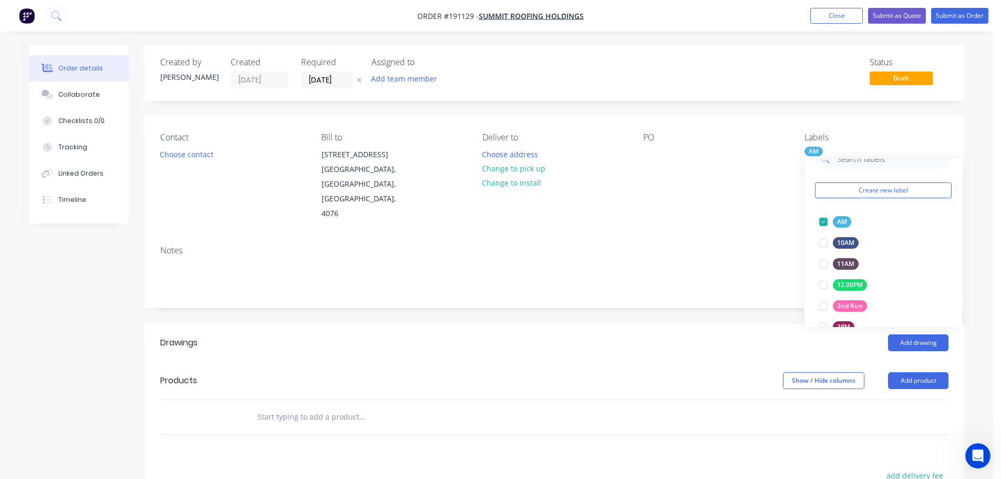
click at [748, 245] on div "Notes" at bounding box center [554, 250] width 789 height 10
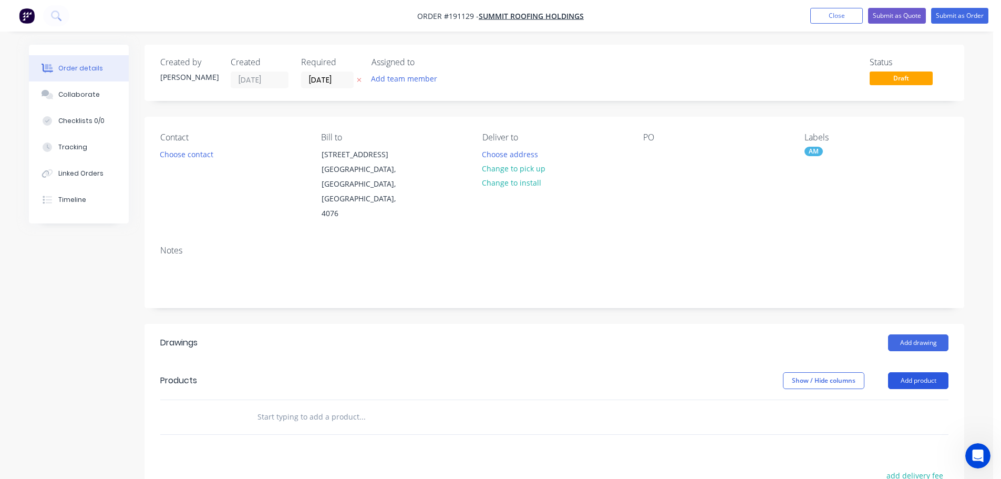
drag, startPoint x: 933, startPoint y: 352, endPoint x: 924, endPoint y: 351, distance: 9.6
click at [933, 372] on button "Add product" at bounding box center [918, 380] width 60 height 17
click at [907, 400] on div "Product catalogue" at bounding box center [898, 407] width 81 height 15
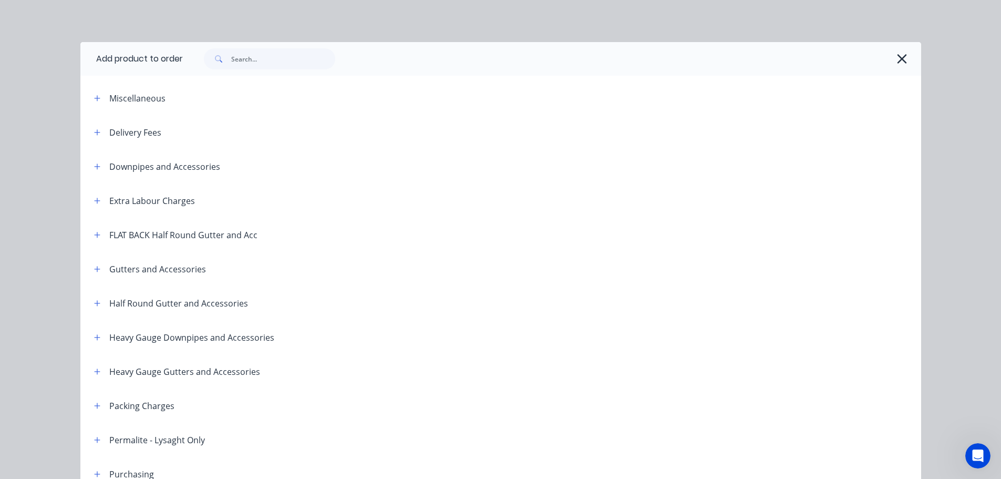
click at [86, 128] on div "Delivery Fees" at bounding box center [124, 132] width 76 height 13
click at [95, 131] on icon "button" at bounding box center [97, 132] width 6 height 7
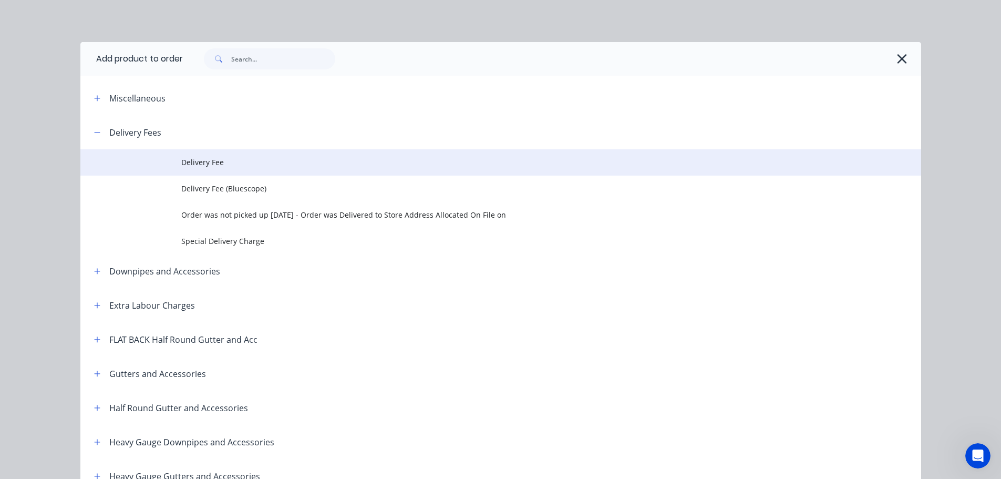
click at [196, 162] on span "Delivery Fee" at bounding box center [477, 162] width 592 height 11
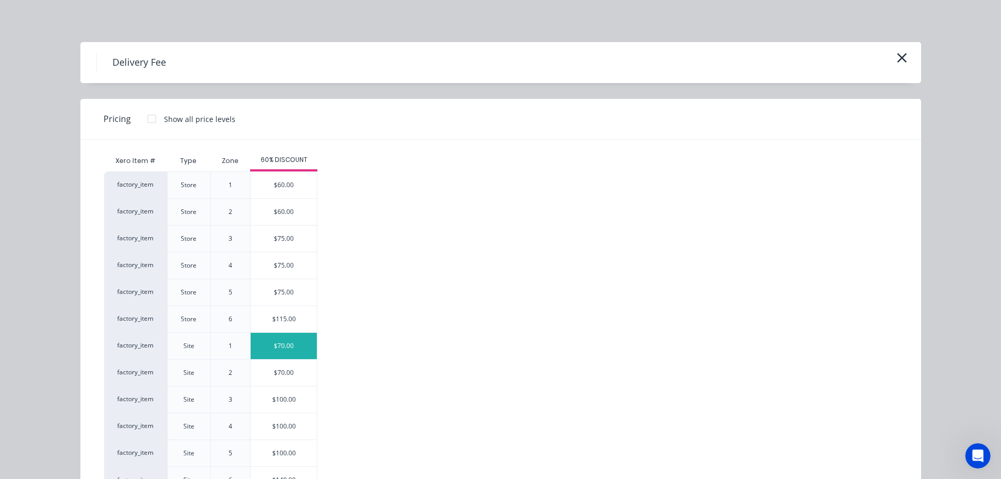
click at [280, 343] on div "$70.00" at bounding box center [284, 346] width 66 height 26
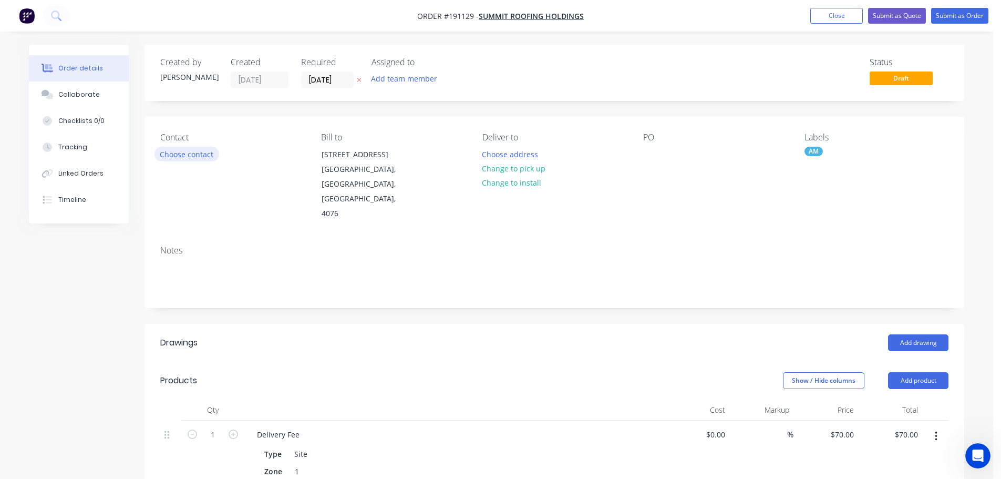
click at [175, 153] on button "Choose contact" at bounding box center [187, 154] width 65 height 14
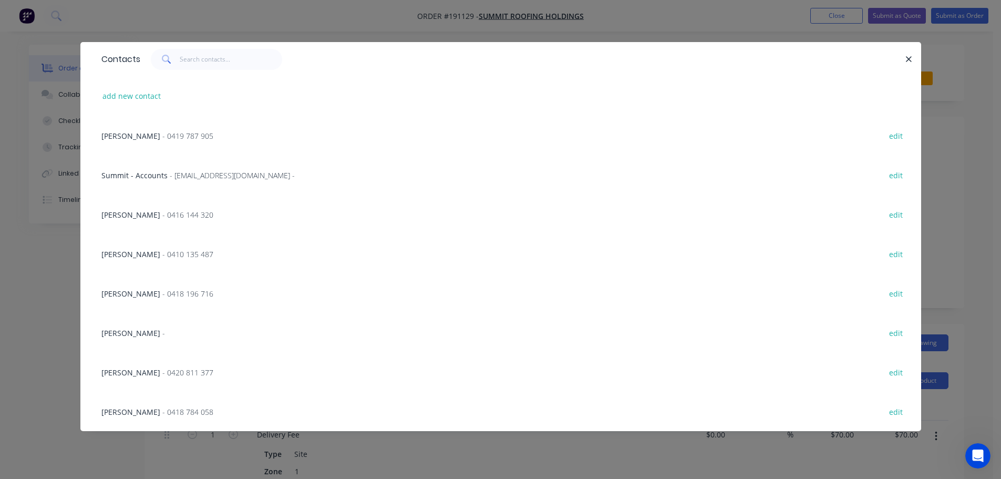
click at [162, 373] on span "- 0420 811 377" at bounding box center [187, 372] width 51 height 10
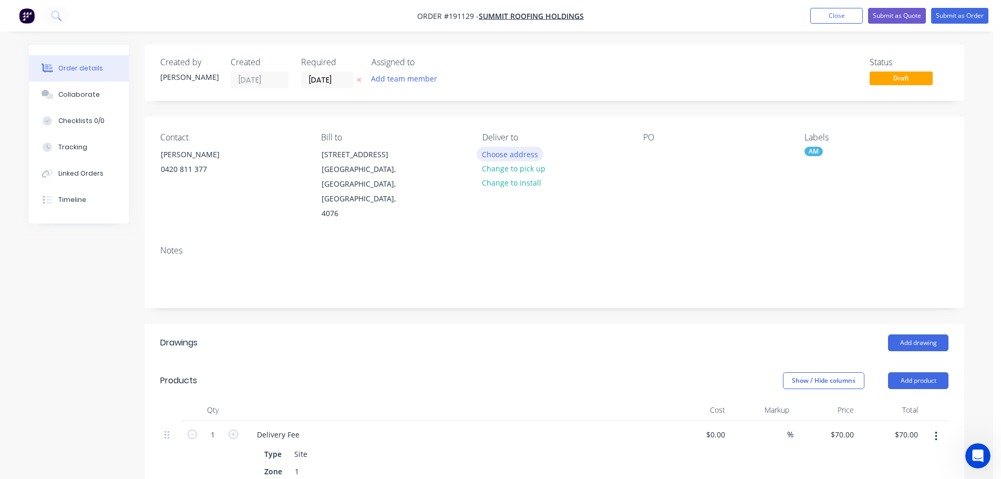
click at [515, 155] on button "Choose address" at bounding box center [510, 154] width 67 height 14
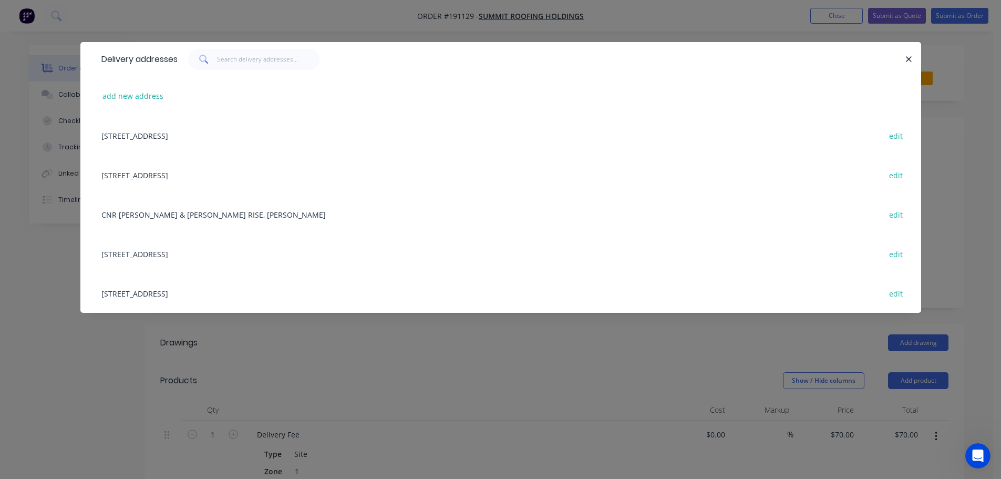
click at [145, 253] on div "[STREET_ADDRESS] edit" at bounding box center [501, 253] width 810 height 39
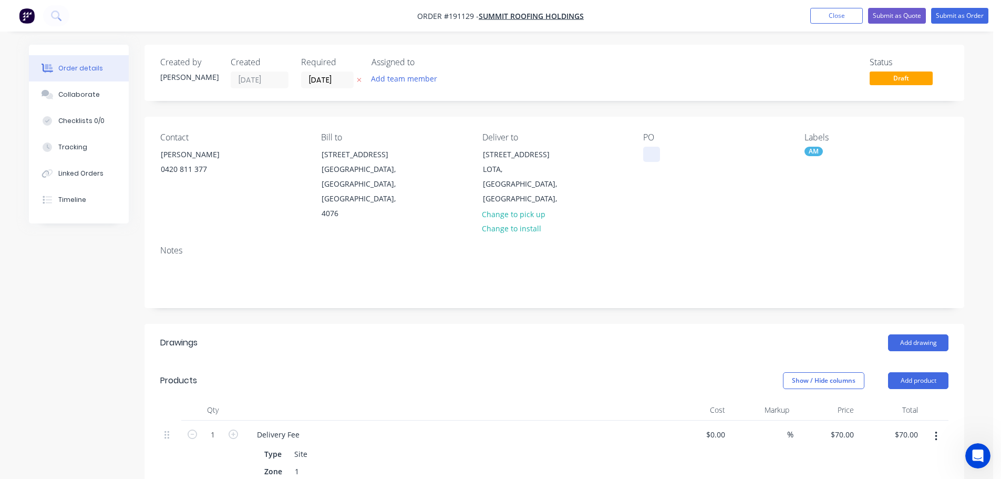
click at [652, 155] on div at bounding box center [651, 154] width 17 height 15
click at [918, 334] on button "Add drawing" at bounding box center [918, 342] width 60 height 17
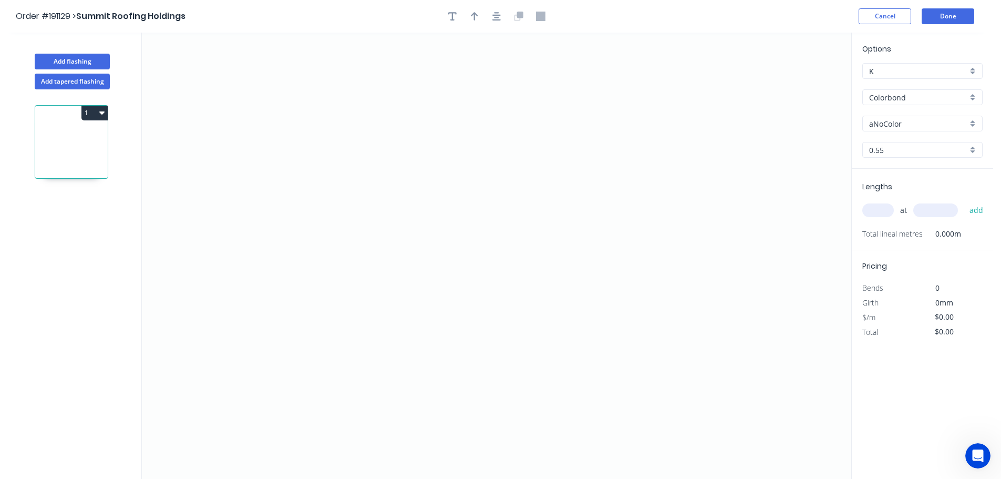
click at [890, 97] on input "Colorbond" at bounding box center [918, 97] width 98 height 11
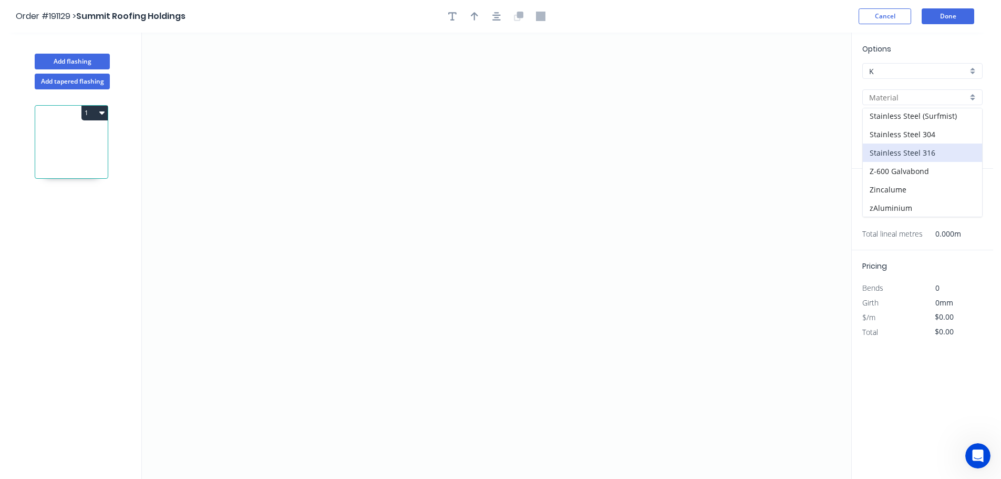
scroll to position [241, 0]
click at [895, 188] on div "Zincalume" at bounding box center [922, 189] width 119 height 18
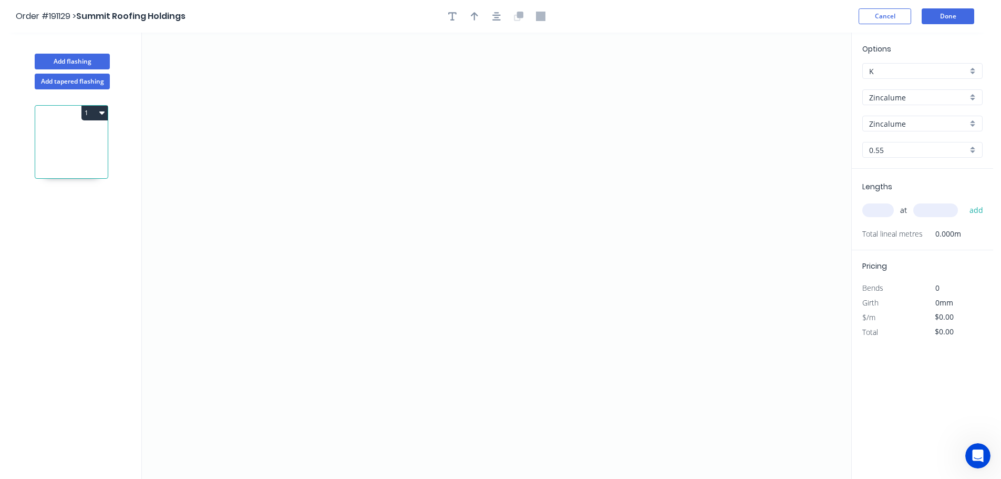
click at [882, 208] on input "text" at bounding box center [879, 210] width 32 height 14
click at [965, 201] on button "add" at bounding box center [977, 210] width 25 height 18
click at [320, 66] on icon "0" at bounding box center [497, 256] width 710 height 446
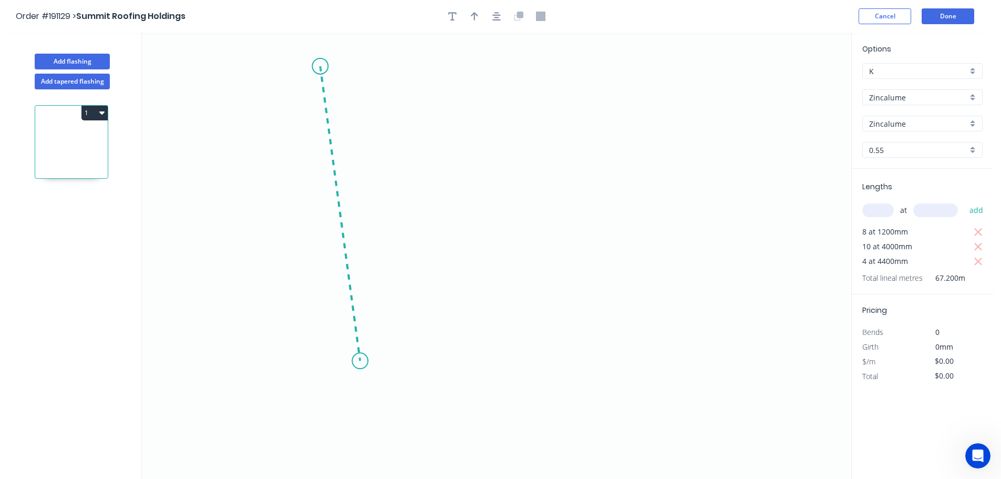
click at [361, 361] on icon "0" at bounding box center [497, 256] width 710 height 446
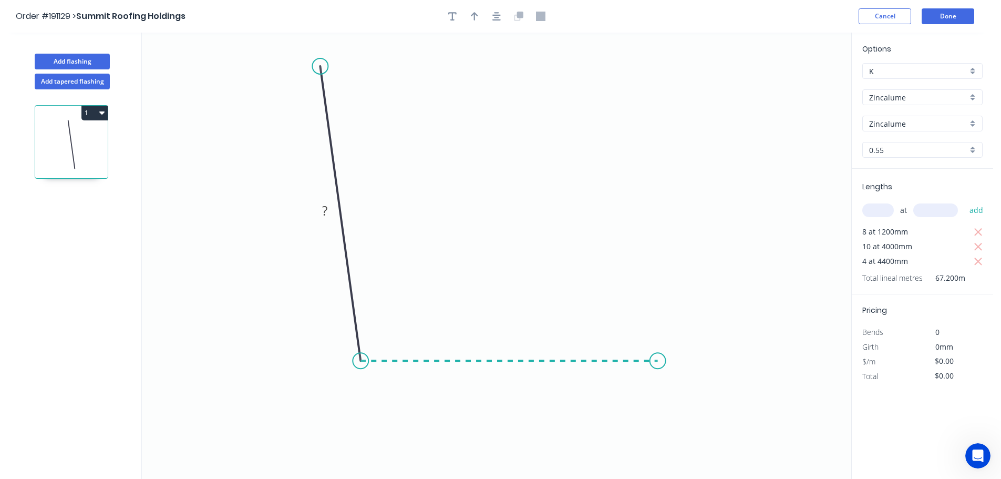
click at [659, 356] on icon "0 ?" at bounding box center [497, 256] width 710 height 446
click at [710, 407] on icon "0 ? ? ? º" at bounding box center [497, 256] width 710 height 446
click at [710, 407] on circle at bounding box center [710, 412] width 16 height 16
click at [325, 208] on tspan "?" at bounding box center [324, 210] width 5 height 17
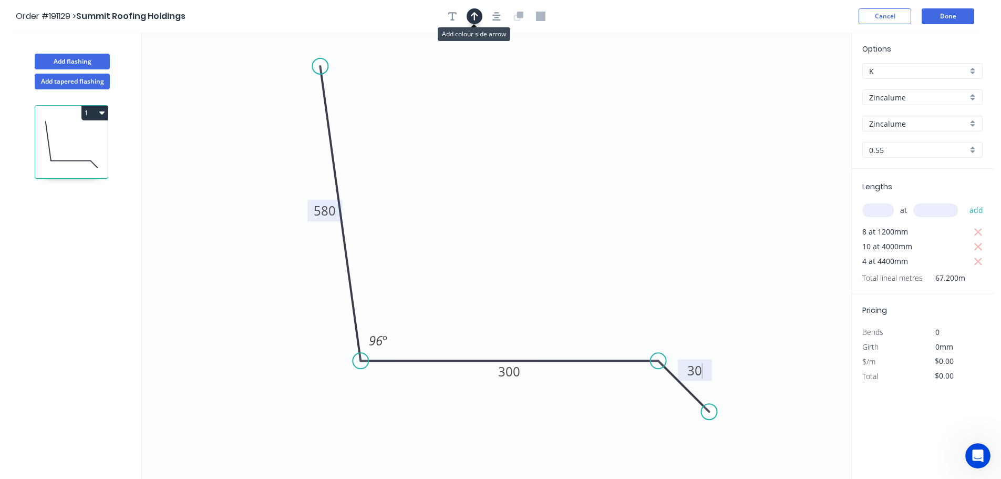
click at [478, 17] on icon "button" at bounding box center [474, 16] width 7 height 9
click at [800, 83] on icon at bounding box center [798, 73] width 9 height 34
drag, startPoint x: 800, startPoint y: 83, endPoint x: 557, endPoint y: 182, distance: 262.4
click at [557, 182] on icon at bounding box center [565, 172] width 30 height 30
click at [102, 113] on icon "button" at bounding box center [101, 112] width 5 height 3
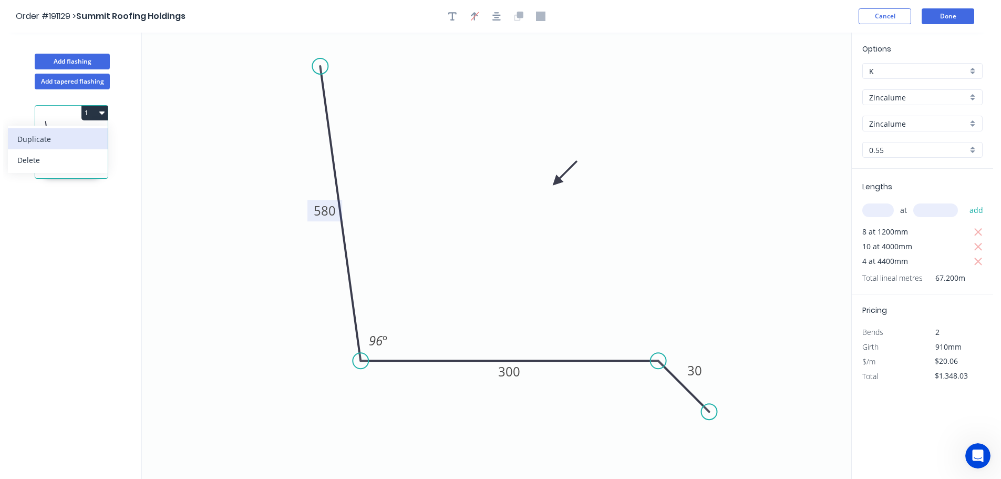
click at [45, 138] on div "Duplicate" at bounding box center [57, 138] width 81 height 15
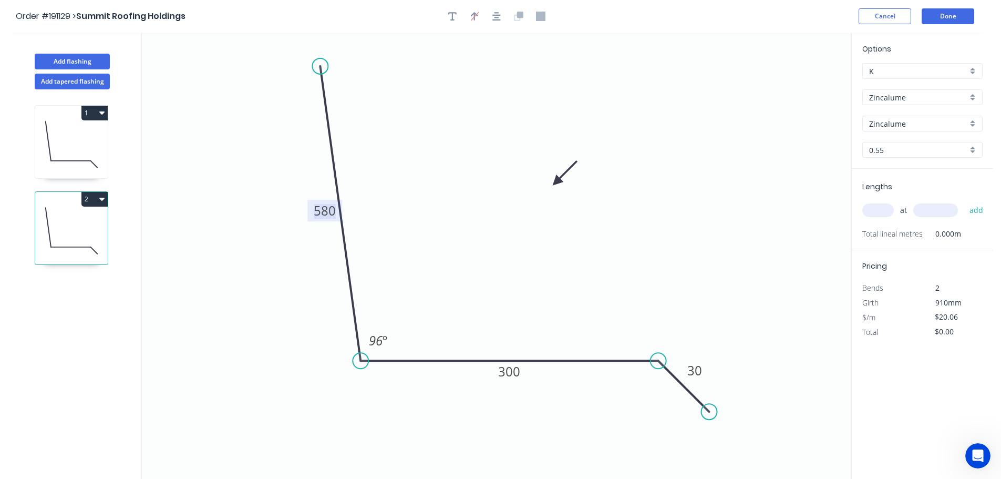
click at [324, 210] on tspan "580" at bounding box center [325, 210] width 22 height 17
click at [884, 213] on input "text" at bounding box center [879, 210] width 32 height 14
click at [965, 201] on button "add" at bounding box center [977, 210] width 25 height 18
click at [77, 58] on button "Add flashing" at bounding box center [72, 62] width 75 height 16
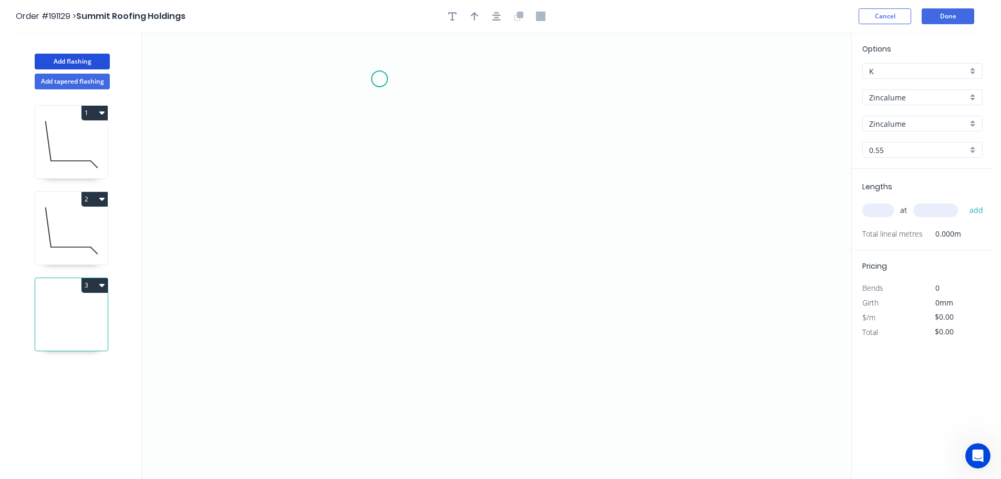
click at [380, 79] on icon "0" at bounding box center [497, 256] width 710 height 446
click at [387, 362] on icon "0" at bounding box center [497, 256] width 710 height 446
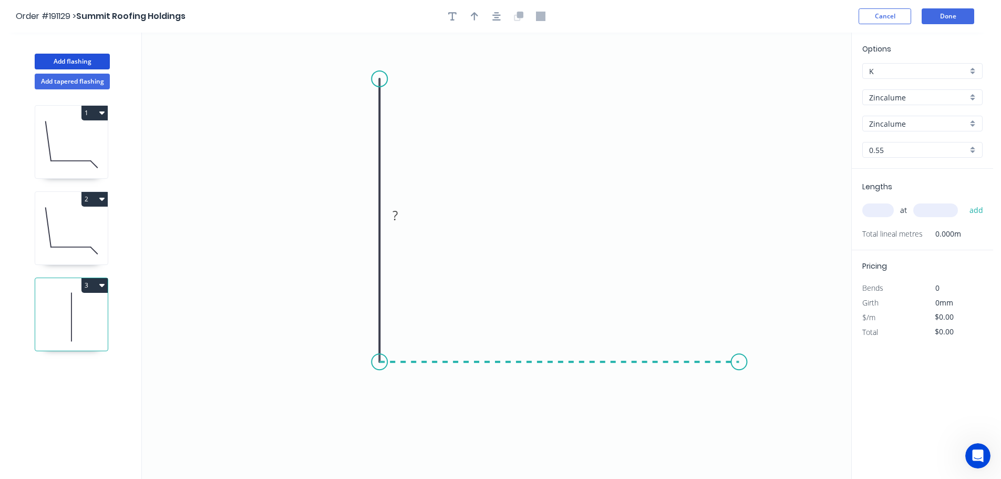
click at [740, 359] on icon "0 ?" at bounding box center [497, 256] width 710 height 446
click at [792, 415] on icon "0 ? ?" at bounding box center [497, 256] width 710 height 446
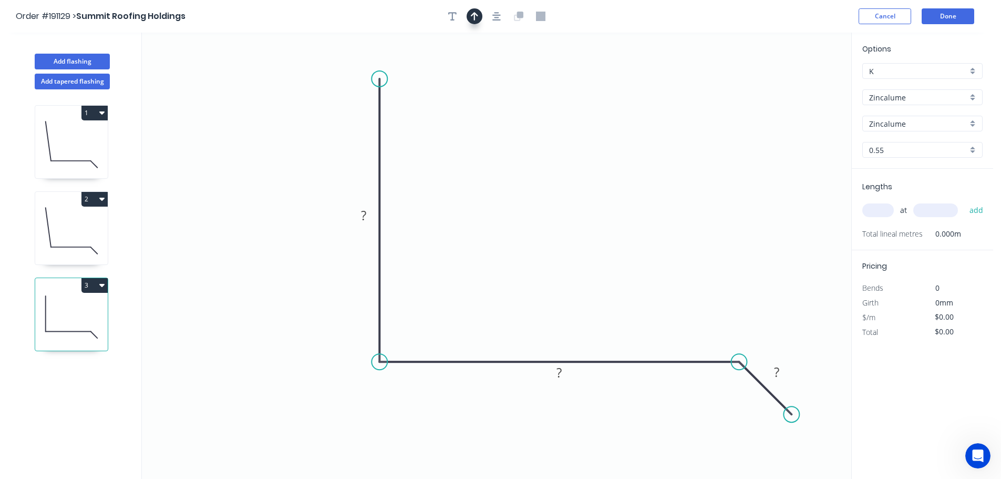
click at [477, 14] on icon "button" at bounding box center [474, 16] width 7 height 9
click at [798, 83] on icon at bounding box center [798, 73] width 9 height 34
drag, startPoint x: 798, startPoint y: 83, endPoint x: 552, endPoint y: 213, distance: 278.4
click at [568, 200] on icon at bounding box center [577, 184] width 30 height 30
click at [365, 215] on tspan "?" at bounding box center [363, 215] width 5 height 17
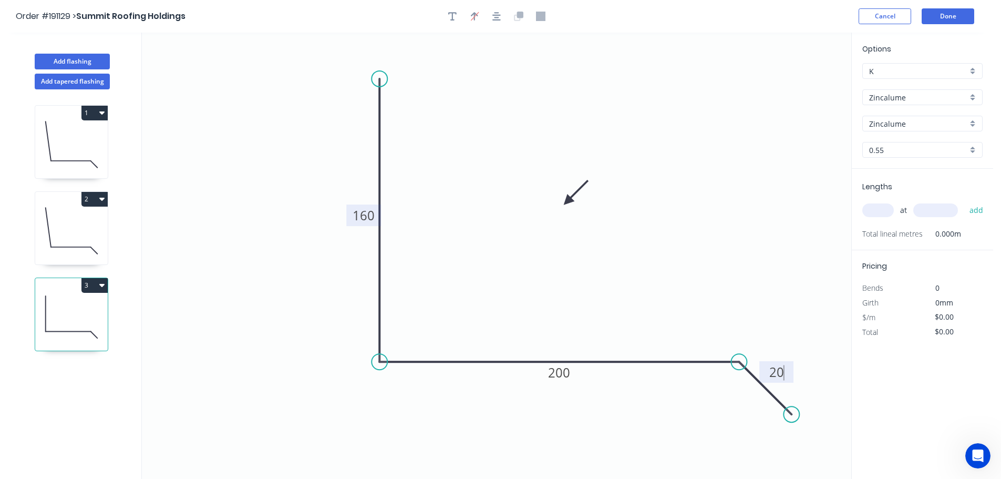
click at [871, 210] on input "text" at bounding box center [879, 210] width 32 height 14
click at [965, 201] on button "add" at bounding box center [977, 210] width 25 height 18
click at [100, 284] on icon "button" at bounding box center [101, 285] width 5 height 3
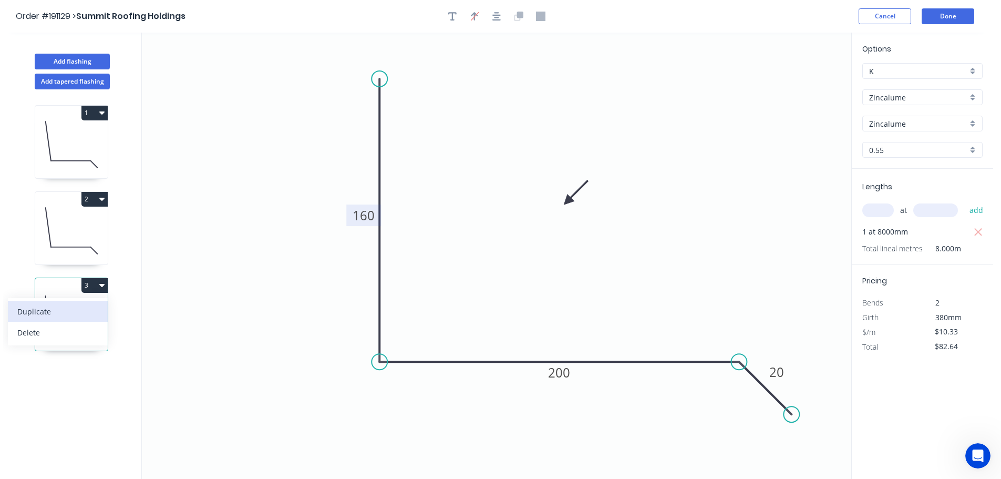
click at [32, 312] on div "Duplicate" at bounding box center [57, 311] width 81 height 15
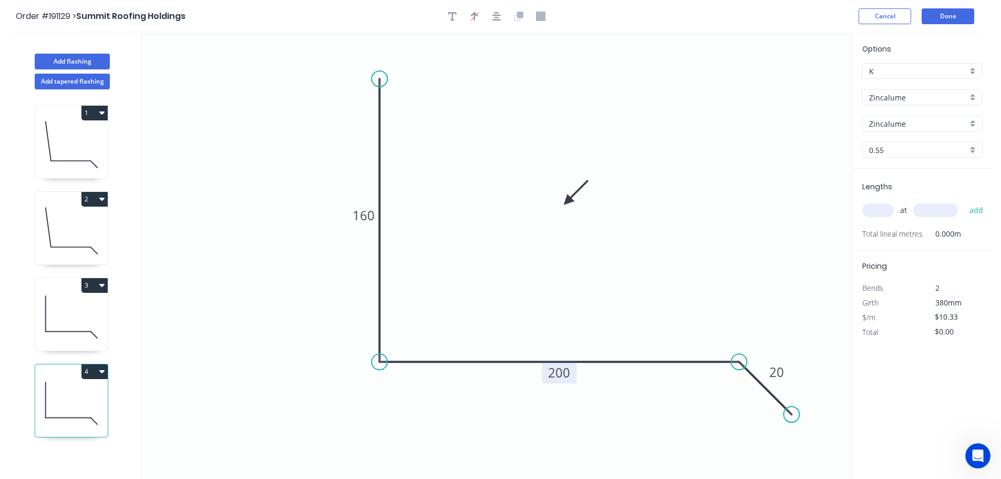
click at [563, 374] on tspan "200" at bounding box center [559, 372] width 22 height 17
click at [873, 212] on input "text" at bounding box center [879, 210] width 32 height 14
click at [965, 201] on button "add" at bounding box center [977, 210] width 25 height 18
click at [101, 374] on icon "button" at bounding box center [101, 371] width 5 height 8
click at [48, 395] on div "Duplicate" at bounding box center [57, 397] width 81 height 15
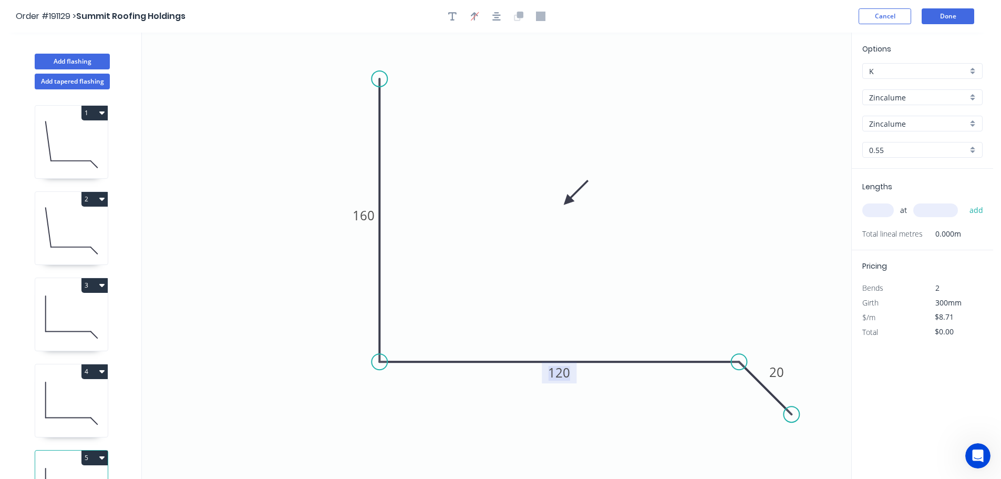
click at [564, 374] on tspan "120" at bounding box center [559, 372] width 22 height 17
click at [883, 208] on input "text" at bounding box center [879, 210] width 32 height 14
click at [965, 201] on button "add" at bounding box center [977, 210] width 25 height 18
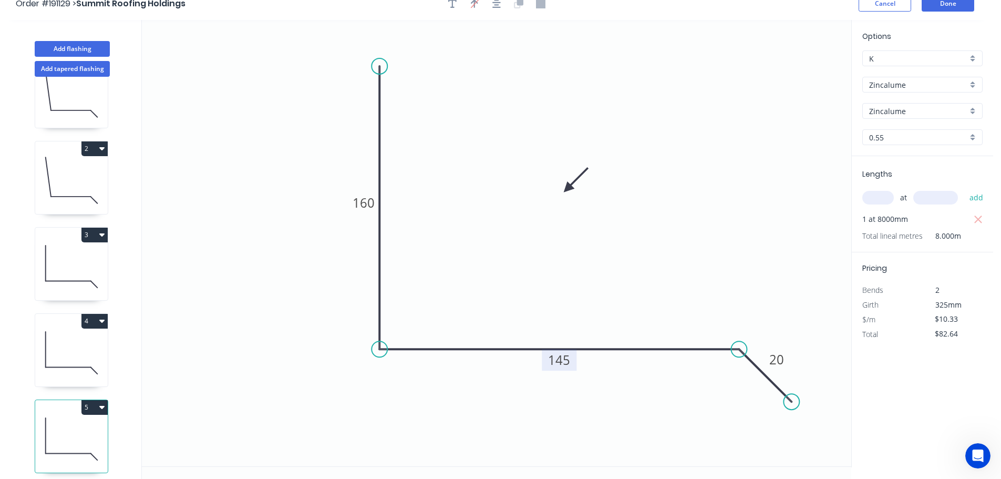
scroll to position [19, 0]
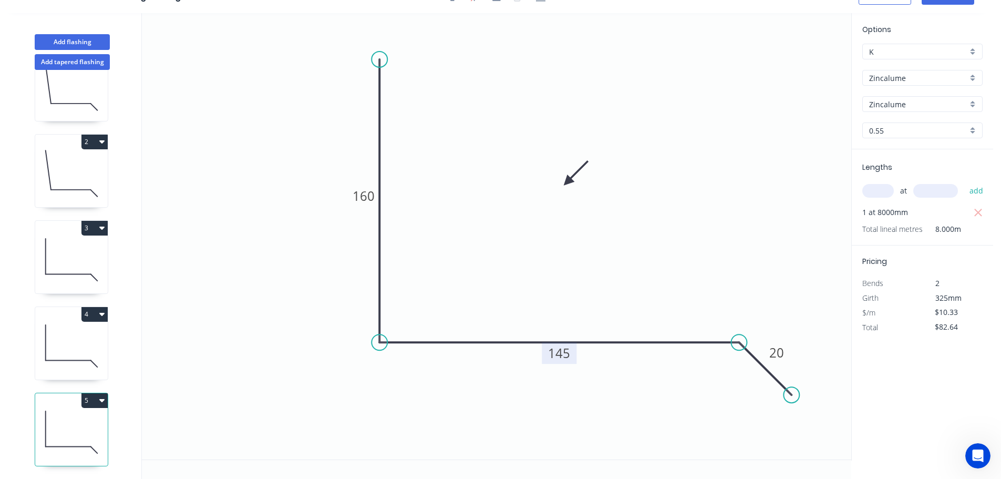
click at [104, 396] on icon "button" at bounding box center [101, 400] width 5 height 8
click at [32, 419] on div "Duplicate" at bounding box center [57, 426] width 81 height 15
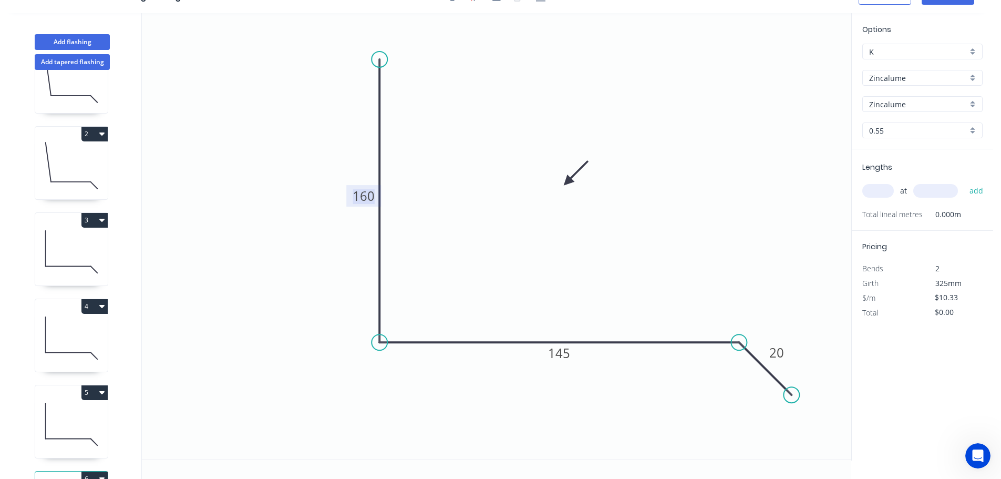
click at [365, 200] on tspan "160" at bounding box center [364, 195] width 22 height 17
click at [886, 194] on input "text" at bounding box center [879, 191] width 32 height 14
click at [965, 182] on button "add" at bounding box center [977, 191] width 25 height 18
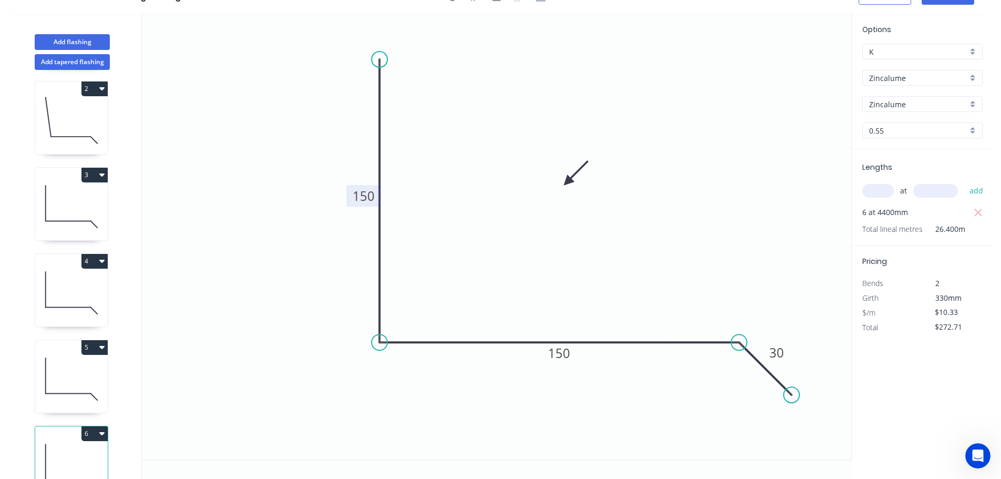
scroll to position [132, 0]
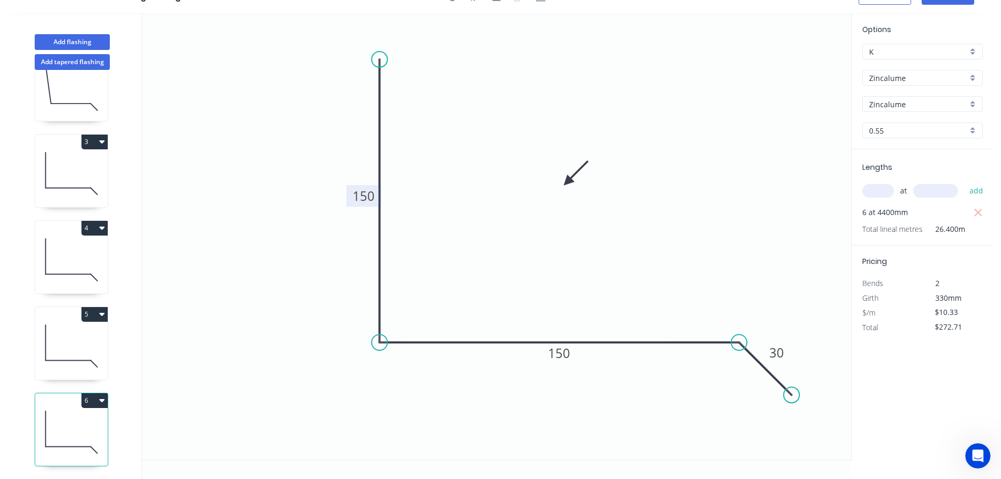
click at [103, 399] on icon "button" at bounding box center [101, 400] width 5 height 3
click at [45, 419] on div "Duplicate" at bounding box center [57, 426] width 81 height 15
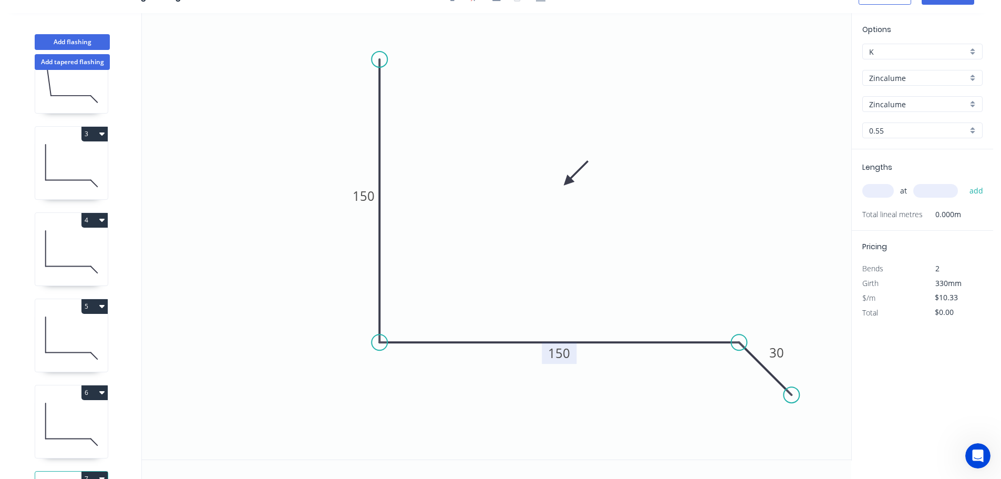
click at [560, 354] on tspan "150" at bounding box center [559, 352] width 22 height 17
click at [879, 192] on input "text" at bounding box center [879, 191] width 32 height 14
click at [965, 182] on button "add" at bounding box center [977, 191] width 25 height 18
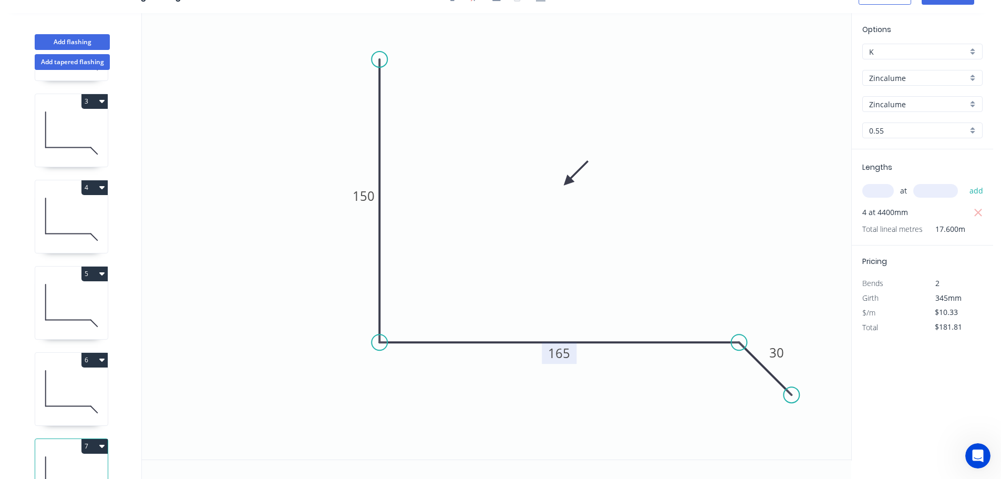
scroll to position [218, 0]
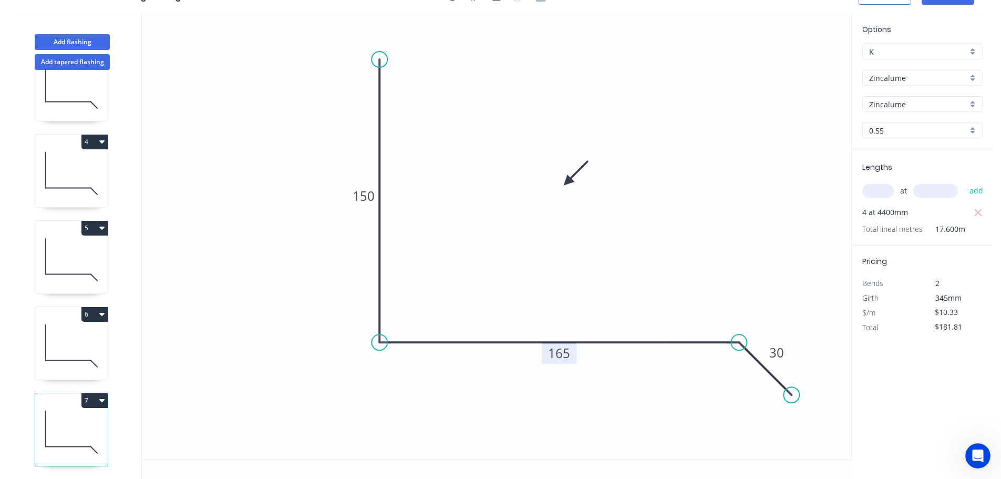
click at [104, 396] on icon "button" at bounding box center [101, 400] width 5 height 8
click at [34, 419] on div "Duplicate" at bounding box center [57, 426] width 81 height 15
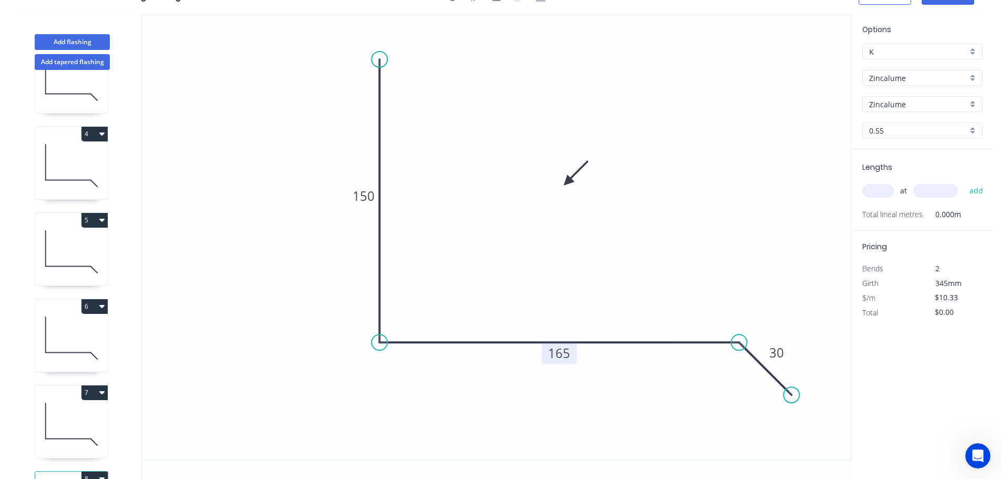
click at [560, 353] on tspan "165" at bounding box center [559, 352] width 22 height 17
click at [876, 189] on input "text" at bounding box center [879, 191] width 32 height 14
click at [965, 182] on button "add" at bounding box center [977, 191] width 25 height 18
click at [69, 63] on button "Add tapered flashing" at bounding box center [72, 62] width 75 height 16
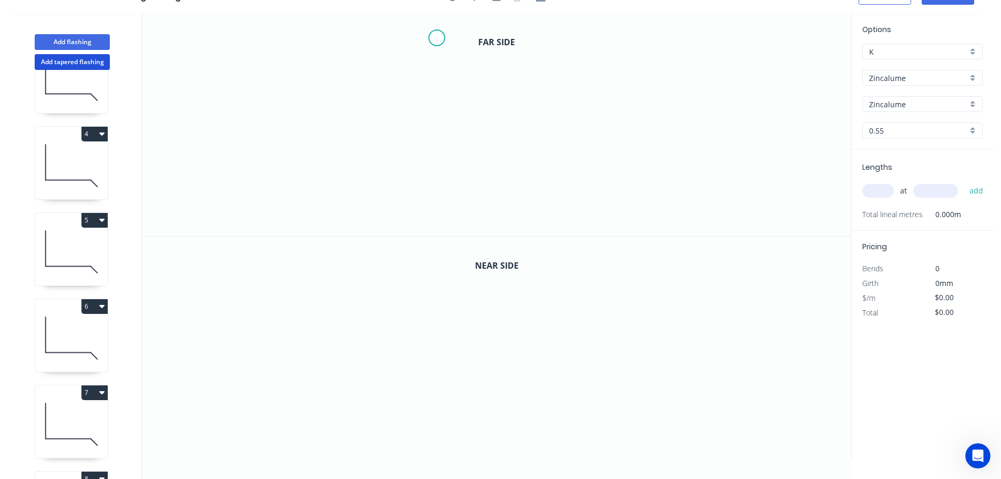
click at [437, 36] on icon "0" at bounding box center [497, 124] width 710 height 223
click at [436, 182] on icon "0" at bounding box center [497, 124] width 710 height 223
click at [726, 170] on icon "0 ?" at bounding box center [497, 124] width 710 height 223
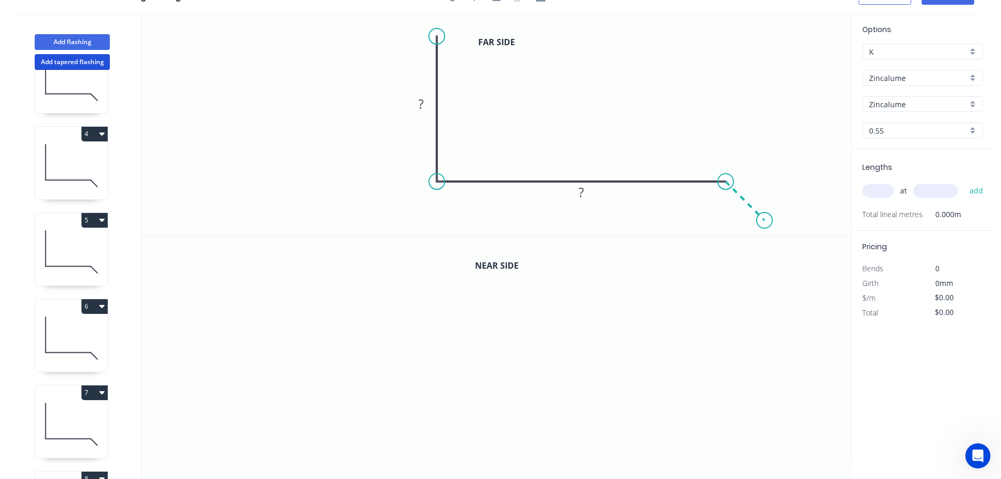
click at [765, 221] on icon "0 ? ?" at bounding box center [497, 124] width 710 height 223
click at [765, 221] on circle at bounding box center [765, 220] width 16 height 16
click at [422, 104] on tspan "?" at bounding box center [420, 103] width 5 height 17
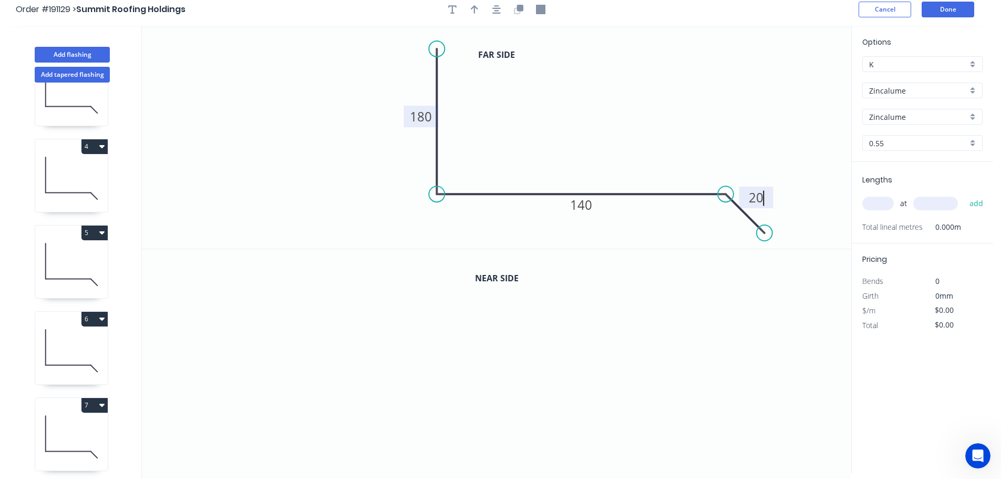
scroll to position [0, 0]
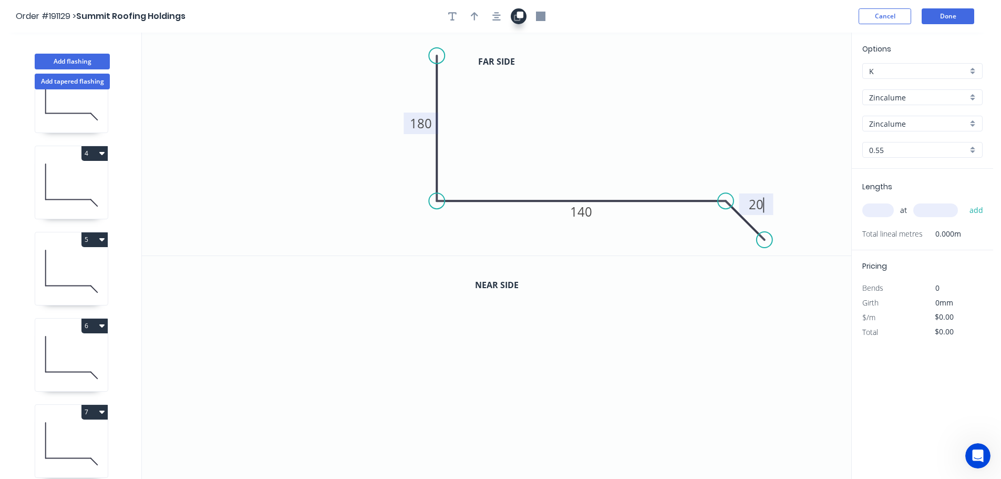
click at [521, 15] on icon "button" at bounding box center [520, 15] width 6 height 6
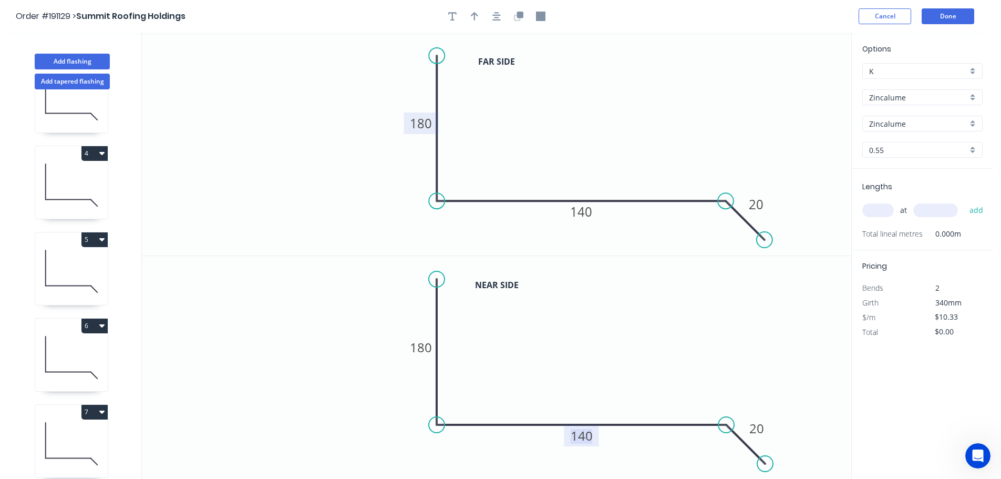
click at [586, 438] on tspan "140" at bounding box center [582, 435] width 22 height 17
click at [479, 12] on button "button" at bounding box center [475, 16] width 16 height 16
click at [798, 84] on icon at bounding box center [798, 73] width 9 height 34
drag, startPoint x: 798, startPoint y: 84, endPoint x: 621, endPoint y: 98, distance: 177.2
click at [664, 94] on icon at bounding box center [679, 79] width 30 height 30
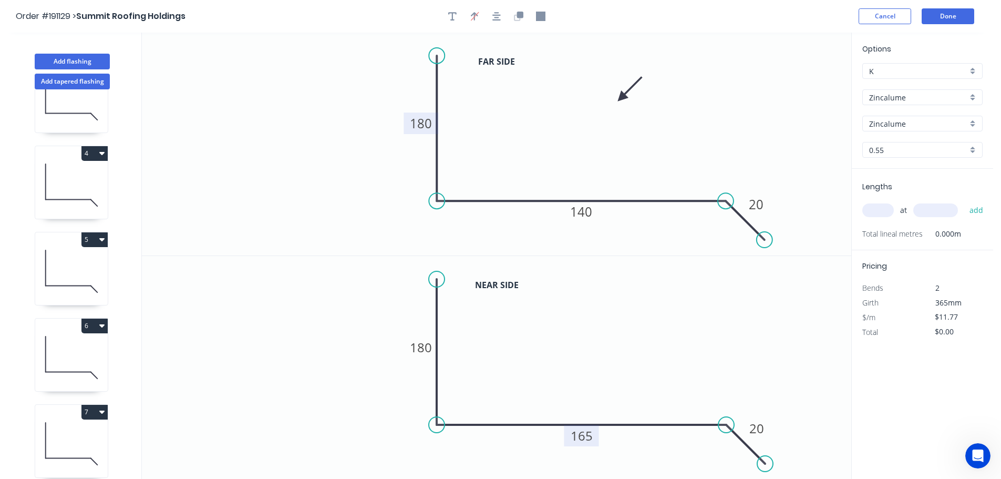
click at [882, 212] on input "text" at bounding box center [879, 210] width 32 height 14
click at [965, 201] on button "add" at bounding box center [977, 210] width 25 height 18
click at [949, 16] on button "Done" at bounding box center [948, 16] width 53 height 16
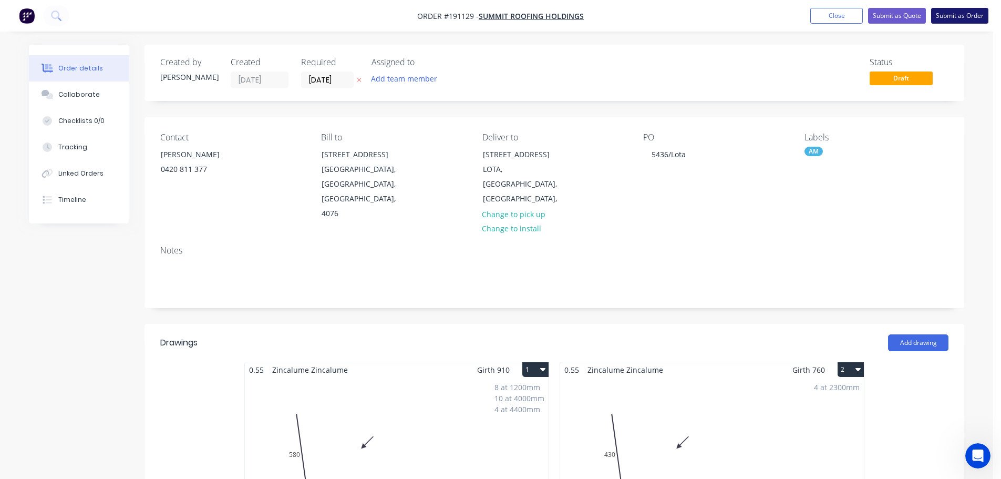
click at [957, 15] on button "Submit as Order" at bounding box center [959, 16] width 57 height 16
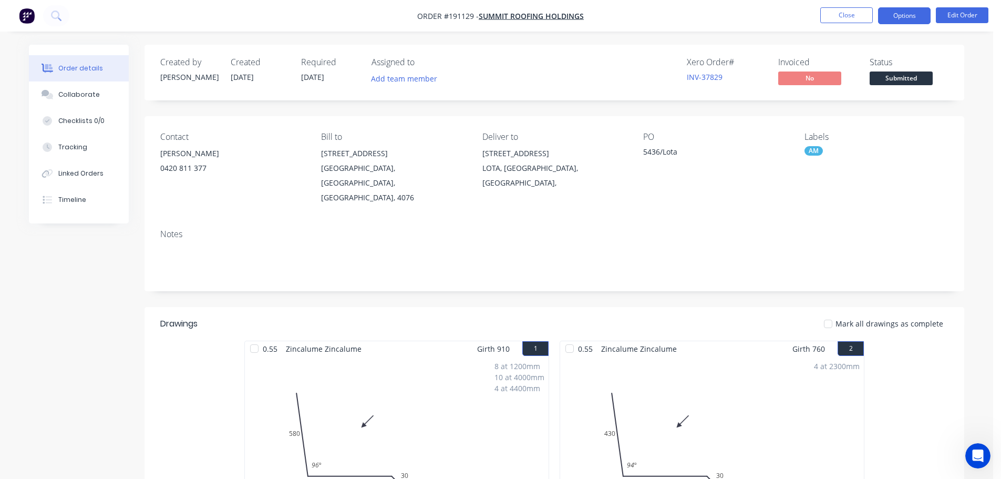
click at [909, 18] on button "Options" at bounding box center [904, 15] width 53 height 17
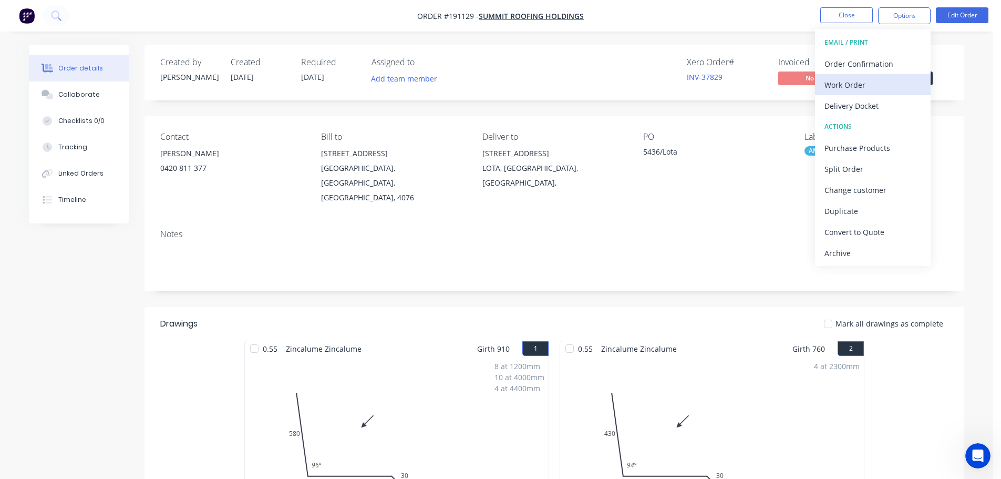
click at [846, 83] on div "Work Order" at bounding box center [873, 84] width 97 height 15
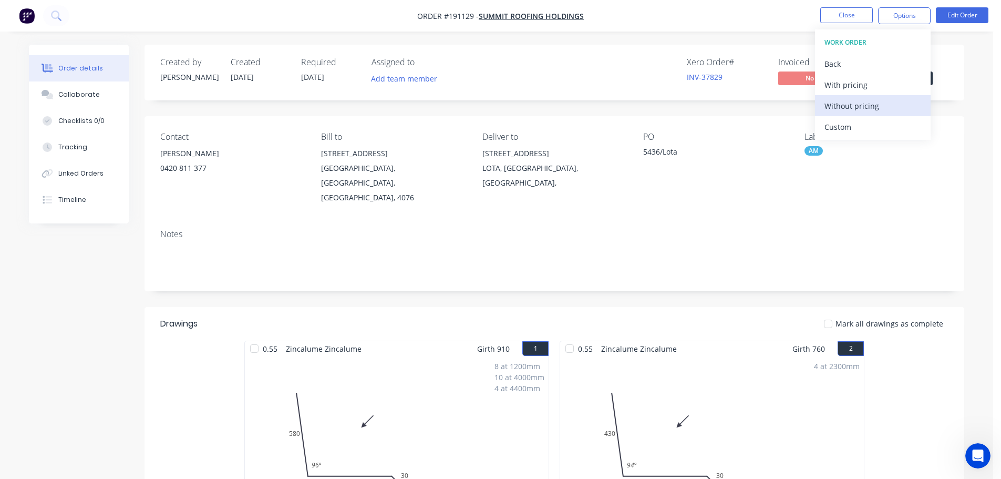
click at [848, 106] on div "Without pricing" at bounding box center [873, 105] width 97 height 15
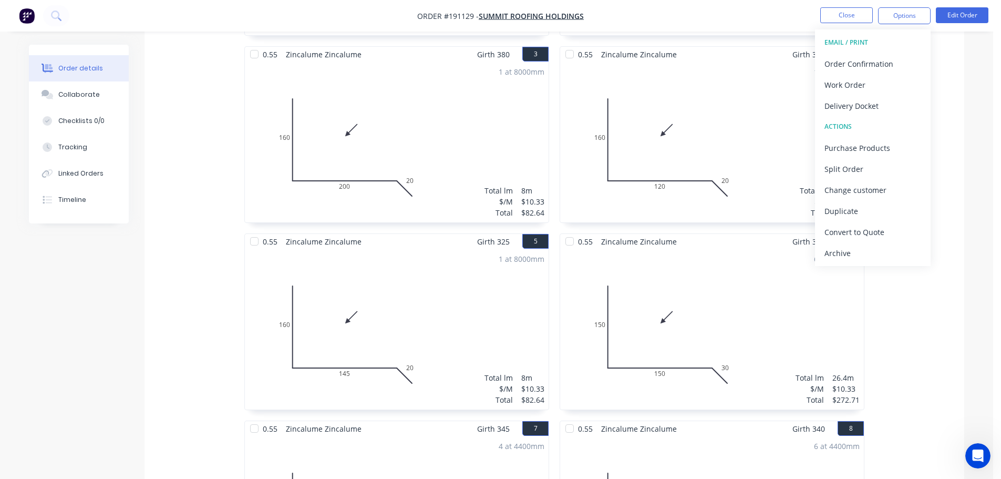
scroll to position [263, 0]
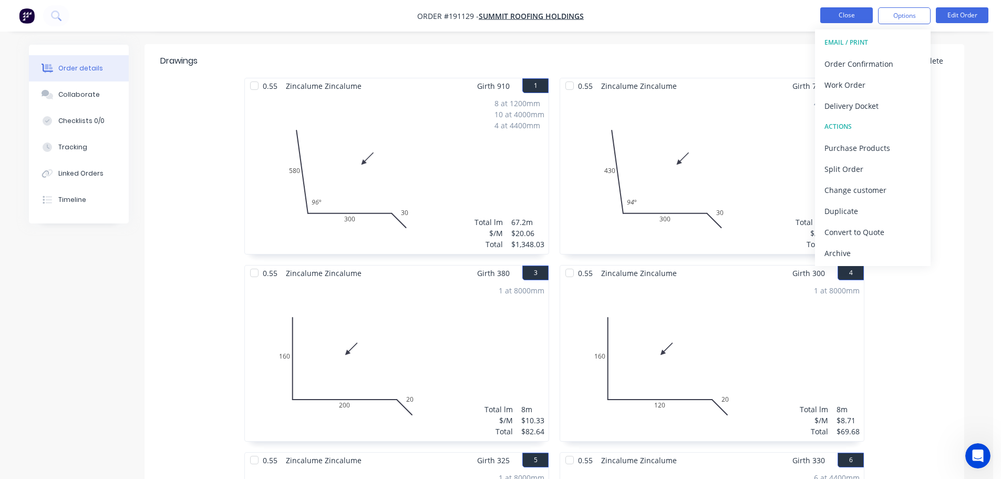
click at [854, 15] on button "Close" at bounding box center [847, 15] width 53 height 16
